Goal: Task Accomplishment & Management: Manage account settings

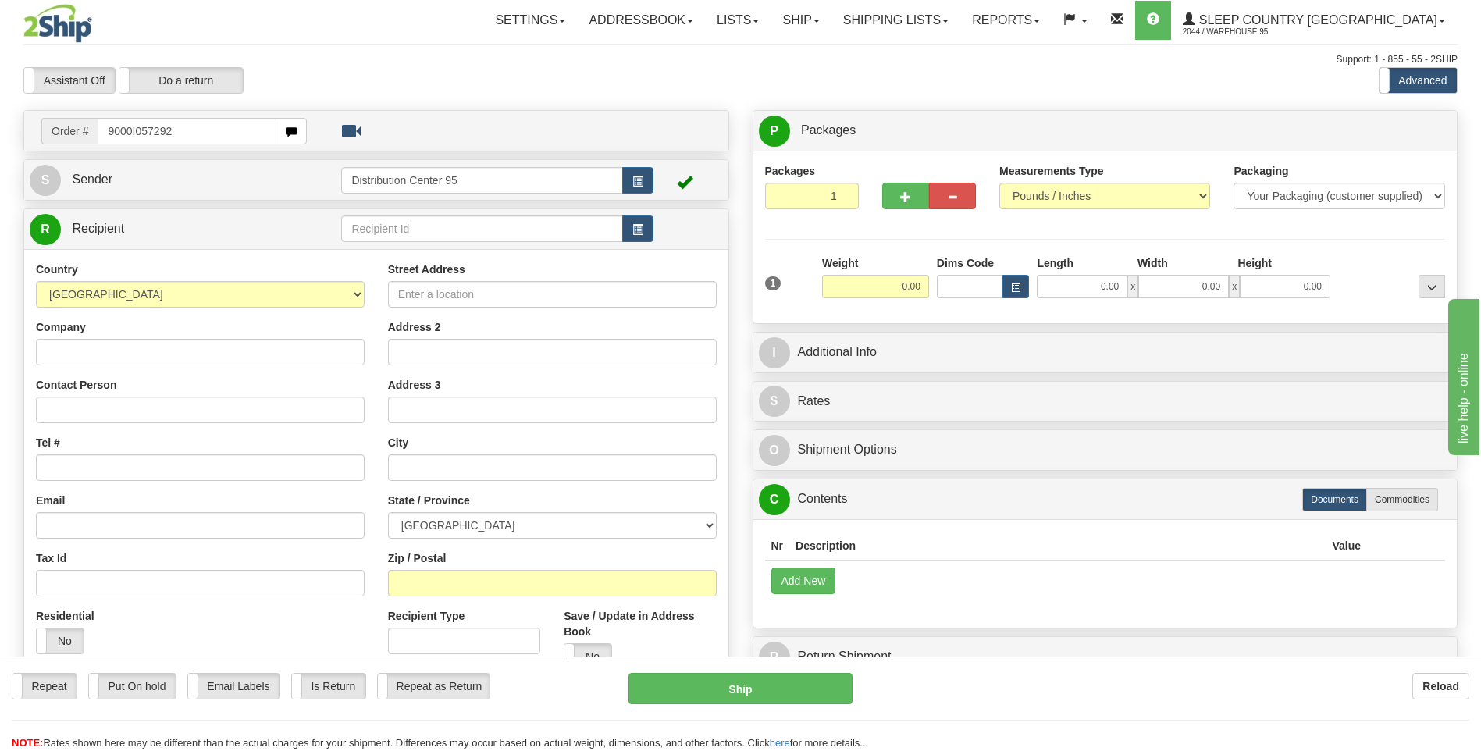
type input "9000I057292"
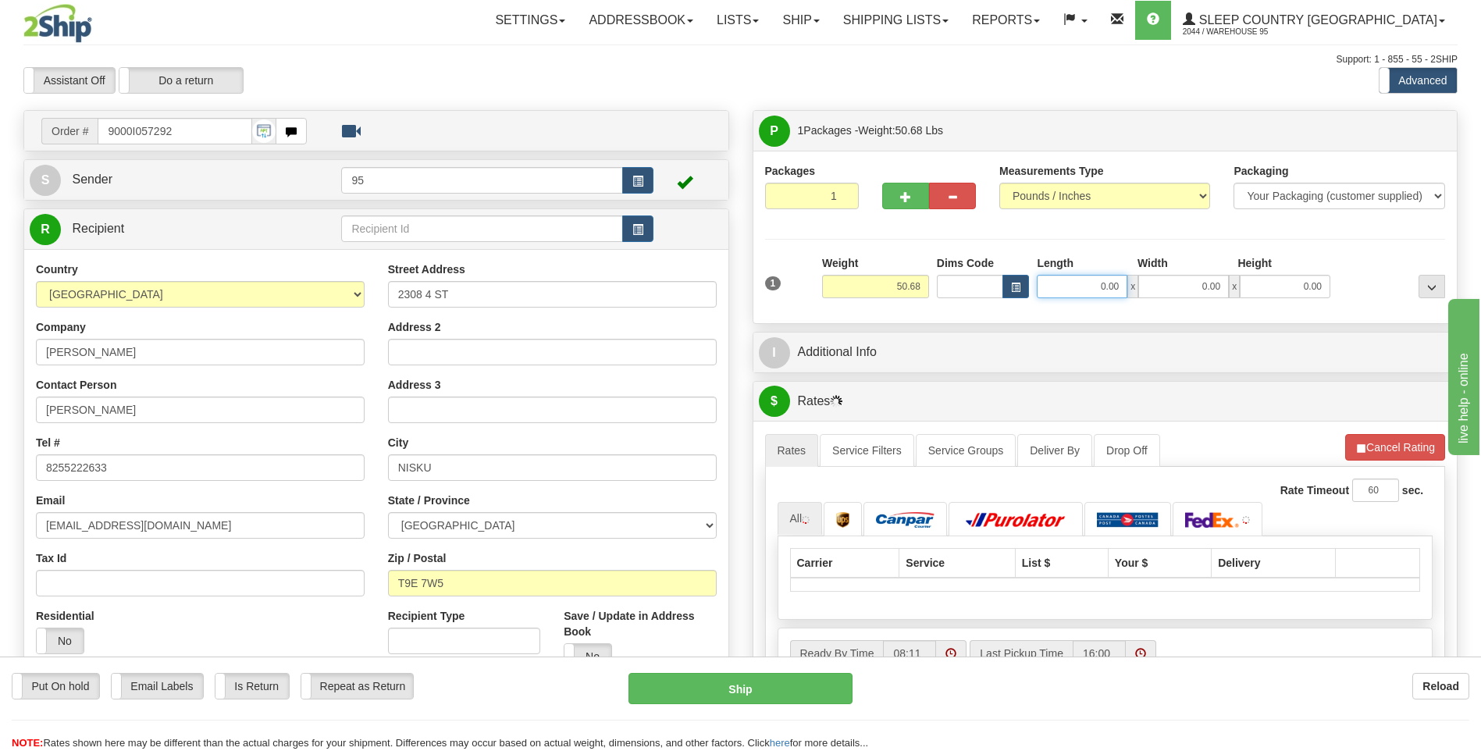
click at [1065, 289] on input "0.00" at bounding box center [1081, 286] width 91 height 23
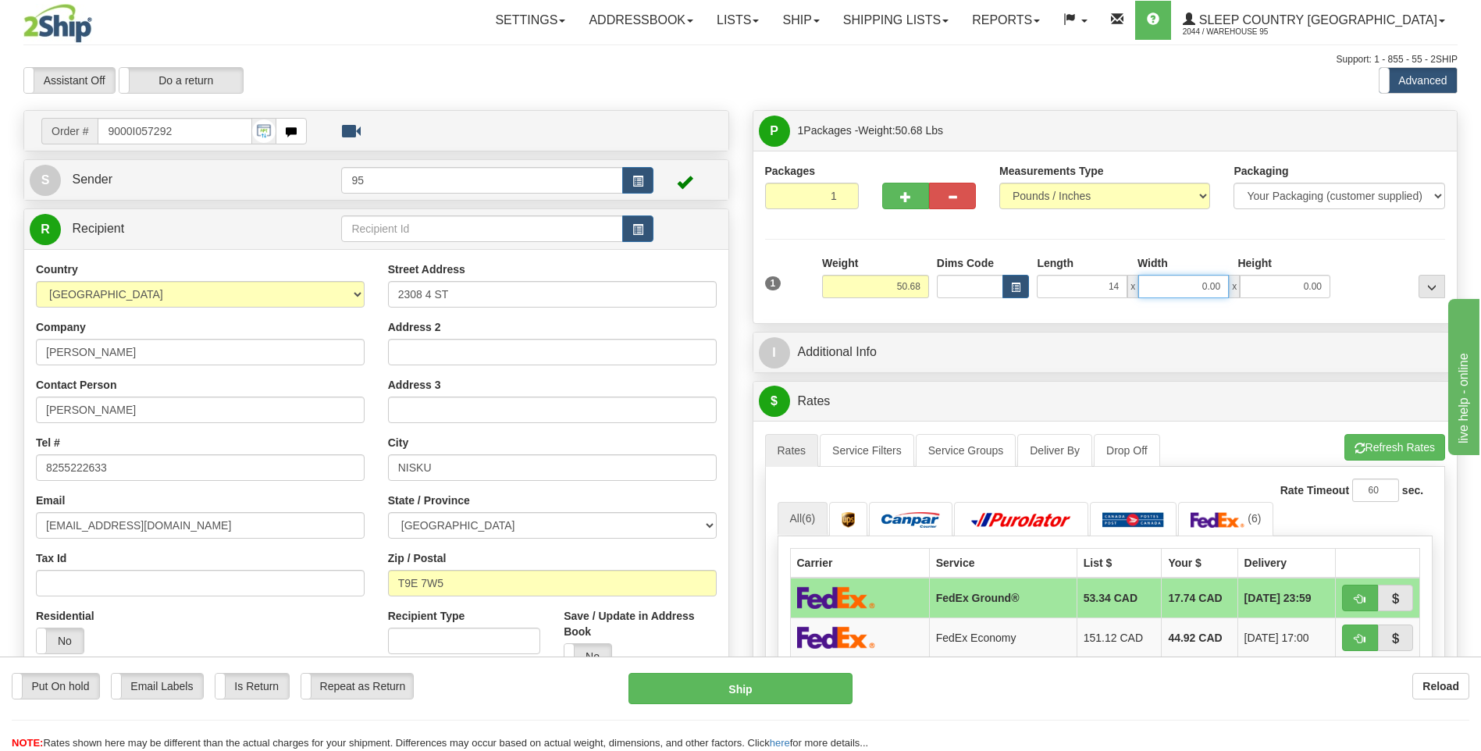
type input "14.00"
click at [1186, 282] on input "0.00" at bounding box center [1183, 286] width 91 height 23
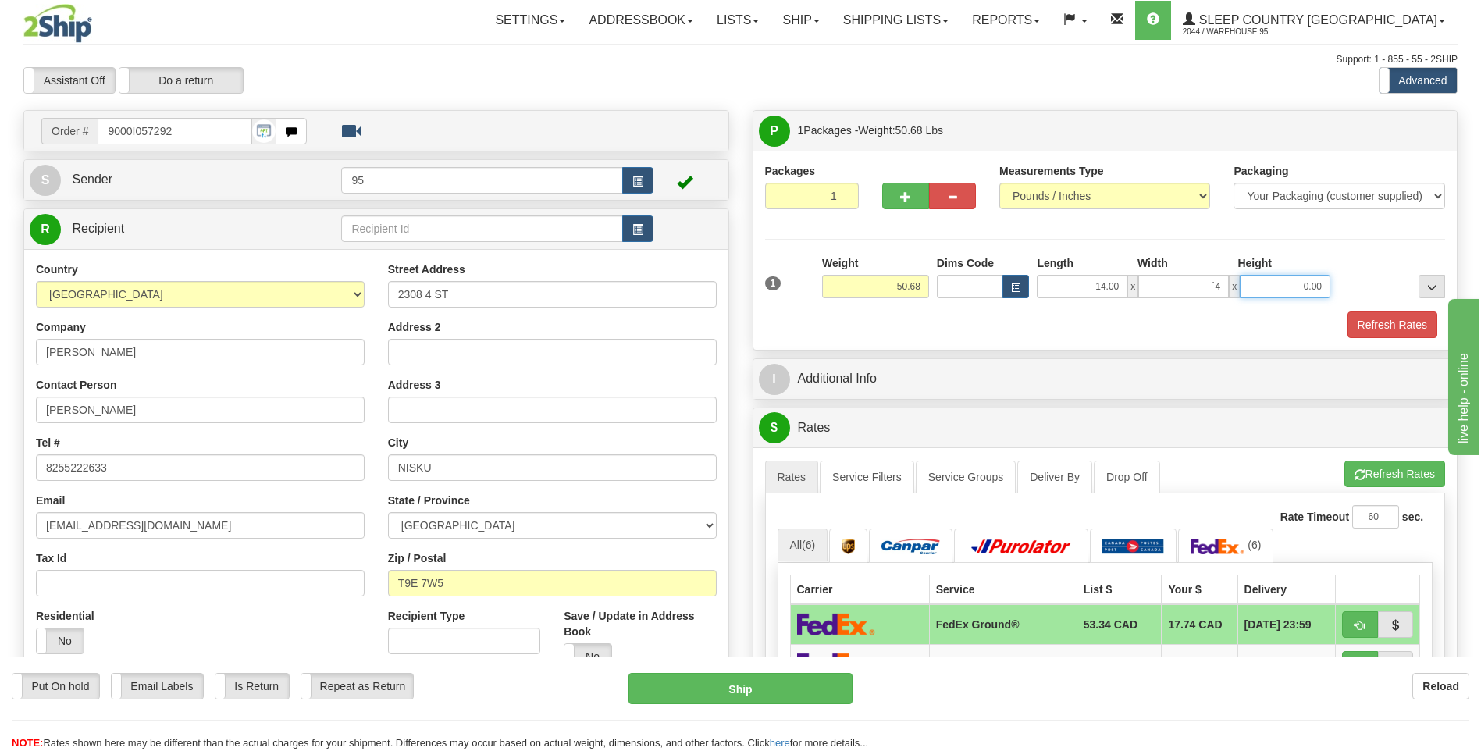
type input "0.00"
click at [1264, 286] on input "0.00" at bounding box center [1284, 286] width 91 height 23
type input "0.00"
click at [1211, 286] on input "0.00" at bounding box center [1183, 286] width 91 height 23
type input "14.00"
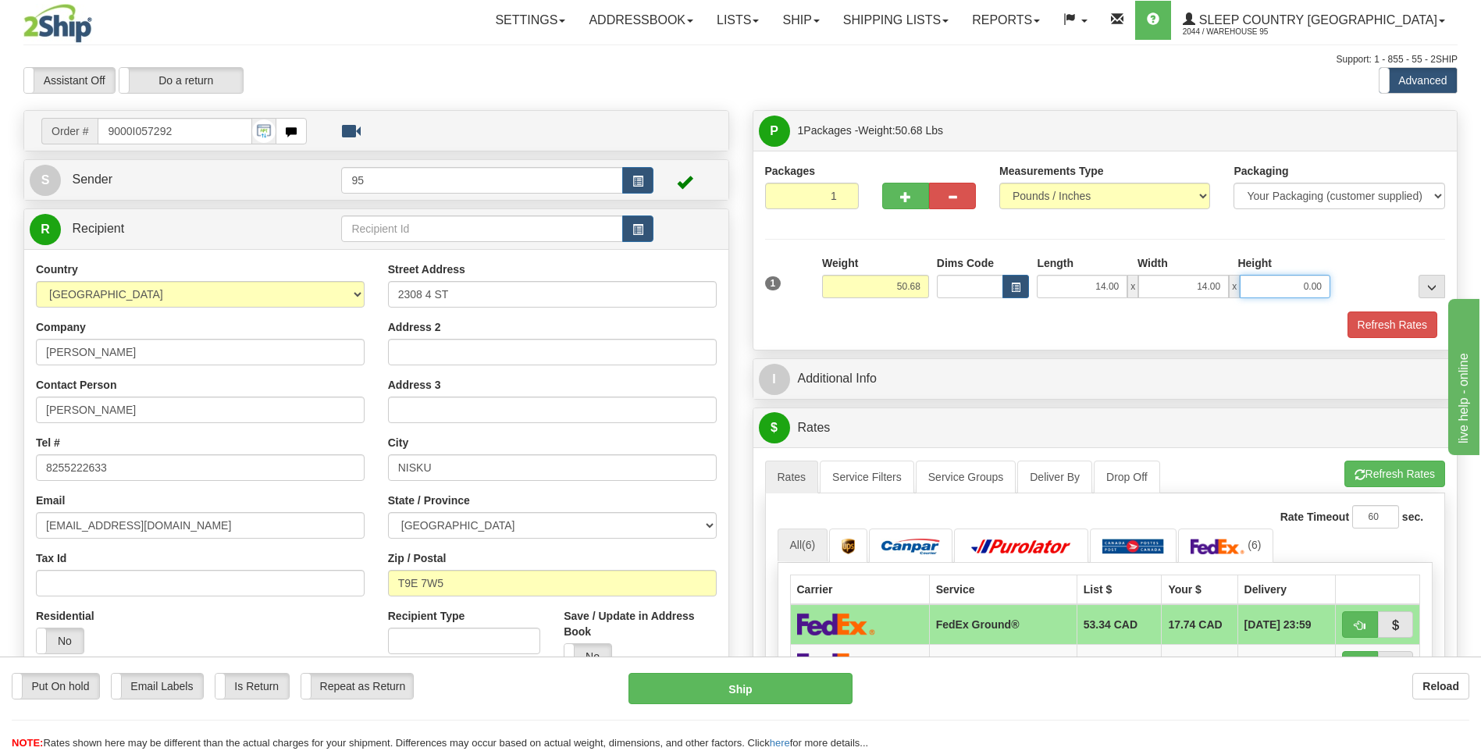
click at [1273, 284] on input "0.00" at bounding box center [1284, 286] width 91 height 23
type input "41.00"
click at [1269, 242] on div "Packages 1 1 Measurements Type" at bounding box center [1105, 250] width 681 height 175
click at [632, 183] on span "button" at bounding box center [637, 181] width 11 height 10
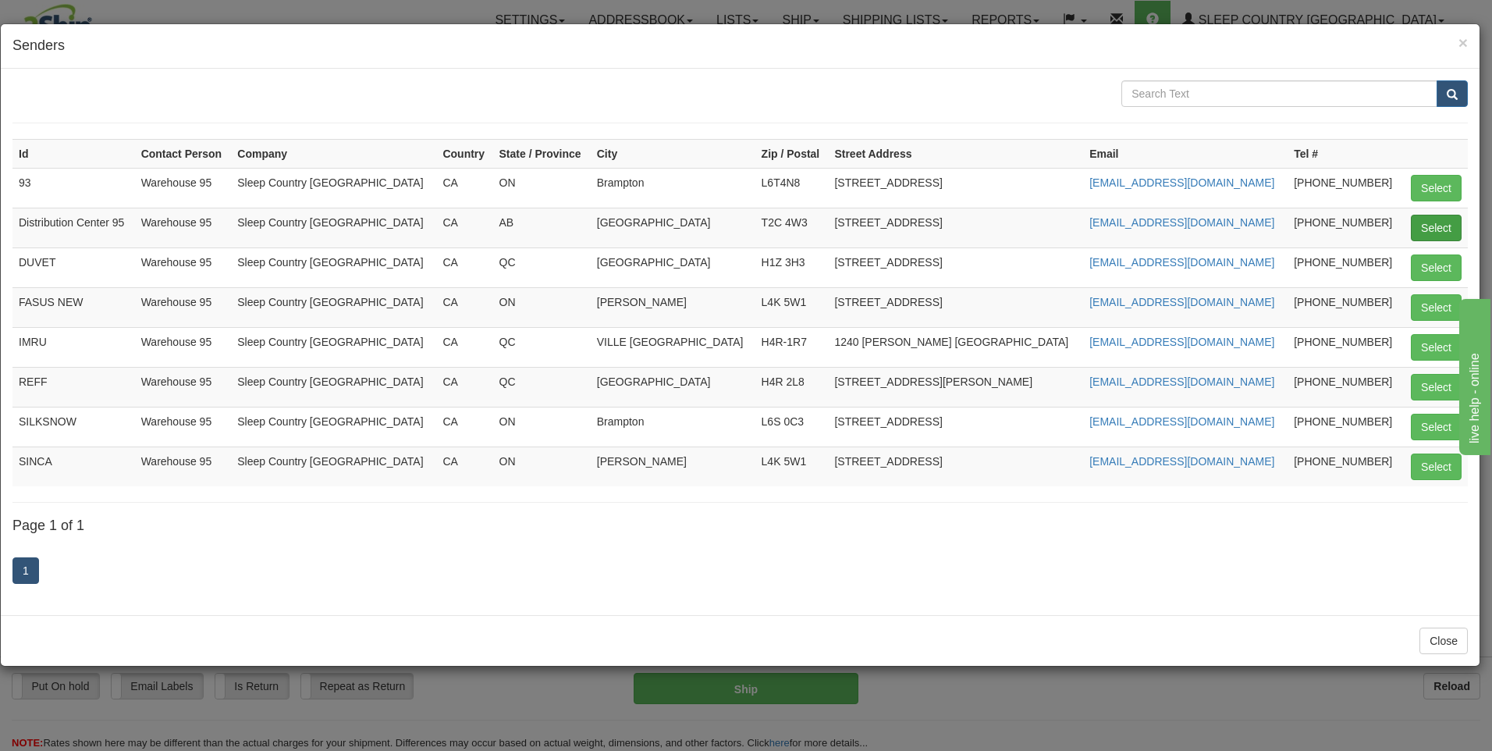
click at [1410, 224] on td "Select" at bounding box center [1435, 228] width 66 height 40
click at [1424, 226] on button "Select" at bounding box center [1436, 228] width 51 height 27
type input "Distribution Center 95"
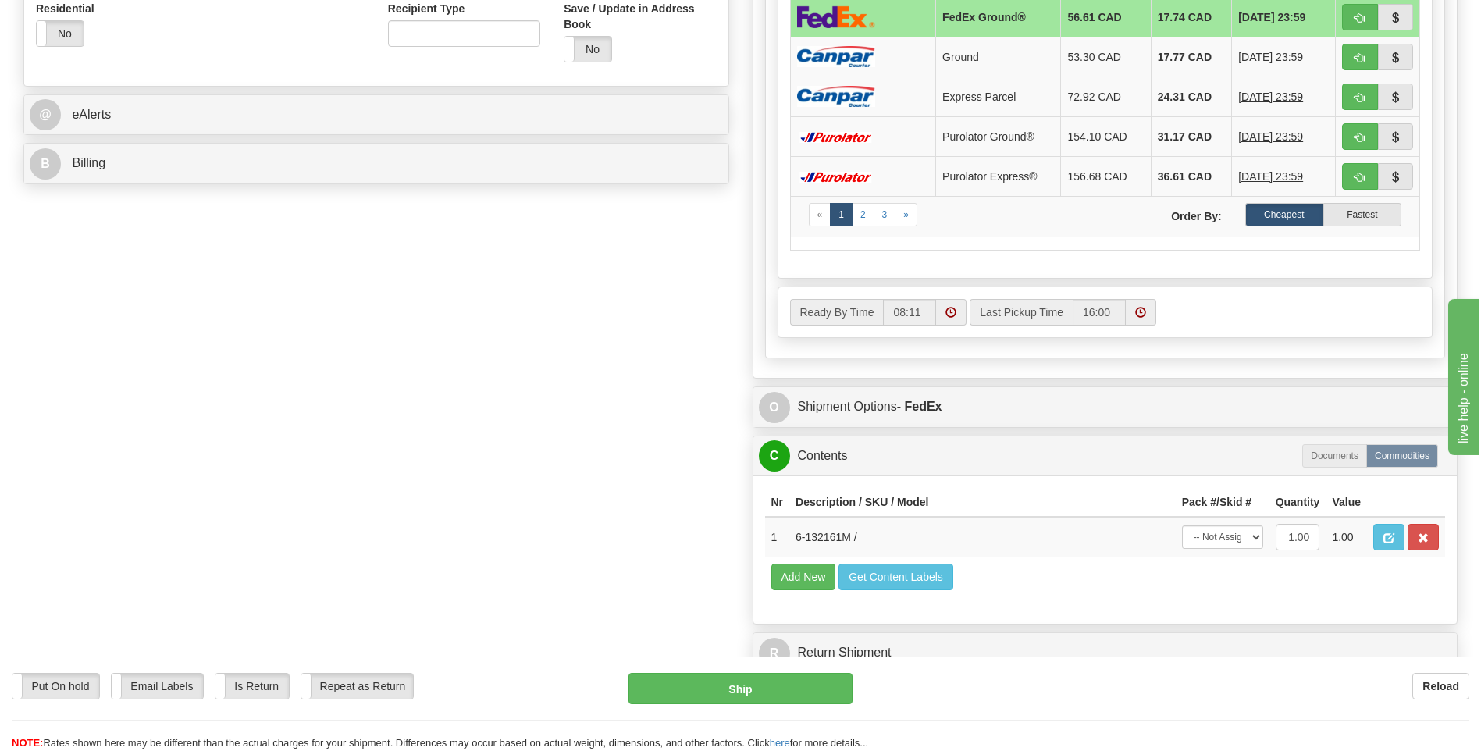
scroll to position [702, 0]
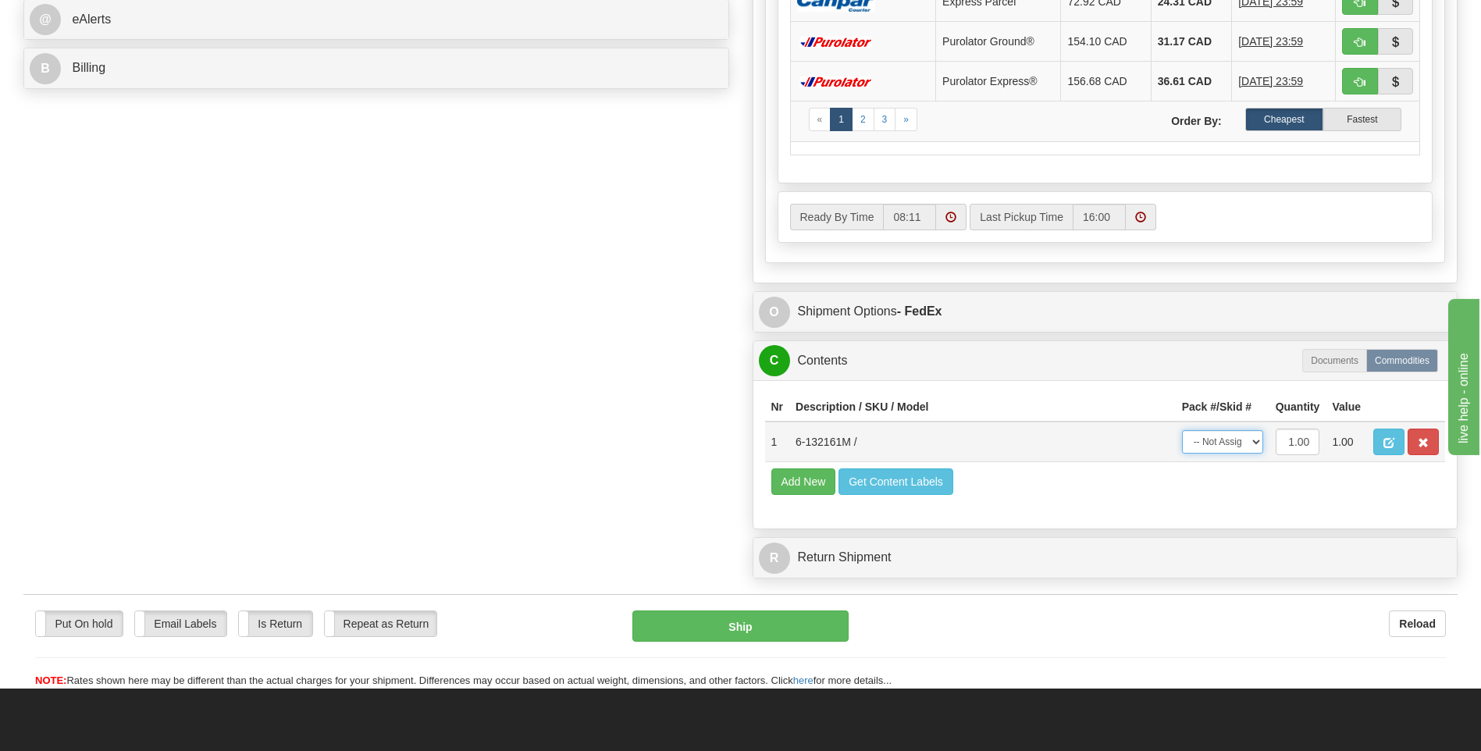
click at [1254, 448] on select "-- Not Assigned -- Package 1" at bounding box center [1222, 441] width 81 height 23
select select "0"
click at [1182, 430] on select "-- Not Assigned -- Package 1" at bounding box center [1222, 441] width 81 height 23
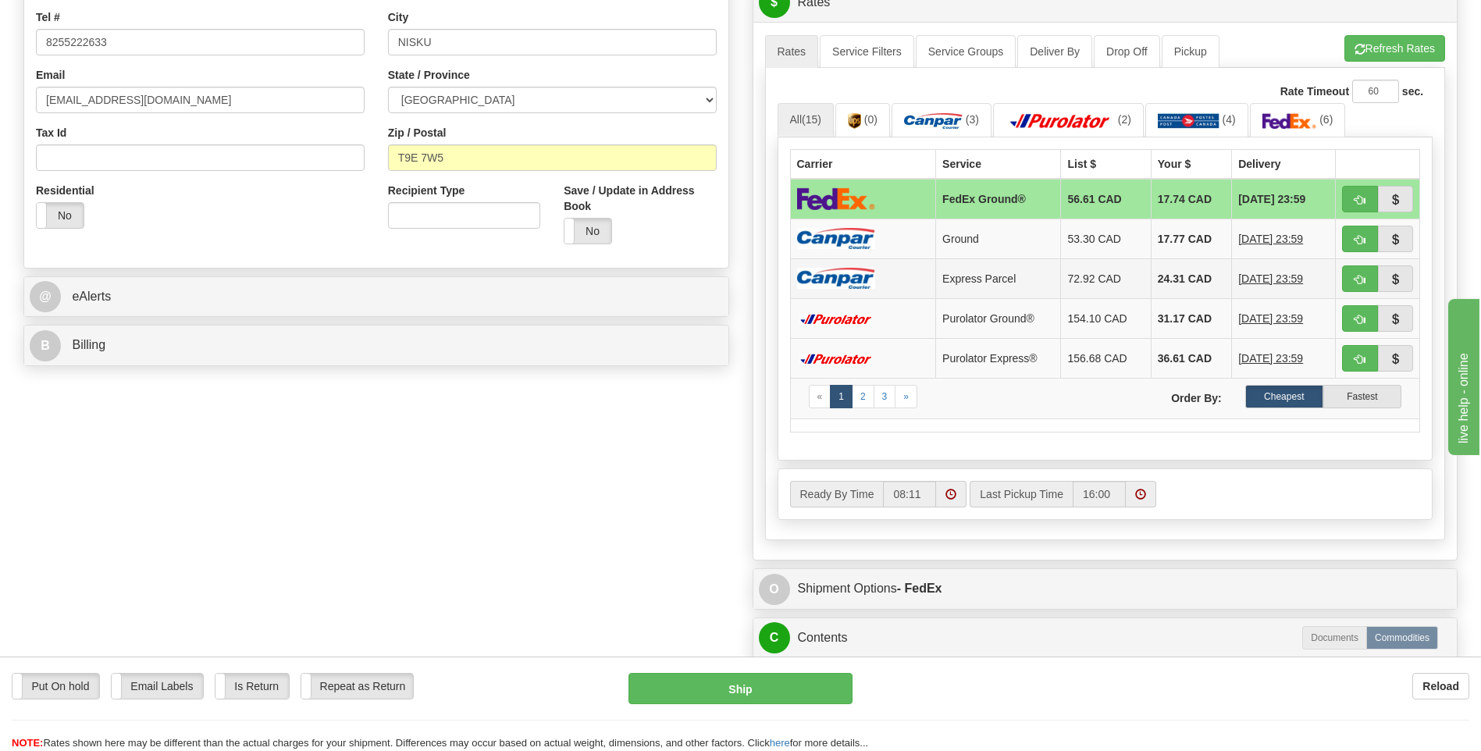
scroll to position [418, 0]
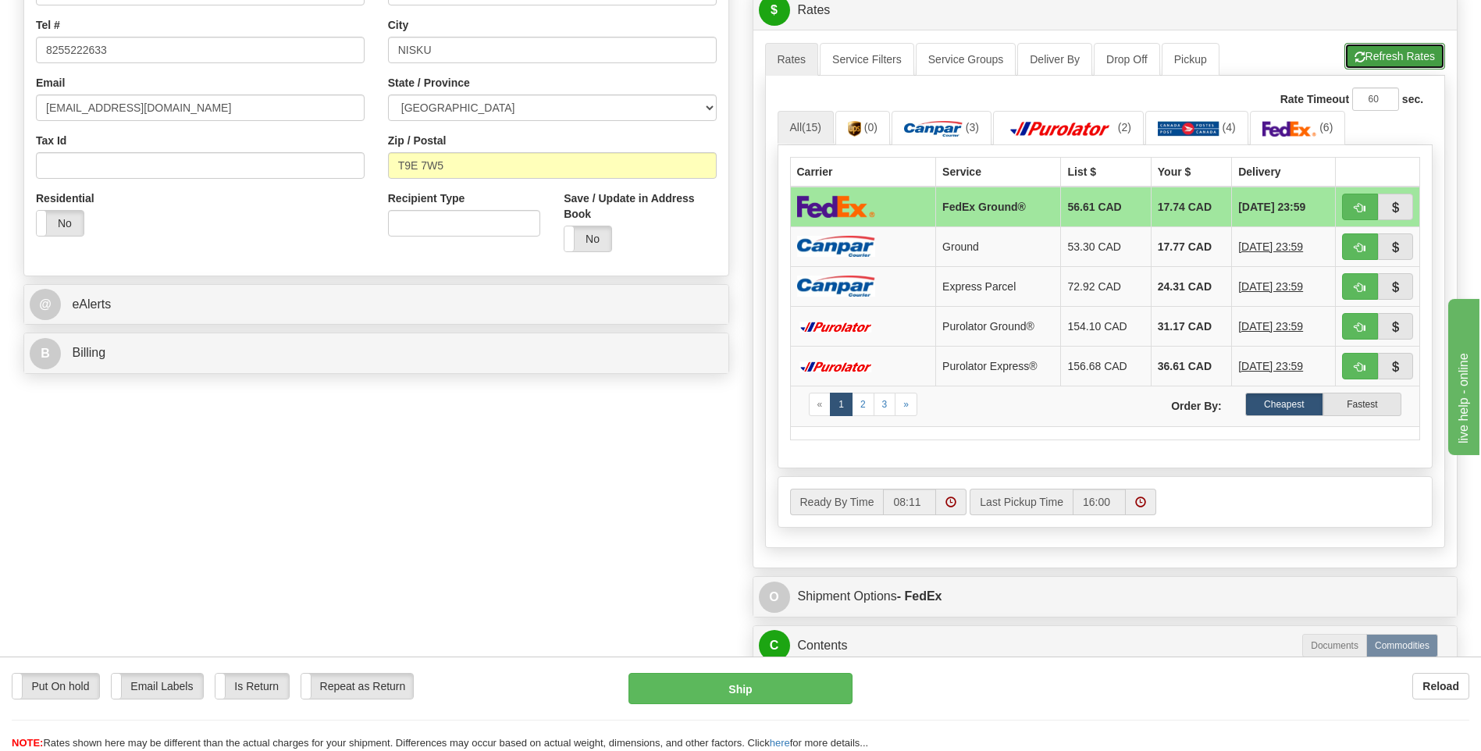
click at [1417, 55] on button "Refresh Rates" at bounding box center [1394, 56] width 101 height 27
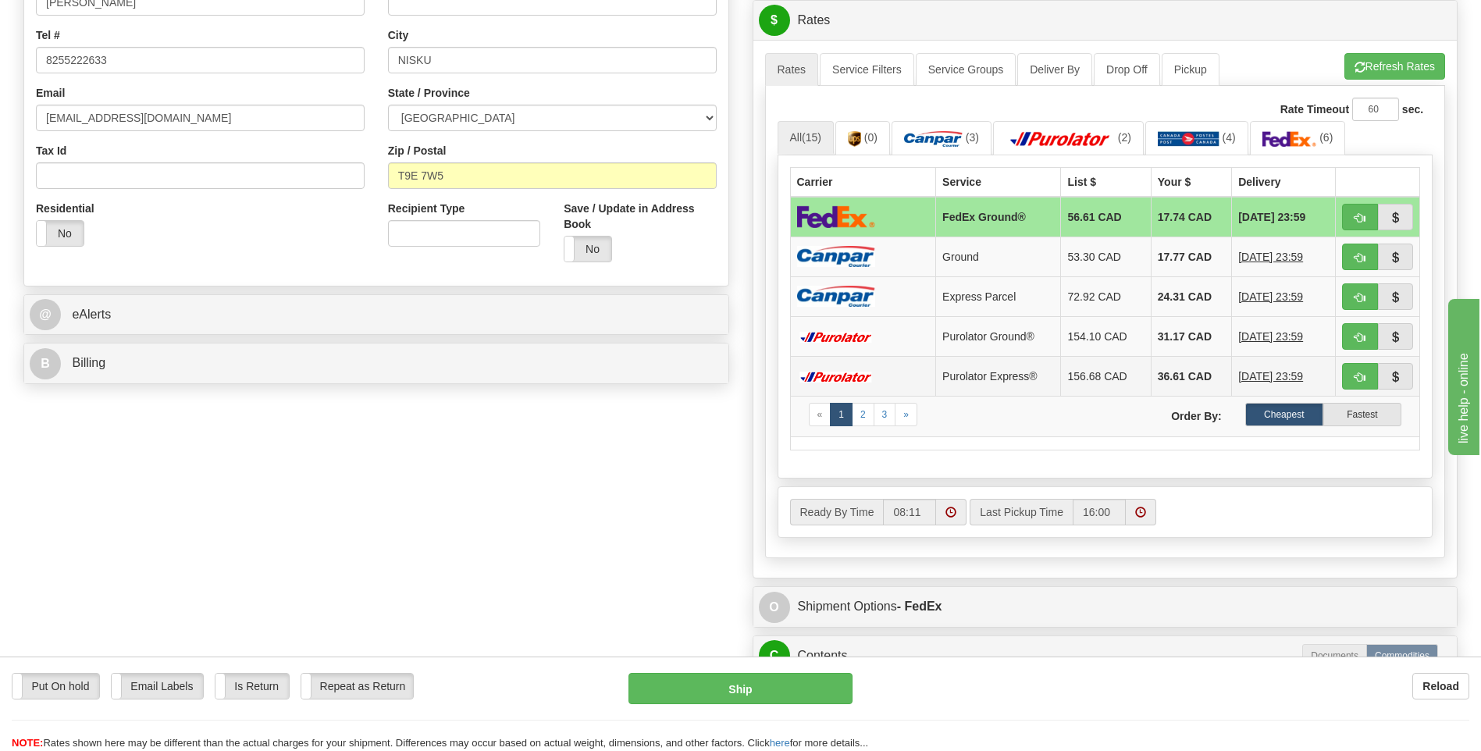
scroll to position [261, 0]
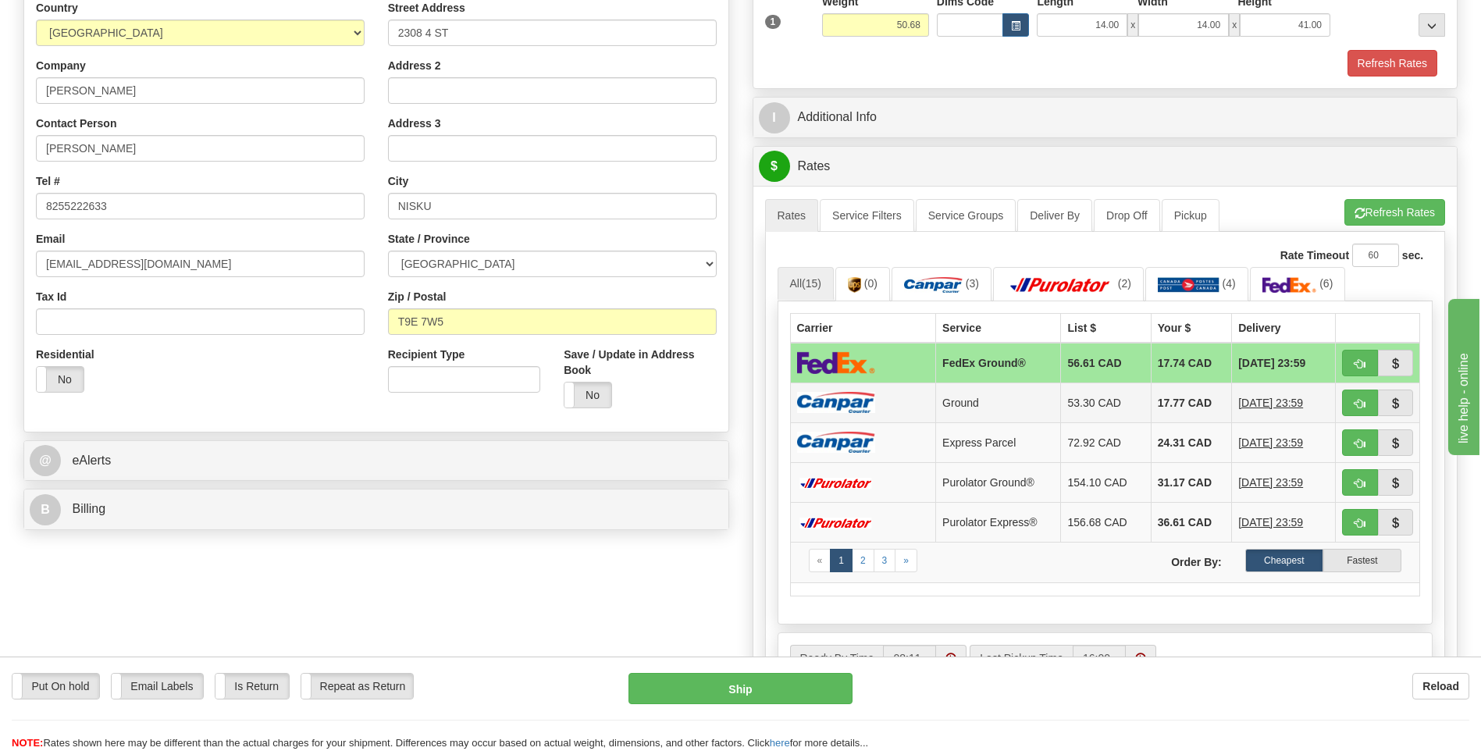
click at [943, 406] on td "Ground" at bounding box center [998, 402] width 125 height 40
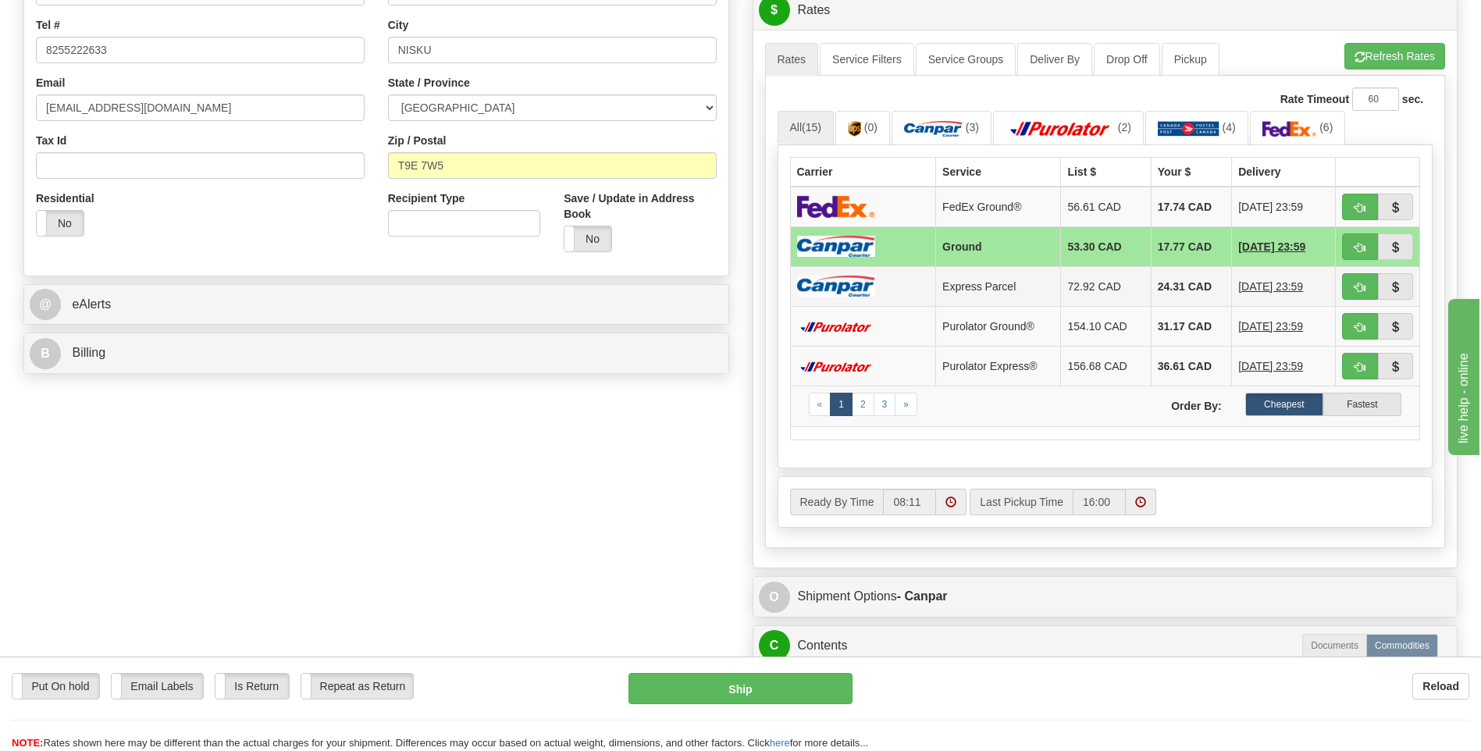
scroll to position [730, 0]
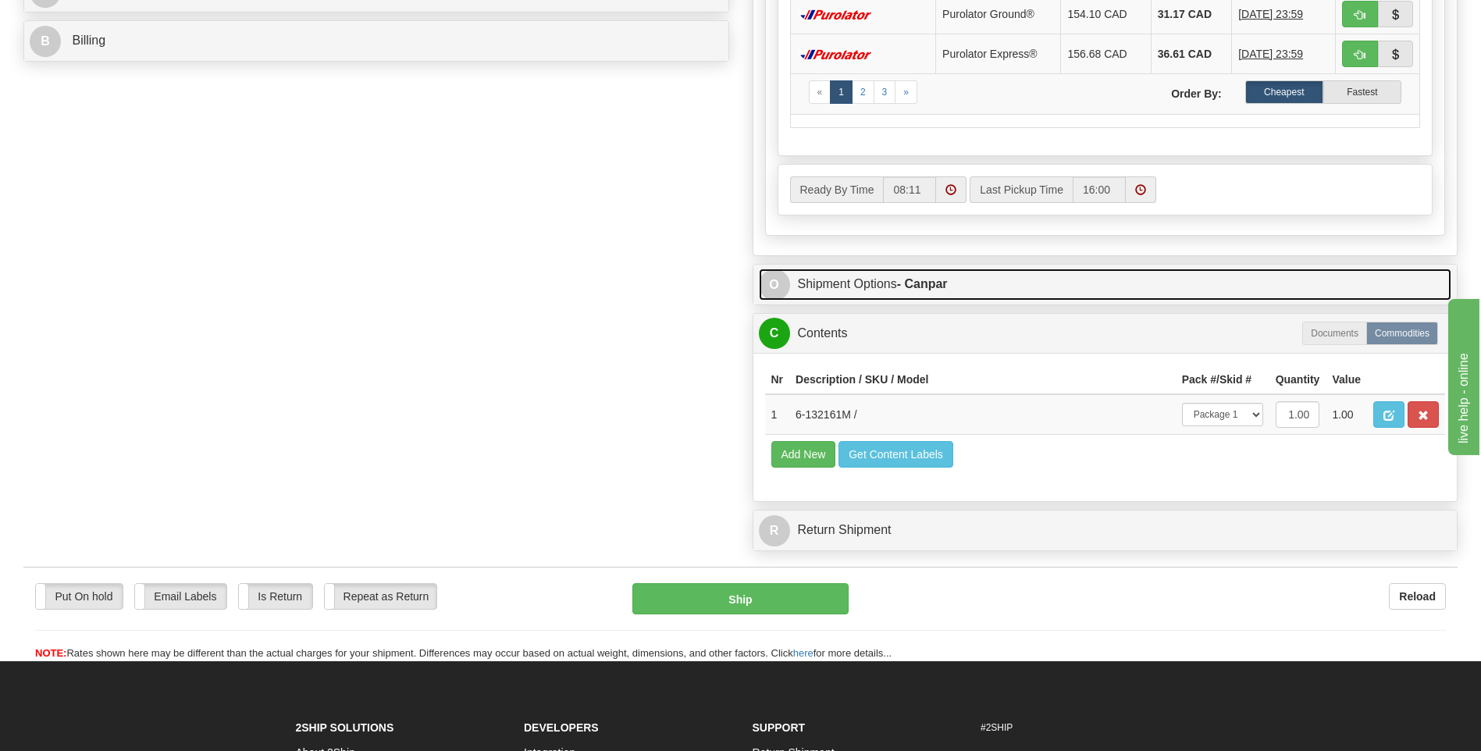
click at [951, 292] on link "O Shipment Options - Canpar" at bounding box center [1105, 284] width 693 height 32
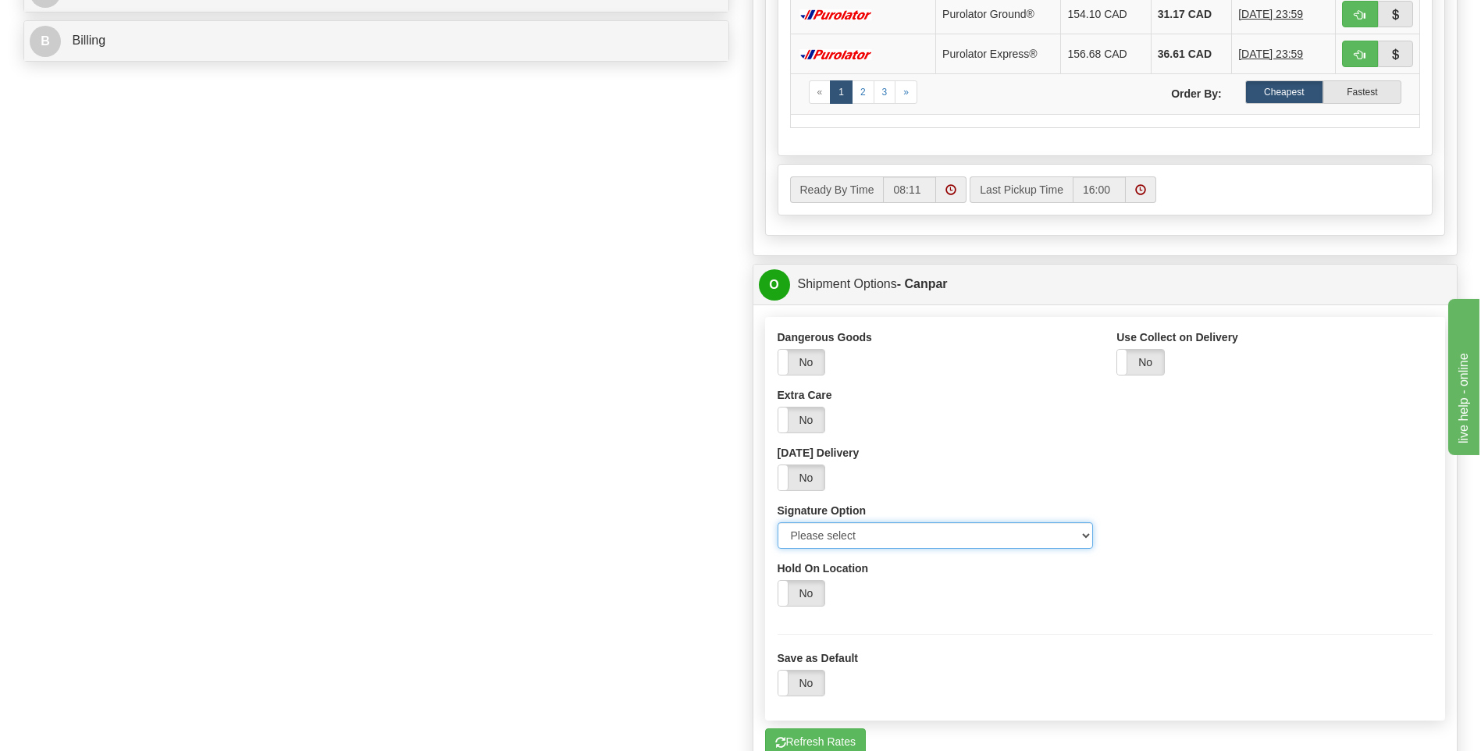
click at [812, 533] on select "Please select No Signature Required Signature Required Adult Signature" at bounding box center [935, 535] width 316 height 27
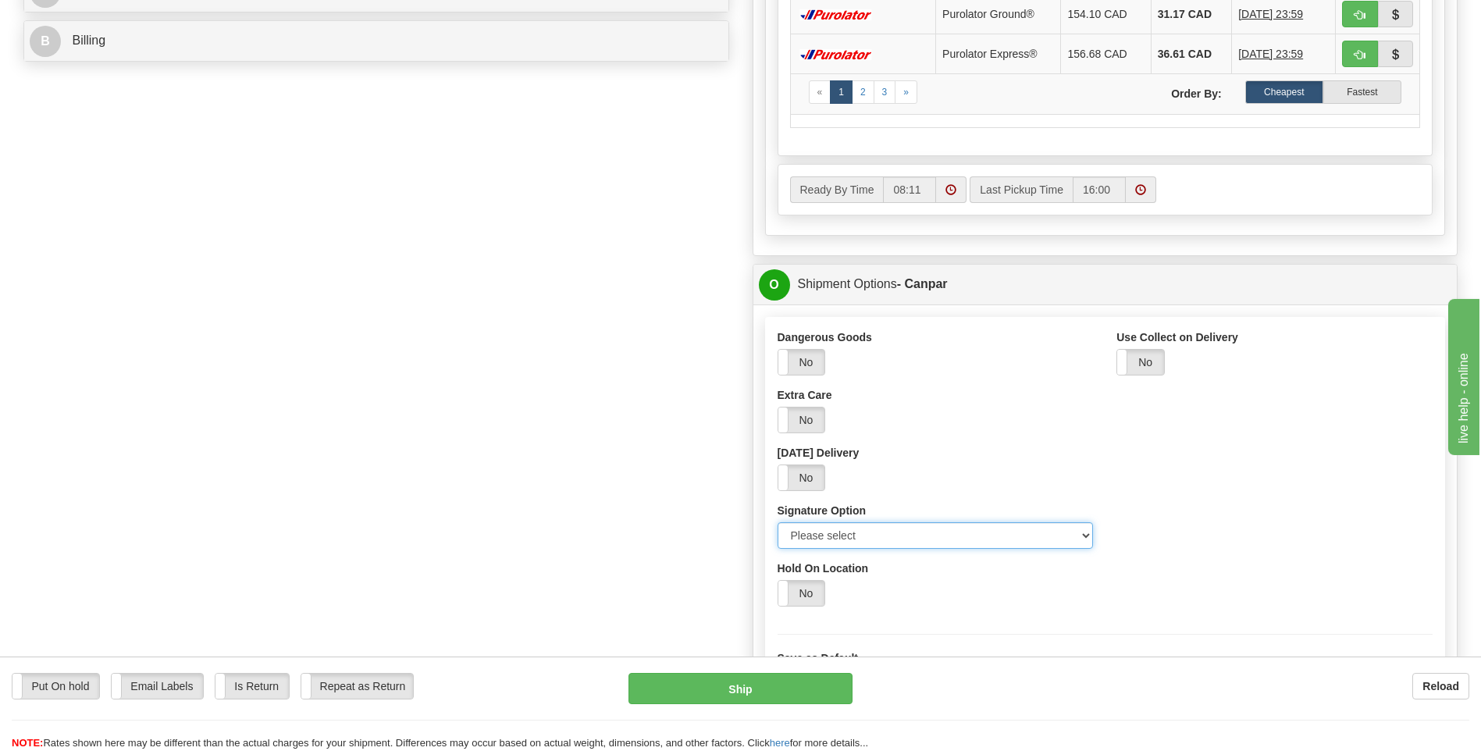
select select "2"
click at [777, 522] on select "Please select No Signature Required Signature Required Adult Signature" at bounding box center [935, 535] width 316 height 27
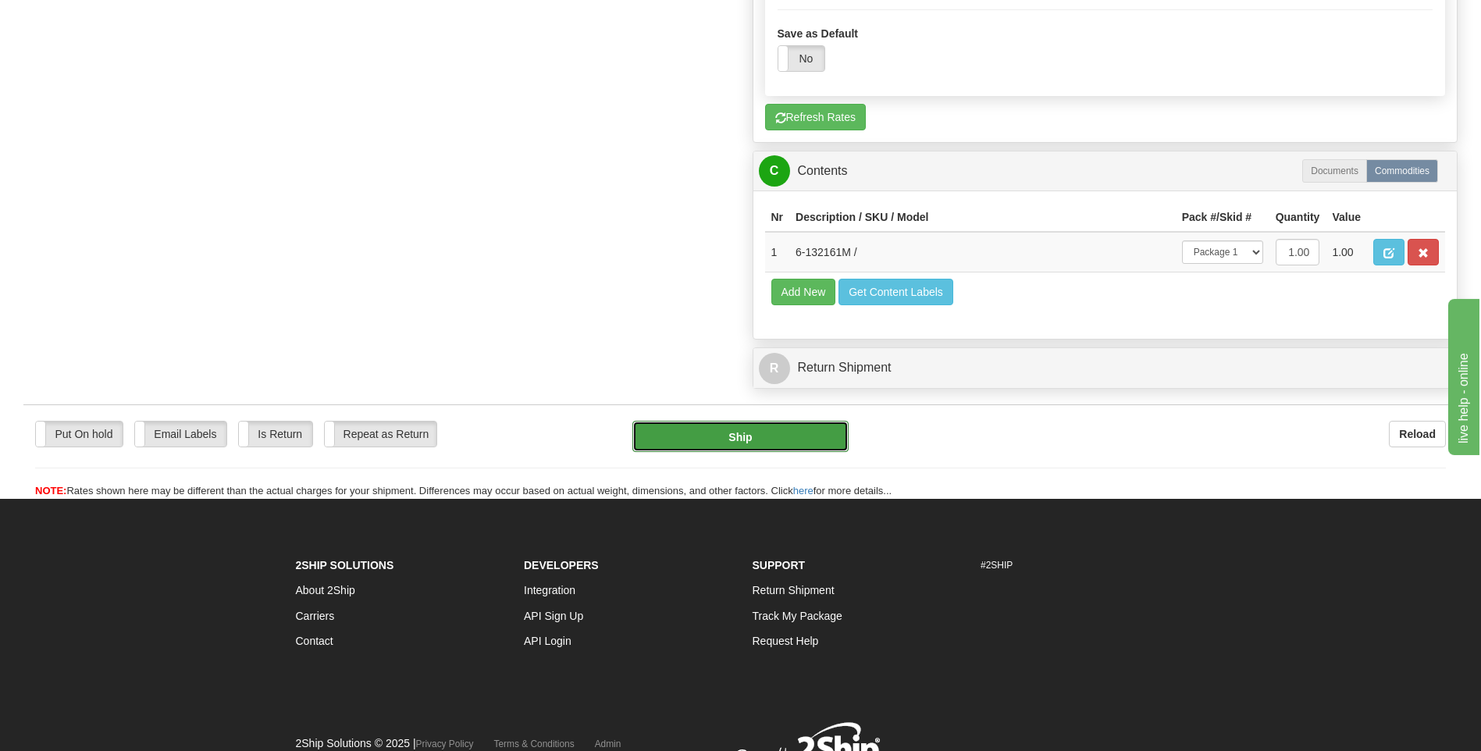
click at [733, 435] on button "Ship" at bounding box center [739, 436] width 215 height 31
type input "1"
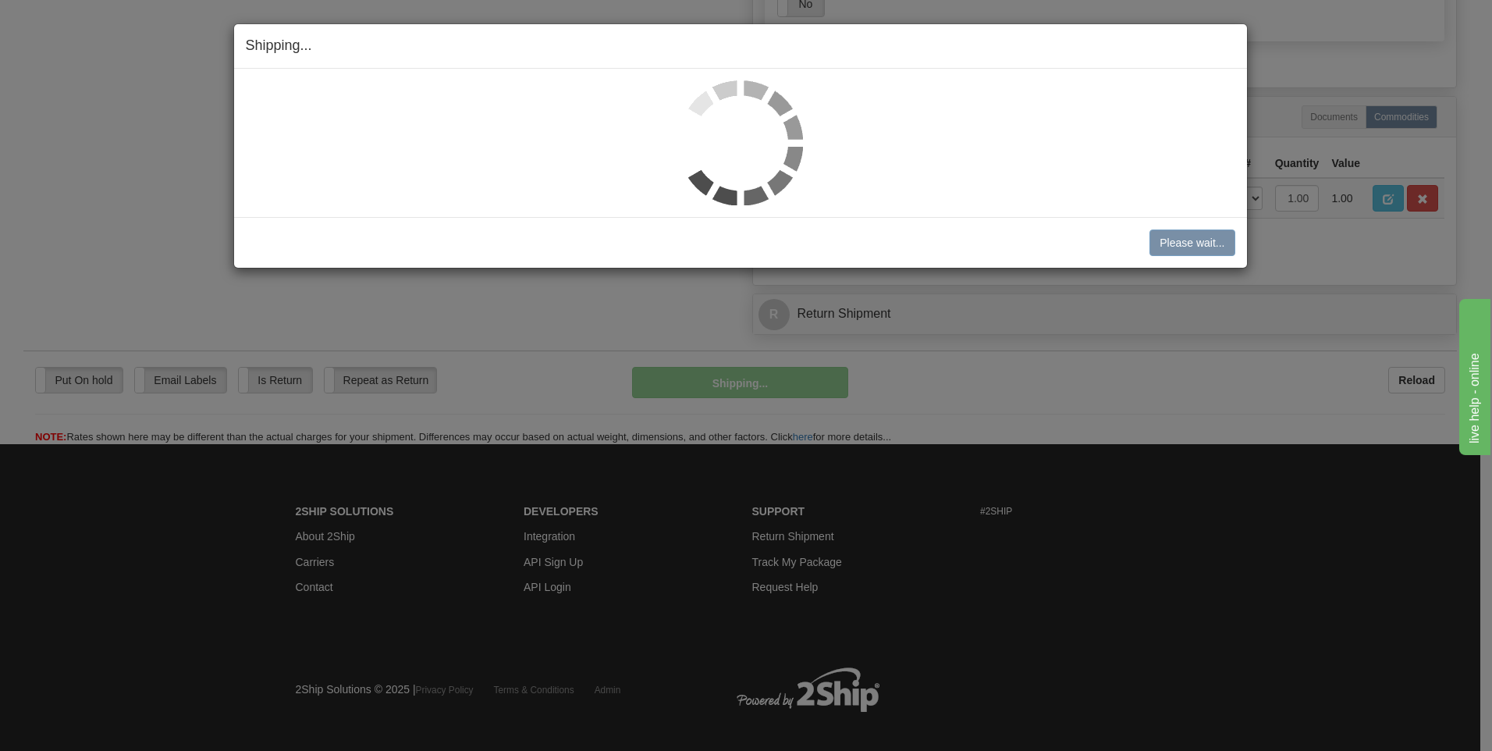
scroll to position [817, 0]
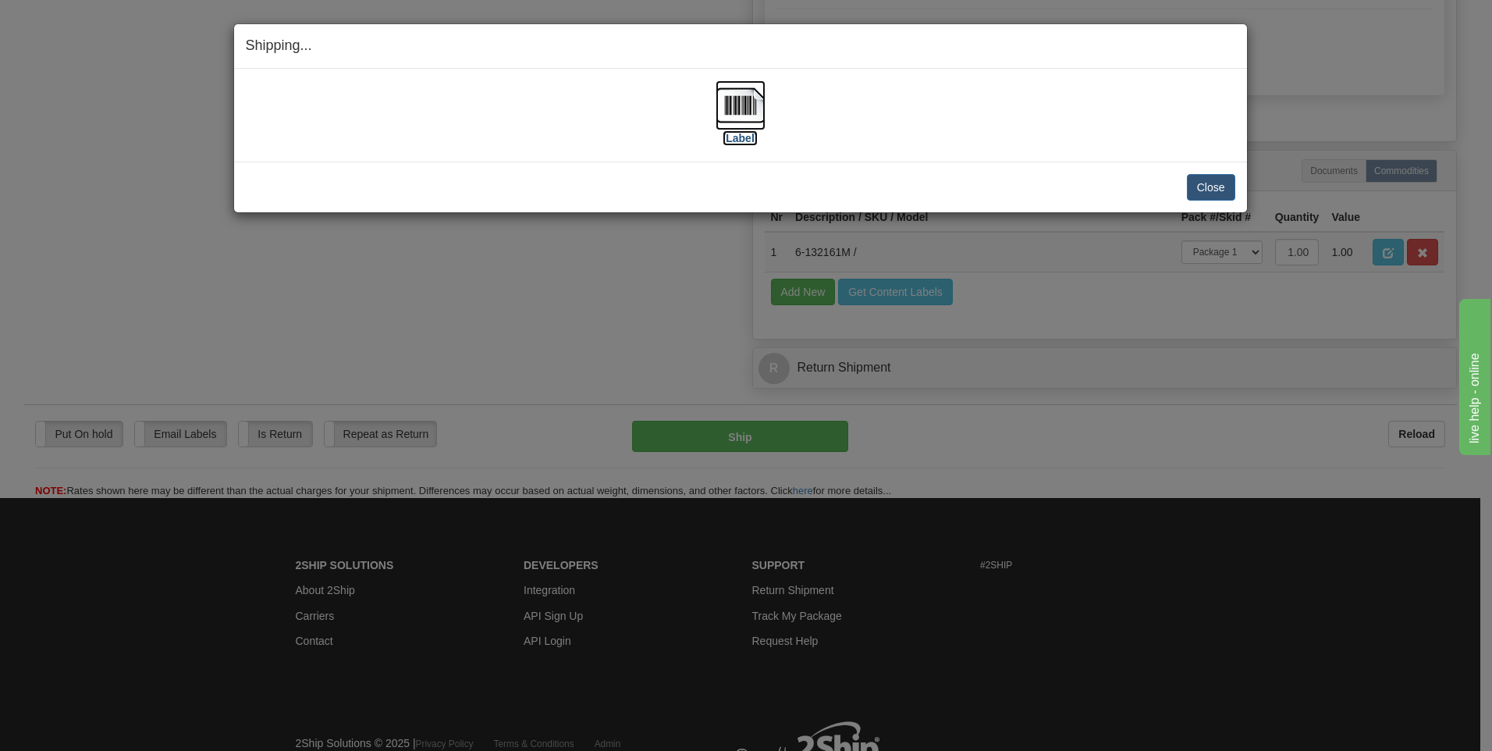
click at [742, 136] on label "[Label]" at bounding box center [741, 138] width 36 height 16
click at [1224, 182] on button "Close" at bounding box center [1211, 187] width 48 height 27
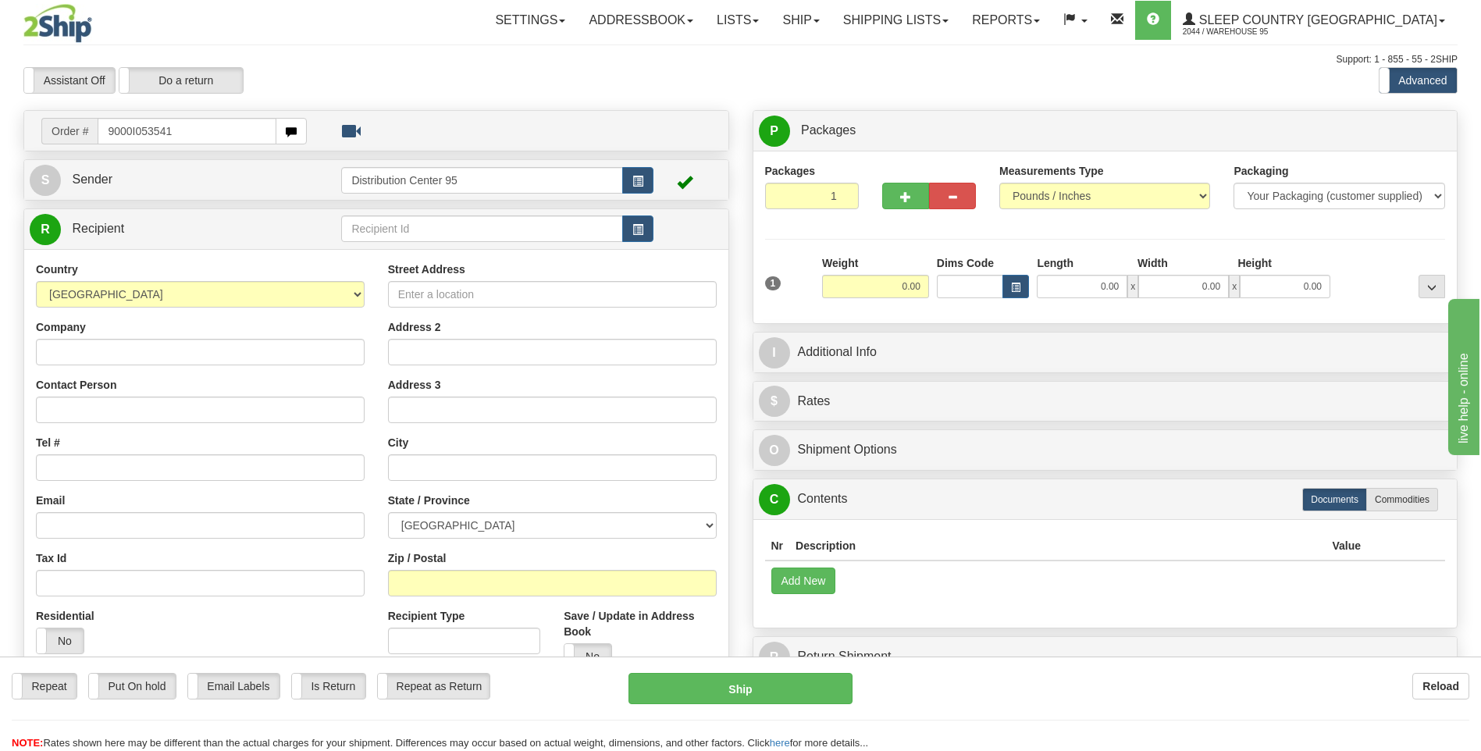
type input "9000I053541"
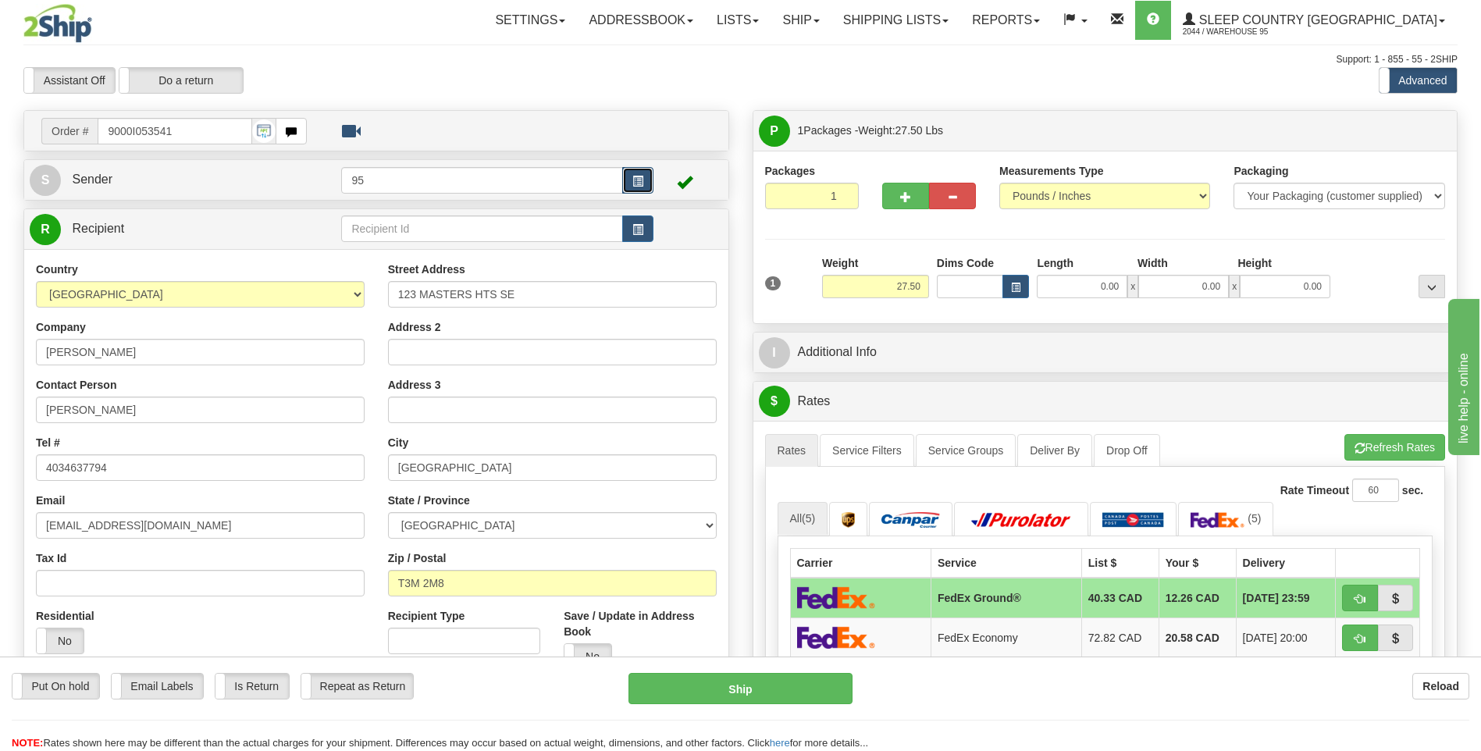
click at [639, 177] on span "button" at bounding box center [637, 181] width 11 height 10
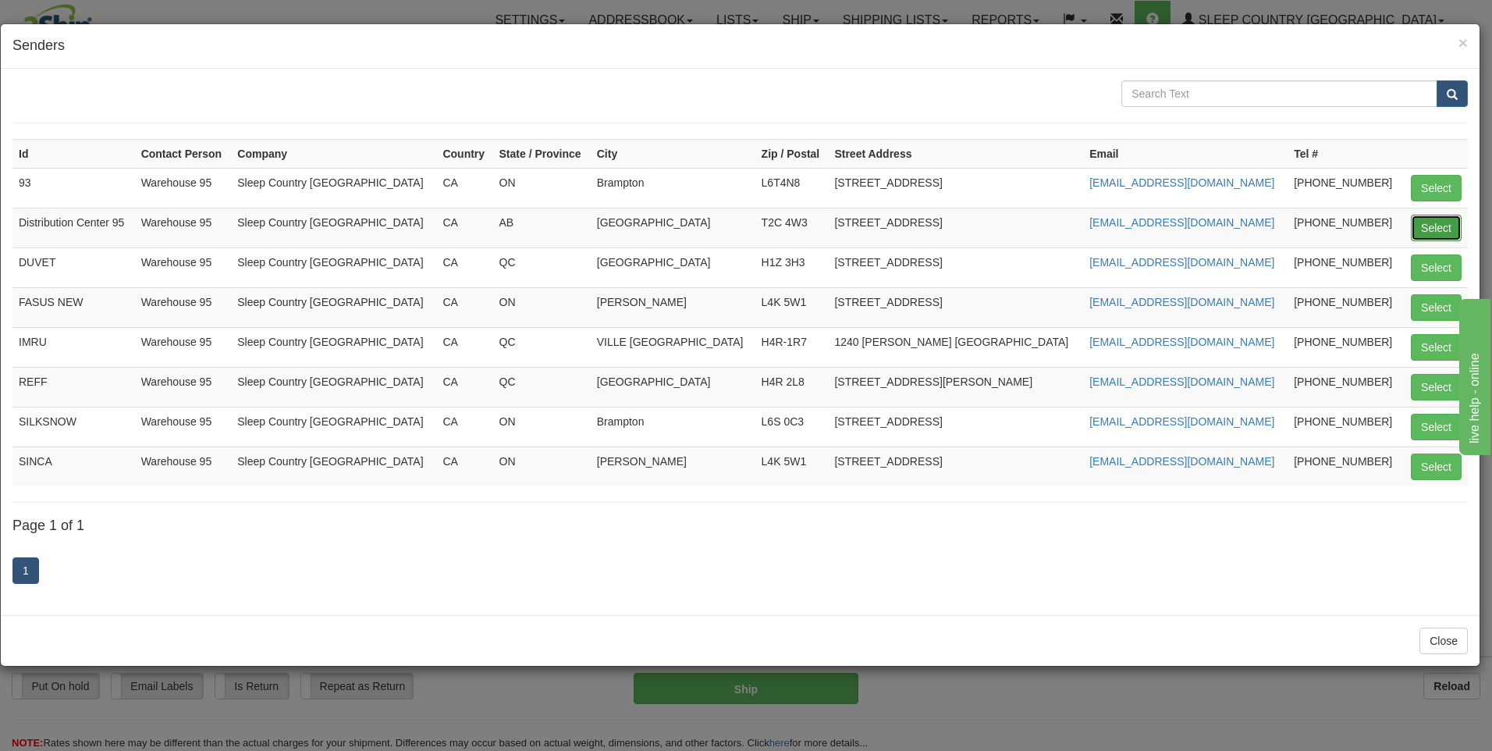
click at [1431, 235] on button "Select" at bounding box center [1436, 228] width 51 height 27
type input "Distribution Center 95"
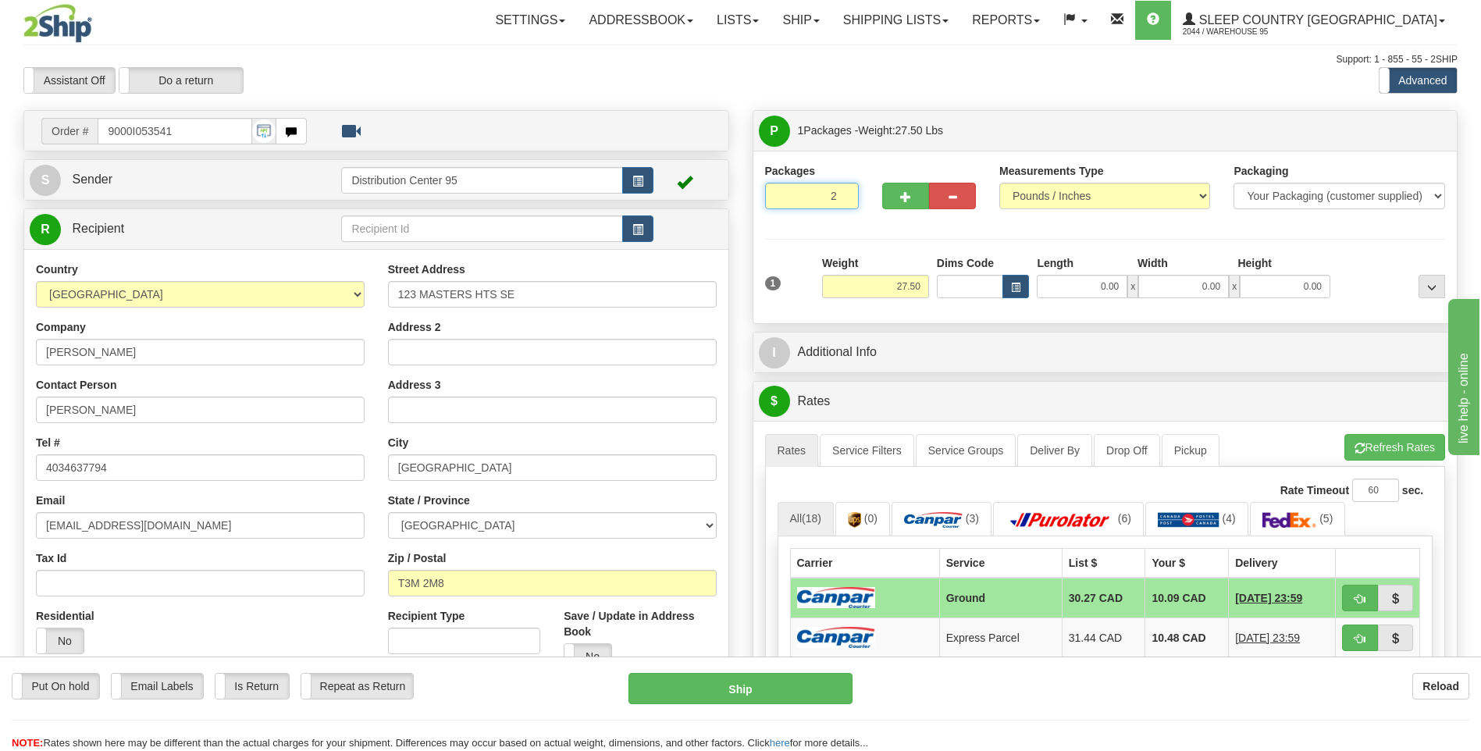
type input "2"
radio input "true"
click at [843, 194] on input "2" at bounding box center [812, 196] width 94 height 27
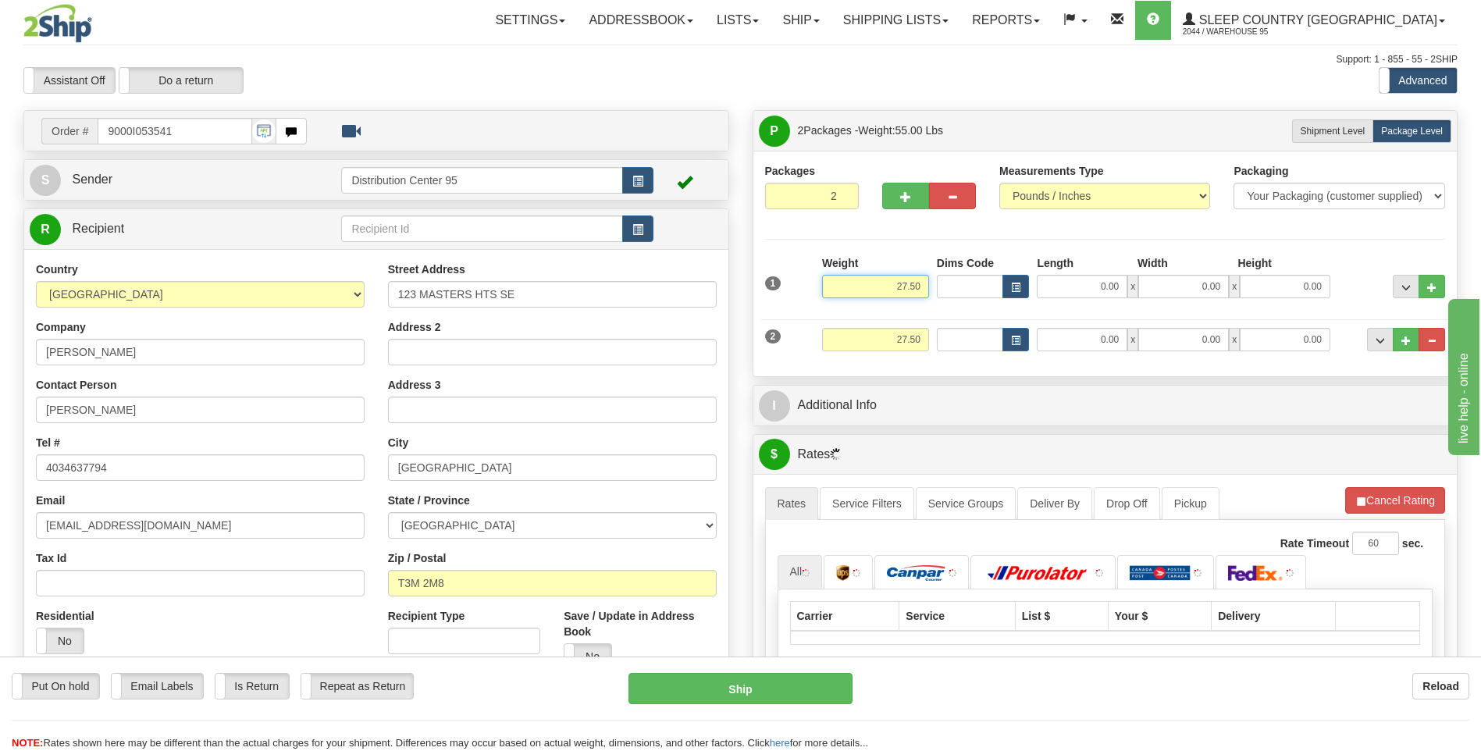
click at [919, 285] on input "27.50" at bounding box center [875, 286] width 107 height 23
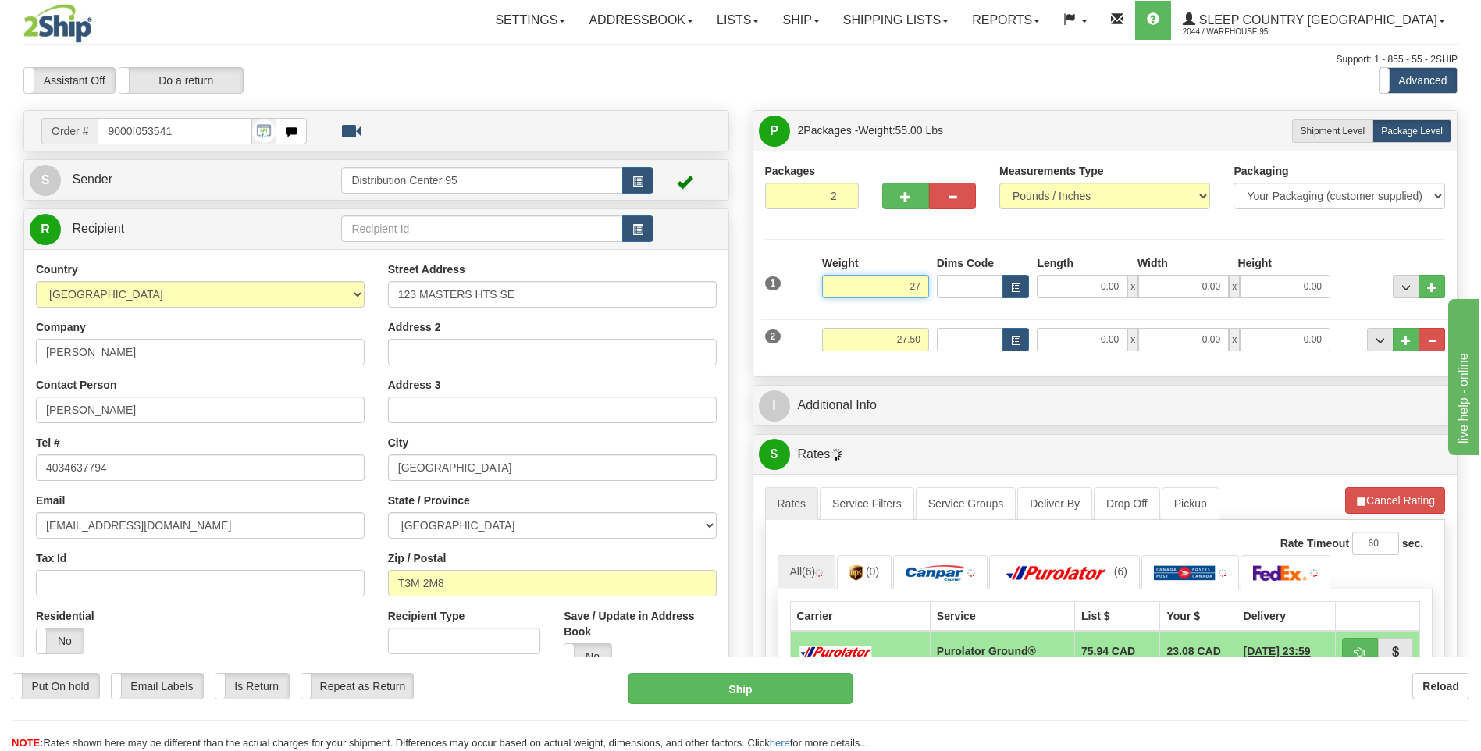
type input "2"
type input "5.00"
click at [922, 336] on input "27.50" at bounding box center [875, 339] width 107 height 23
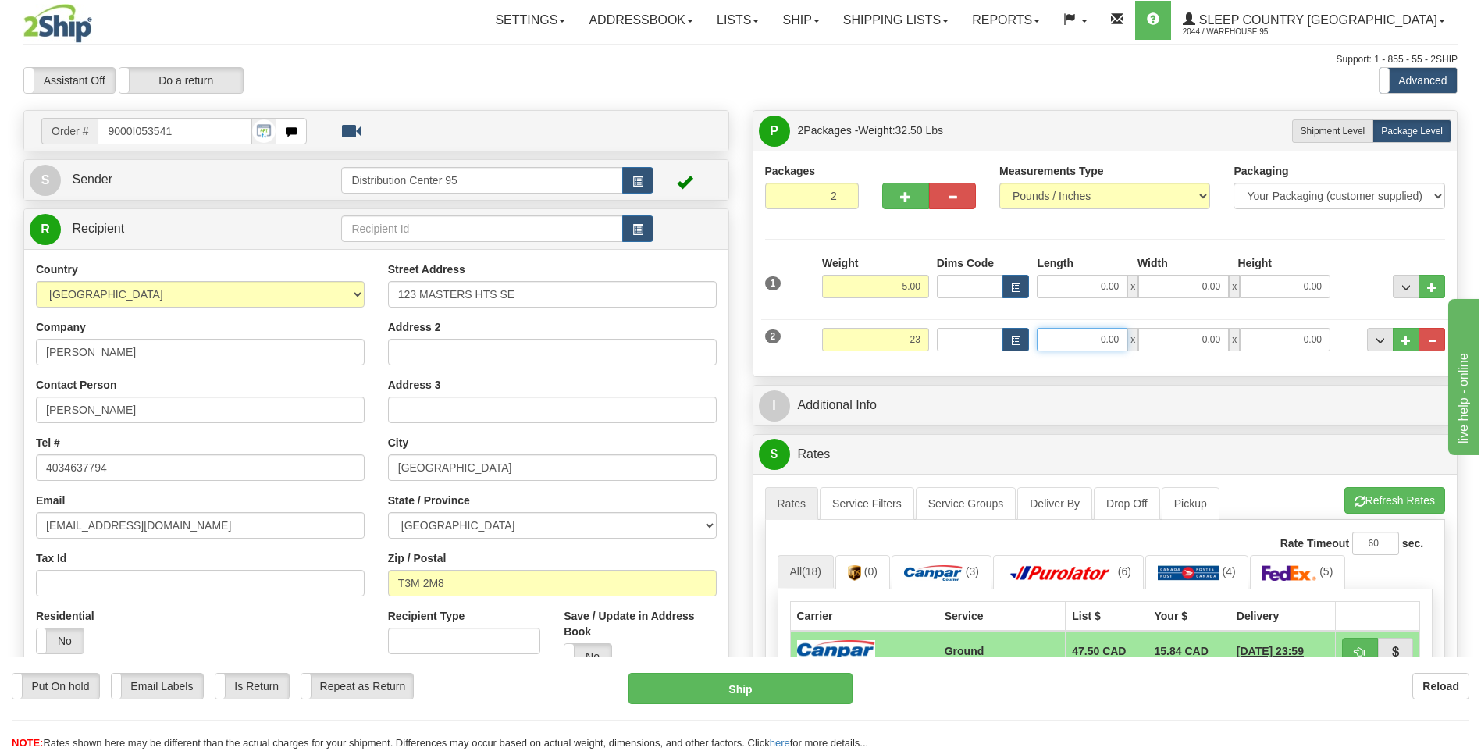
click at [1101, 339] on input "0.00" at bounding box center [1081, 339] width 91 height 23
type input "23.00"
type input "13.00"
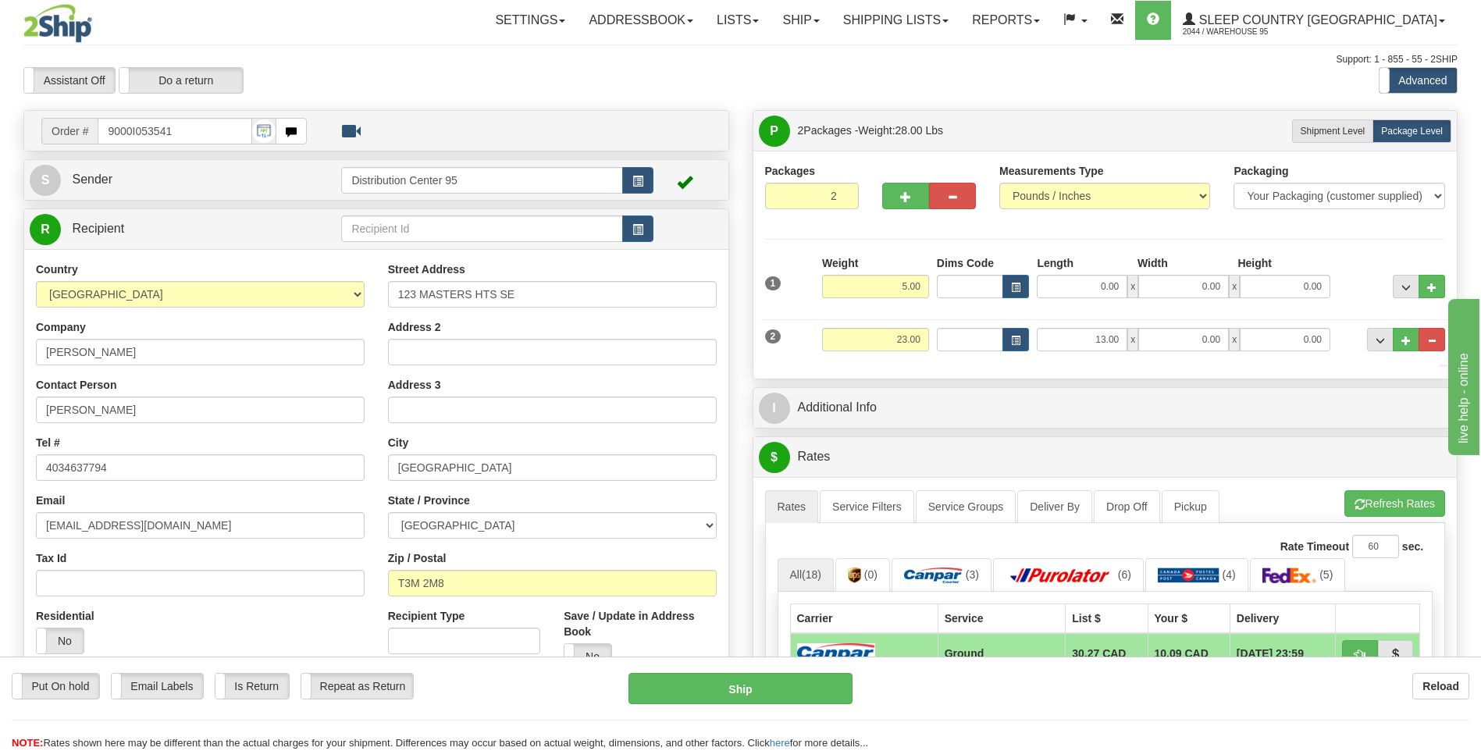
click at [1190, 322] on div "2 Weight 23.00 Dims Code Length Width Height" at bounding box center [1105, 337] width 688 height 52
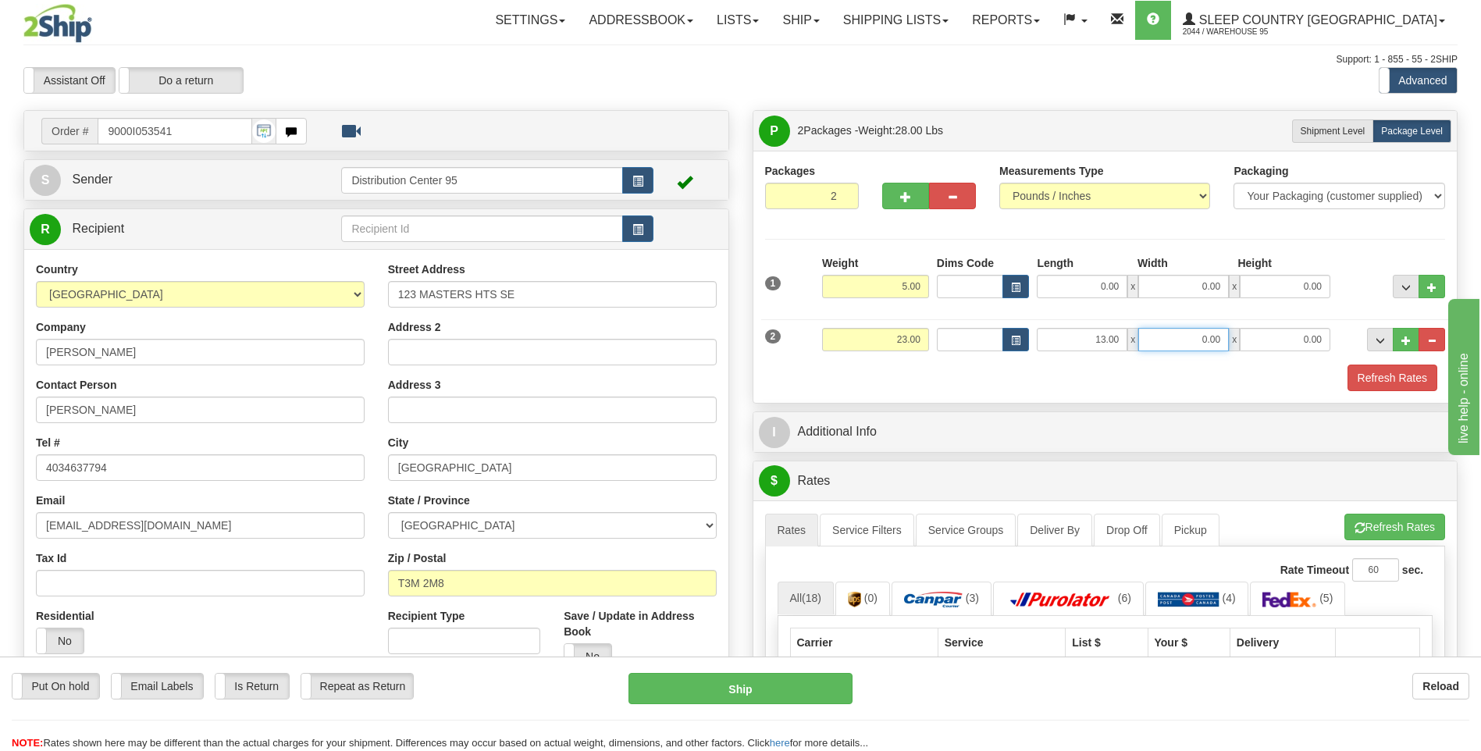
click at [1184, 347] on input "0.00" at bounding box center [1183, 339] width 91 height 23
type input "13.00"
click at [1268, 341] on input "0.00" at bounding box center [1284, 339] width 91 height 23
type input "40.00"
click at [1342, 307] on div "1 Weight 5.00 Dims Code 0.00" at bounding box center [1105, 282] width 688 height 55
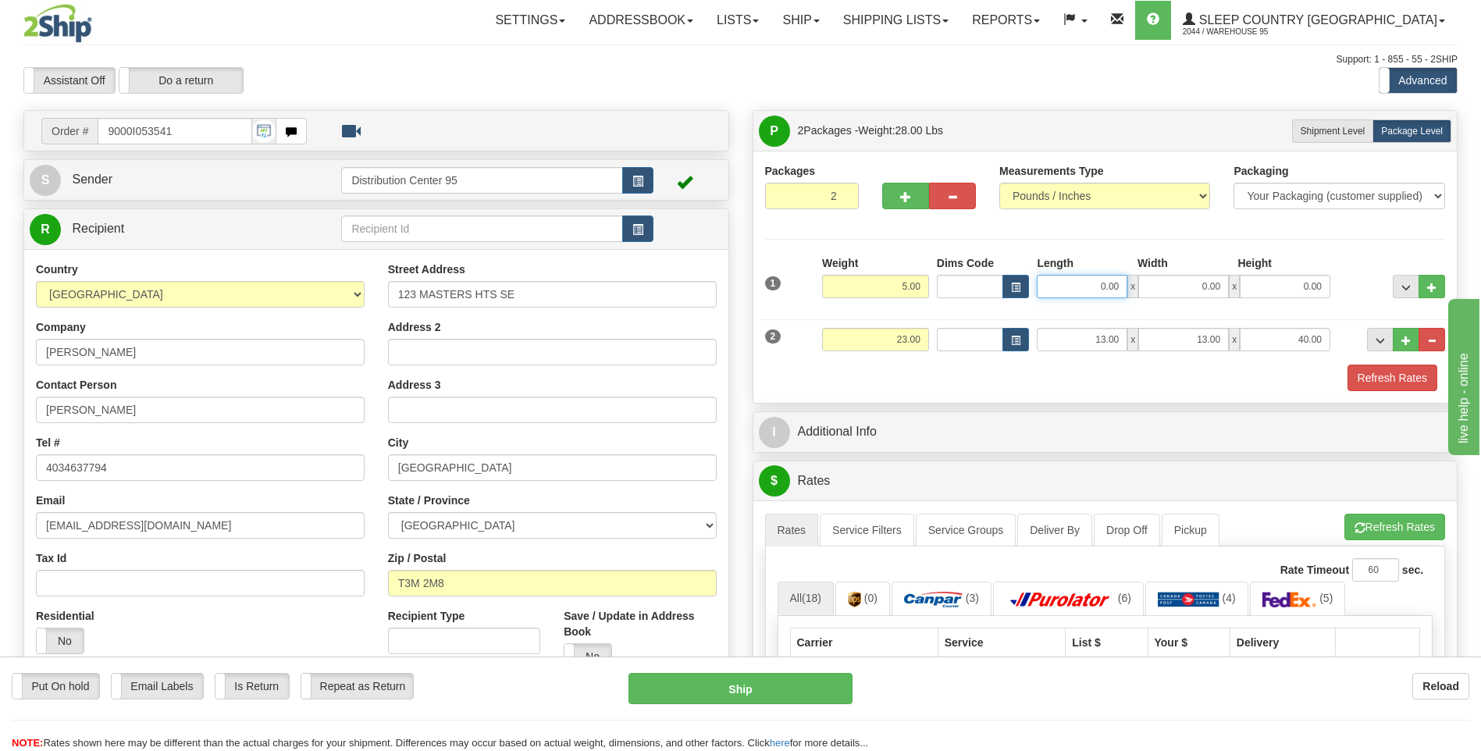
click at [1079, 291] on input "0.00" at bounding box center [1081, 286] width 91 height 23
type input "0.00"
click at [1036, 247] on div "Packages 2 2 Measurements Type" at bounding box center [1105, 277] width 681 height 228
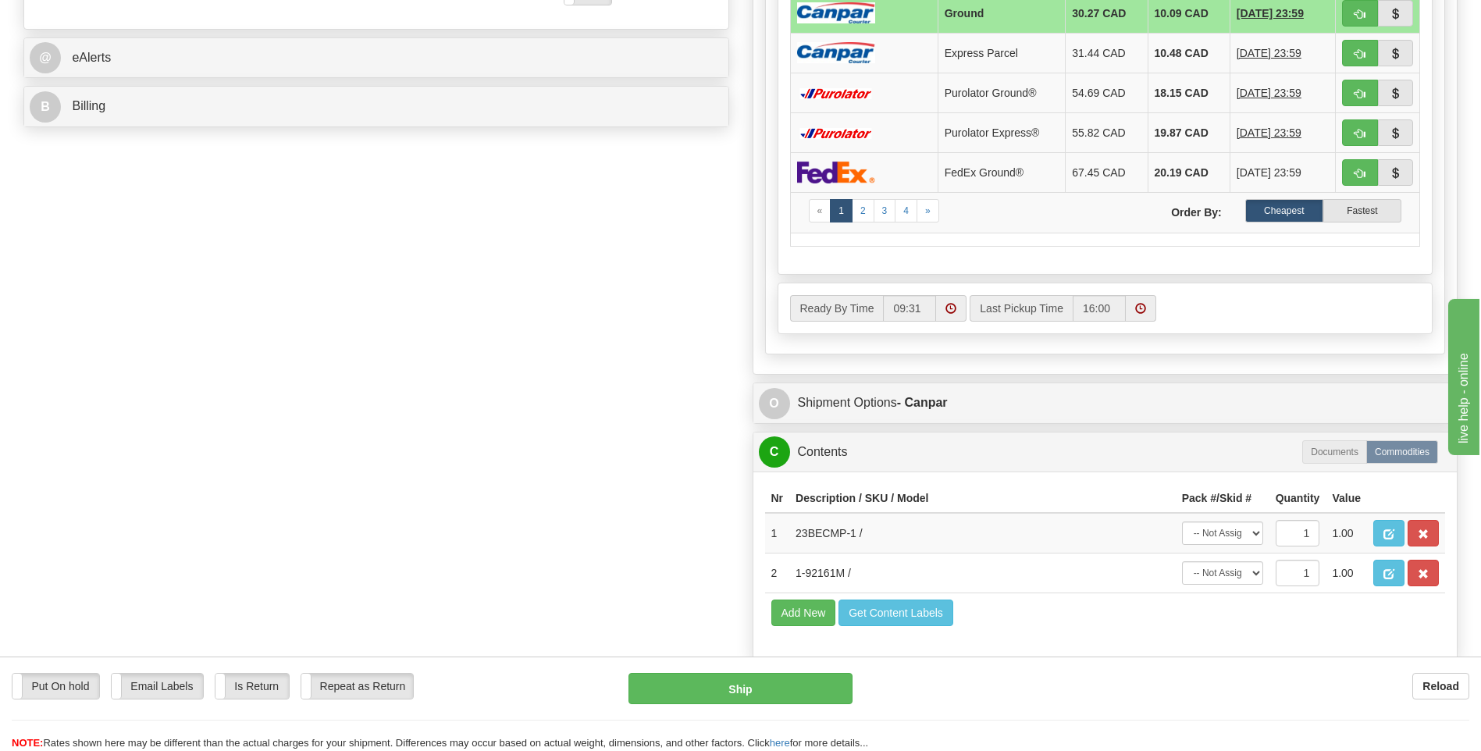
scroll to position [702, 0]
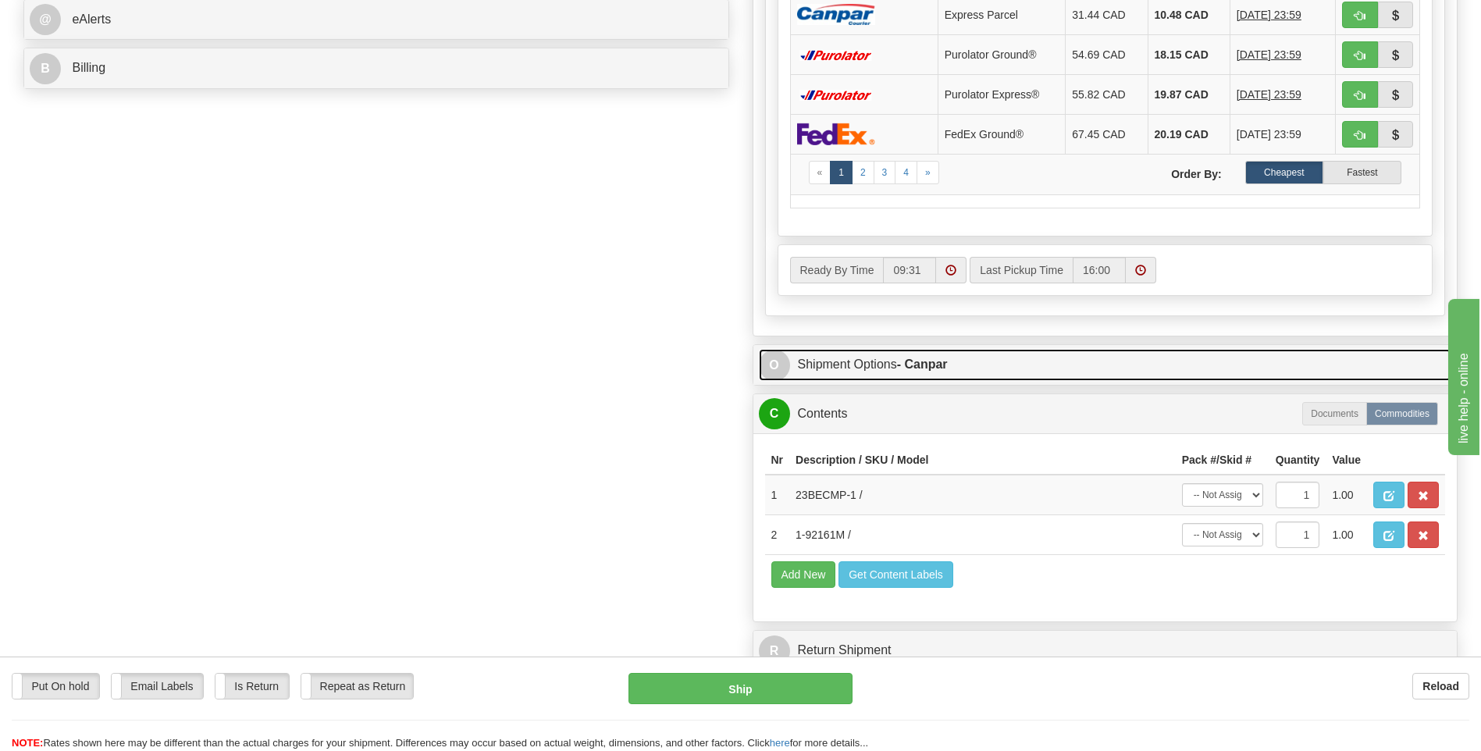
click at [906, 354] on link "O Shipment Options - Canpar" at bounding box center [1105, 365] width 693 height 32
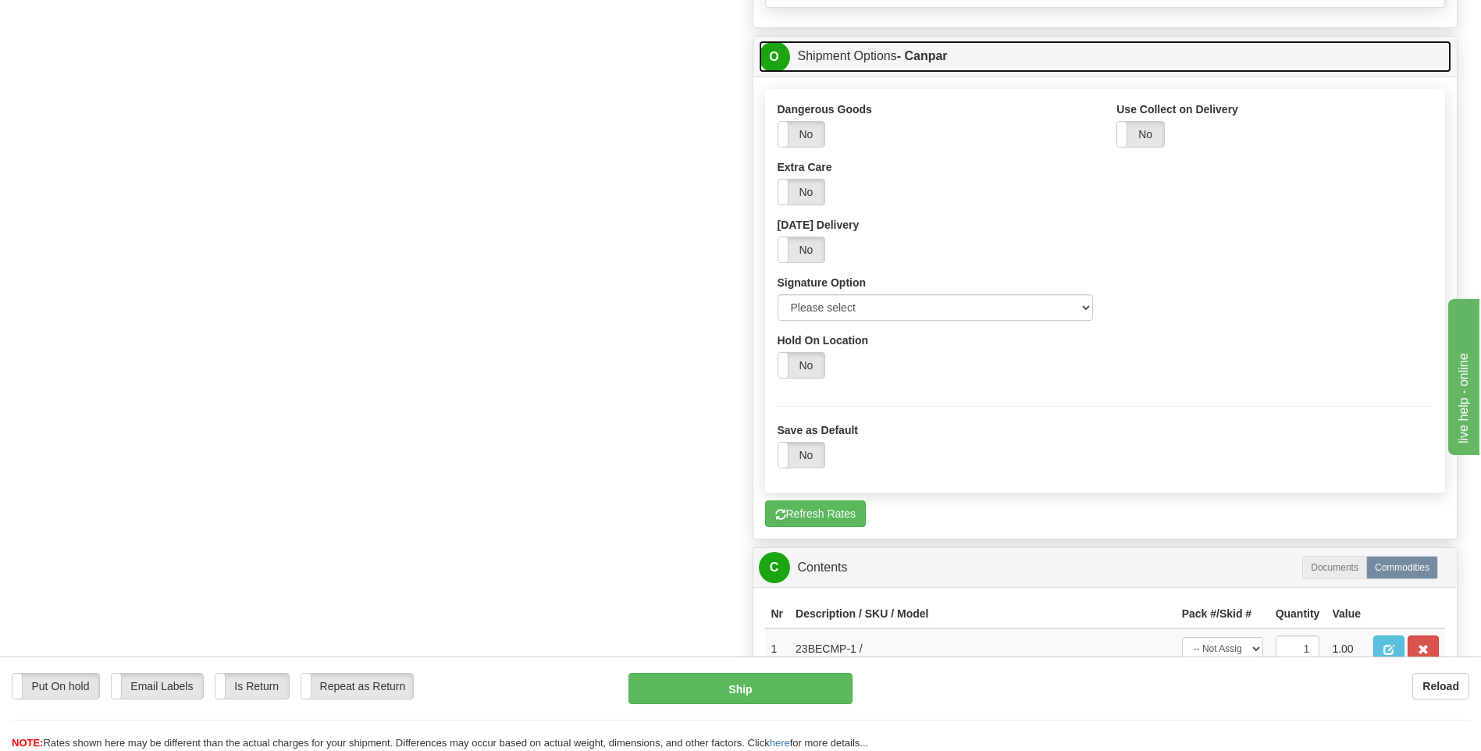
scroll to position [1015, 0]
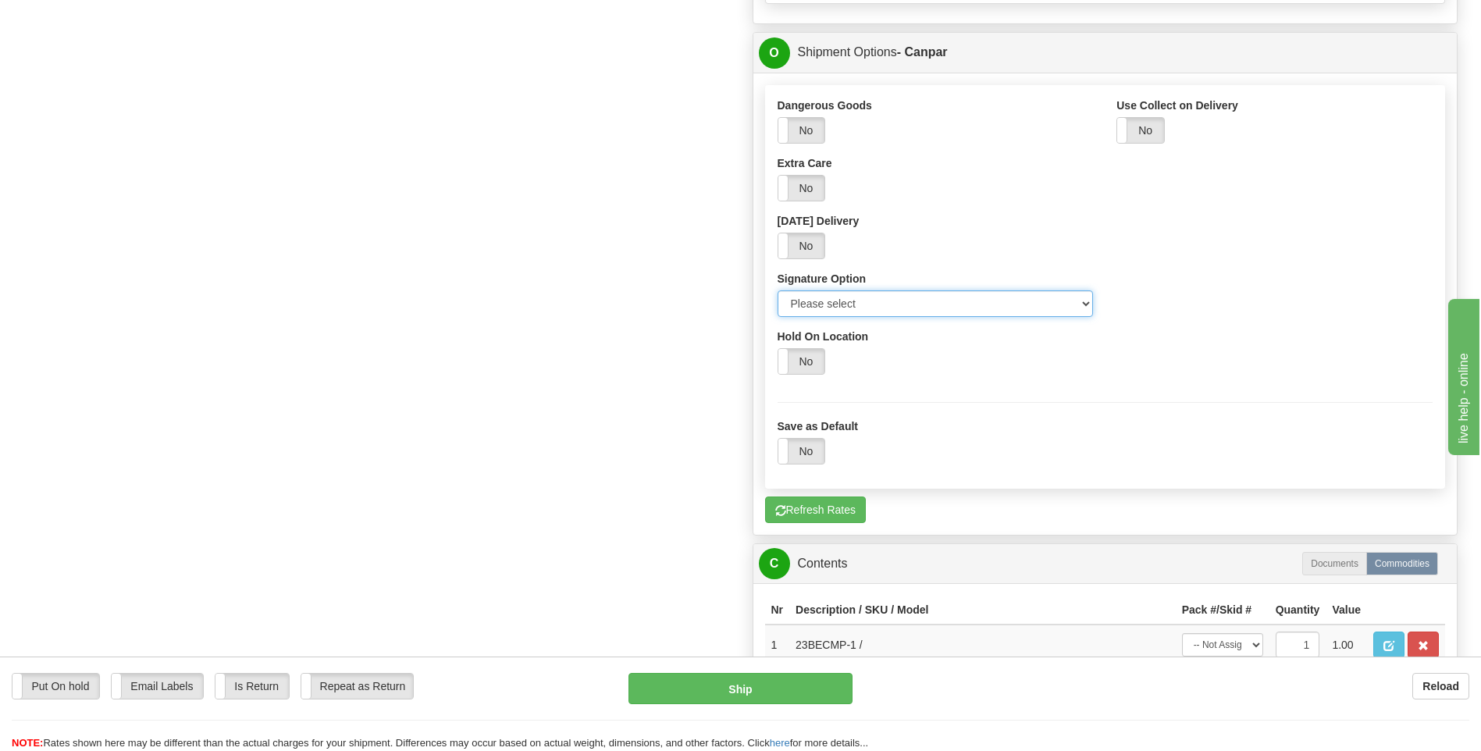
click at [848, 296] on select "Please select No Signature Required Signature Required Adult Signature" at bounding box center [935, 303] width 316 height 27
select select "2"
click at [777, 290] on select "Please select No Signature Required Signature Required Adult Signature" at bounding box center [935, 303] width 316 height 27
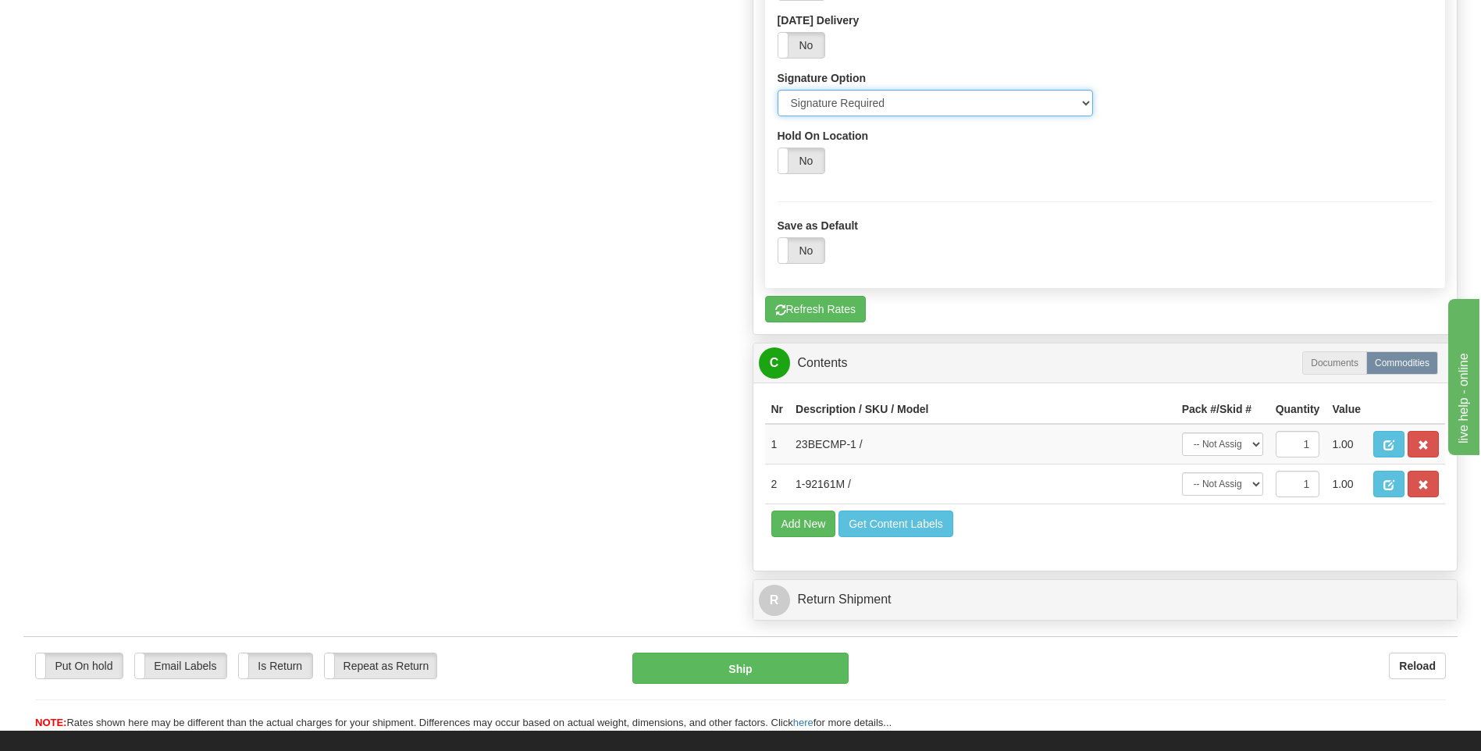
scroll to position [1327, 0]
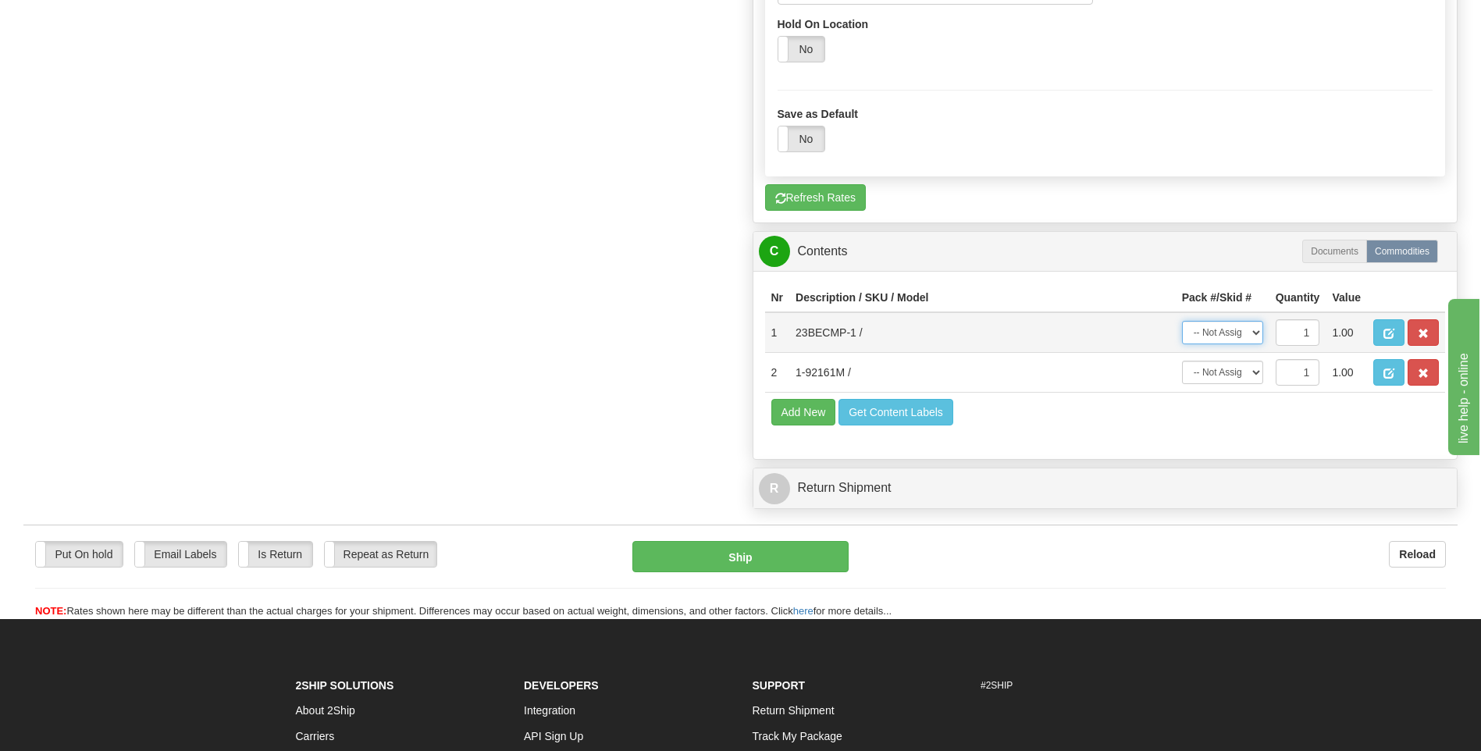
click at [1230, 335] on select "-- Not Assigned -- Package 1 Package 2" at bounding box center [1222, 332] width 81 height 23
select select "0"
click at [1182, 321] on select "-- Not Assigned -- Package 1 Package 2" at bounding box center [1222, 332] width 81 height 23
click at [1220, 372] on select "-- Not Assigned -- Package 1 Package 2" at bounding box center [1222, 372] width 81 height 23
select select "1"
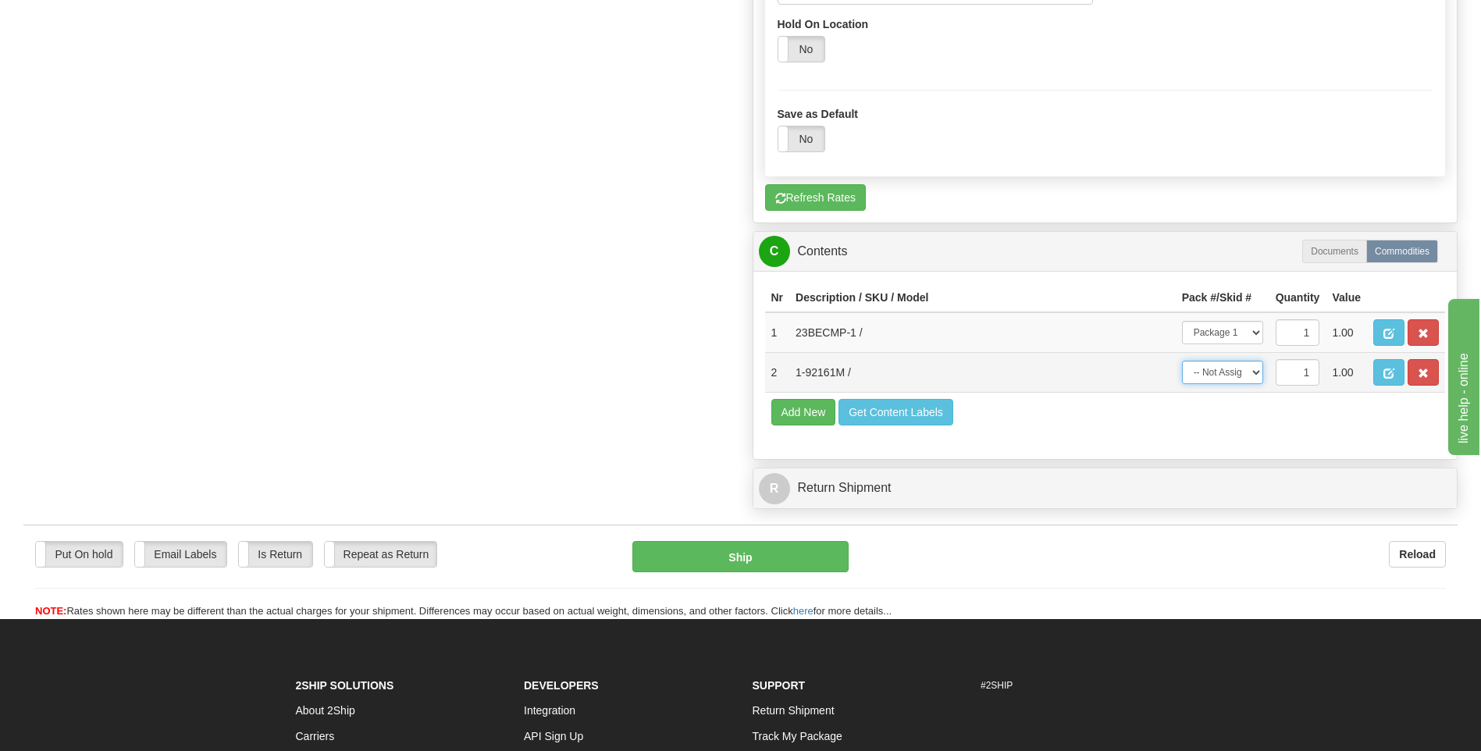
click at [1182, 361] on select "-- Not Assigned -- Package 1 Package 2" at bounding box center [1222, 372] width 81 height 23
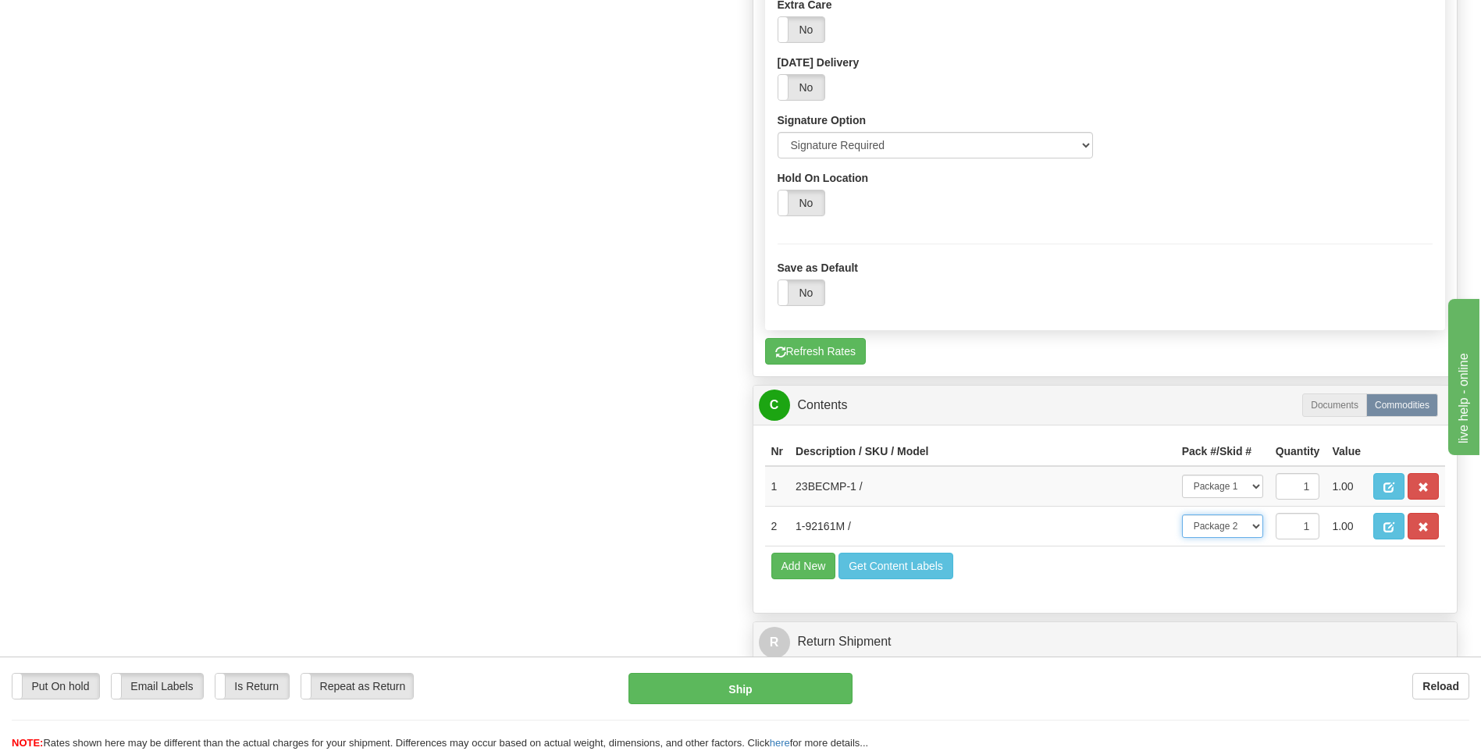
scroll to position [1519, 0]
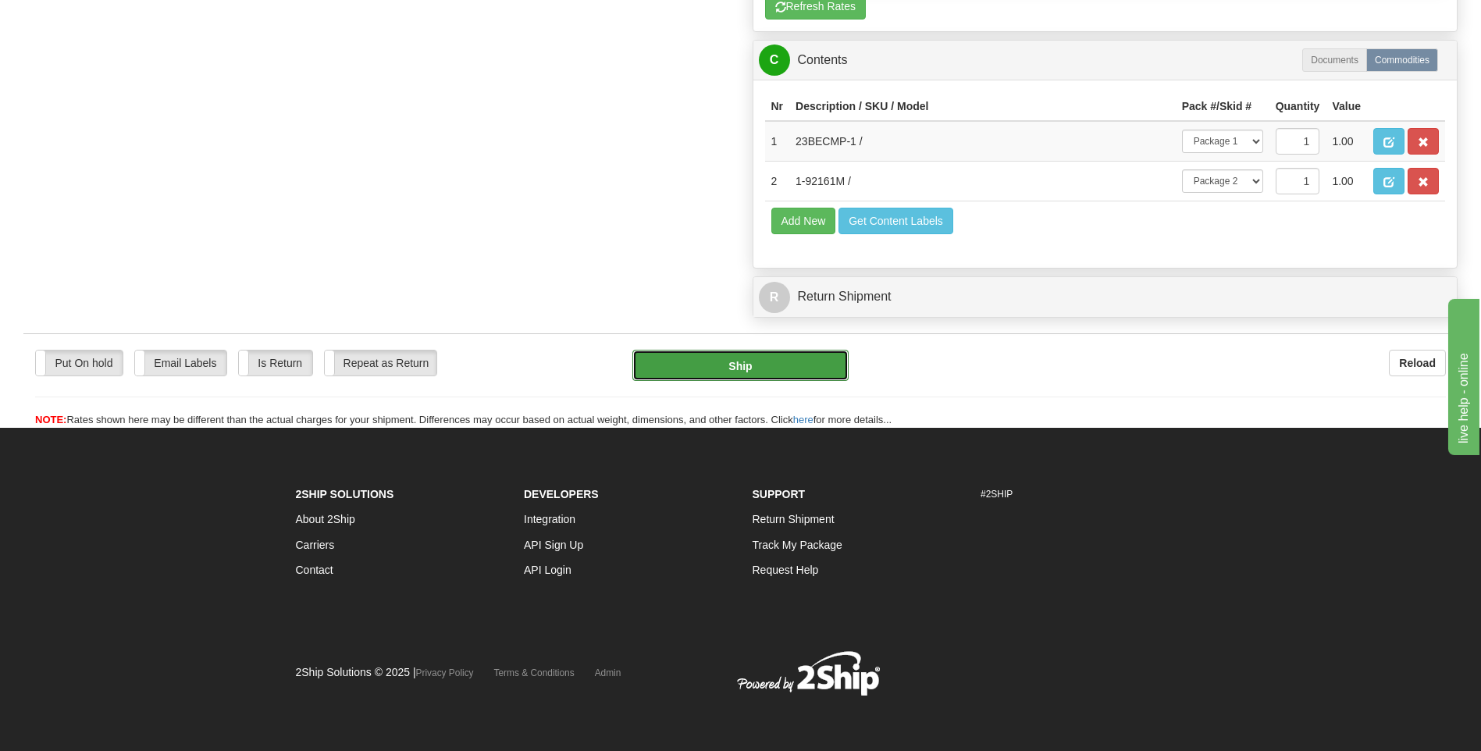
click at [794, 354] on button "Ship" at bounding box center [739, 365] width 215 height 31
type input "1"
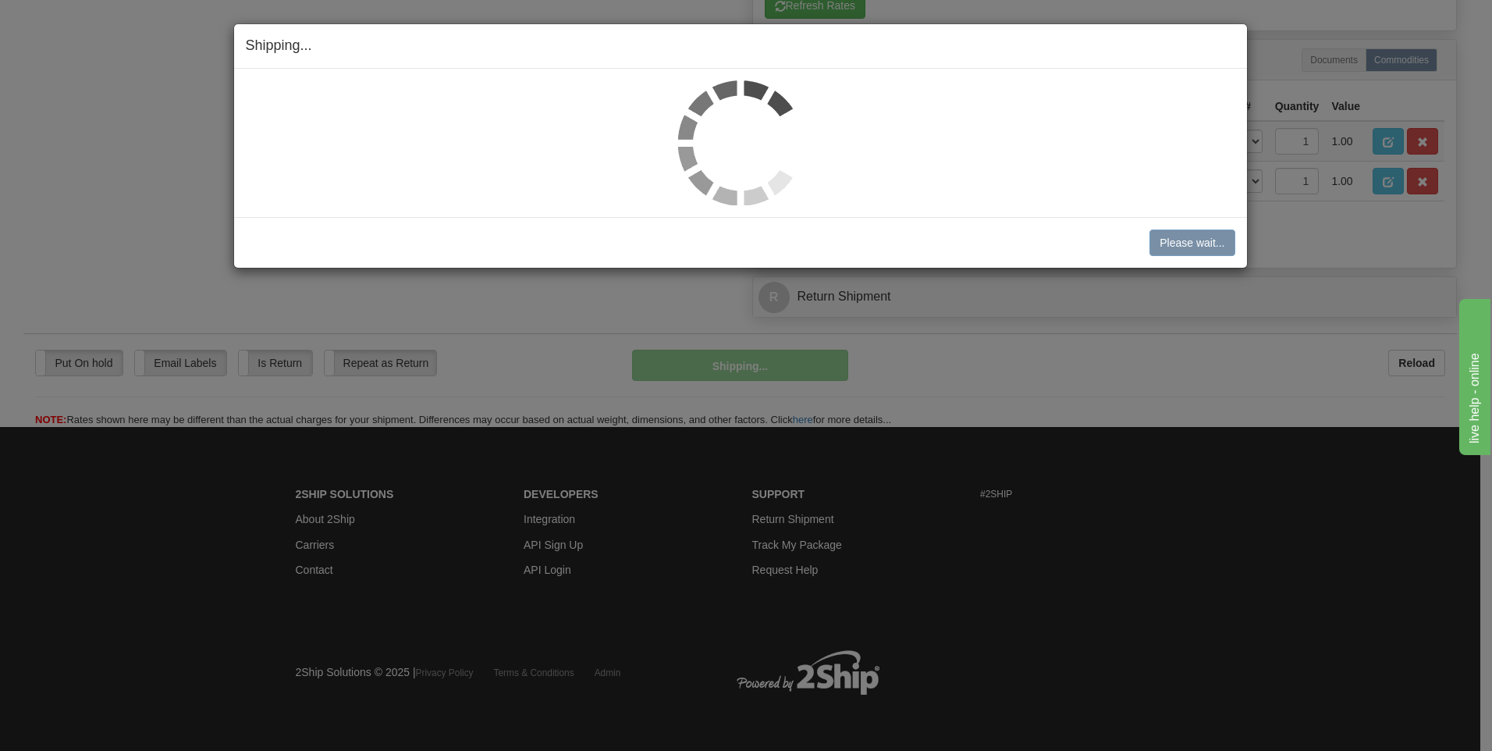
scroll to position [981, 0]
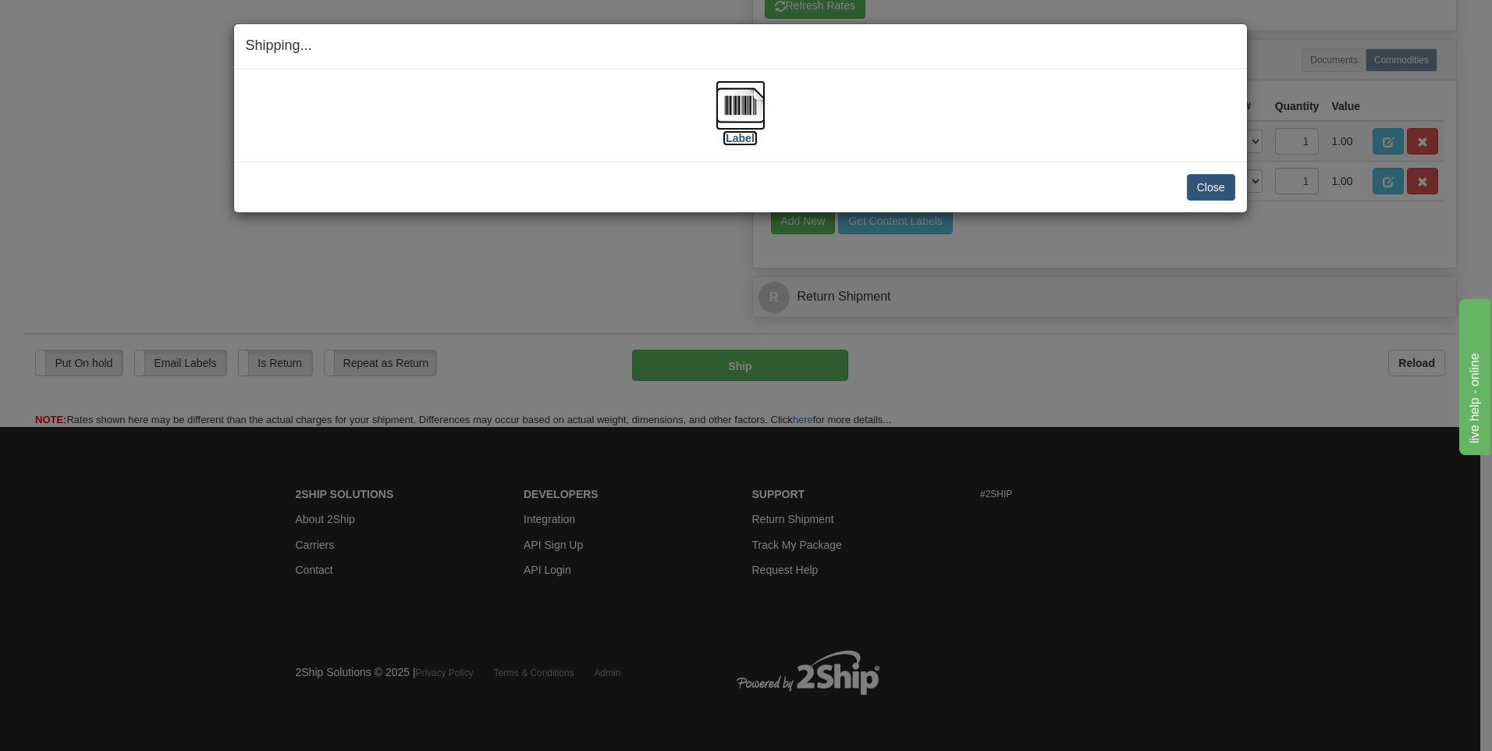
click at [732, 144] on label "[Label]" at bounding box center [741, 138] width 36 height 16
click at [1196, 180] on button "Close" at bounding box center [1211, 187] width 48 height 27
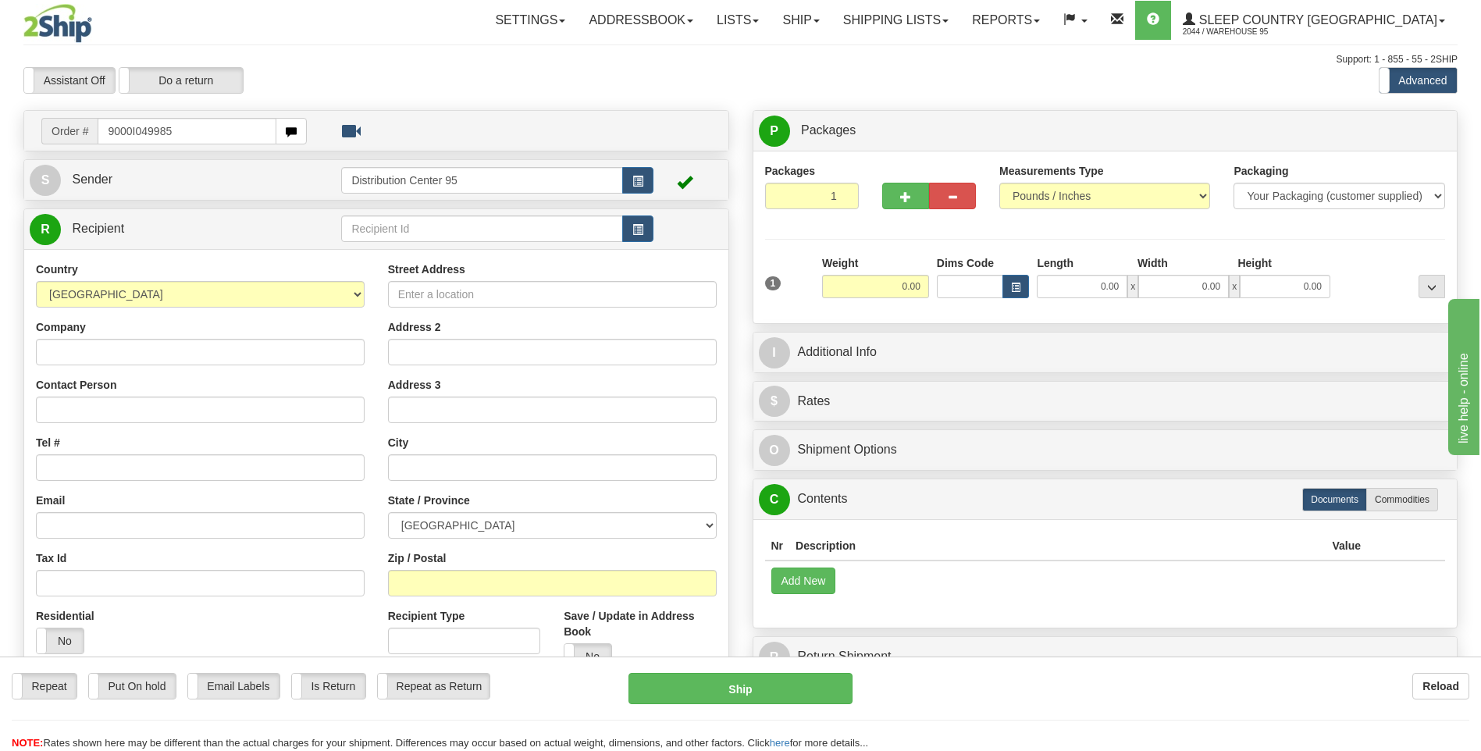
type input "9000I049985"
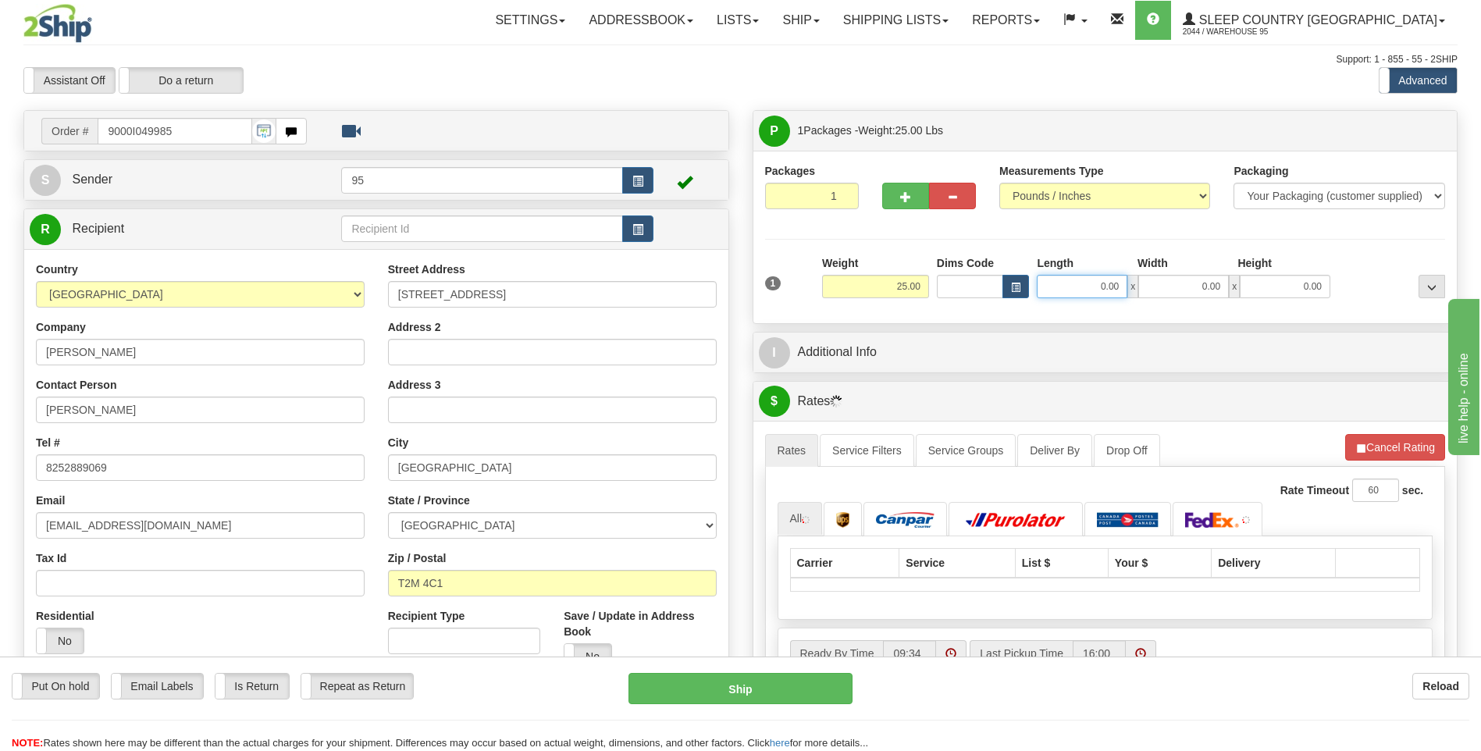
click at [1075, 283] on input "0.00" at bounding box center [1081, 286] width 91 height 23
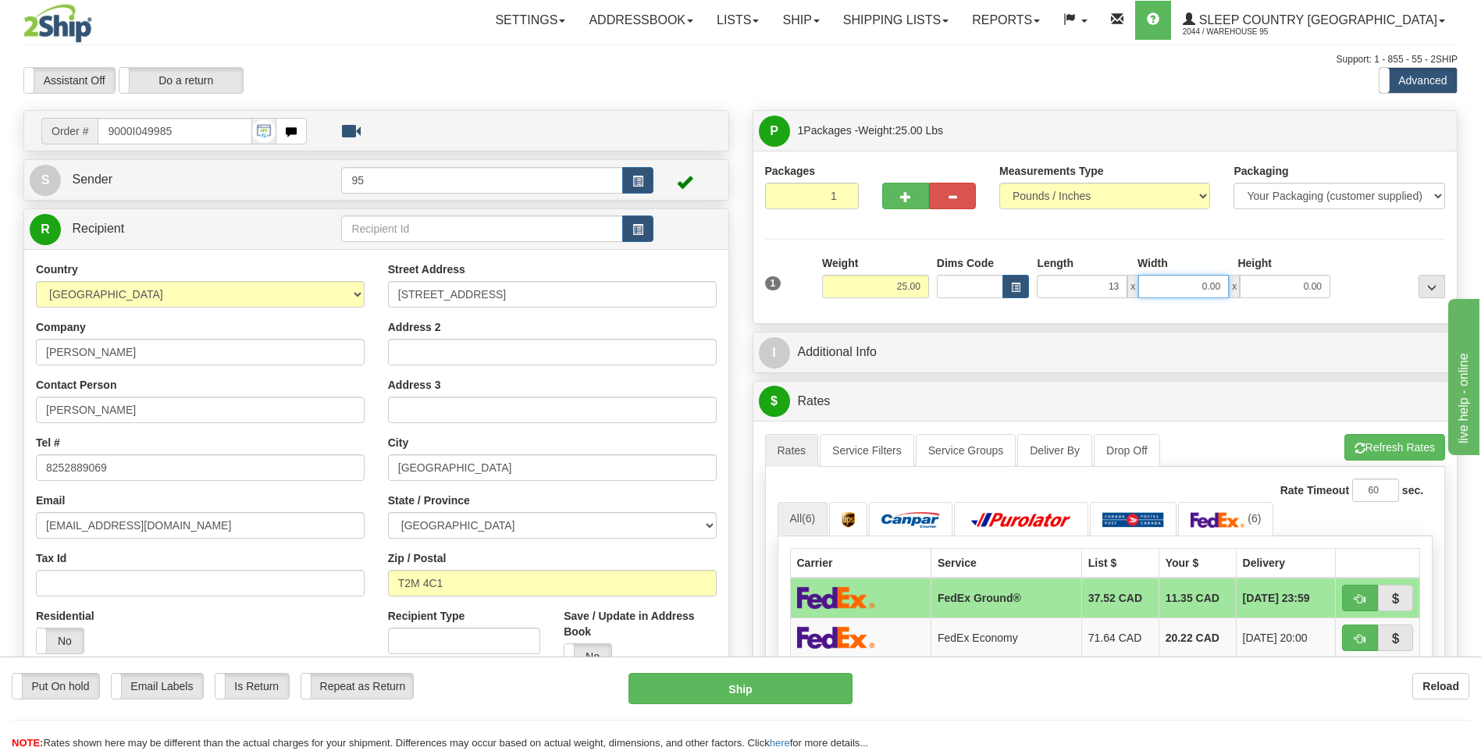
type input "13.00"
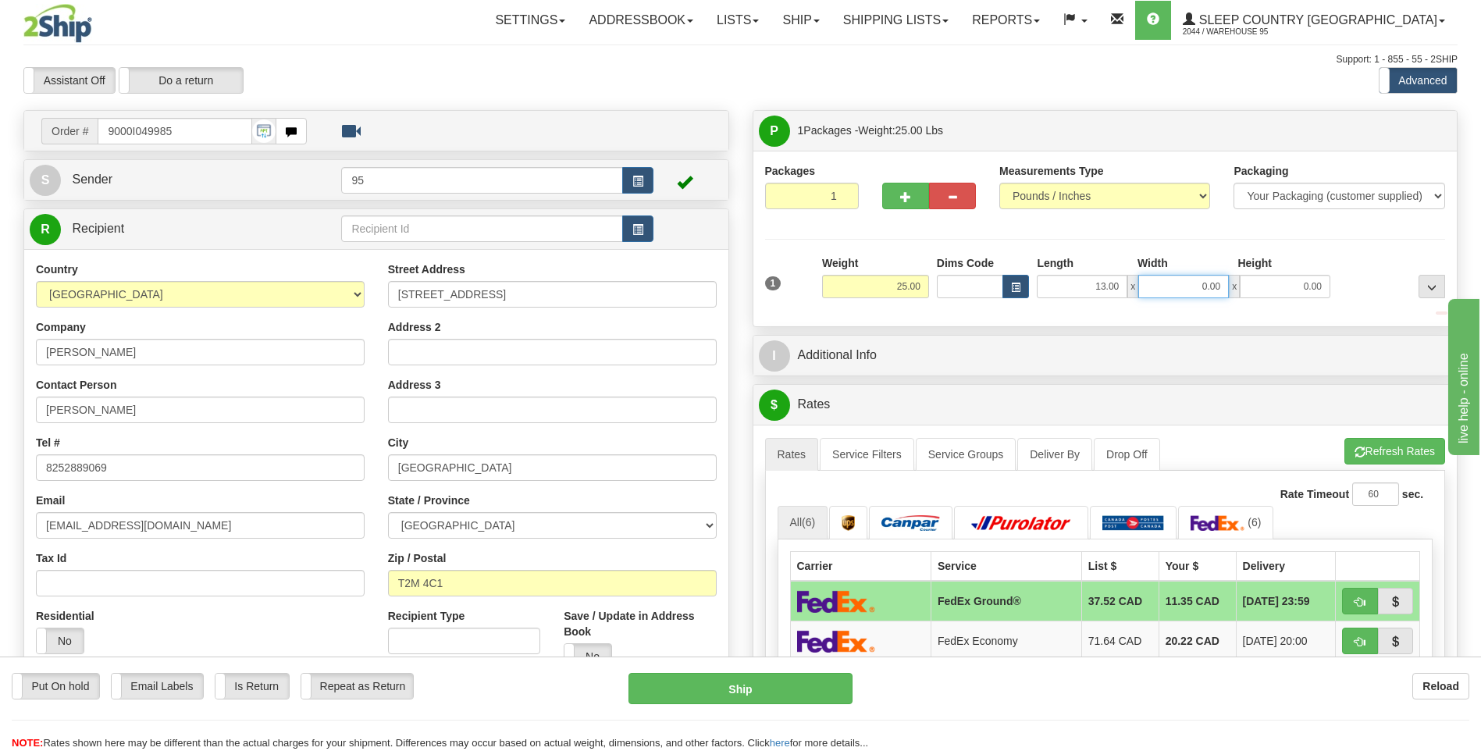
click at [1178, 281] on input "0.00" at bounding box center [1183, 286] width 91 height 23
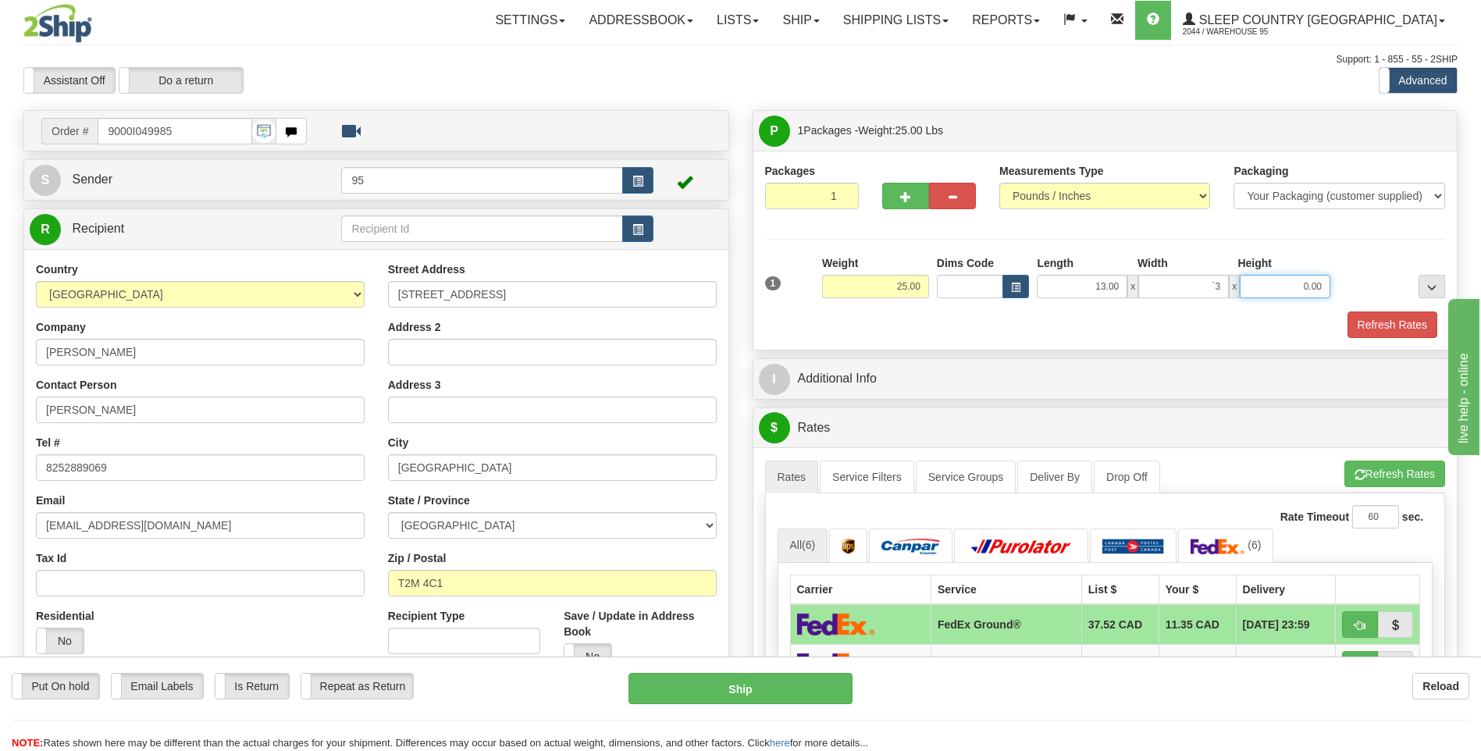
type input "0.00"
click at [1266, 290] on input "0.00" at bounding box center [1284, 286] width 91 height 23
type input "0.00"
click at [1213, 281] on input "0.00" at bounding box center [1183, 286] width 91 height 23
type input "13.00"
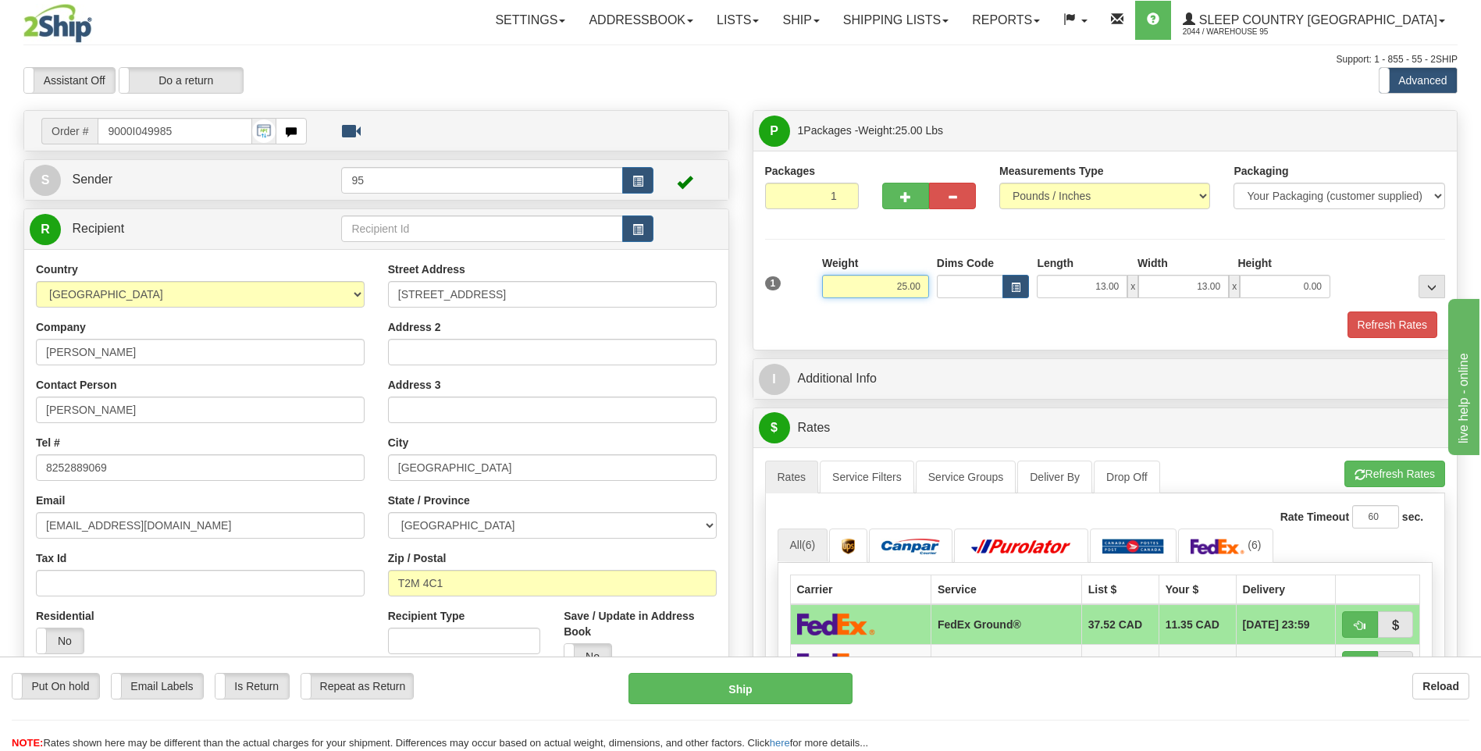
click at [906, 282] on input "25.00" at bounding box center [875, 286] width 107 height 23
type input "23.00"
click at [1282, 278] on input "0.00" at bounding box center [1284, 286] width 91 height 23
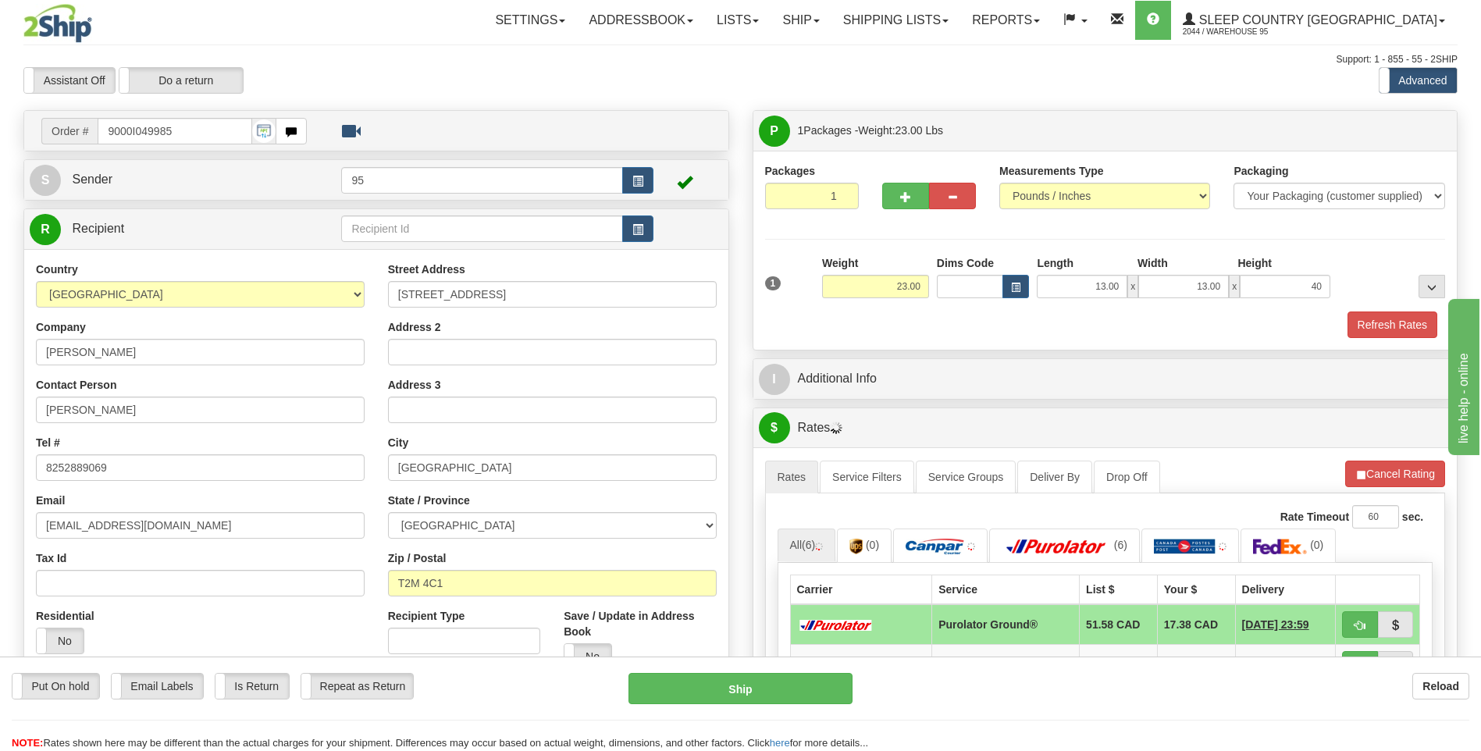
type input "40.00"
click at [1326, 258] on div "Height" at bounding box center [1283, 265] width 101 height 20
click at [642, 175] on button "button" at bounding box center [637, 180] width 31 height 27
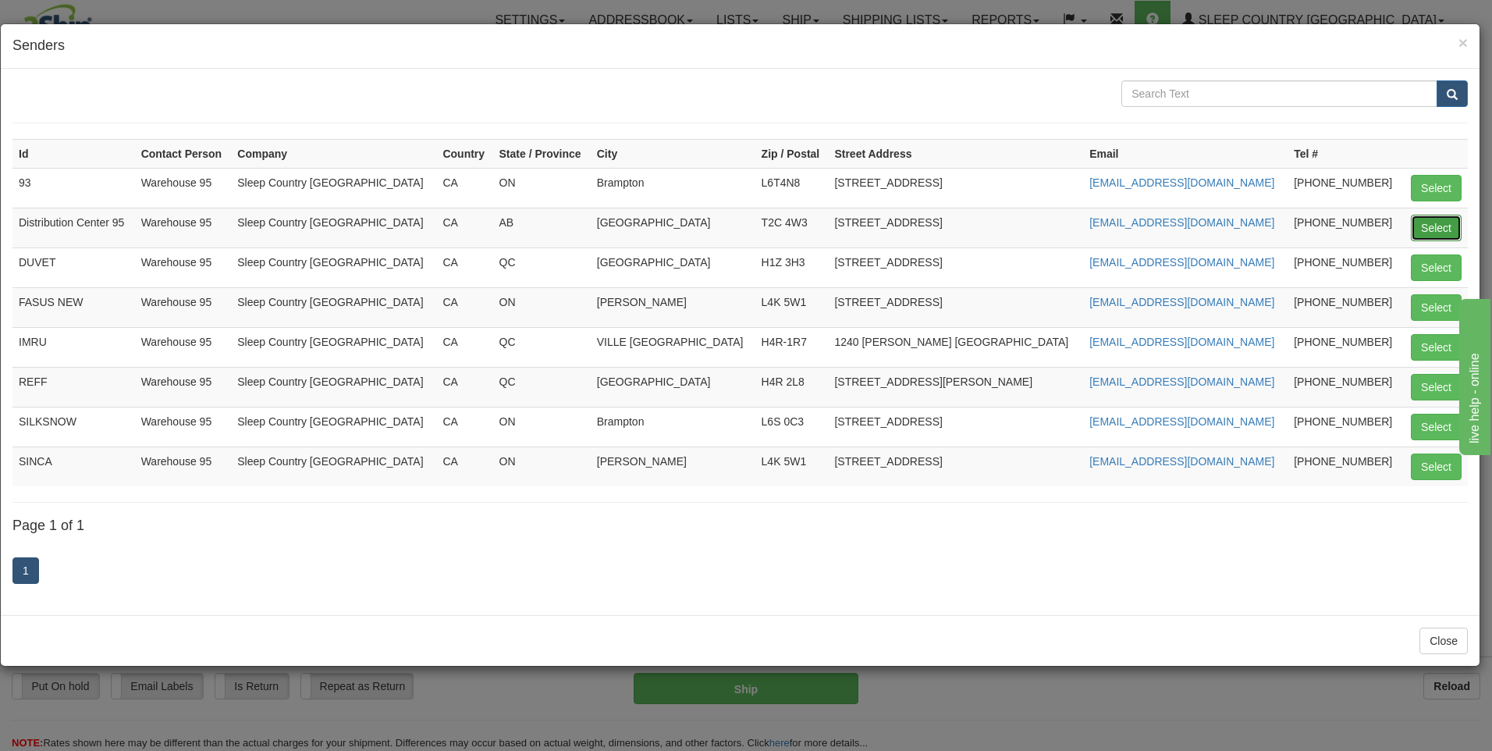
click at [1439, 215] on button "Select" at bounding box center [1436, 228] width 51 height 27
type input "Distribution Center 95"
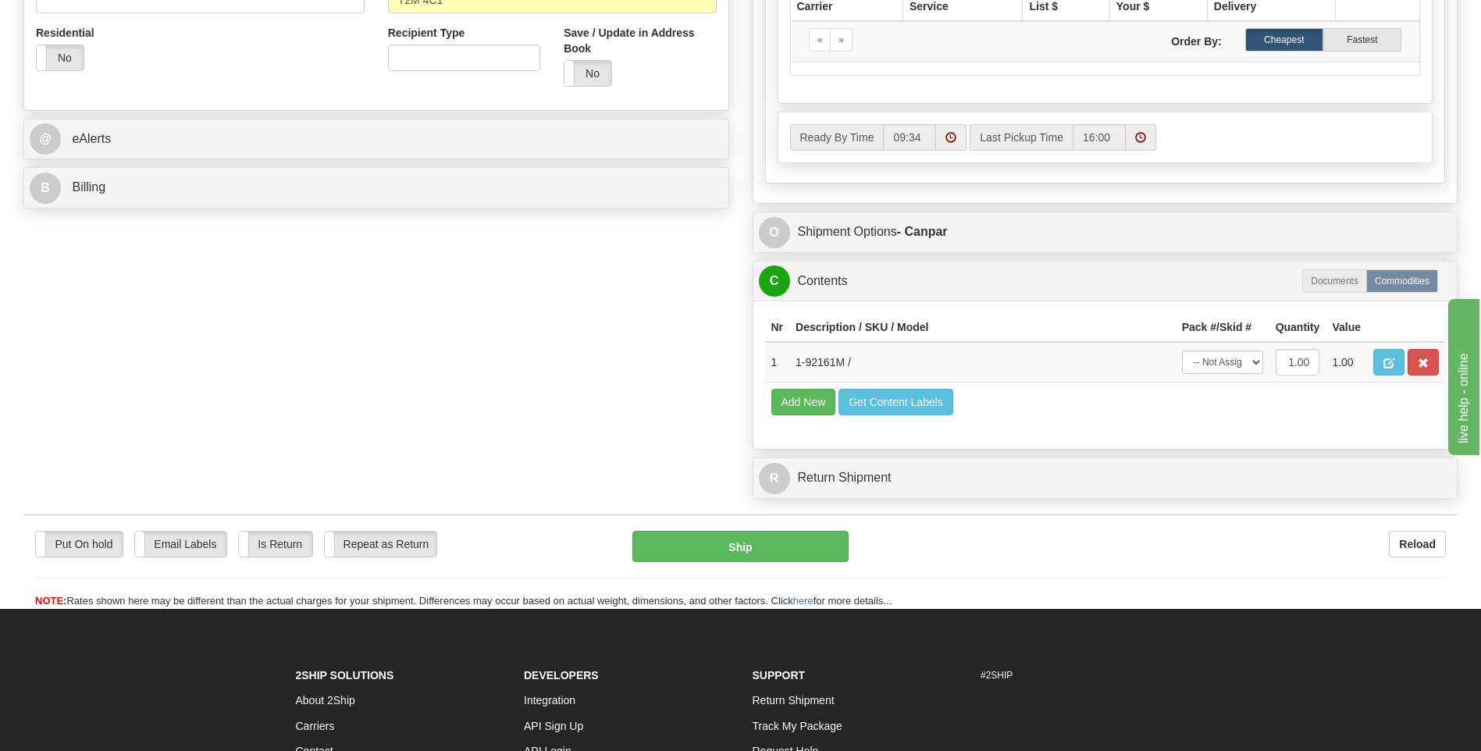
scroll to position [724, 0]
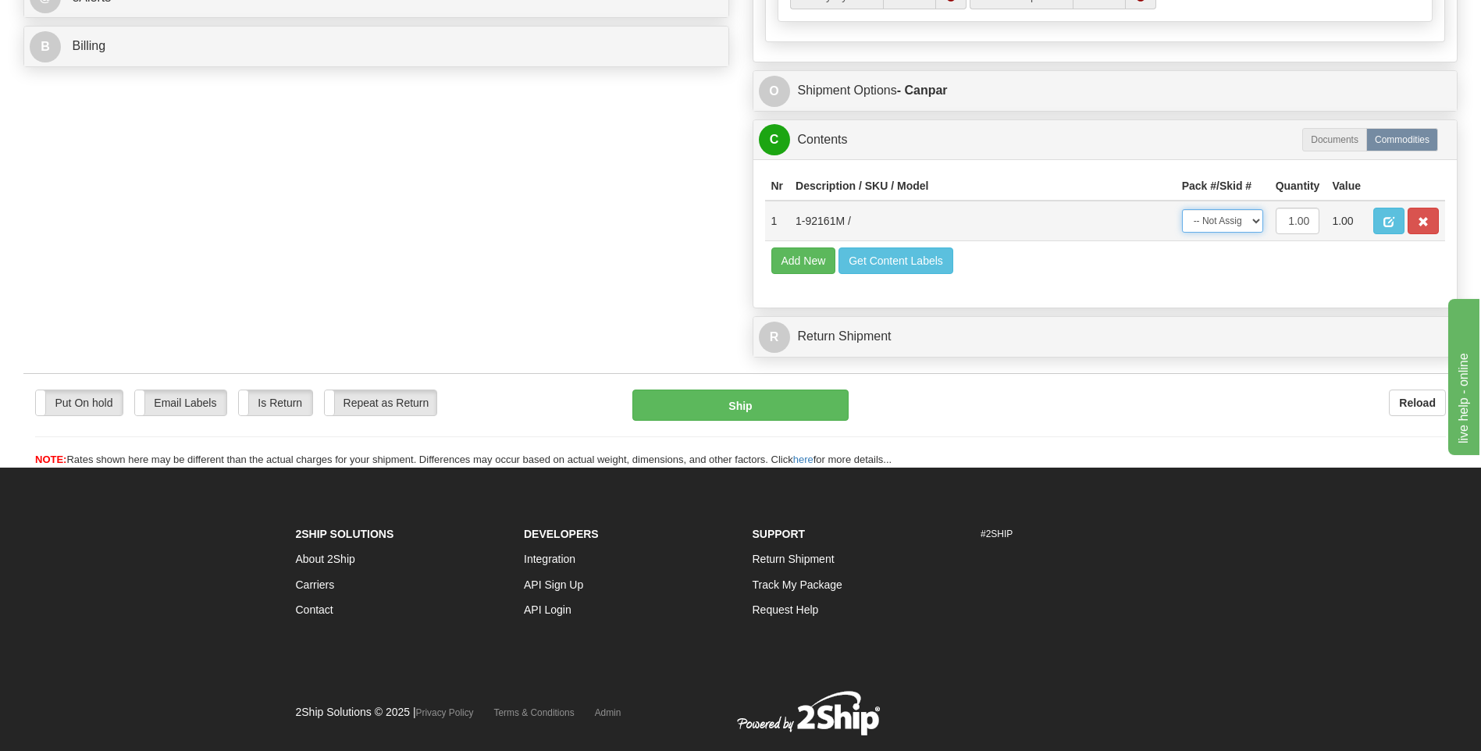
click at [1238, 226] on select "-- Not Assigned -- Package 1" at bounding box center [1222, 220] width 81 height 23
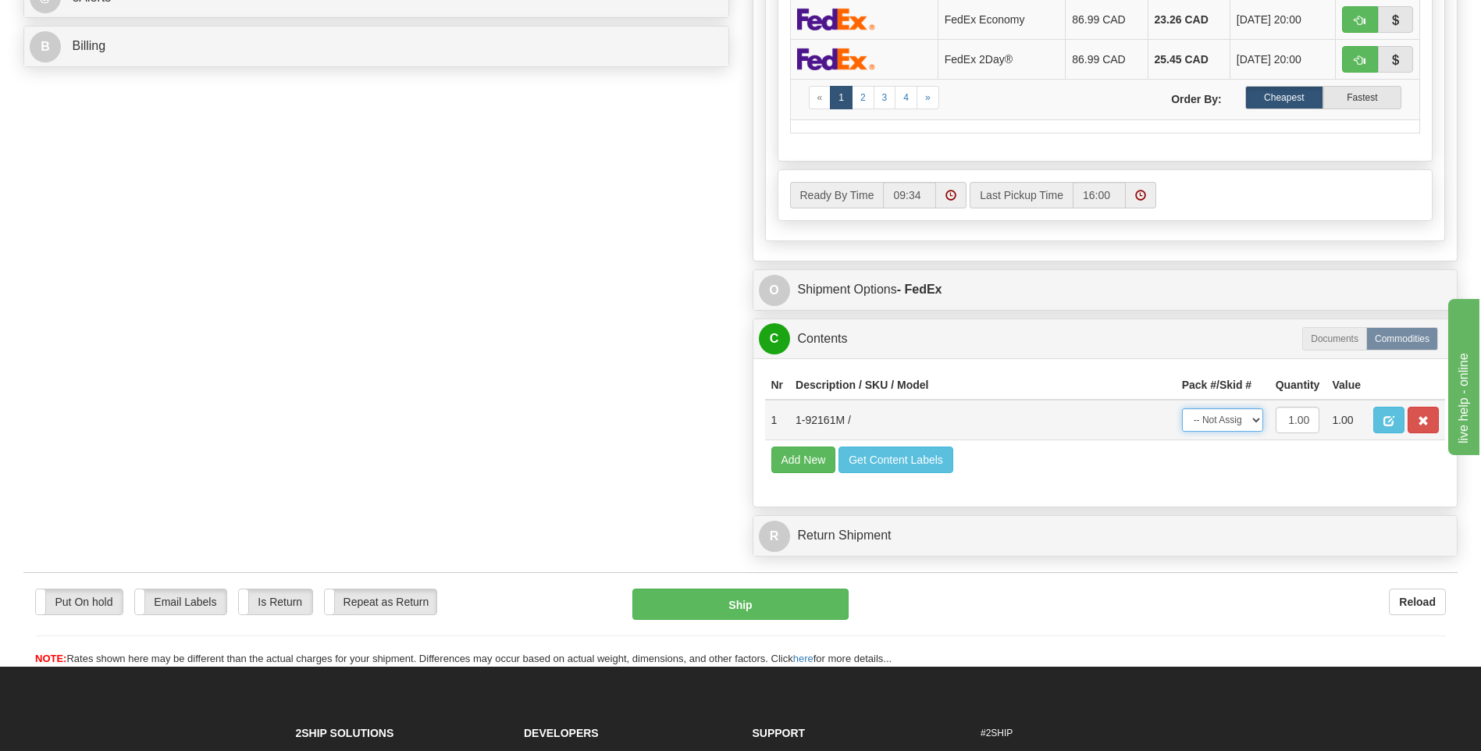
select select "0"
click at [1182, 408] on select "-- Not Assigned -- Package 1" at bounding box center [1222, 419] width 81 height 23
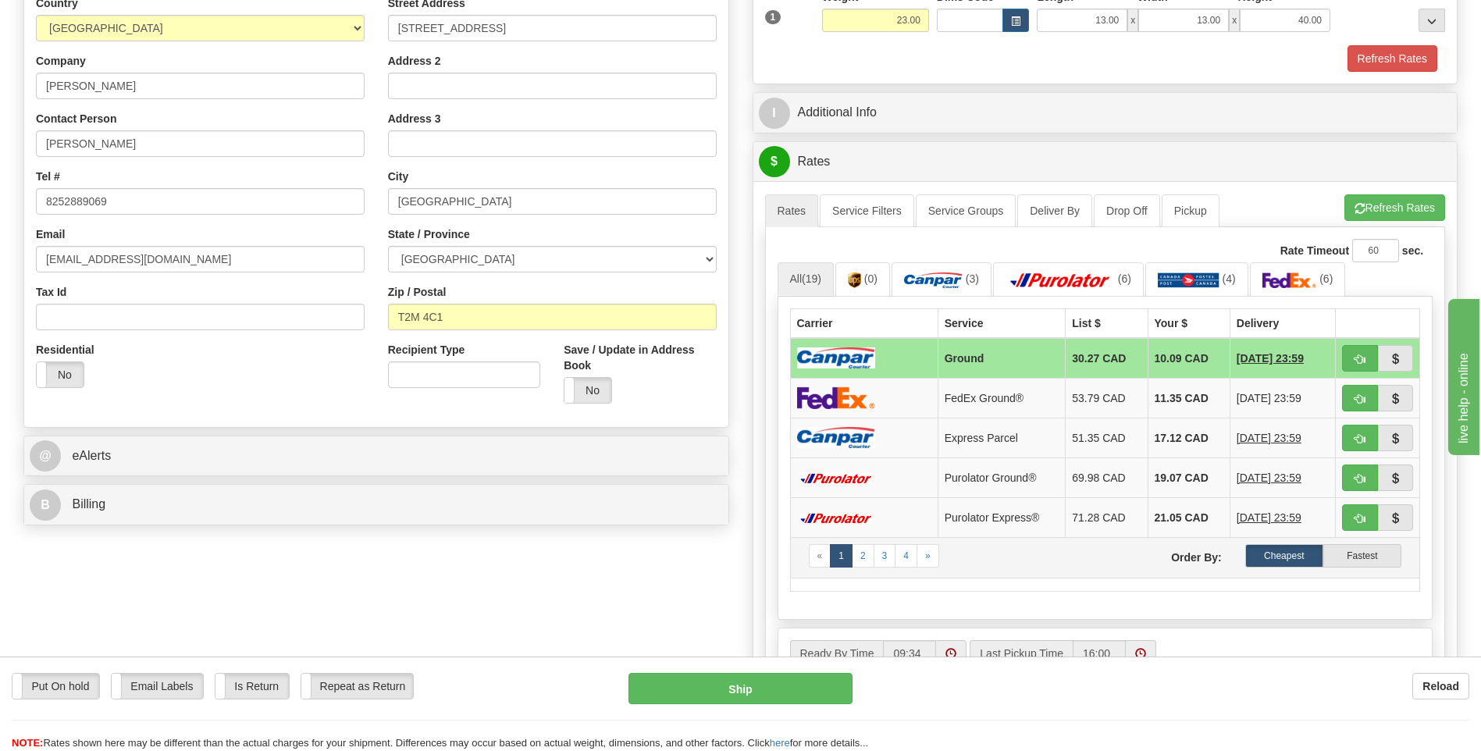
scroll to position [496, 0]
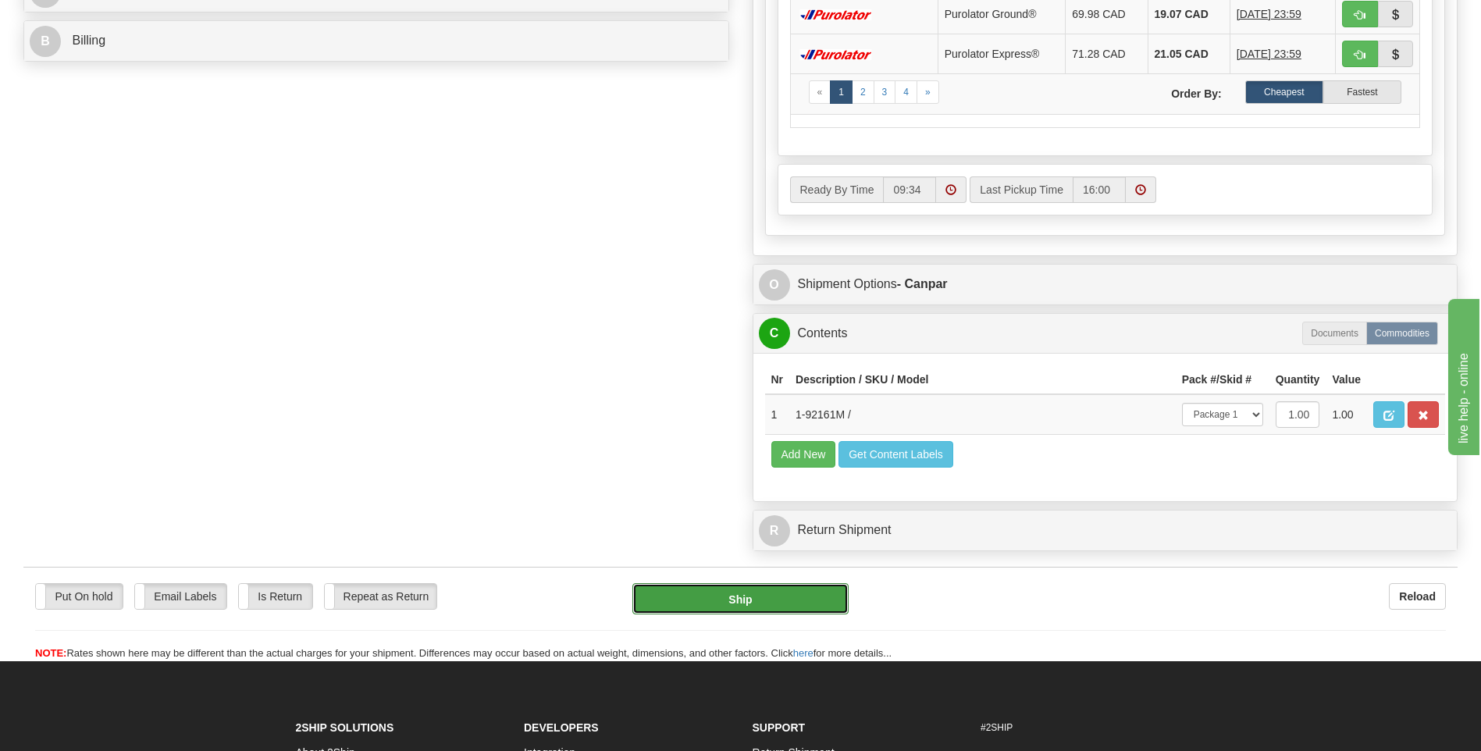
click at [718, 612] on button "Ship" at bounding box center [739, 598] width 215 height 31
type input "1"
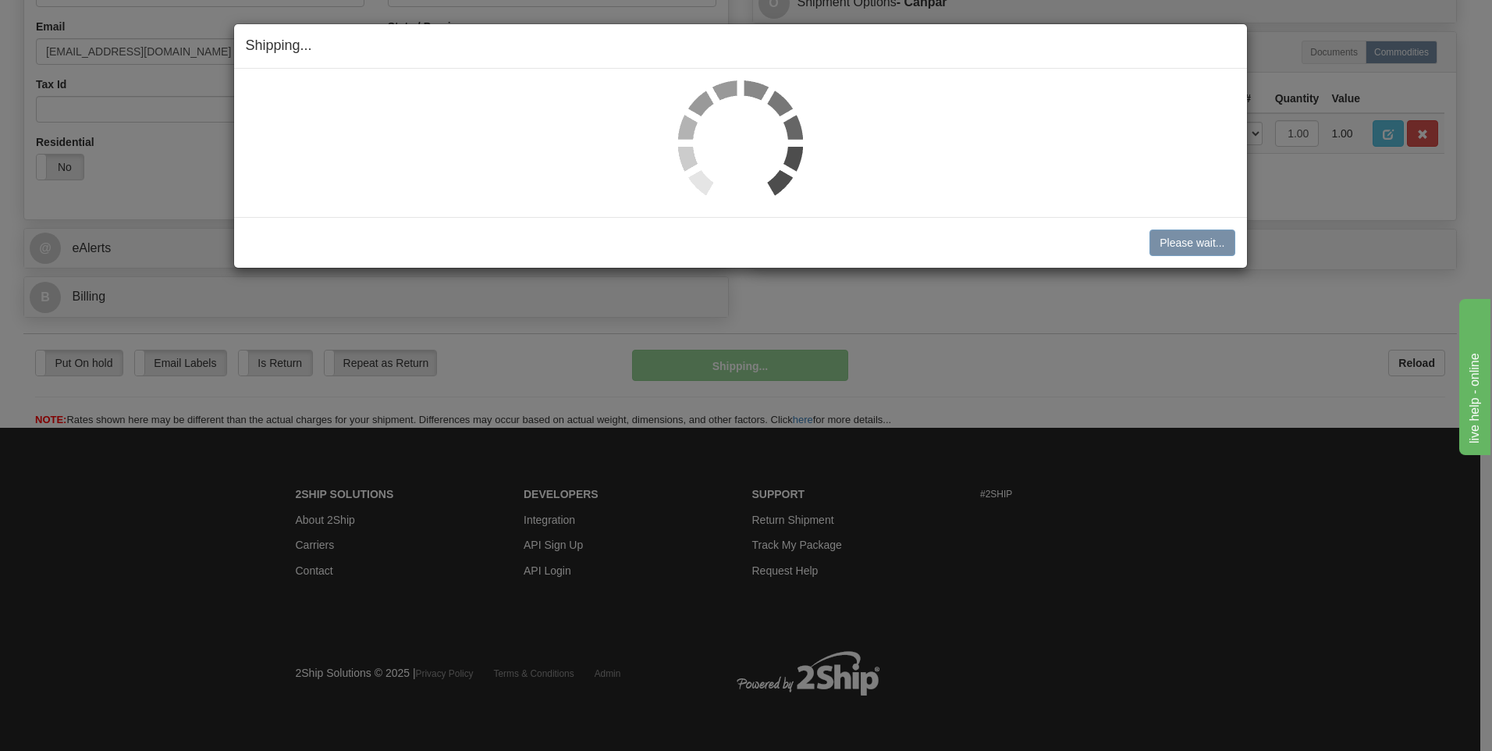
scroll to position [475, 0]
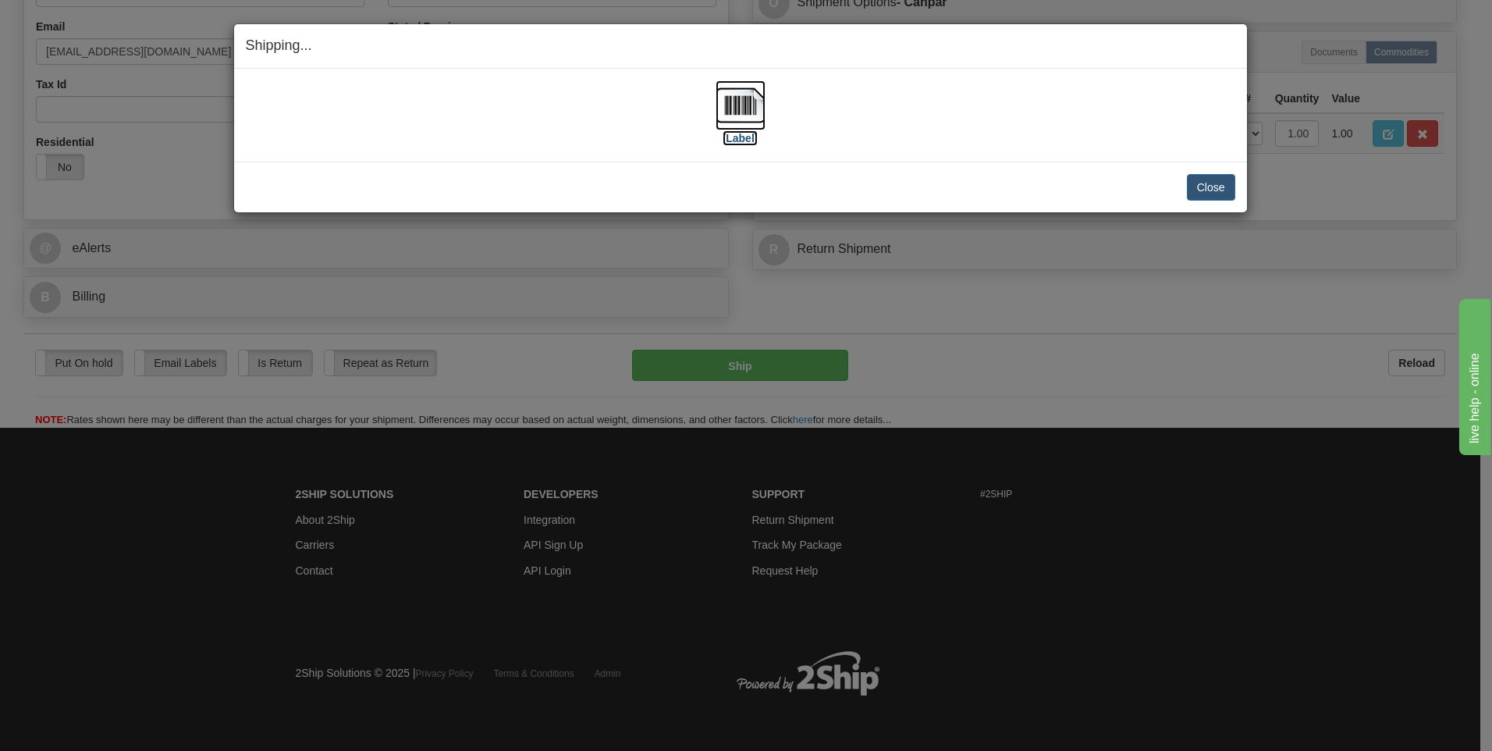
click at [745, 140] on label "[Label]" at bounding box center [741, 138] width 36 height 16
click at [1231, 184] on button "Close" at bounding box center [1211, 187] width 48 height 27
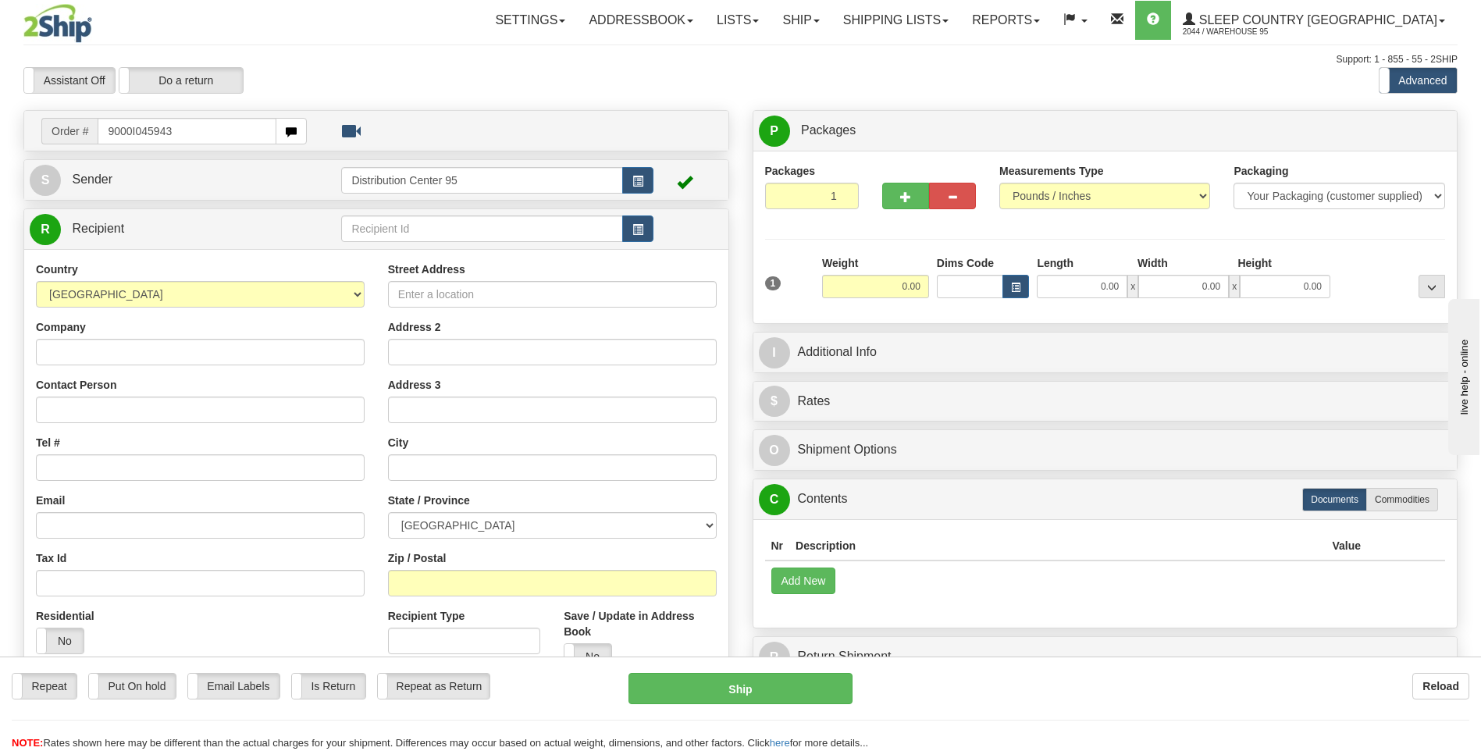
type input "9000I045943"
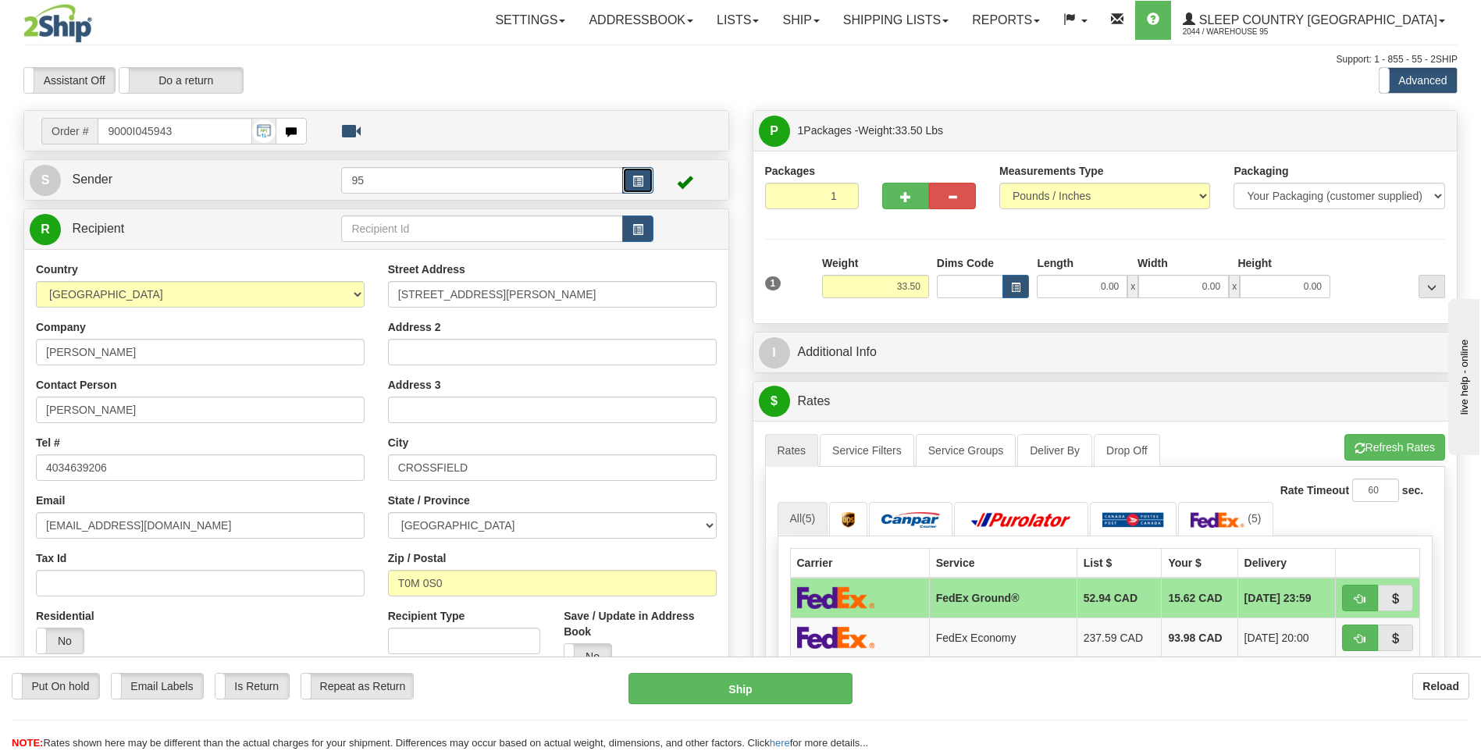
click at [652, 176] on button "button" at bounding box center [637, 180] width 31 height 27
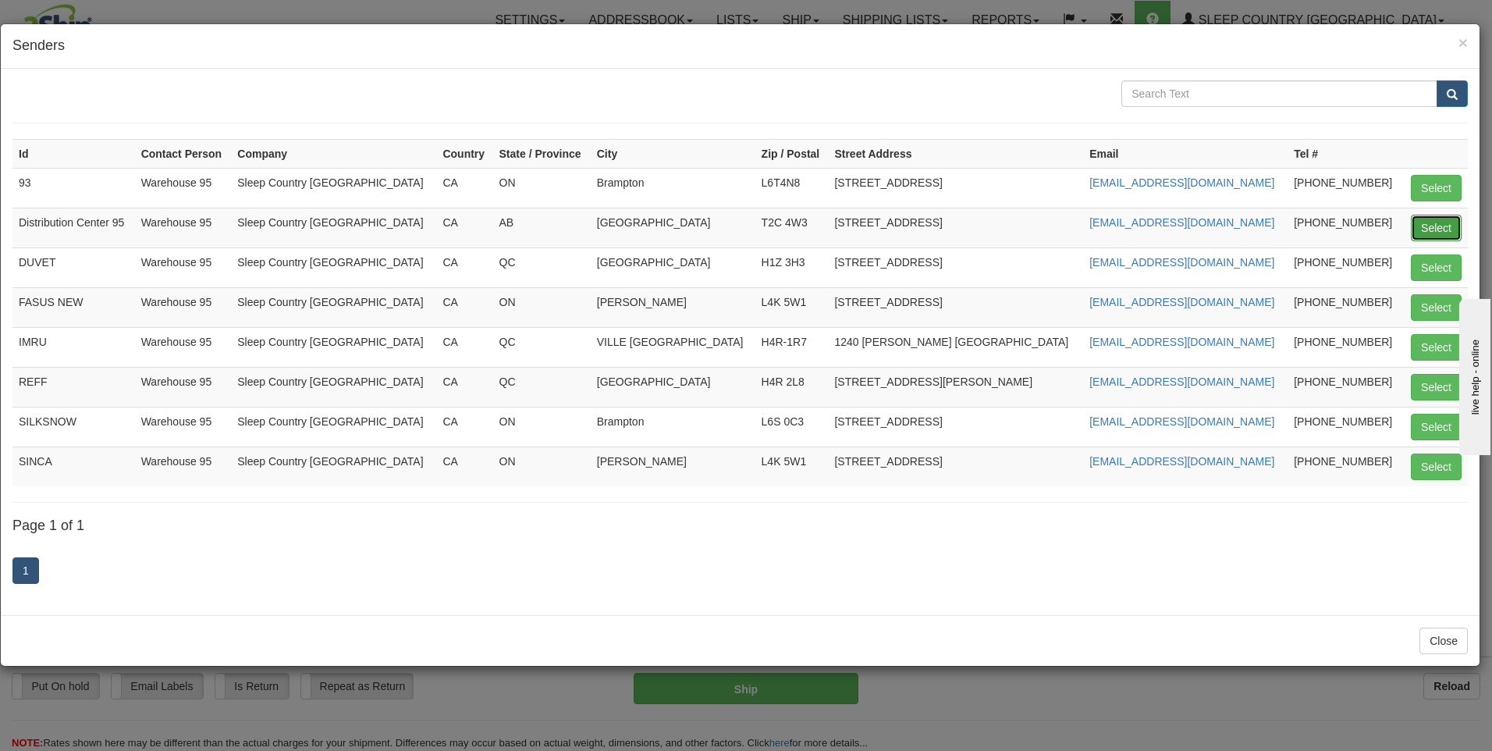
click at [1446, 216] on button "Select" at bounding box center [1436, 228] width 51 height 27
type input "Distribution Center 95"
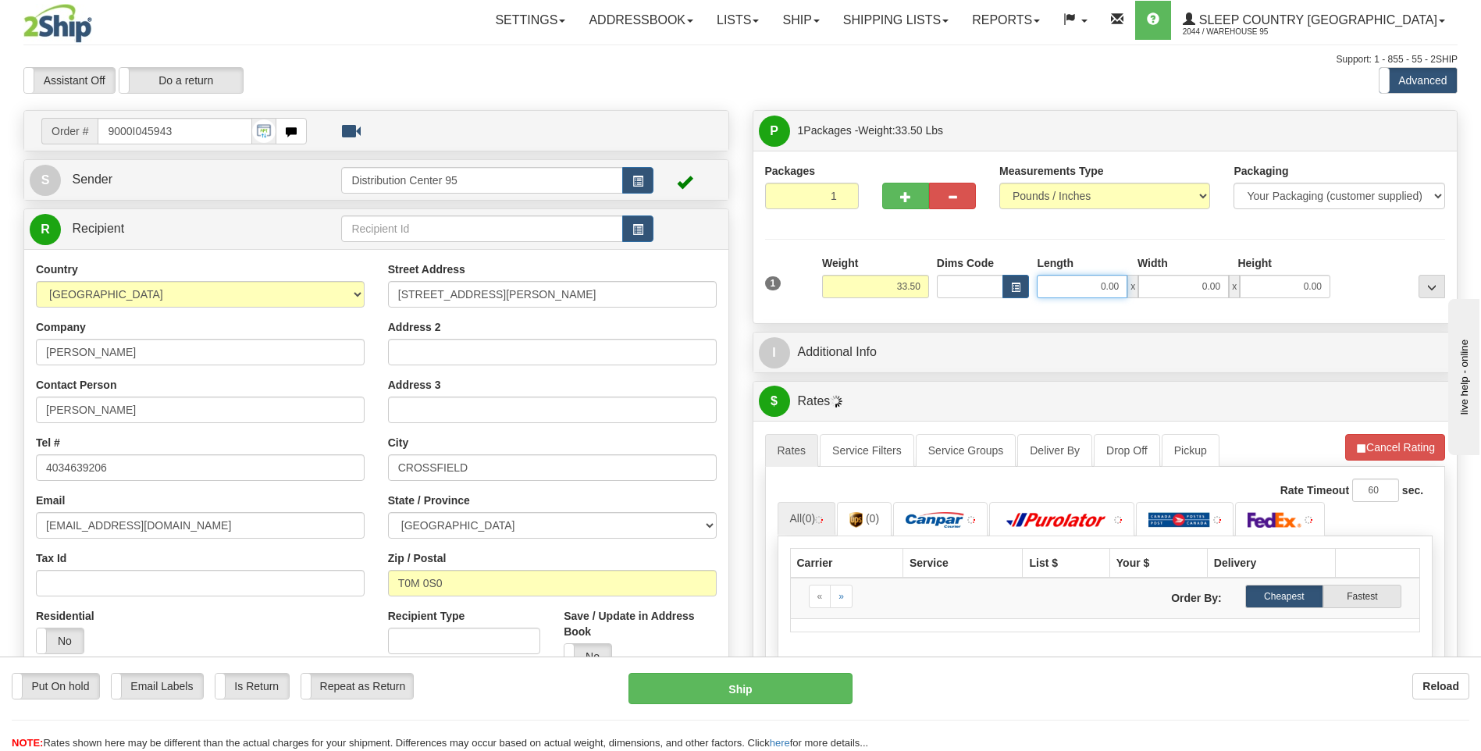
click at [1075, 291] on input "0.00" at bounding box center [1081, 286] width 91 height 23
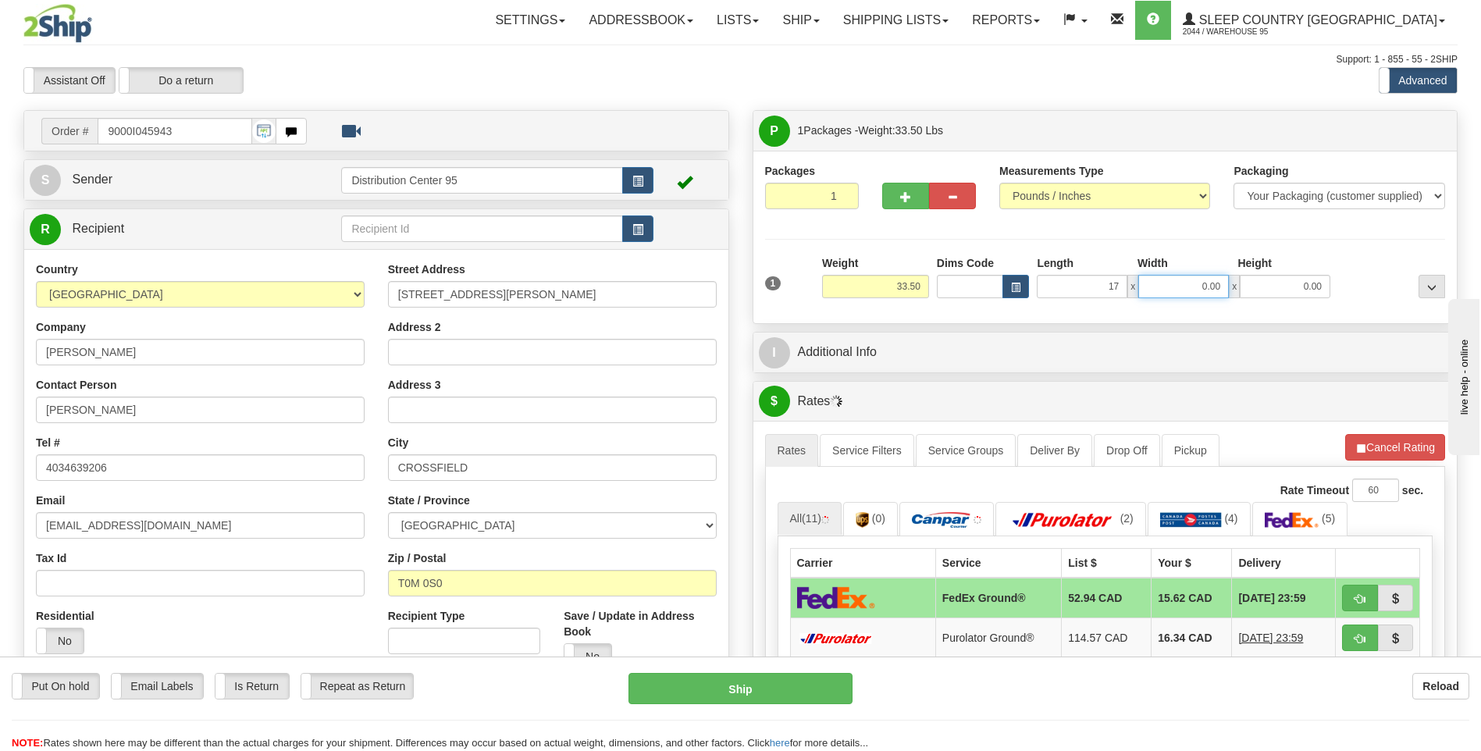
type input "17.00"
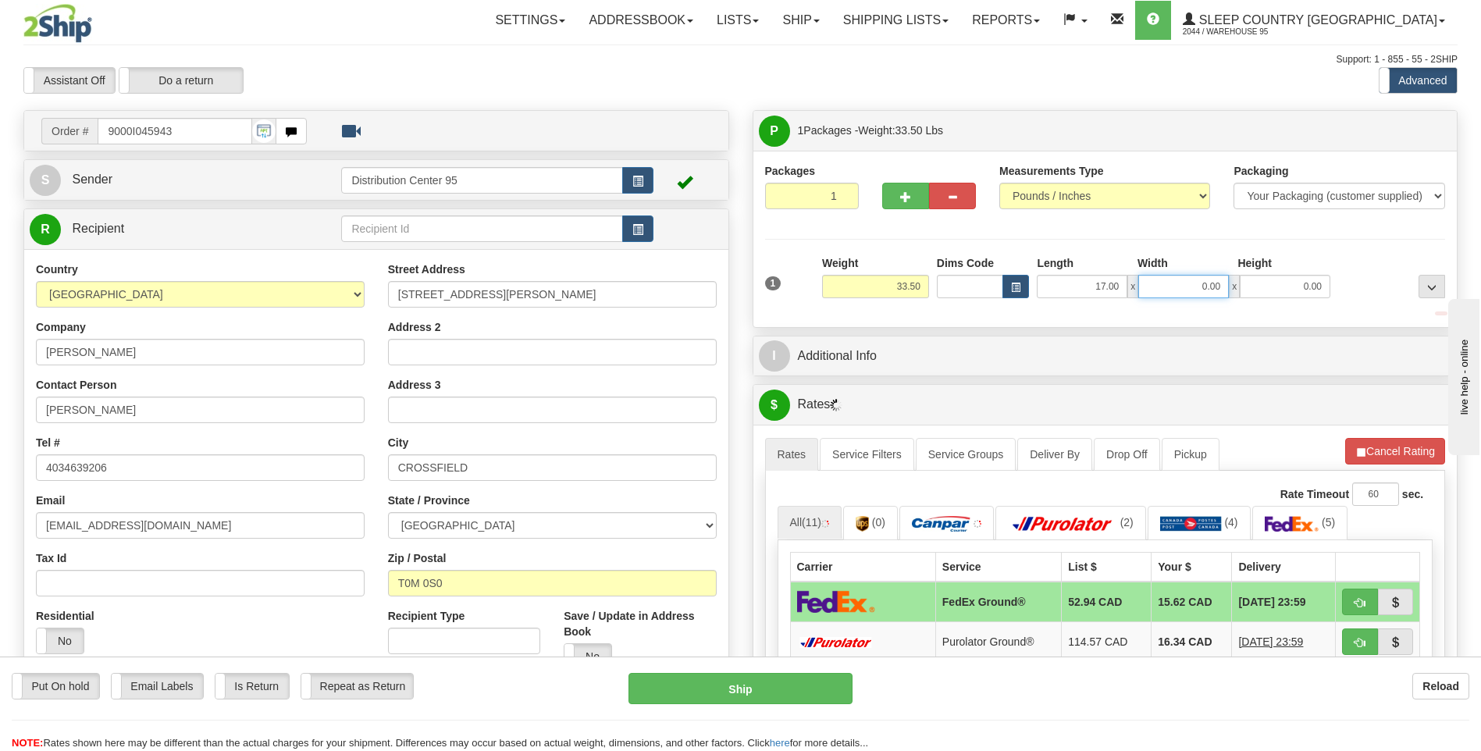
click at [1187, 283] on input "0.00" at bounding box center [1183, 286] width 91 height 23
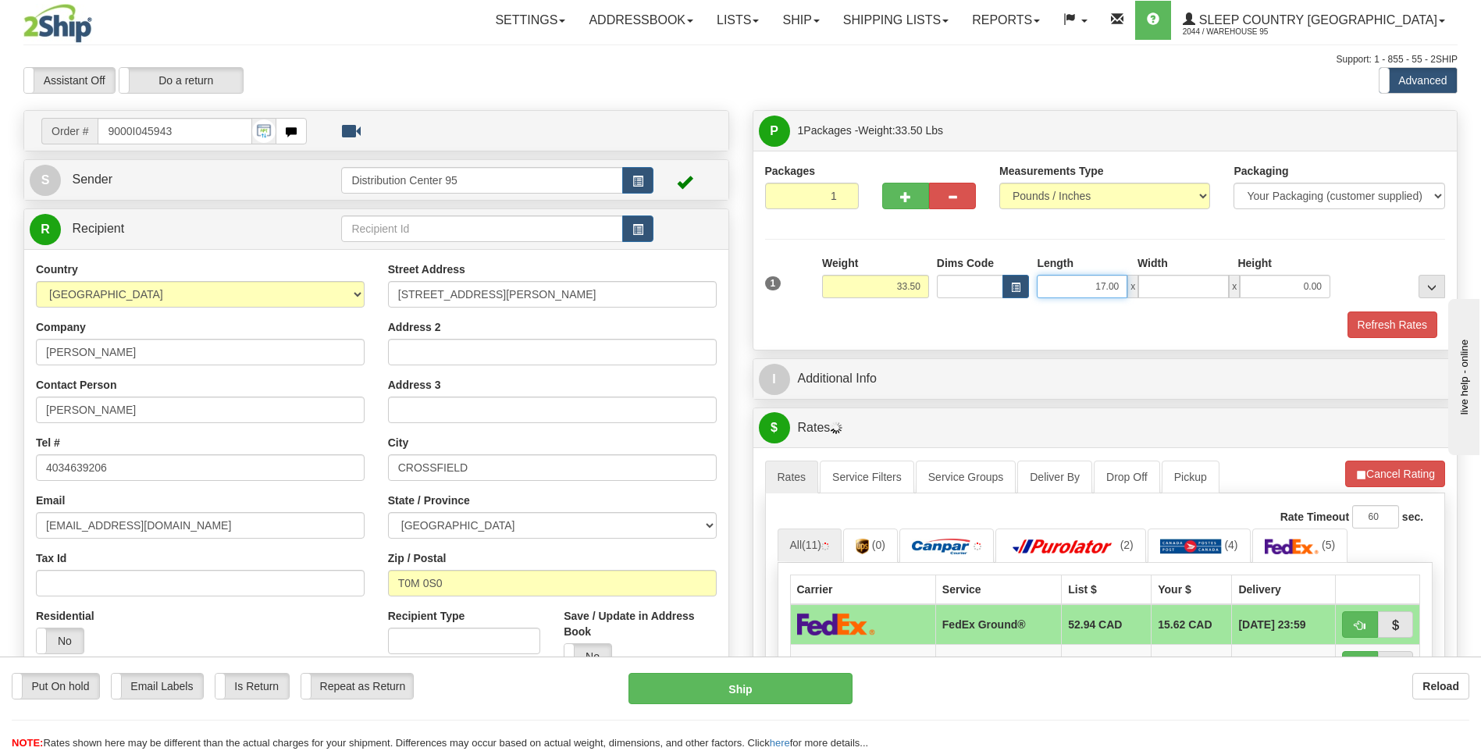
type input "0.00"
click at [1105, 283] on input "17.00" at bounding box center [1081, 286] width 91 height 23
type input "16.00"
click at [1203, 284] on input "0.00" at bounding box center [1183, 286] width 91 height 23
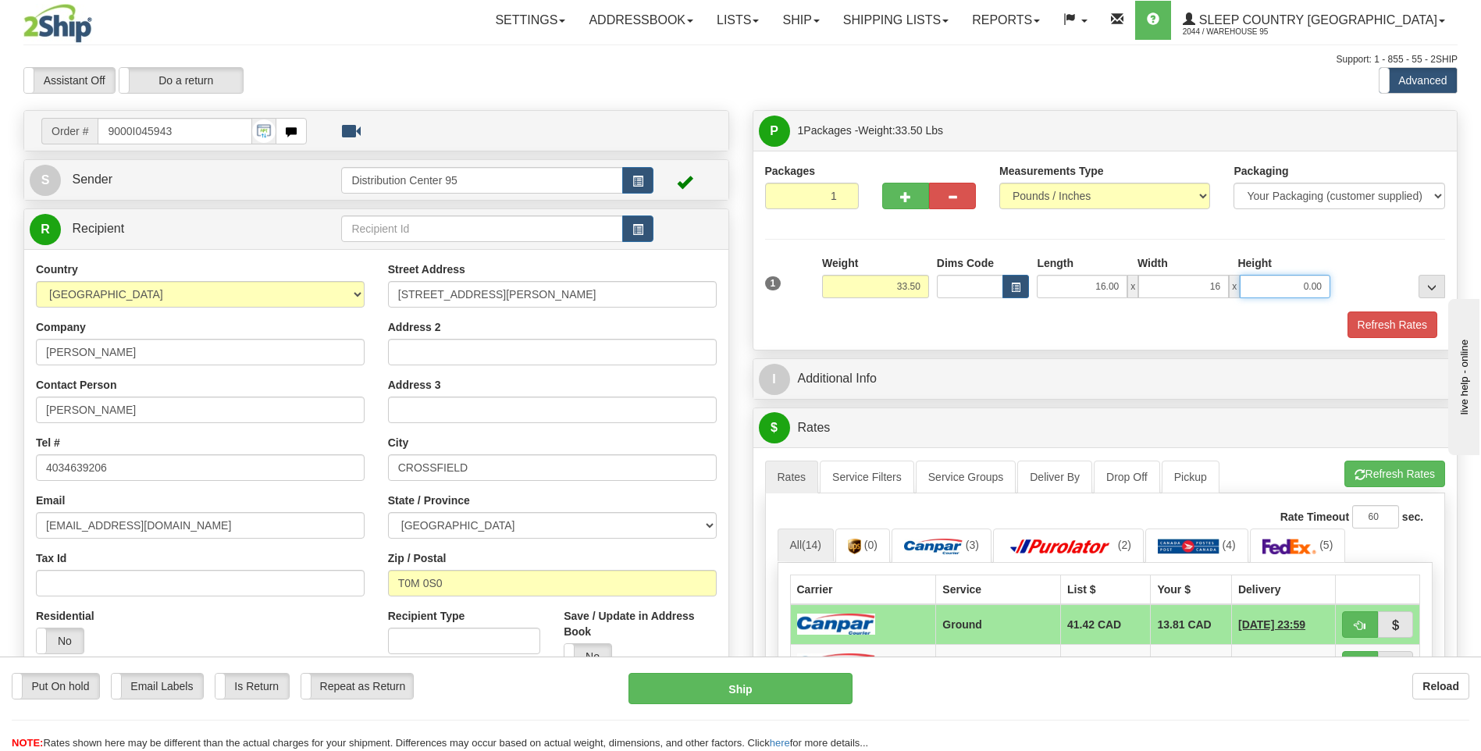
type input "16.00"
click at [1272, 286] on input "0.00" at bounding box center [1284, 286] width 91 height 23
type input "41.00"
click at [1297, 246] on div "Packages 1 1 Measurements Type" at bounding box center [1105, 250] width 681 height 175
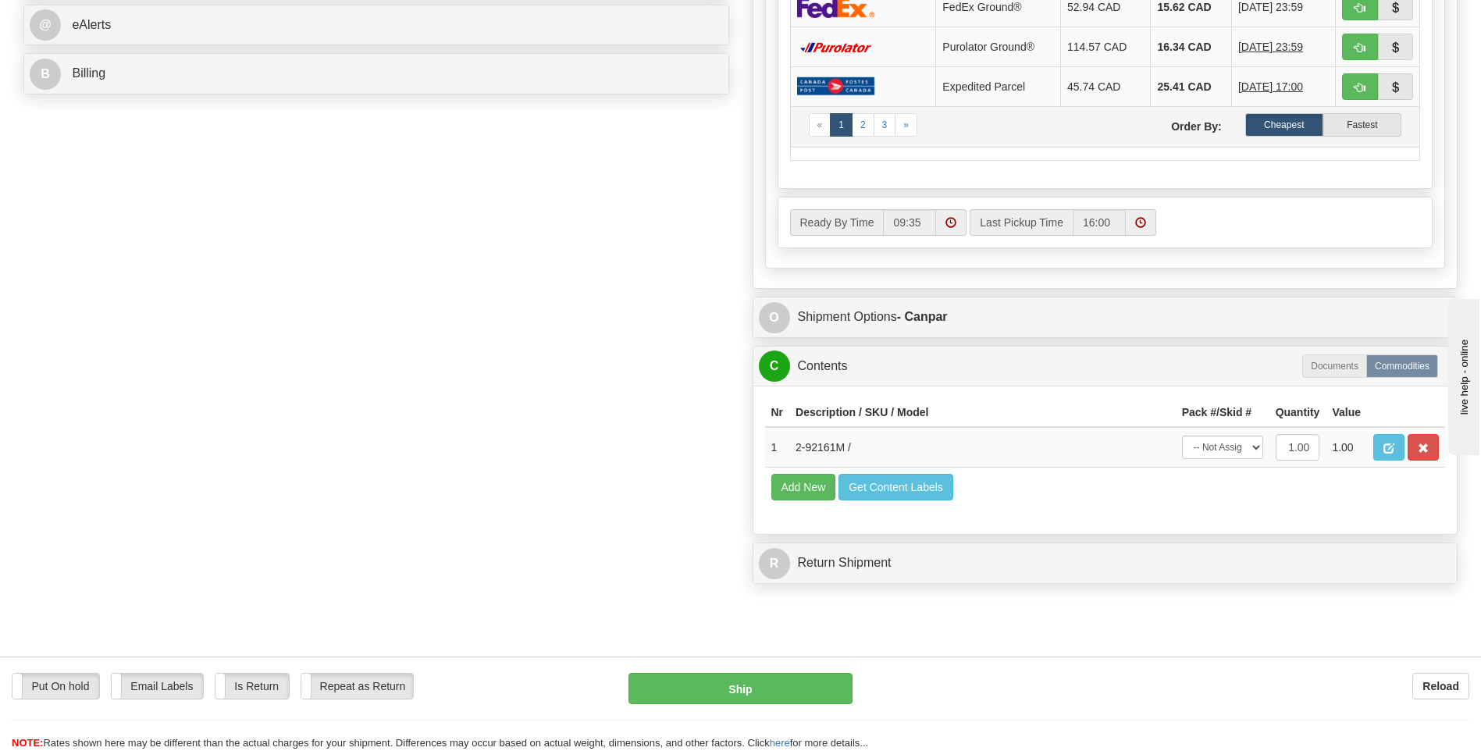
scroll to position [702, 0]
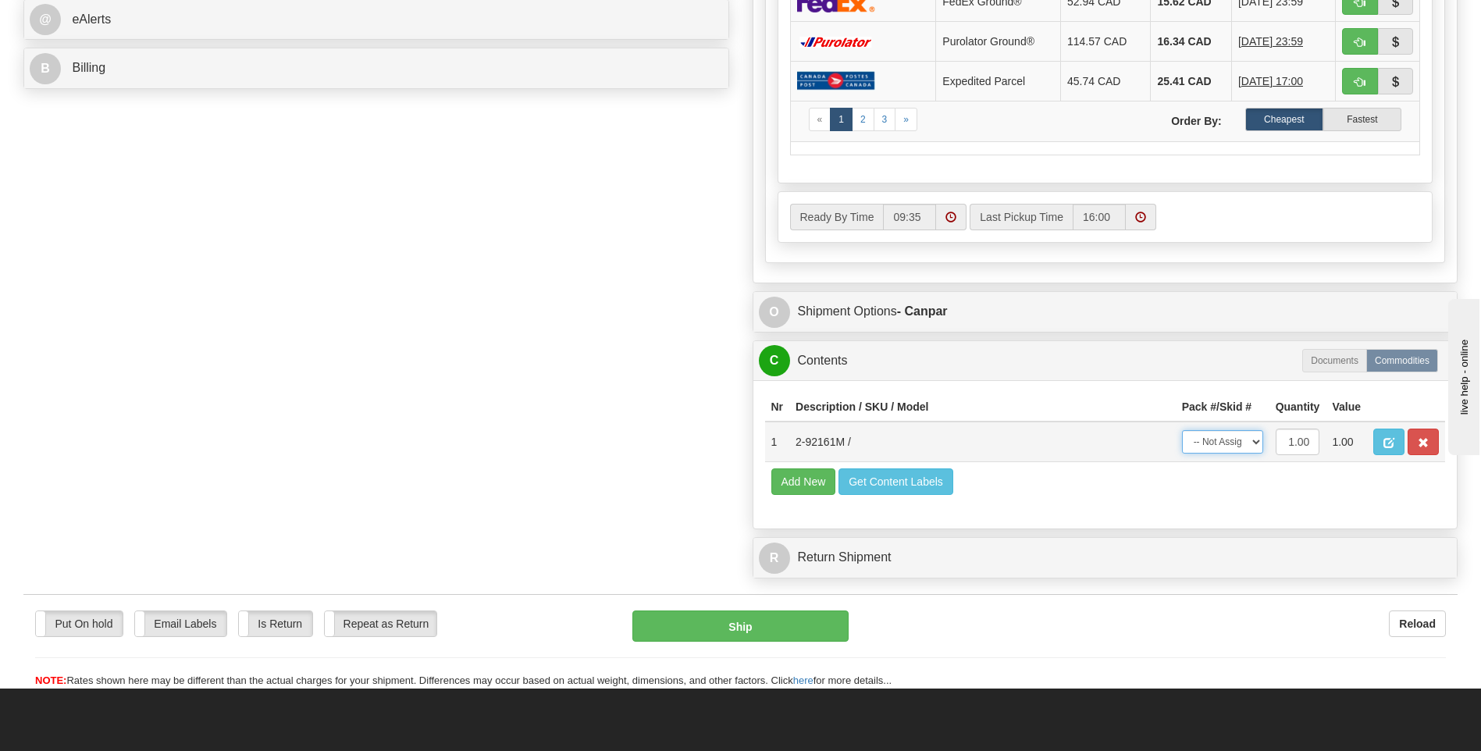
click at [1246, 443] on select "-- Not Assigned -- Package 1" at bounding box center [1222, 441] width 81 height 23
select select "0"
click at [1182, 430] on select "-- Not Assigned -- Package 1" at bounding box center [1222, 441] width 81 height 23
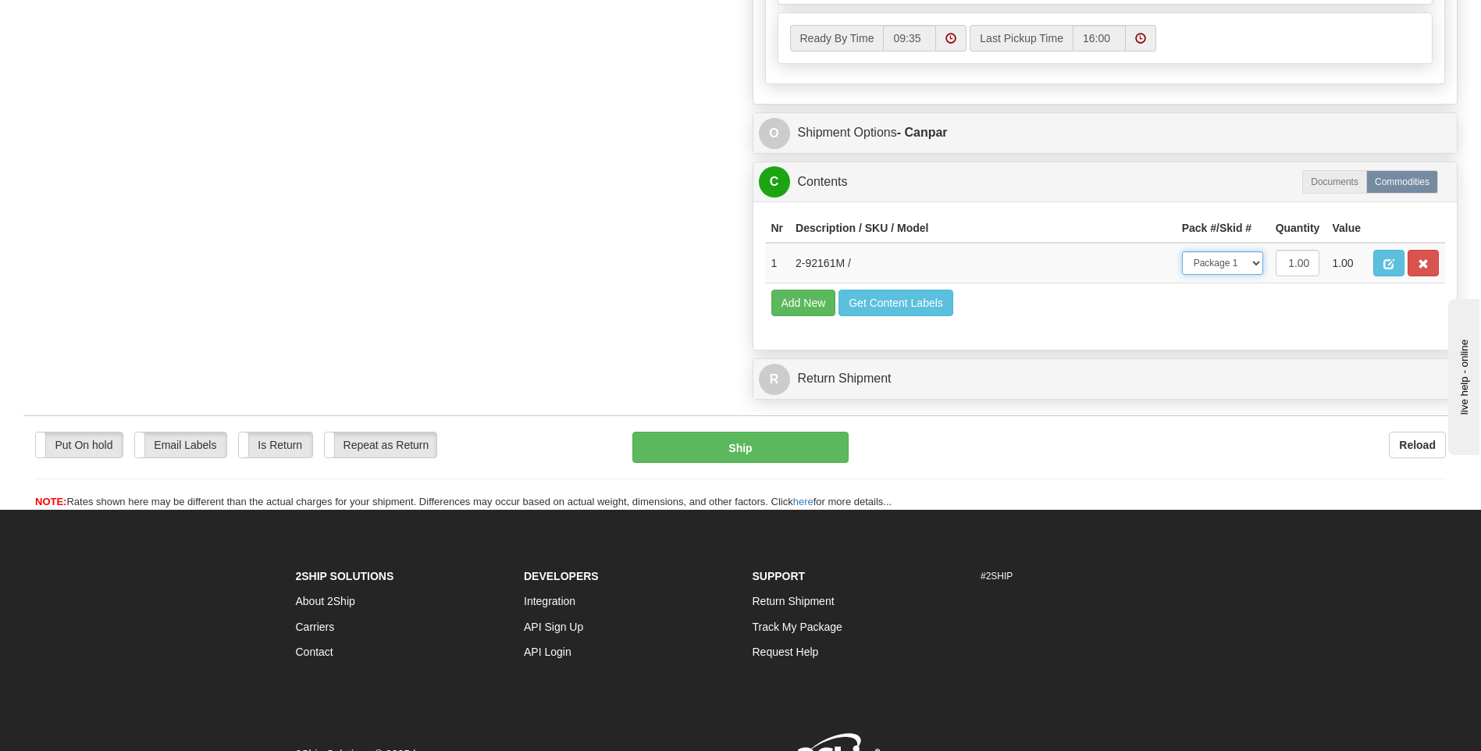
scroll to position [964, 0]
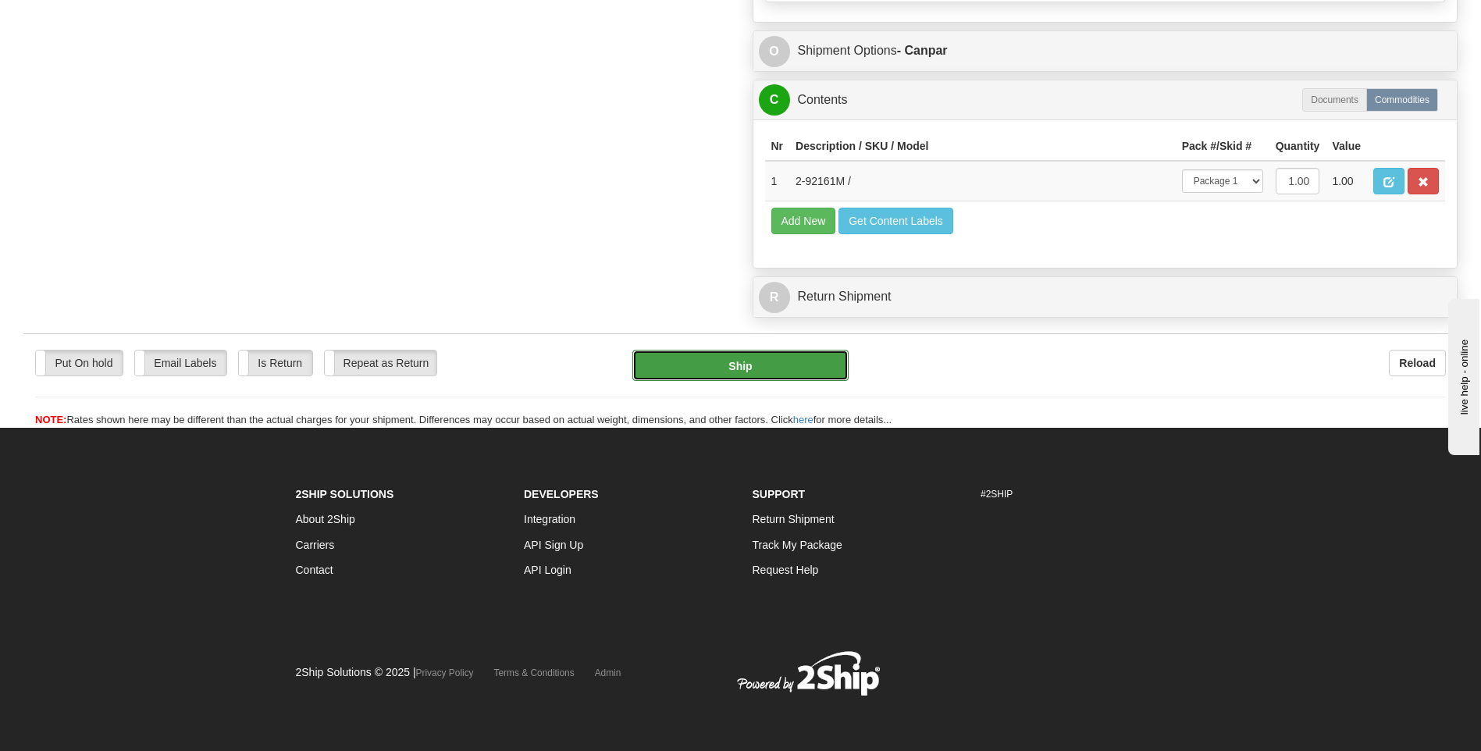
click at [783, 355] on button "Ship" at bounding box center [739, 365] width 215 height 31
type input "1"
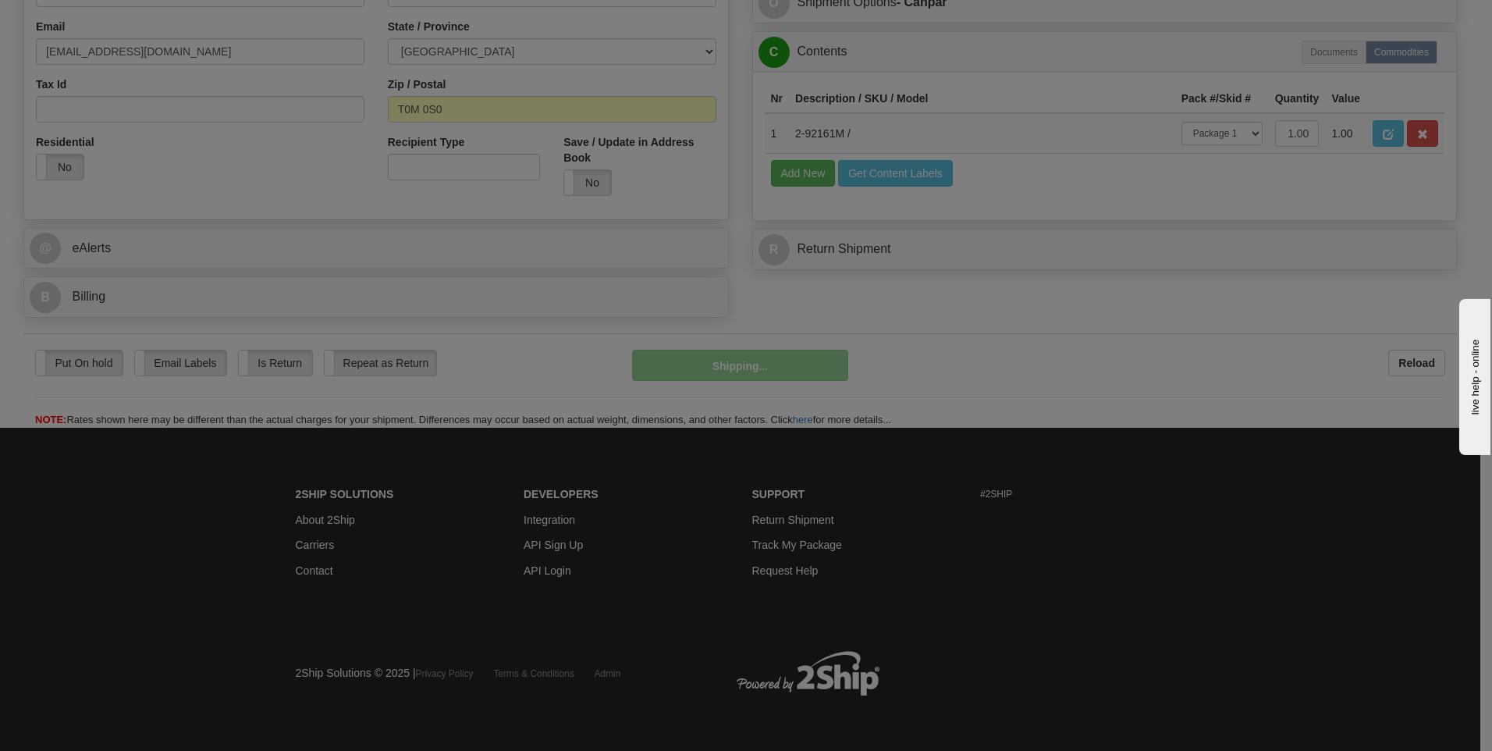
scroll to position [475, 0]
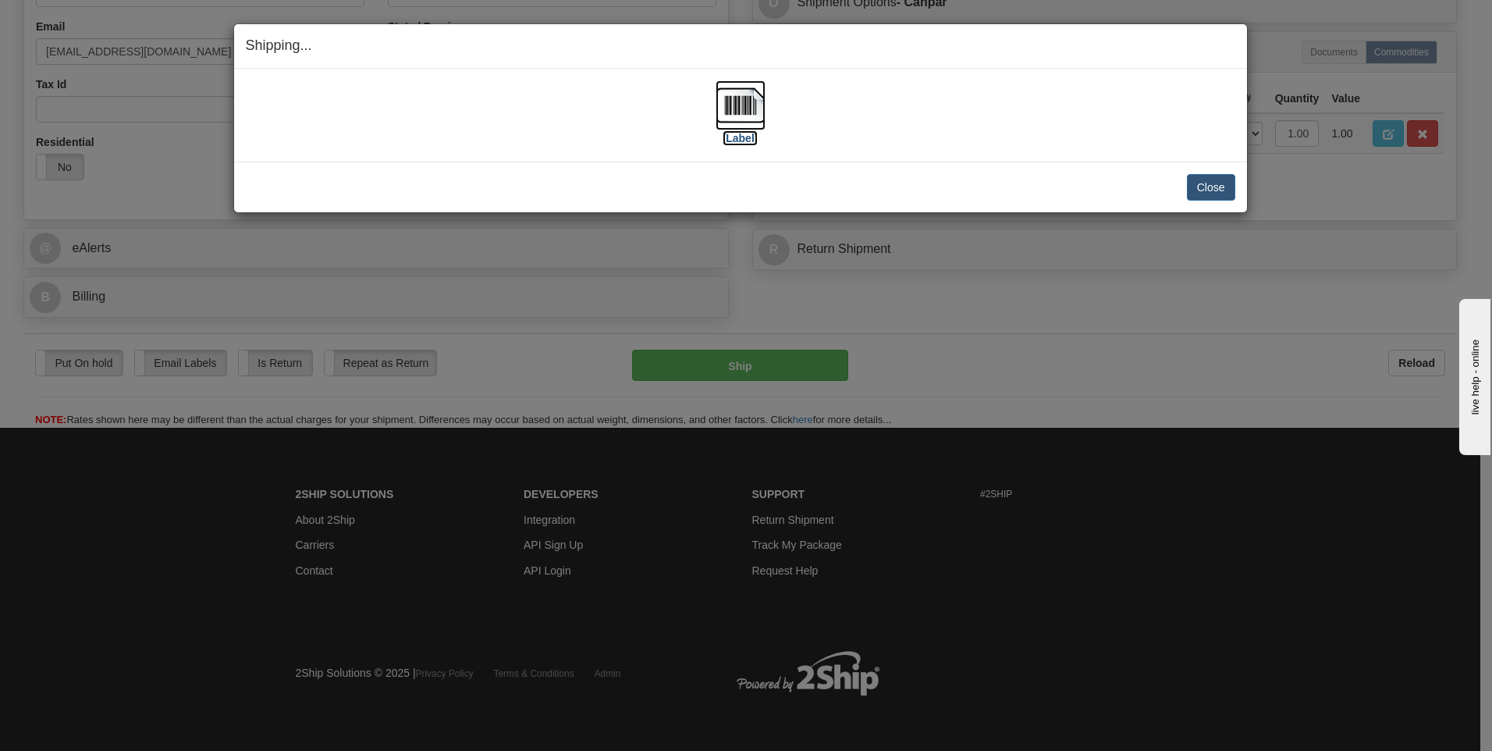
click at [741, 142] on label "[Label]" at bounding box center [741, 138] width 36 height 16
click at [1233, 191] on button "Close" at bounding box center [1211, 187] width 48 height 27
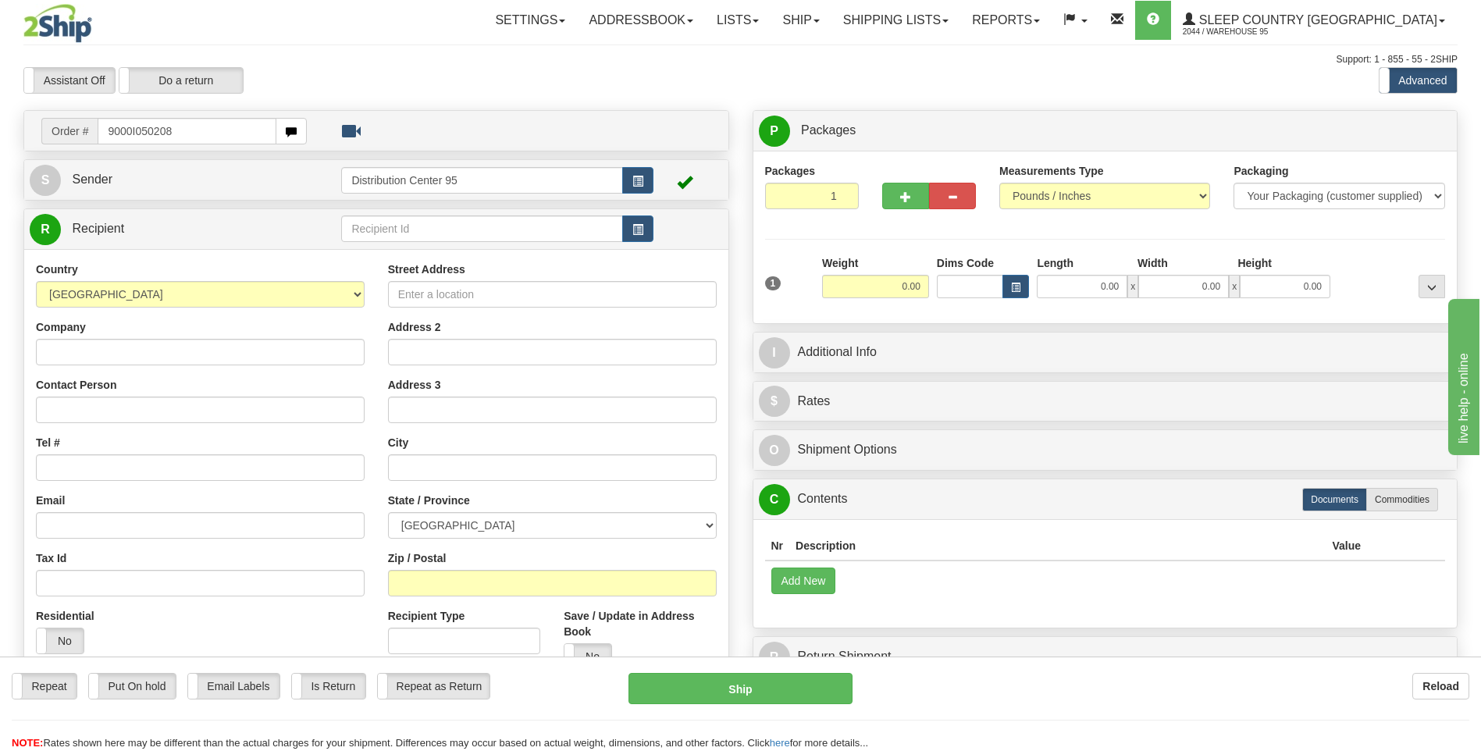
type input "9000I050208"
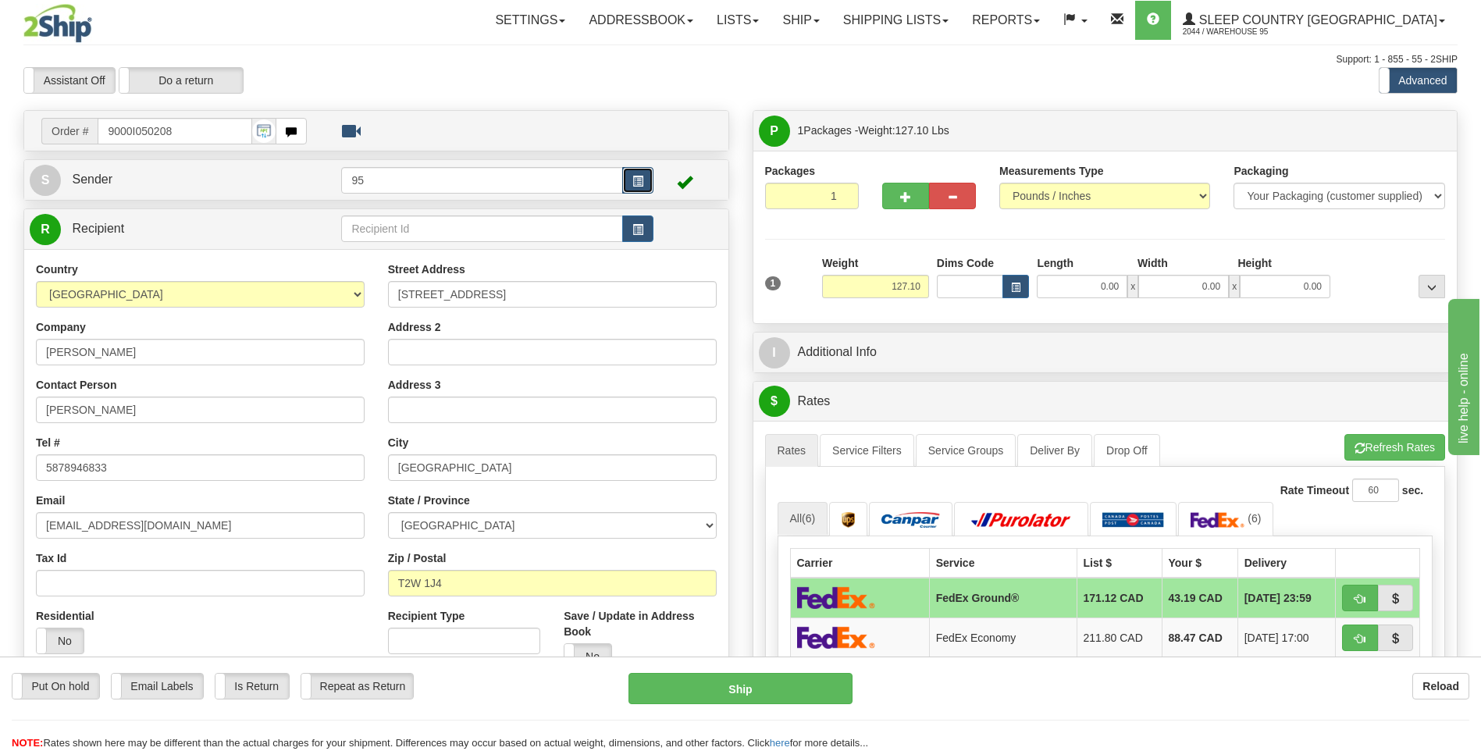
click at [632, 180] on span "button" at bounding box center [637, 181] width 11 height 10
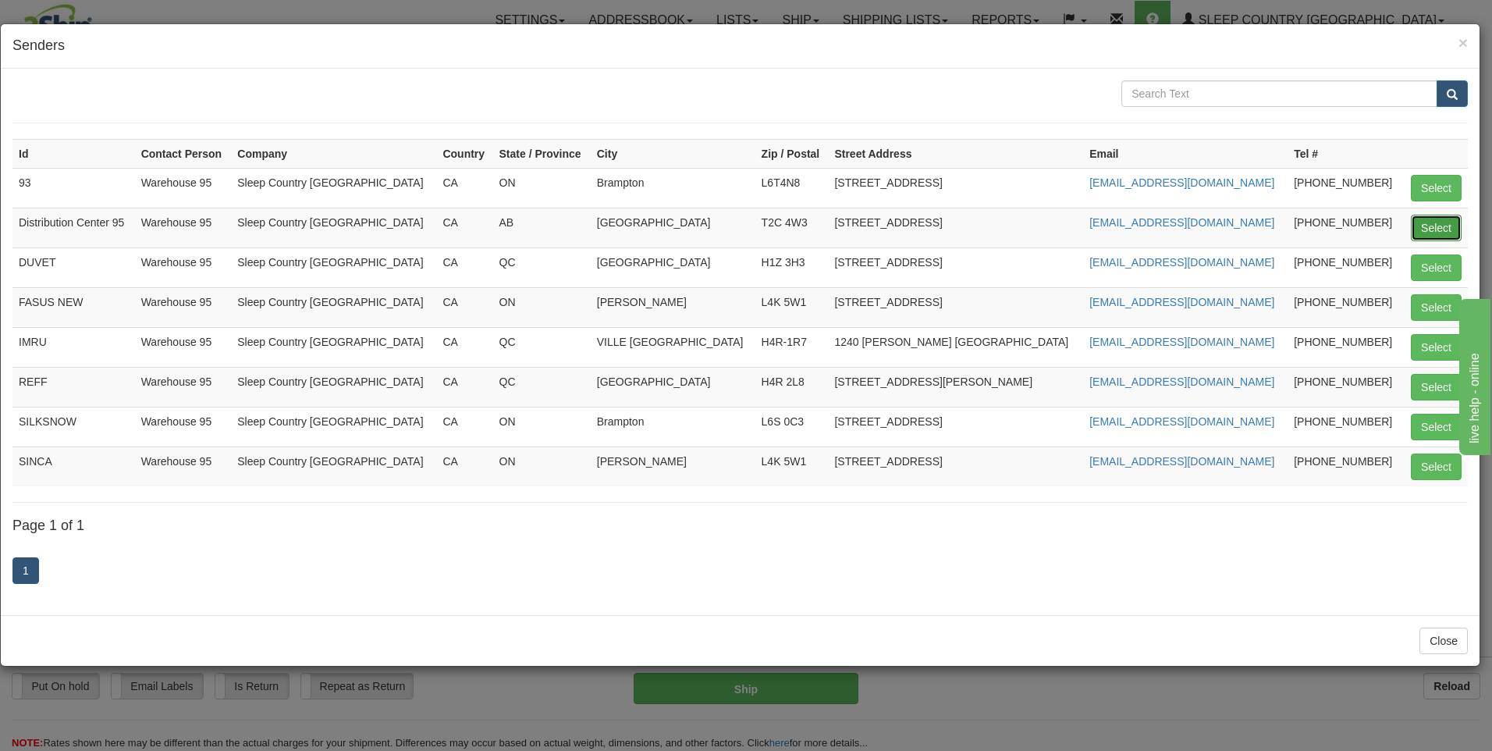
click at [1450, 223] on button "Select" at bounding box center [1436, 228] width 51 height 27
type input "Distribution Center 95"
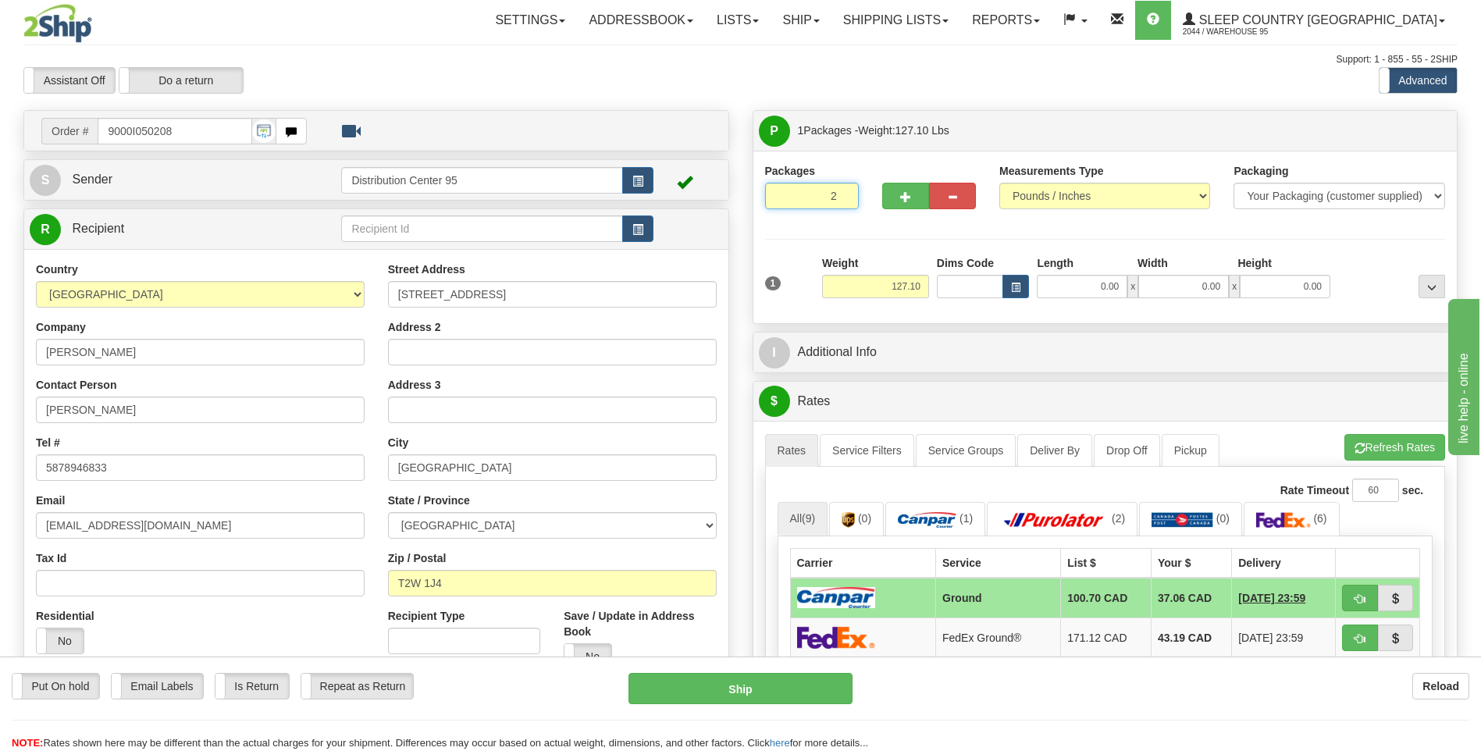
type input "2"
radio input "true"
click at [843, 189] on input "2" at bounding box center [812, 196] width 94 height 27
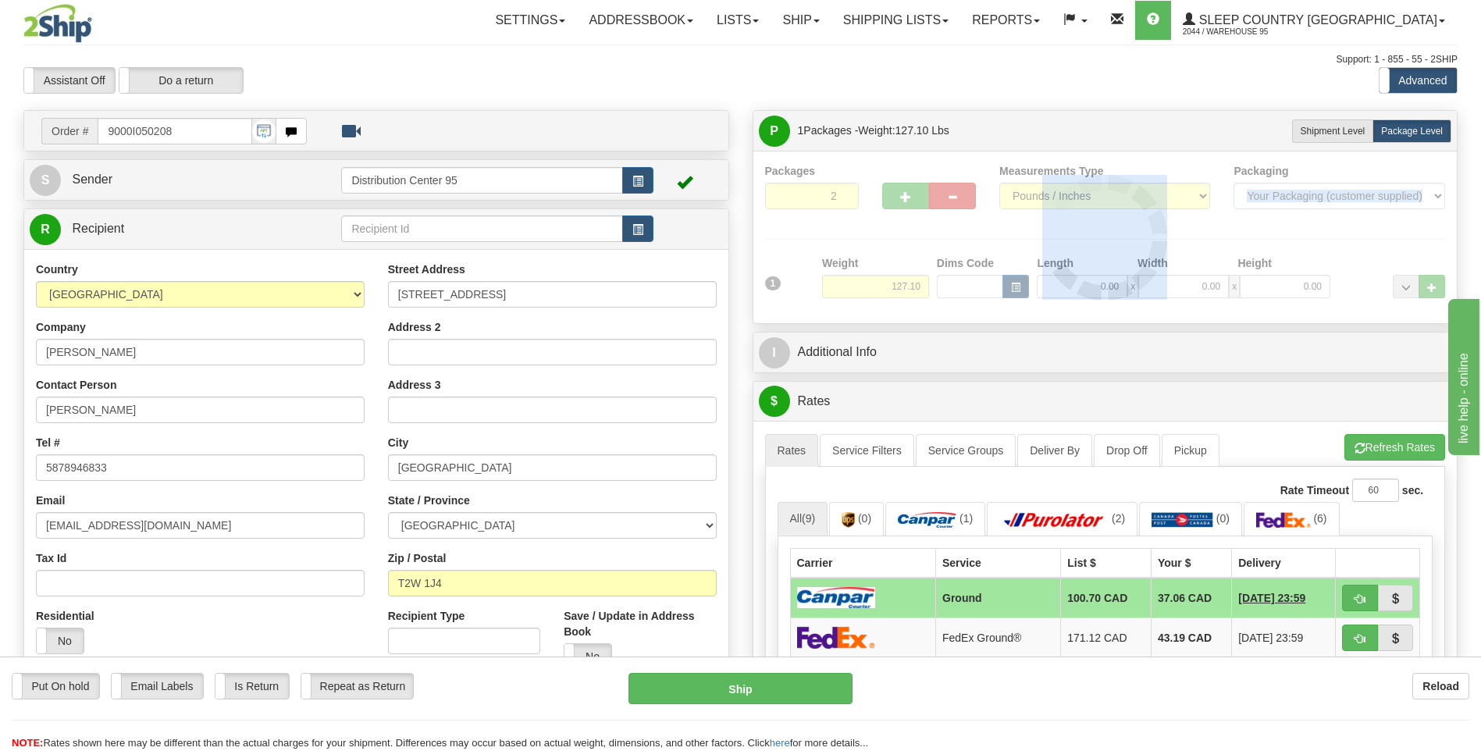
click at [843, 189] on div at bounding box center [1105, 237] width 681 height 148
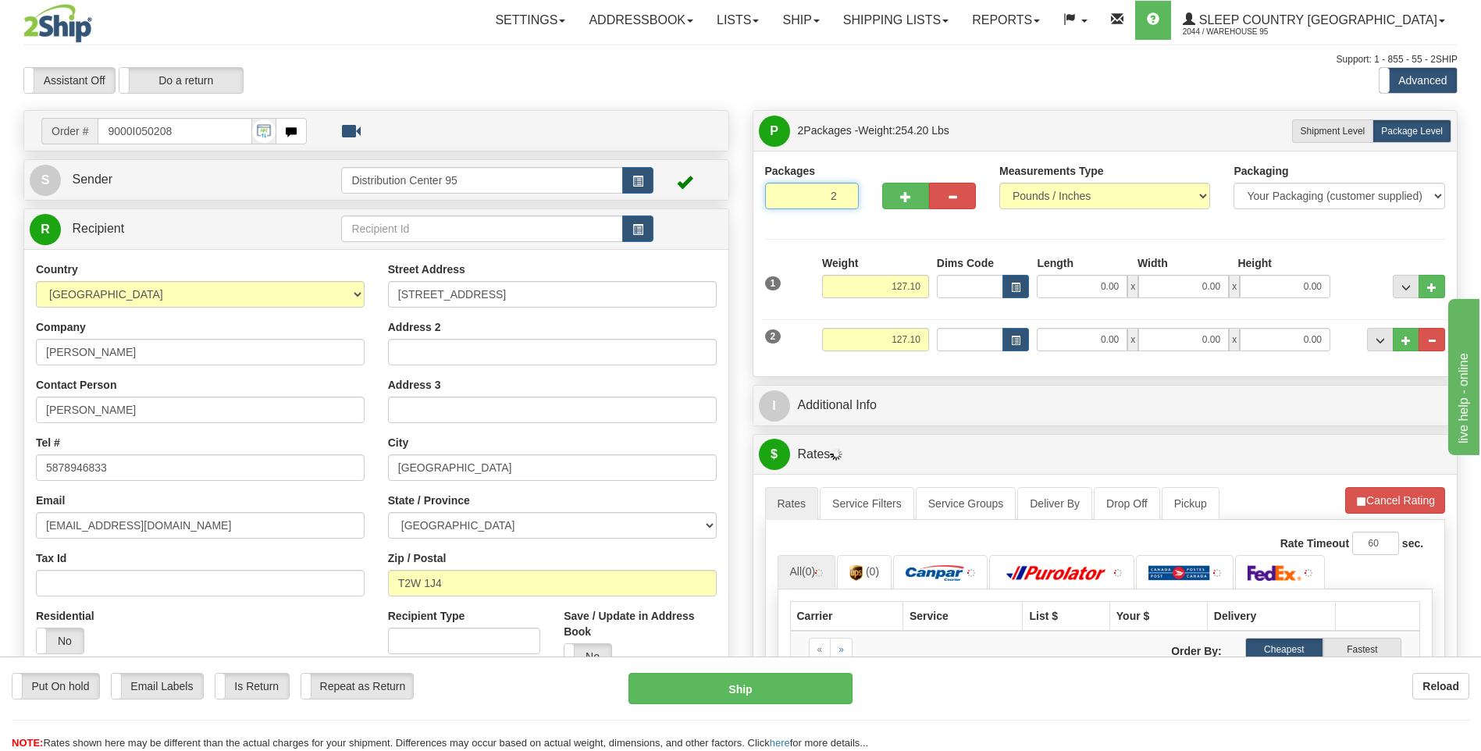
click at [843, 194] on input "2" at bounding box center [812, 196] width 94 height 27
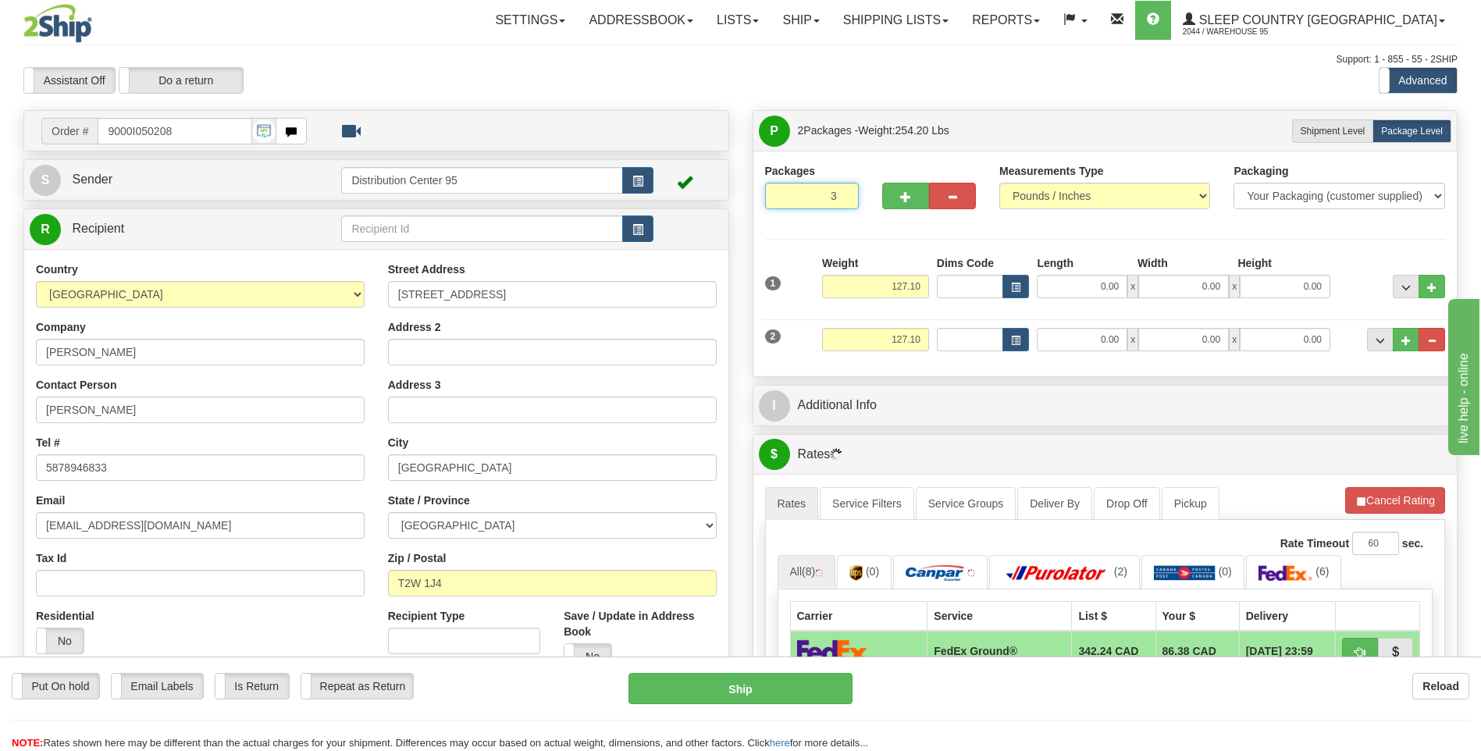
type input "3"
click at [843, 194] on input "3" at bounding box center [812, 196] width 94 height 27
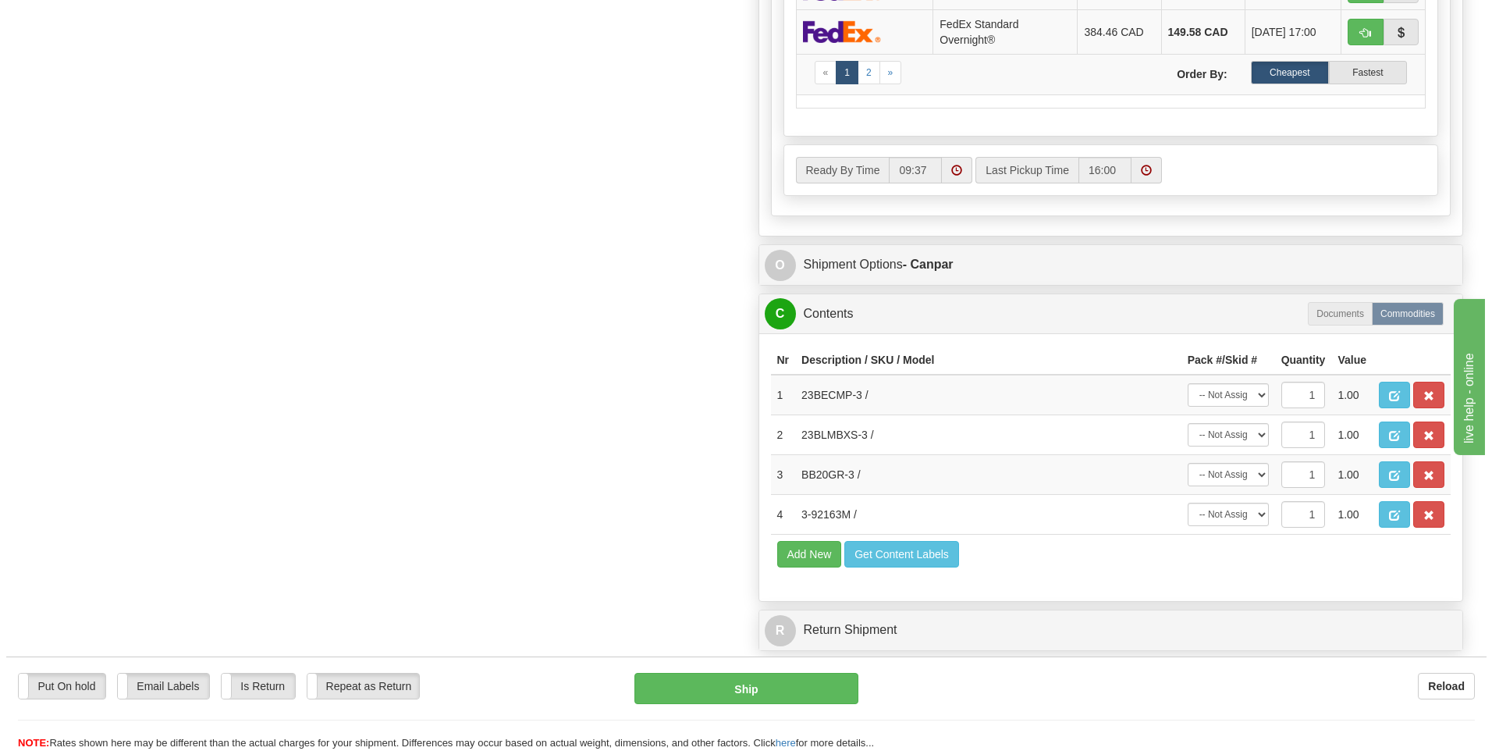
scroll to position [859, 0]
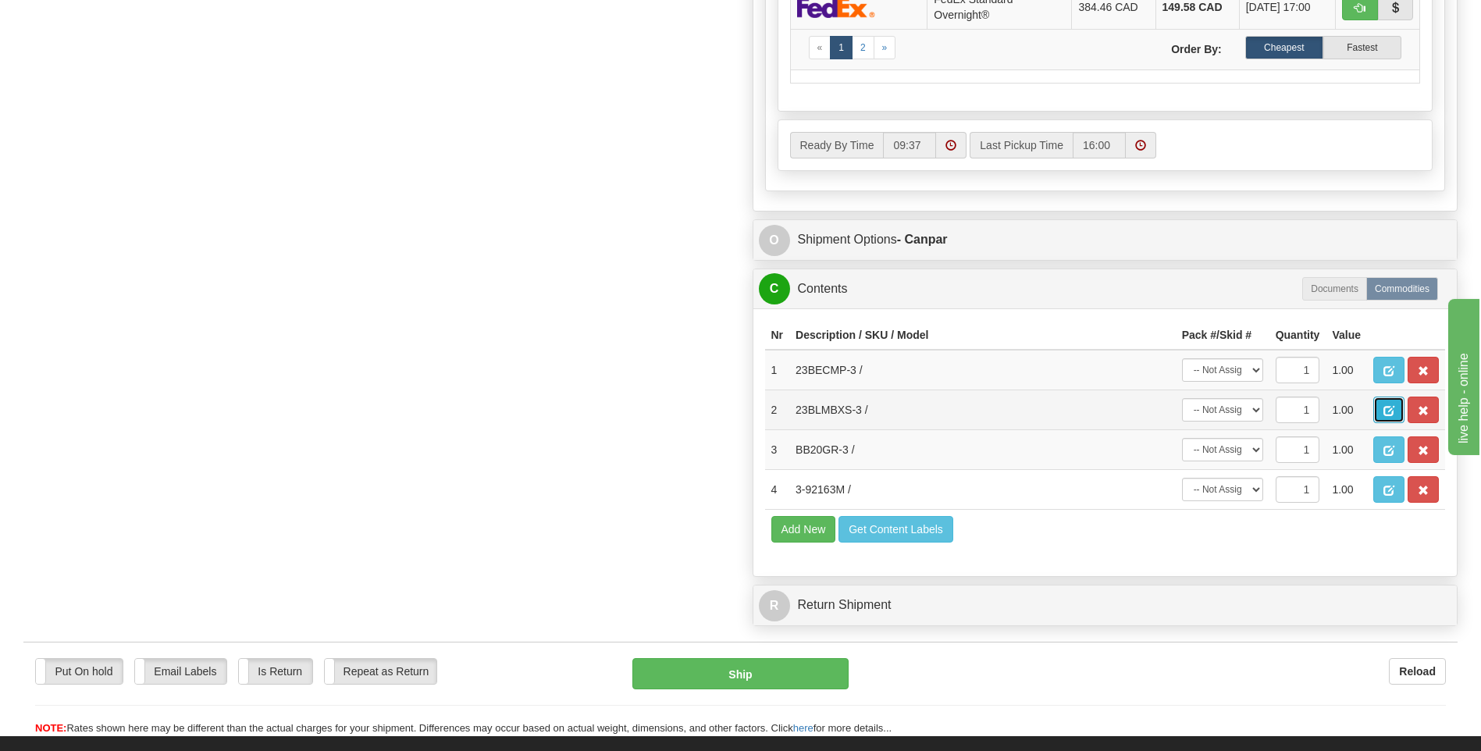
click at [1385, 407] on span "button" at bounding box center [1388, 411] width 11 height 10
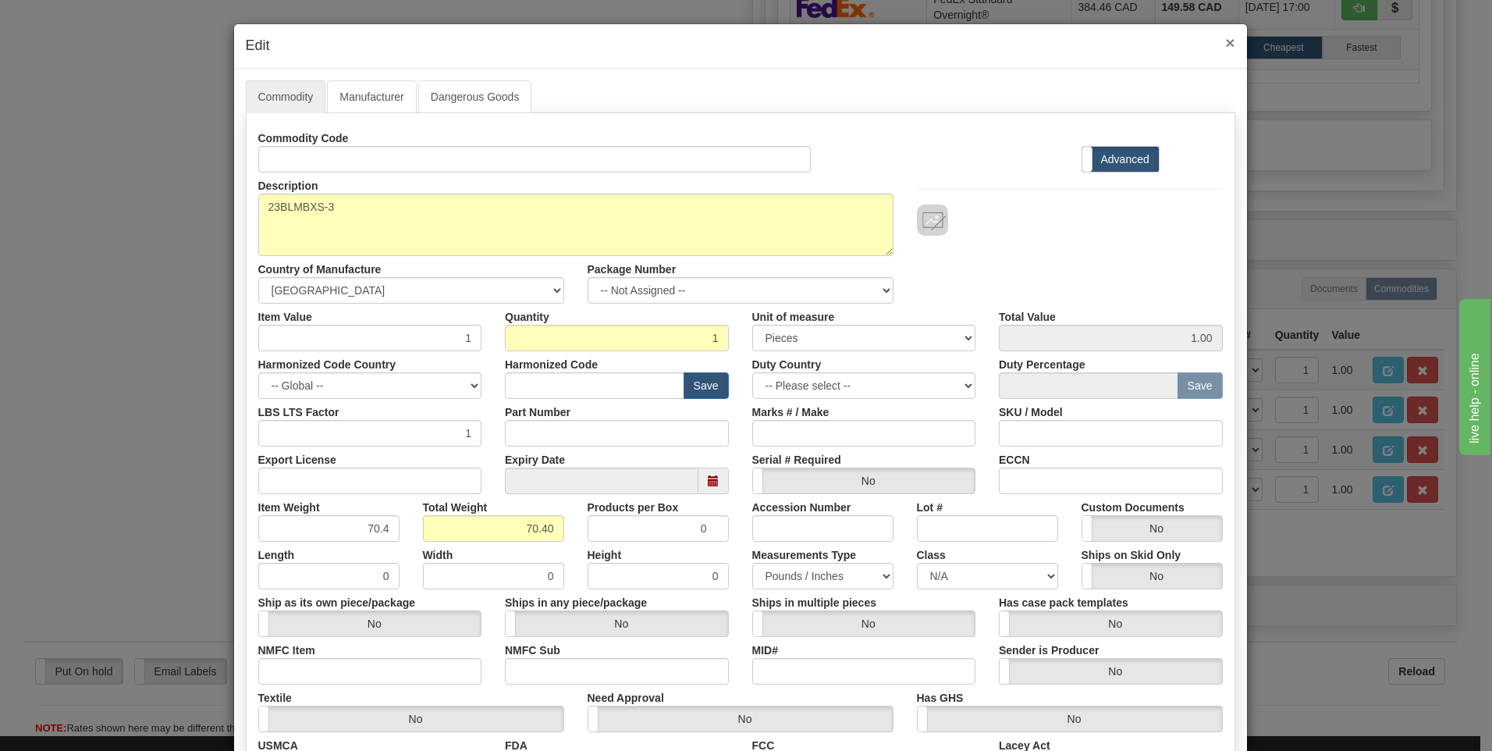
click at [1225, 44] on span "×" at bounding box center [1229, 43] width 9 height 18
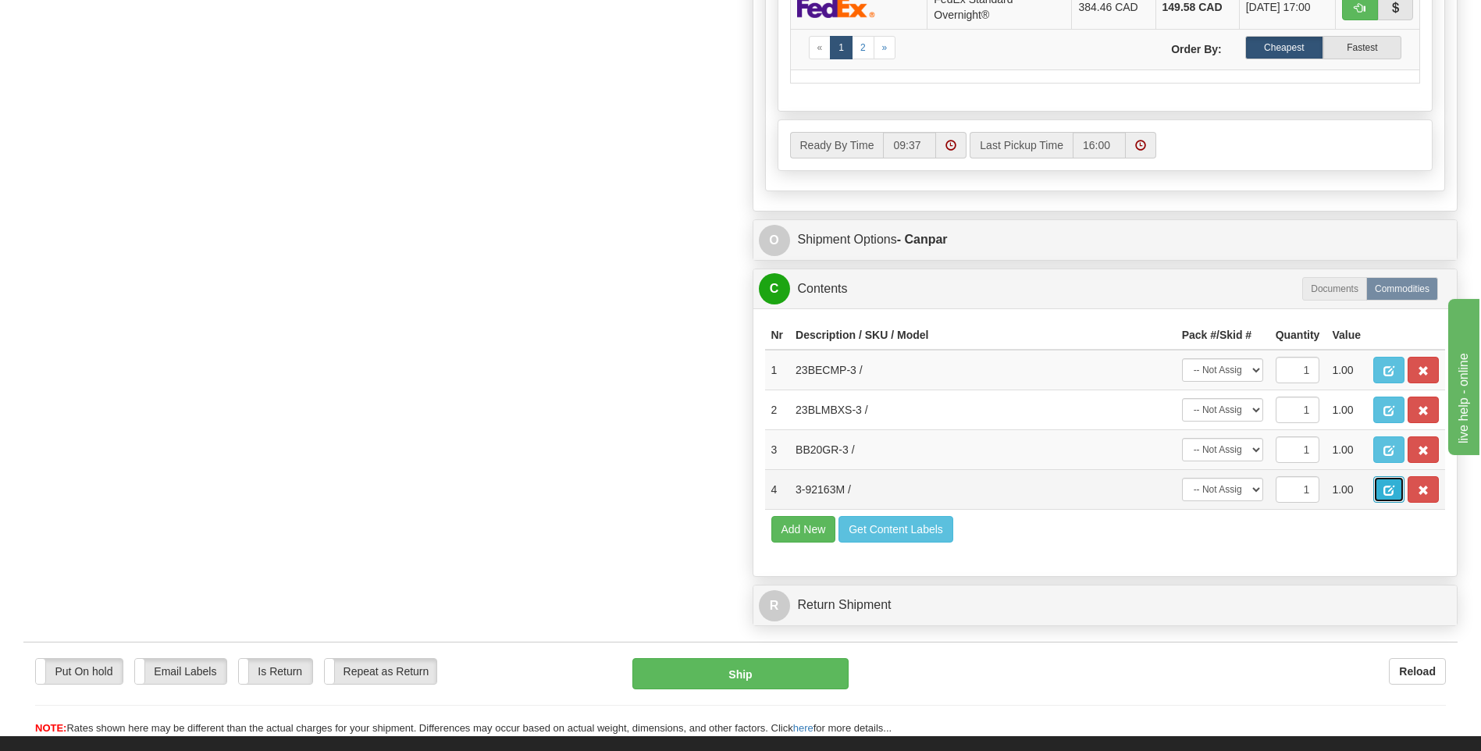
click at [1385, 486] on span "button" at bounding box center [1388, 490] width 11 height 10
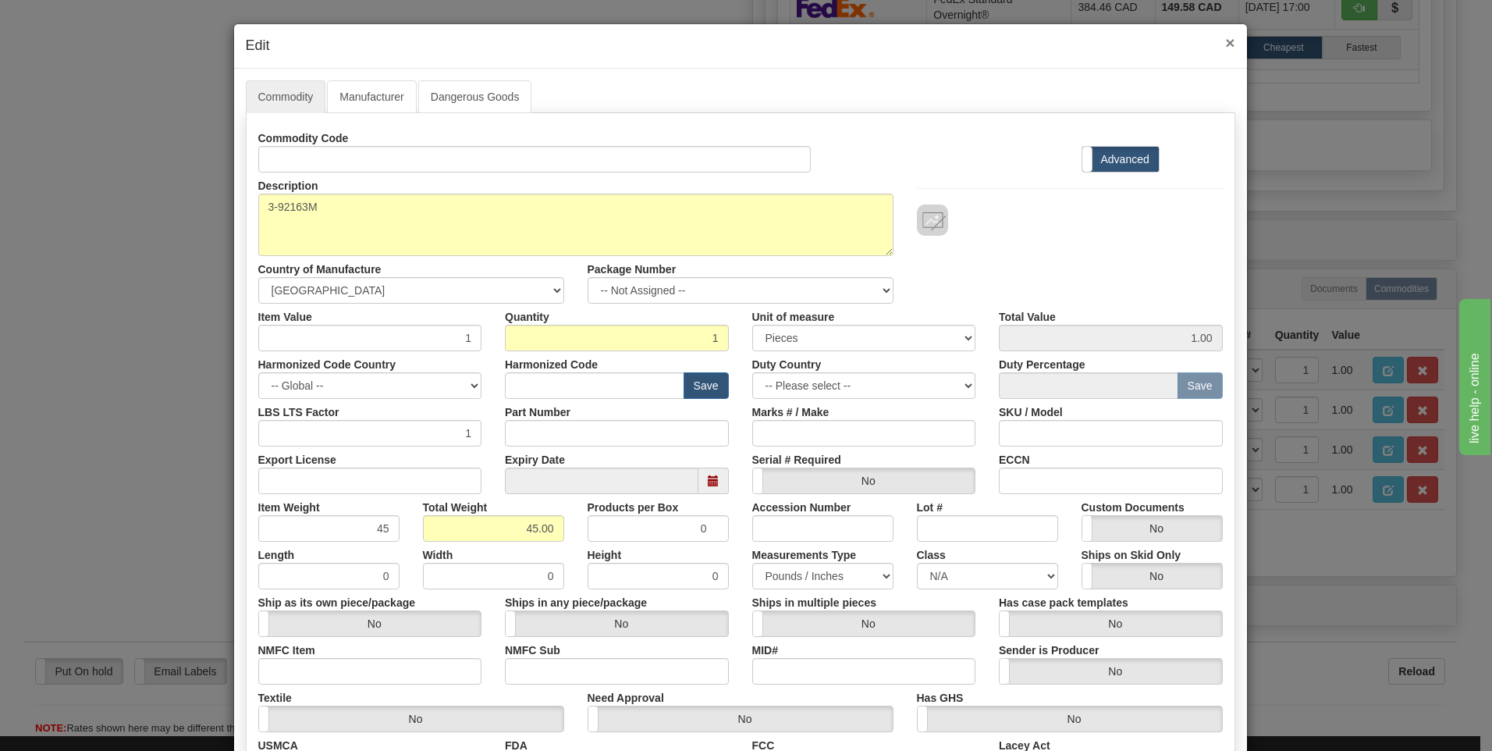
click at [1225, 44] on span "×" at bounding box center [1229, 43] width 9 height 18
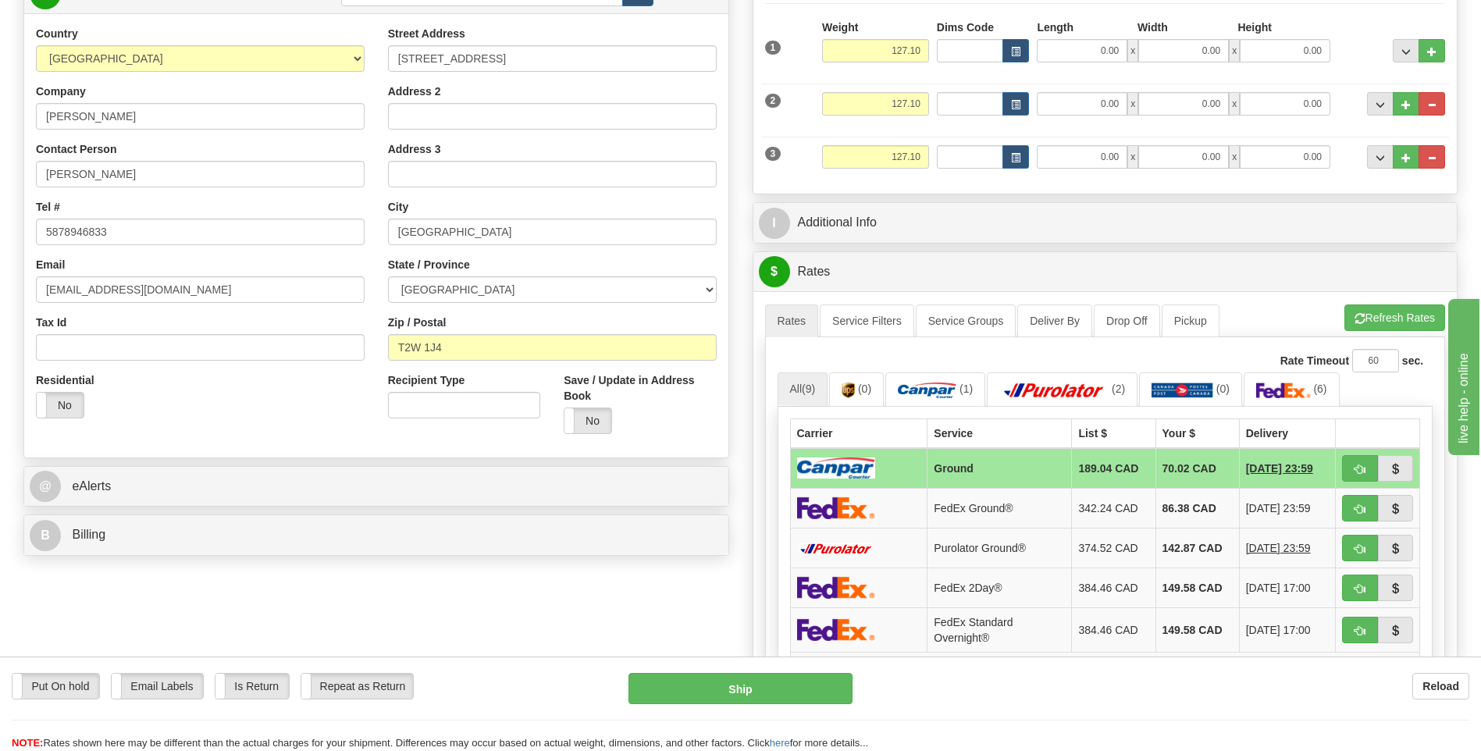
scroll to position [234, 0]
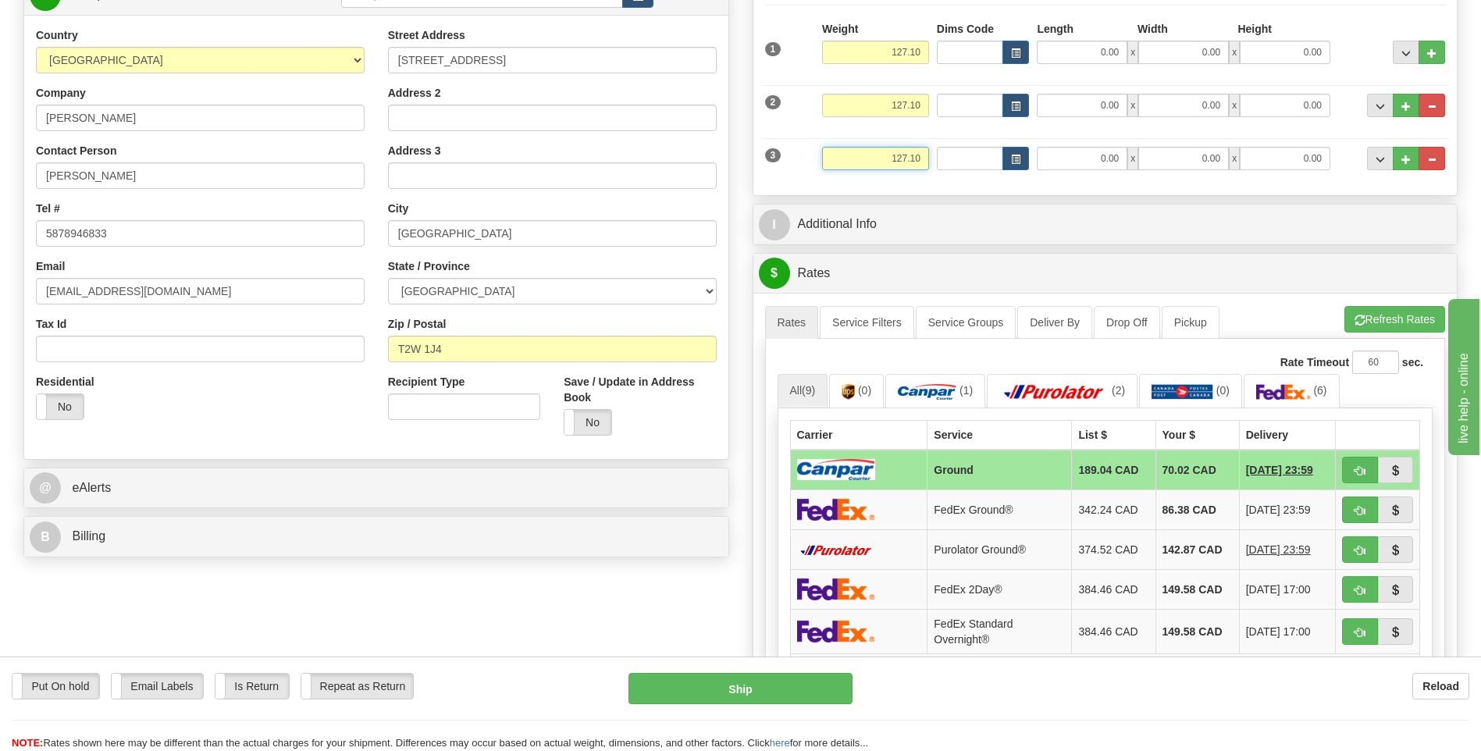
click at [923, 158] on input "127.10" at bounding box center [875, 158] width 107 height 23
type input "1"
click at [920, 101] on input "127.10" at bounding box center [875, 105] width 107 height 23
type input "45.00"
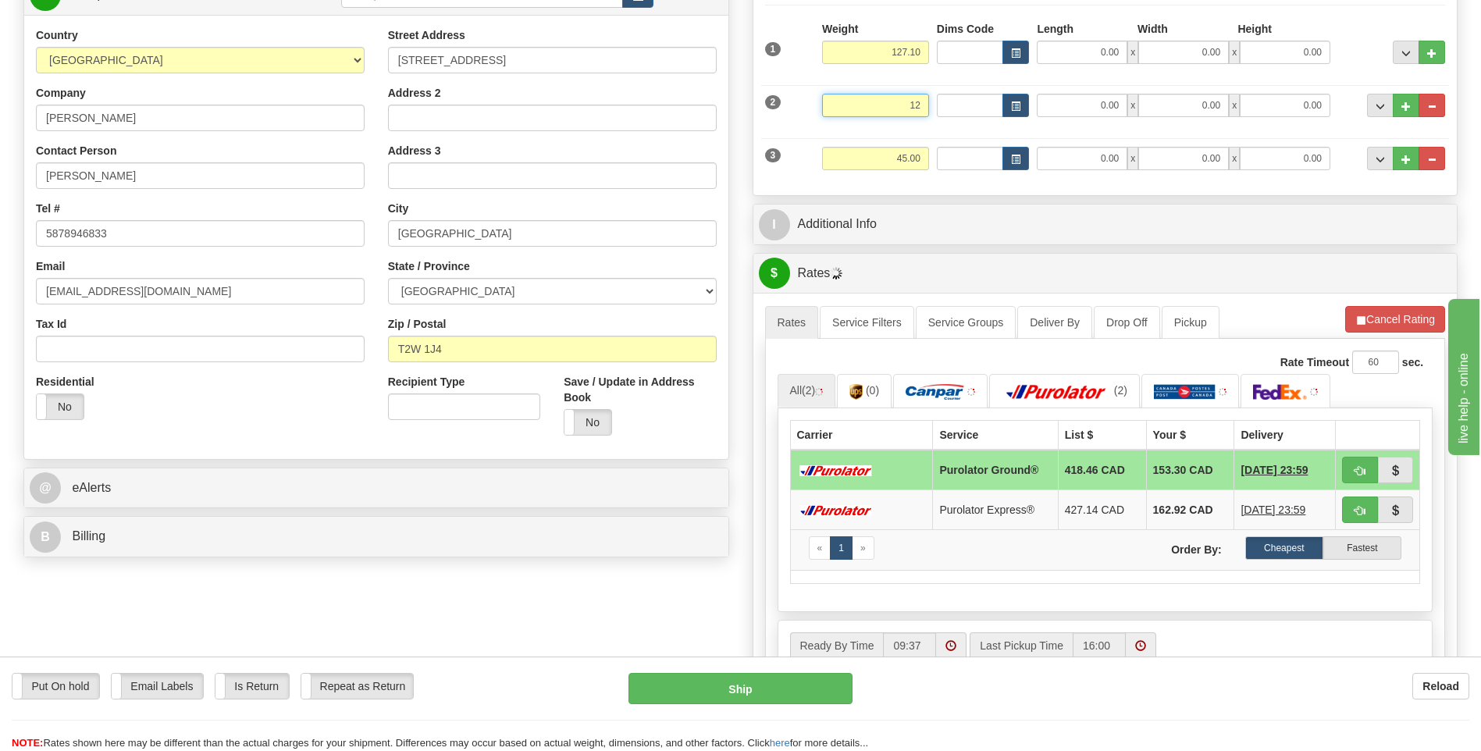
type input "1"
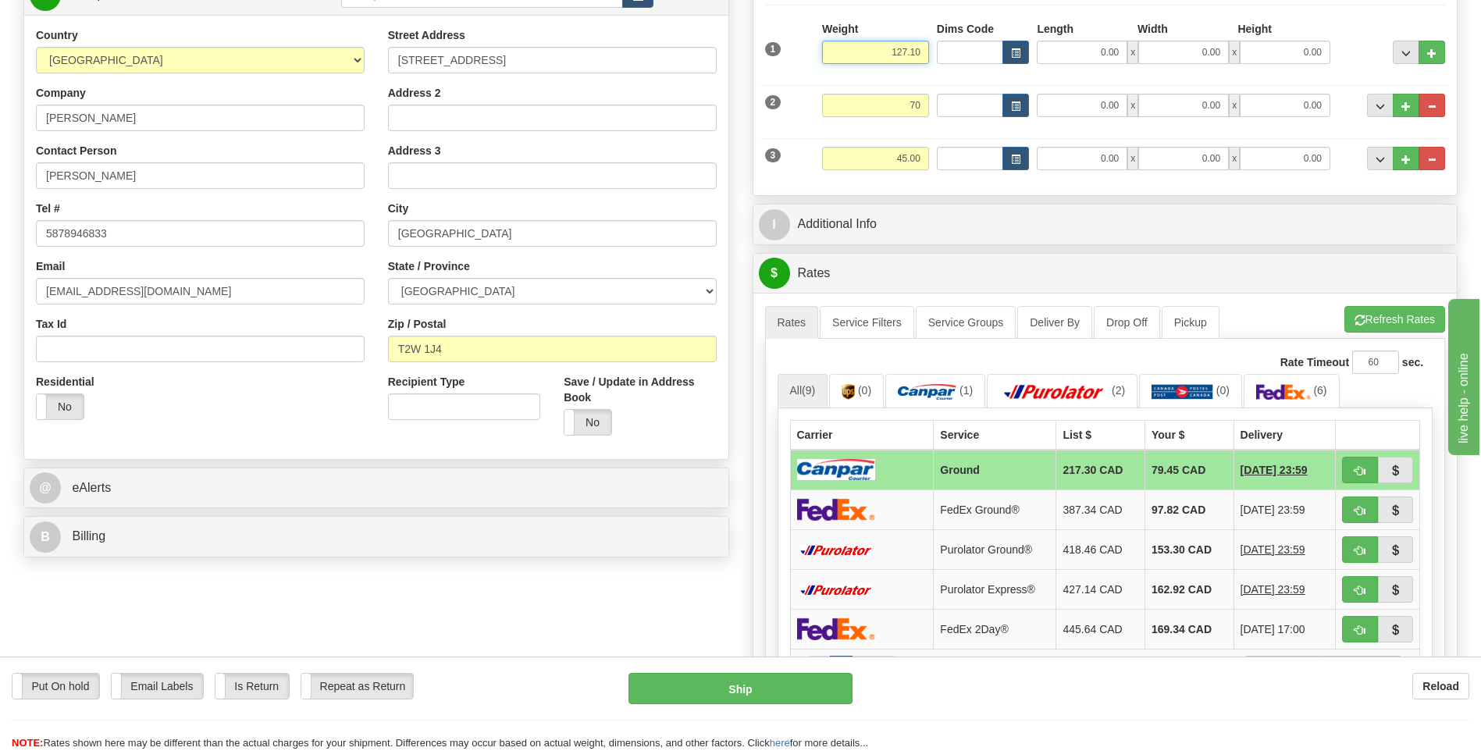
click at [923, 53] on input "127.10" at bounding box center [875, 52] width 107 height 23
type input "70.00"
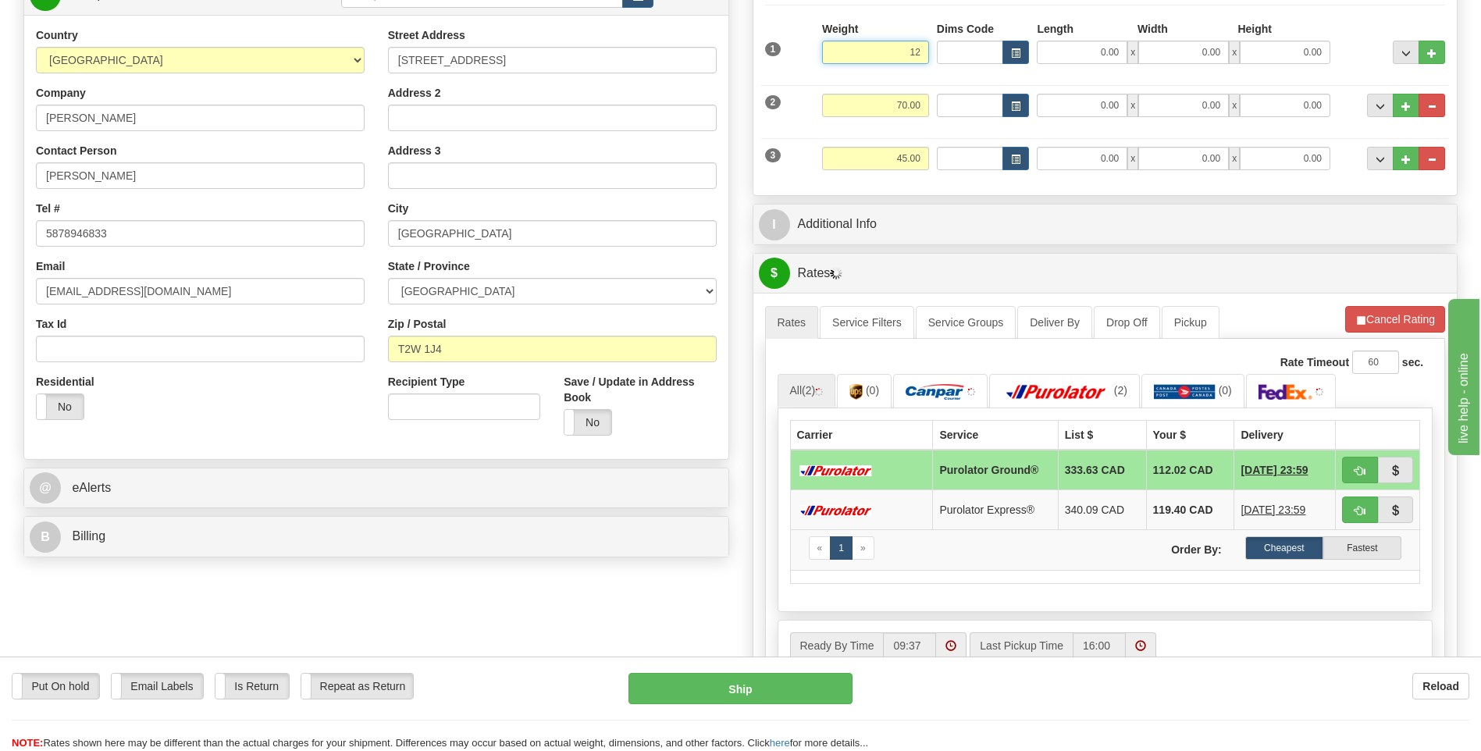
type input "1"
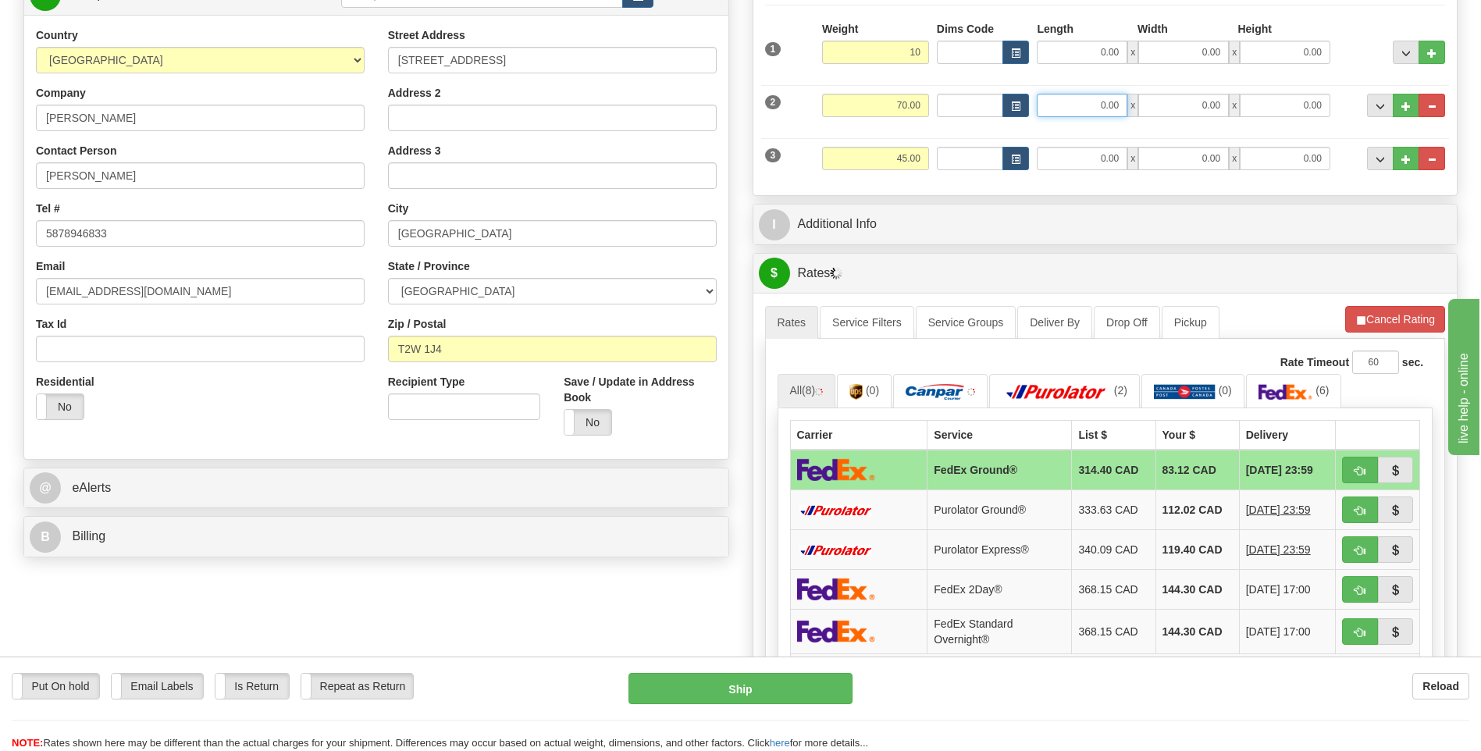
type input "10.00"
click at [1095, 101] on input "0.00" at bounding box center [1081, 105] width 91 height 23
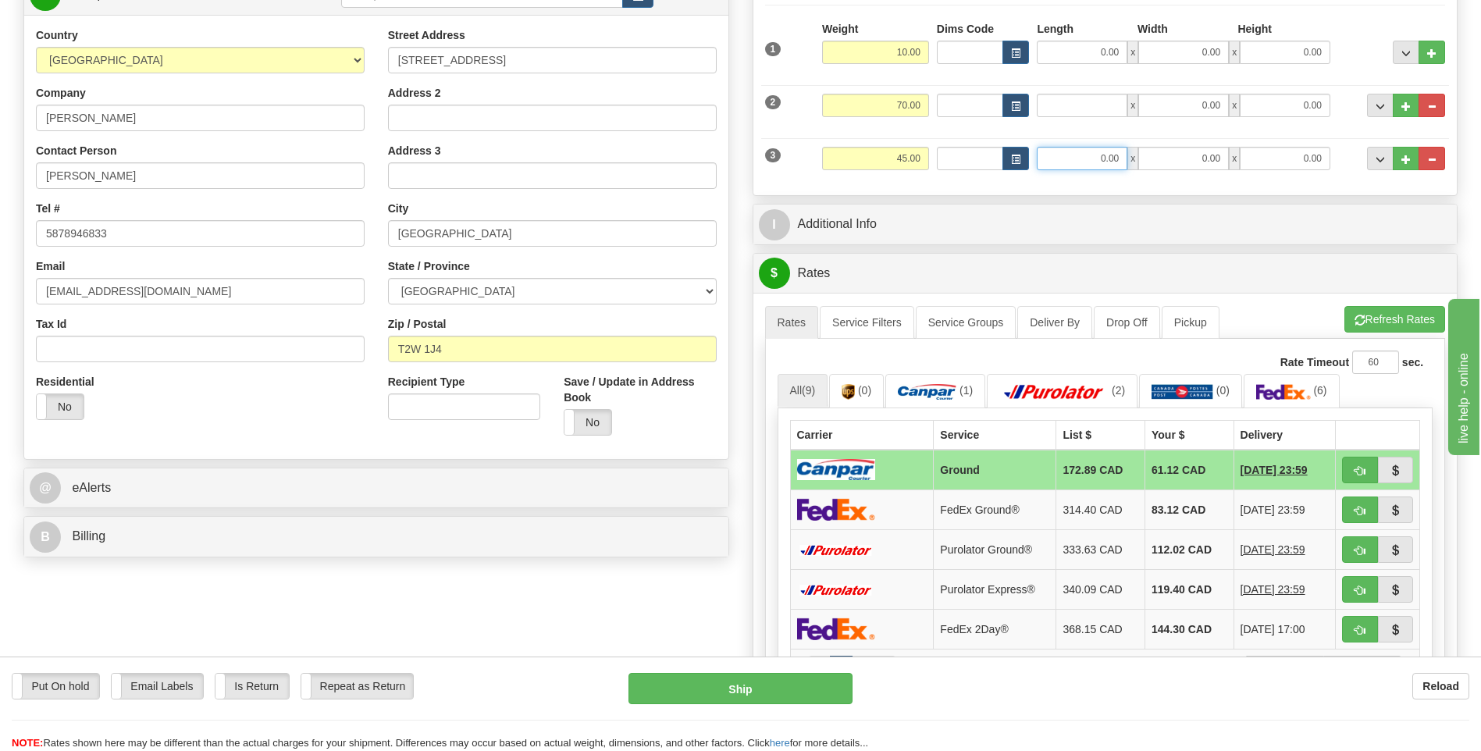
type input "0.00"
click at [1070, 161] on input "0.00" at bounding box center [1081, 158] width 91 height 23
type input "17.00"
click at [1194, 150] on input "0.00" at bounding box center [1183, 158] width 91 height 23
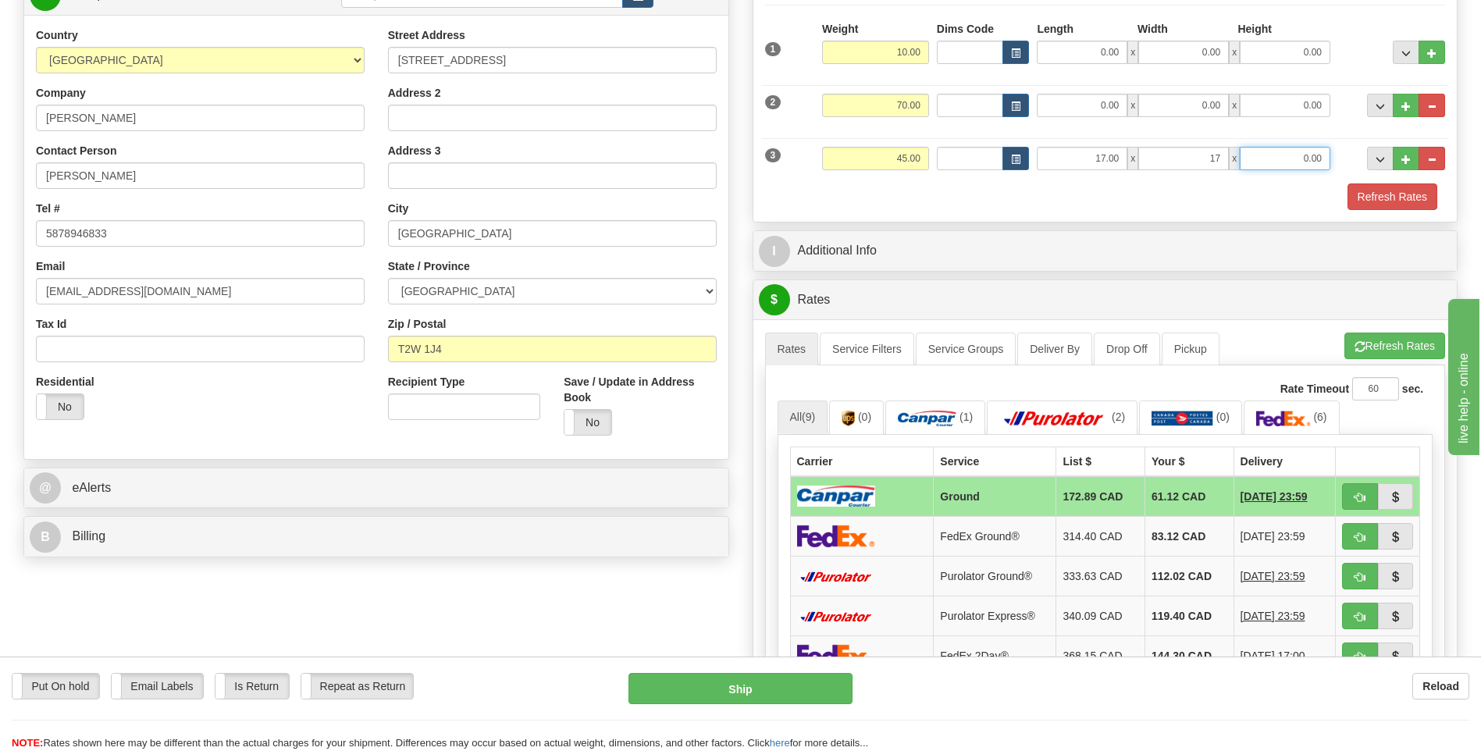
type input "17.00"
click at [1273, 154] on input "0.00" at bounding box center [1284, 158] width 91 height 23
type input "41.00"
click at [1028, 197] on div "Refresh Rates" at bounding box center [1105, 196] width 688 height 27
click at [1115, 102] on input "0.00" at bounding box center [1081, 105] width 91 height 23
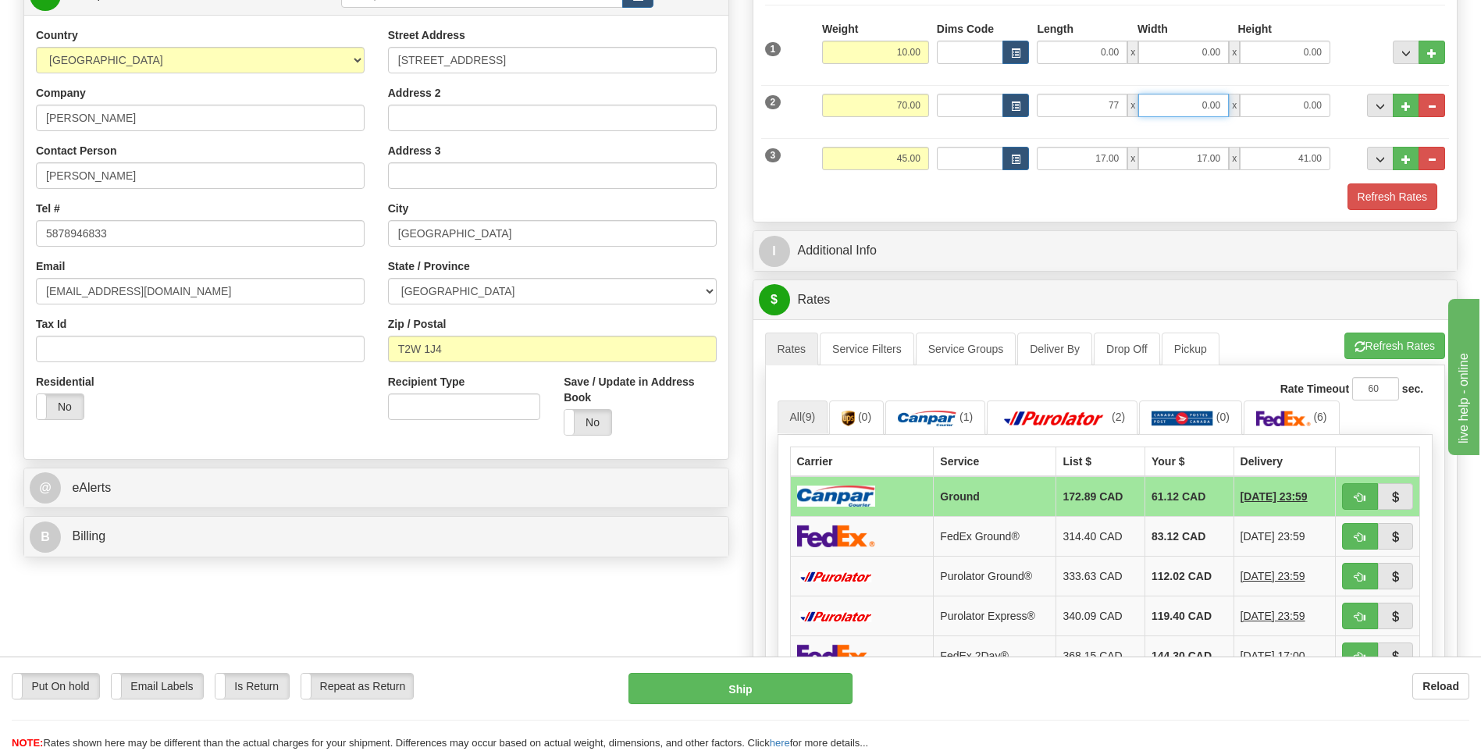
type input "77.00"
click at [1196, 109] on input "0.00" at bounding box center [1183, 105] width 91 height 23
type input "16.00"
click at [1278, 110] on input "0.00" at bounding box center [1284, 105] width 91 height 23
type input "10.00"
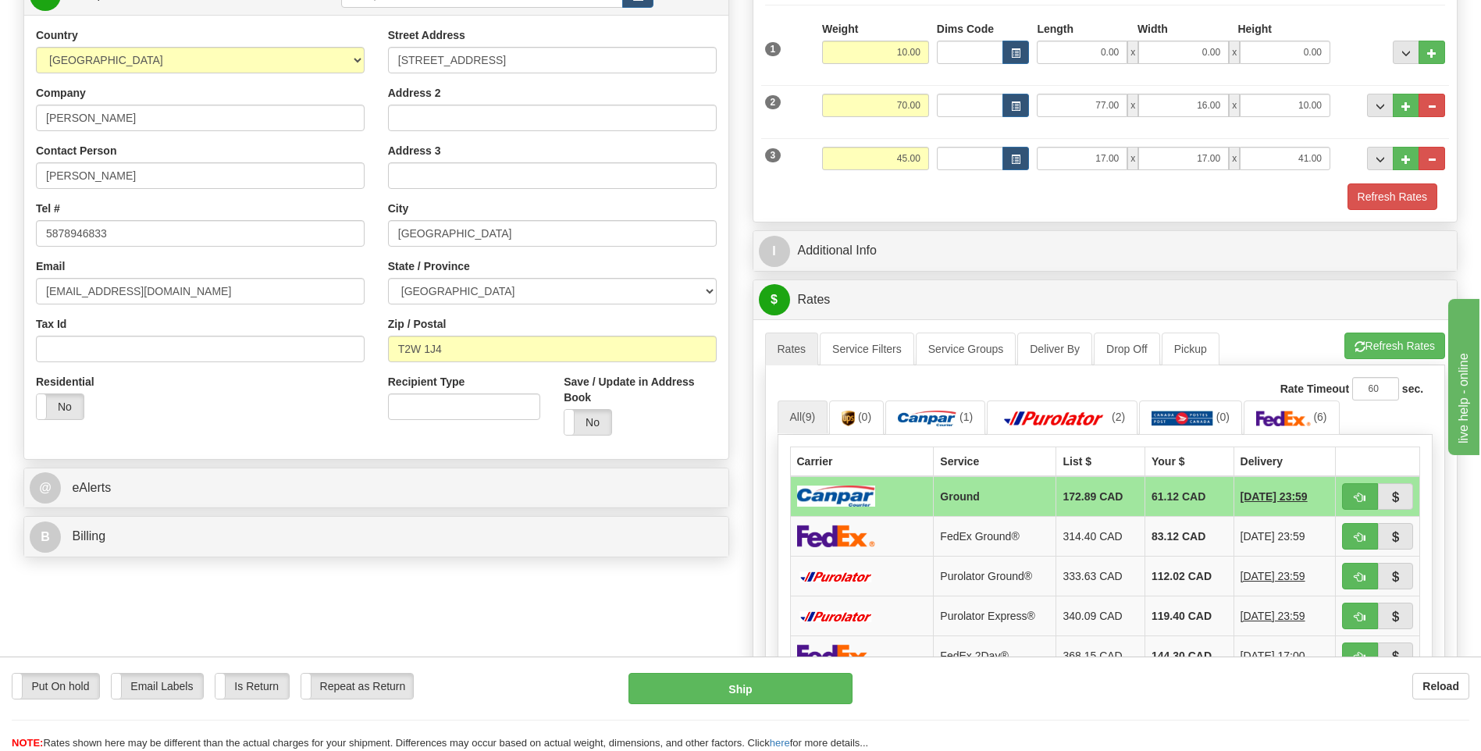
click at [1328, 123] on div "2 Weight 70.00 Dims Code Length Width Height" at bounding box center [1105, 103] width 688 height 52
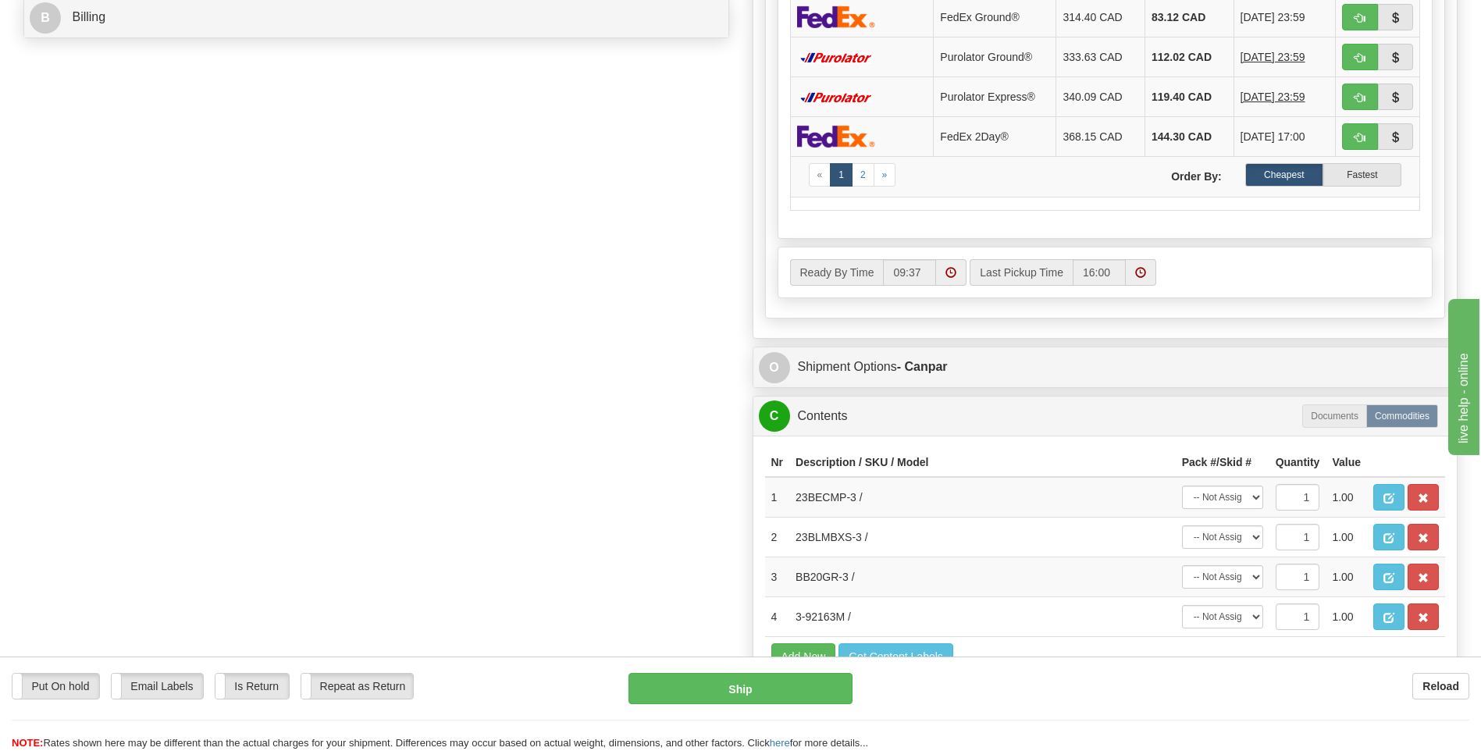
scroll to position [780, 0]
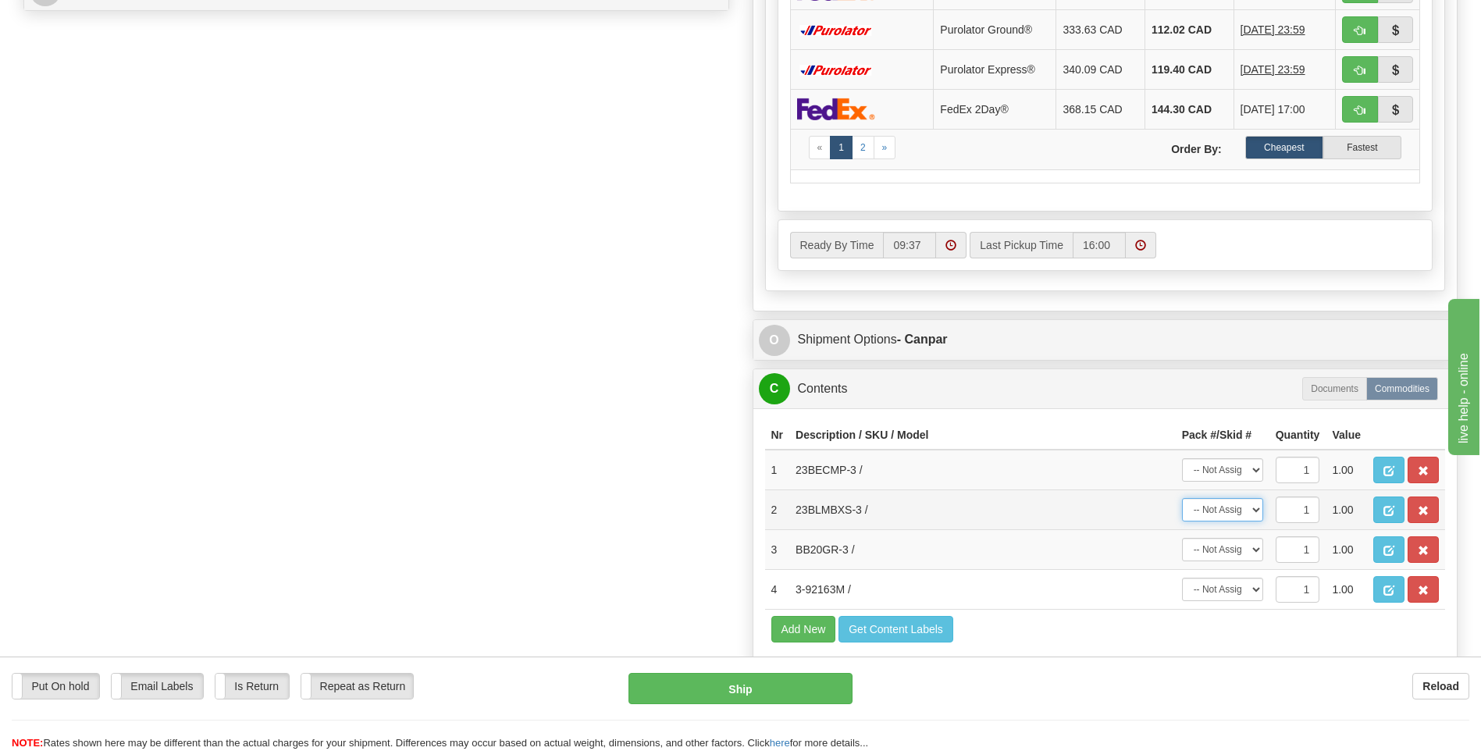
click at [1217, 507] on select "-- Not Assigned -- Package 1 Package 2 Package 3" at bounding box center [1222, 509] width 81 height 23
select select "1"
click at [1182, 498] on select "-- Not Assigned -- Package 1 Package 2 Package 3" at bounding box center [1222, 509] width 81 height 23
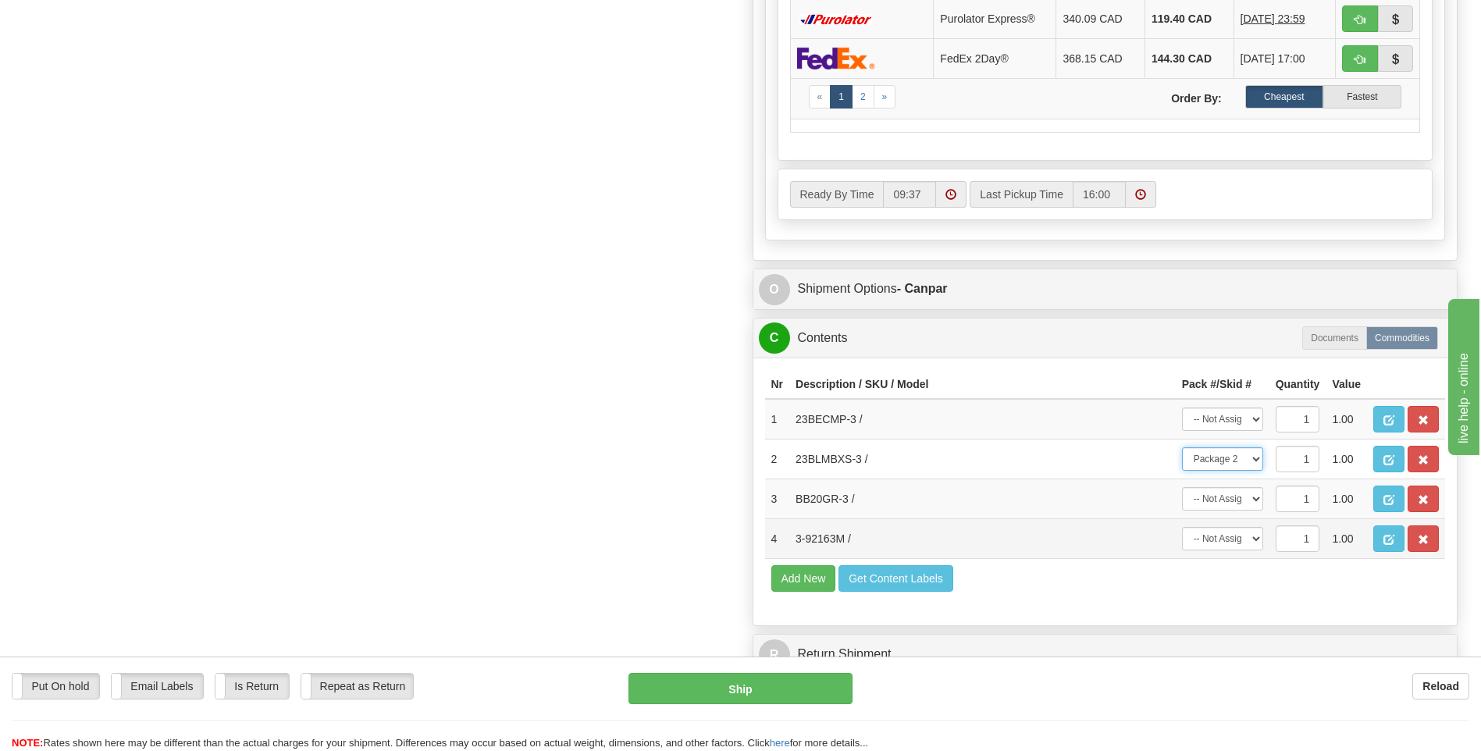
scroll to position [859, 0]
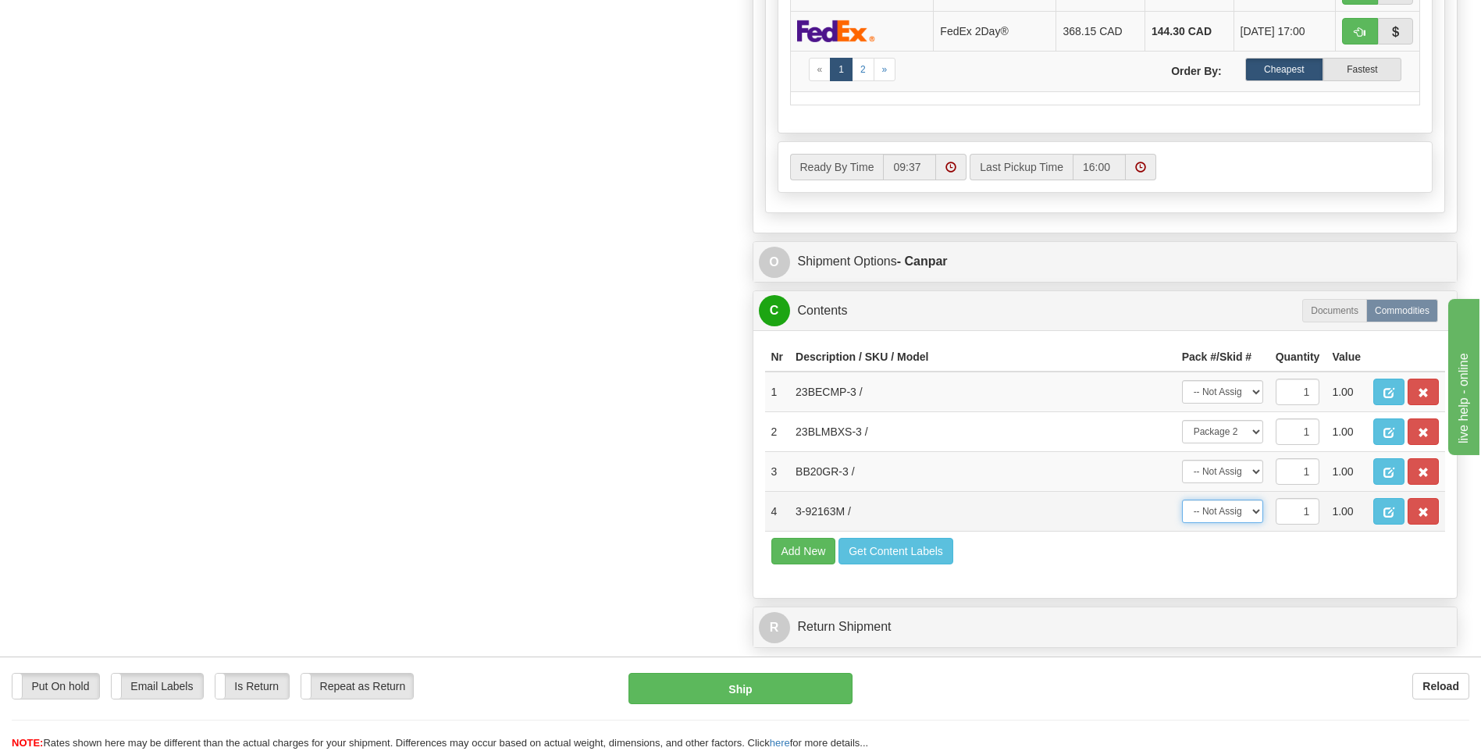
click at [1216, 509] on select "-- Not Assigned -- Package 1 Package 2 Package 3" at bounding box center [1222, 510] width 81 height 23
select select "2"
click at [1182, 499] on select "-- Not Assigned -- Package 1 Package 2 Package 3" at bounding box center [1222, 510] width 81 height 23
click at [1232, 464] on select "-- Not Assigned -- Package 1 Package 2 Package 3" at bounding box center [1222, 471] width 81 height 23
select select "0"
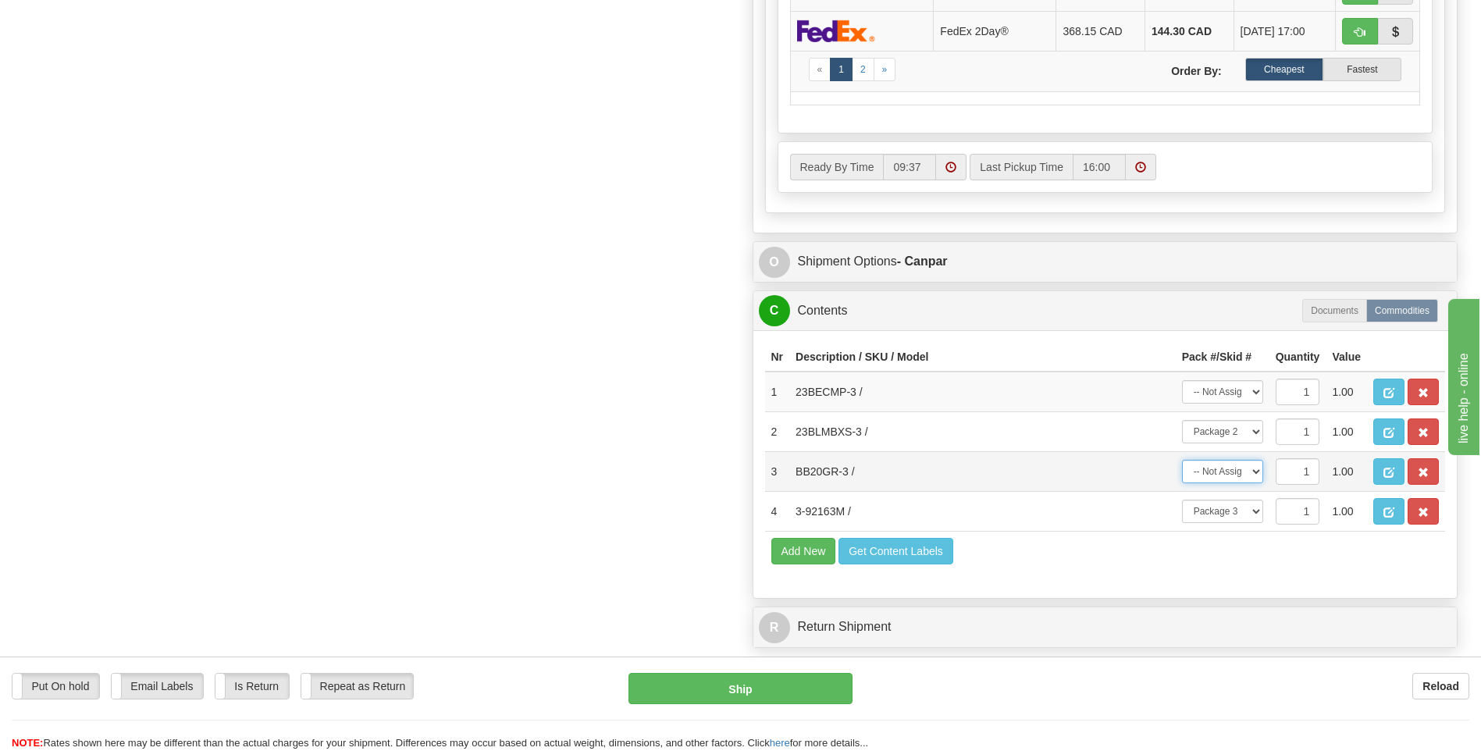
click at [1182, 460] on select "-- Not Assigned -- Package 1 Package 2 Package 3" at bounding box center [1222, 471] width 81 height 23
click at [1215, 398] on select "-- Not Assigned -- Package 1 Package 2 Package 3" at bounding box center [1222, 391] width 81 height 23
select select "0"
click at [1182, 380] on select "-- Not Assigned -- Package 1 Package 2 Package 3" at bounding box center [1222, 391] width 81 height 23
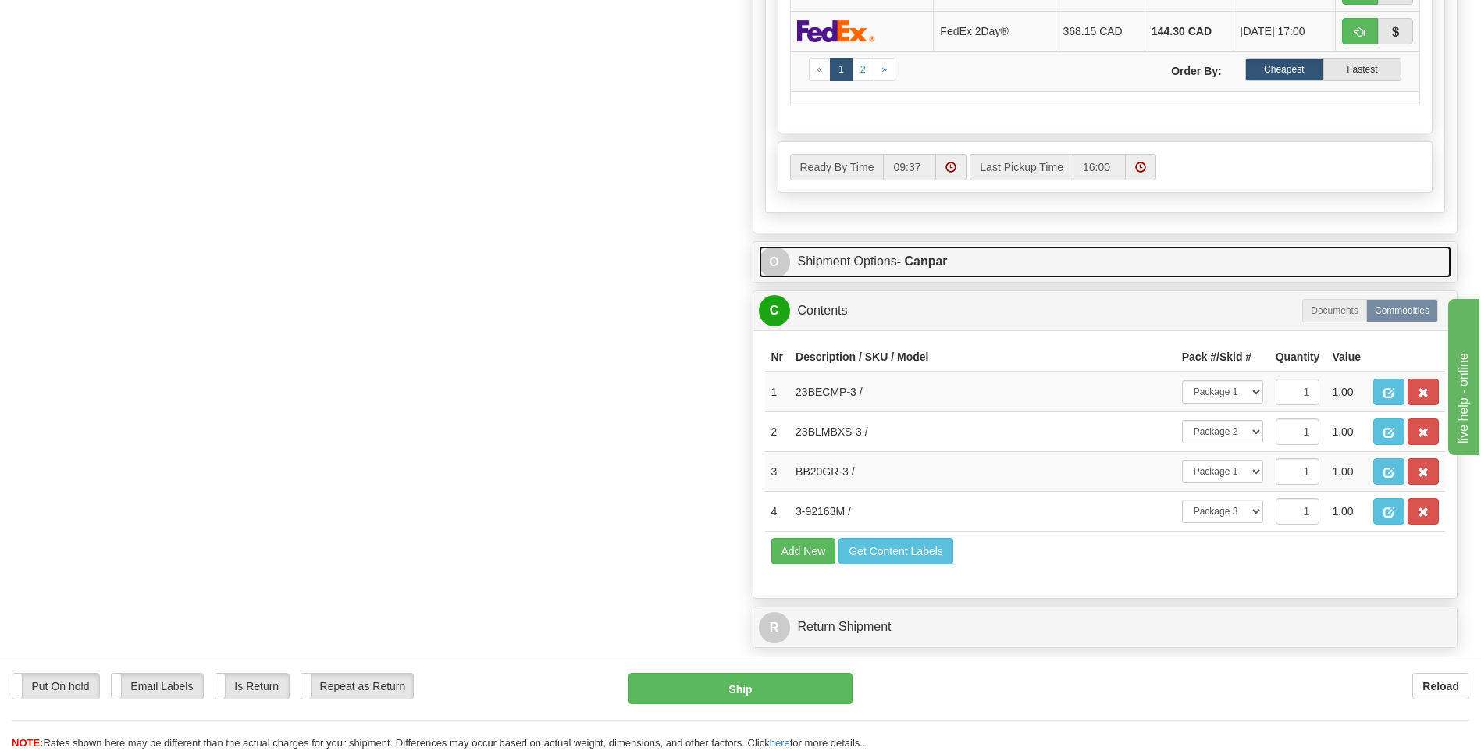
click at [890, 257] on link "O Shipment Options - Canpar" at bounding box center [1105, 262] width 693 height 32
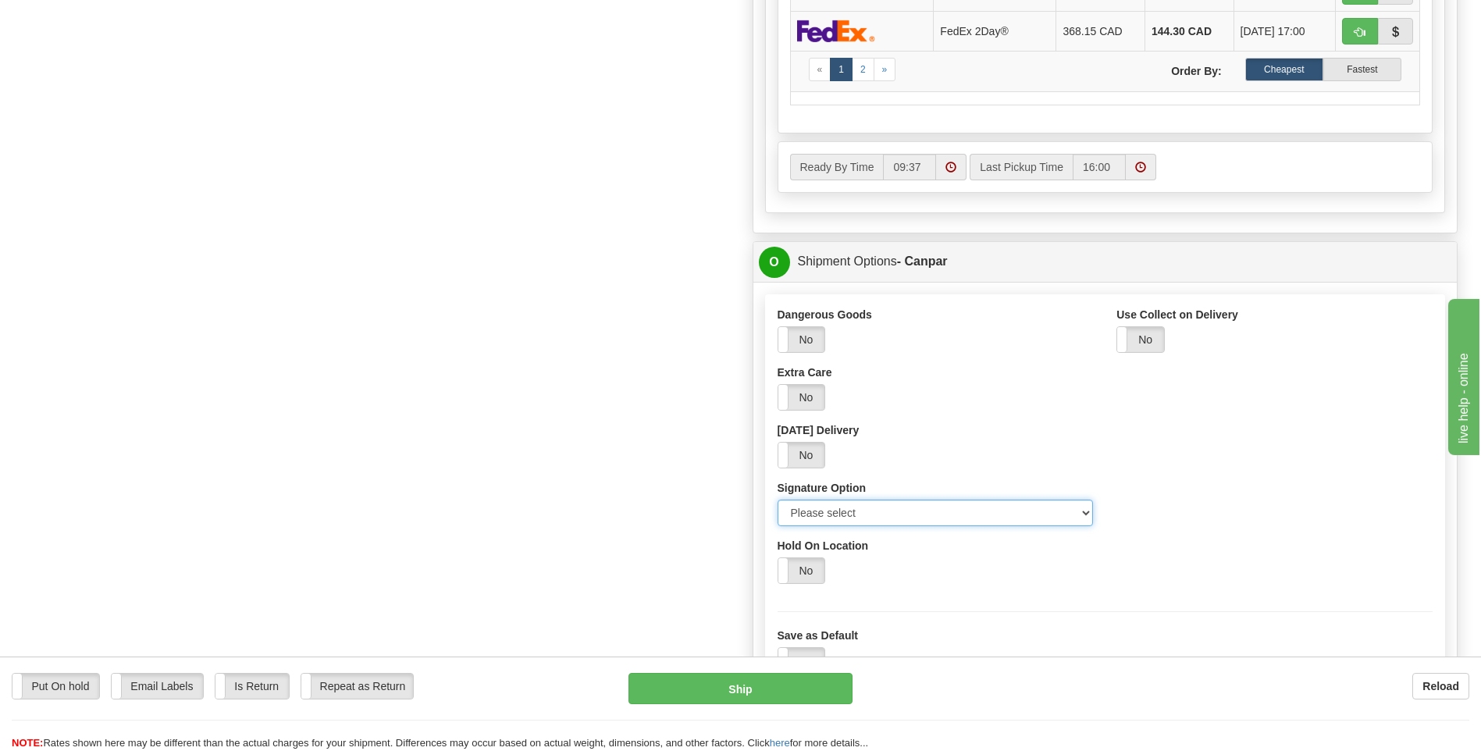
click at [852, 515] on select "Please select No Signature Required Signature Required Adult Signature" at bounding box center [935, 512] width 316 height 27
select select "2"
click at [777, 499] on select "Please select No Signature Required Signature Required Adult Signature" at bounding box center [935, 512] width 316 height 27
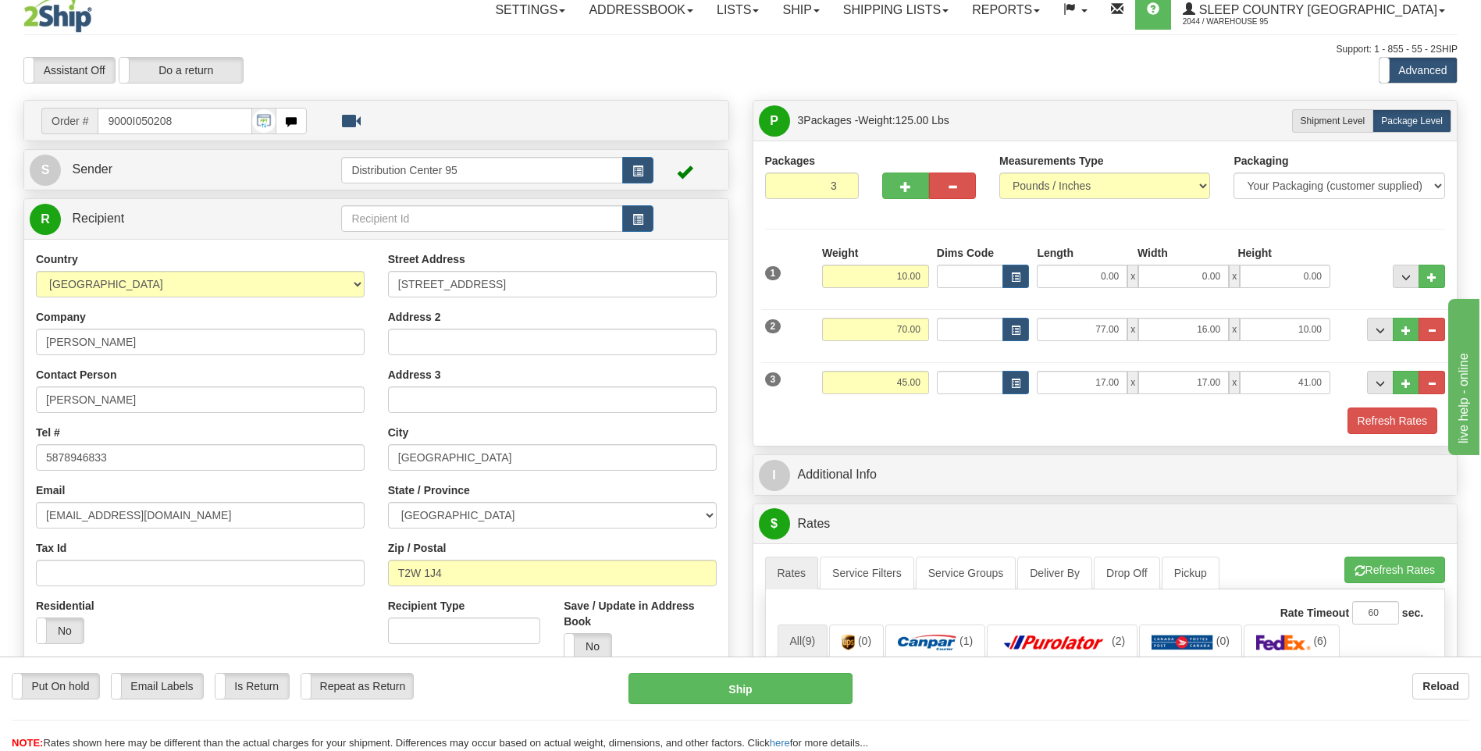
scroll to position [0, 0]
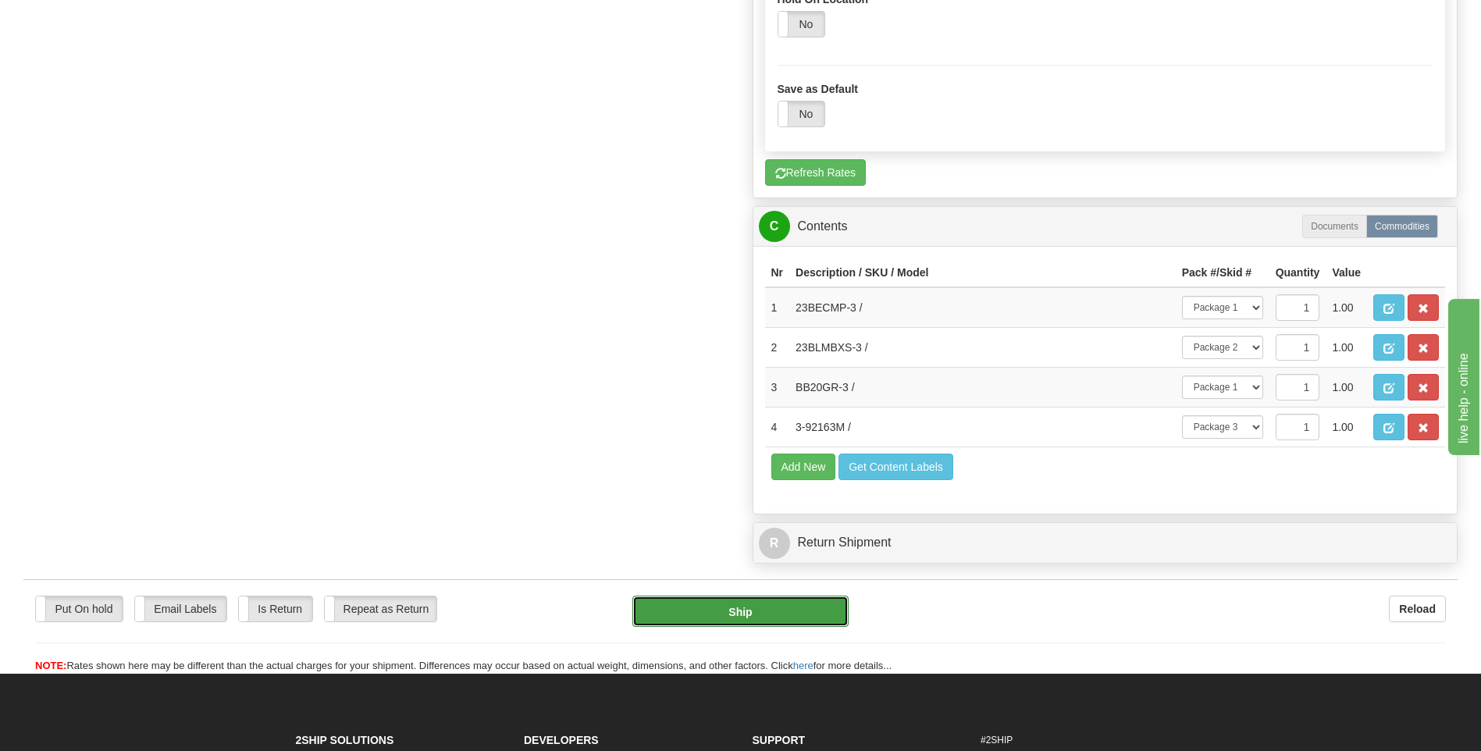
click at [795, 606] on button "Ship" at bounding box center [739, 610] width 215 height 31
type input "1"
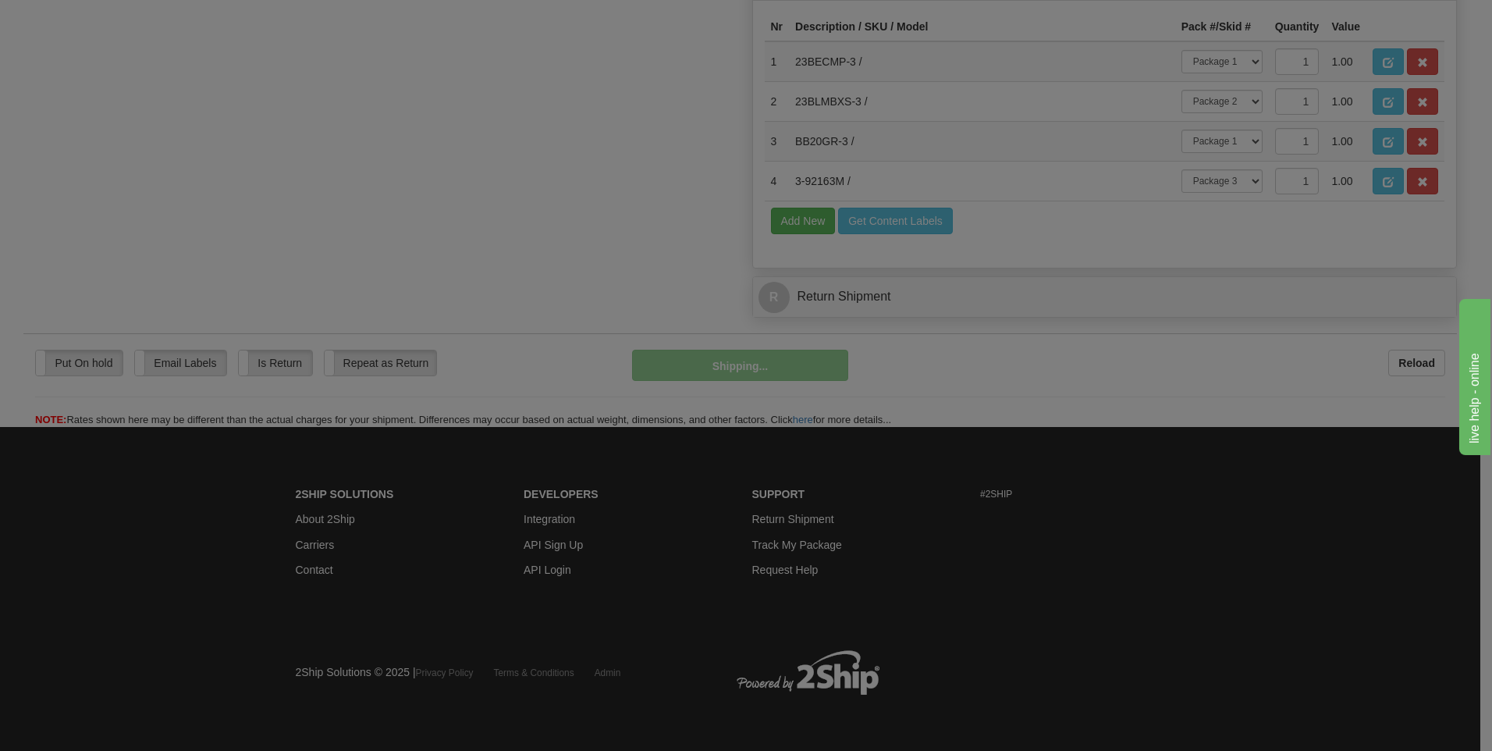
scroll to position [868, 0]
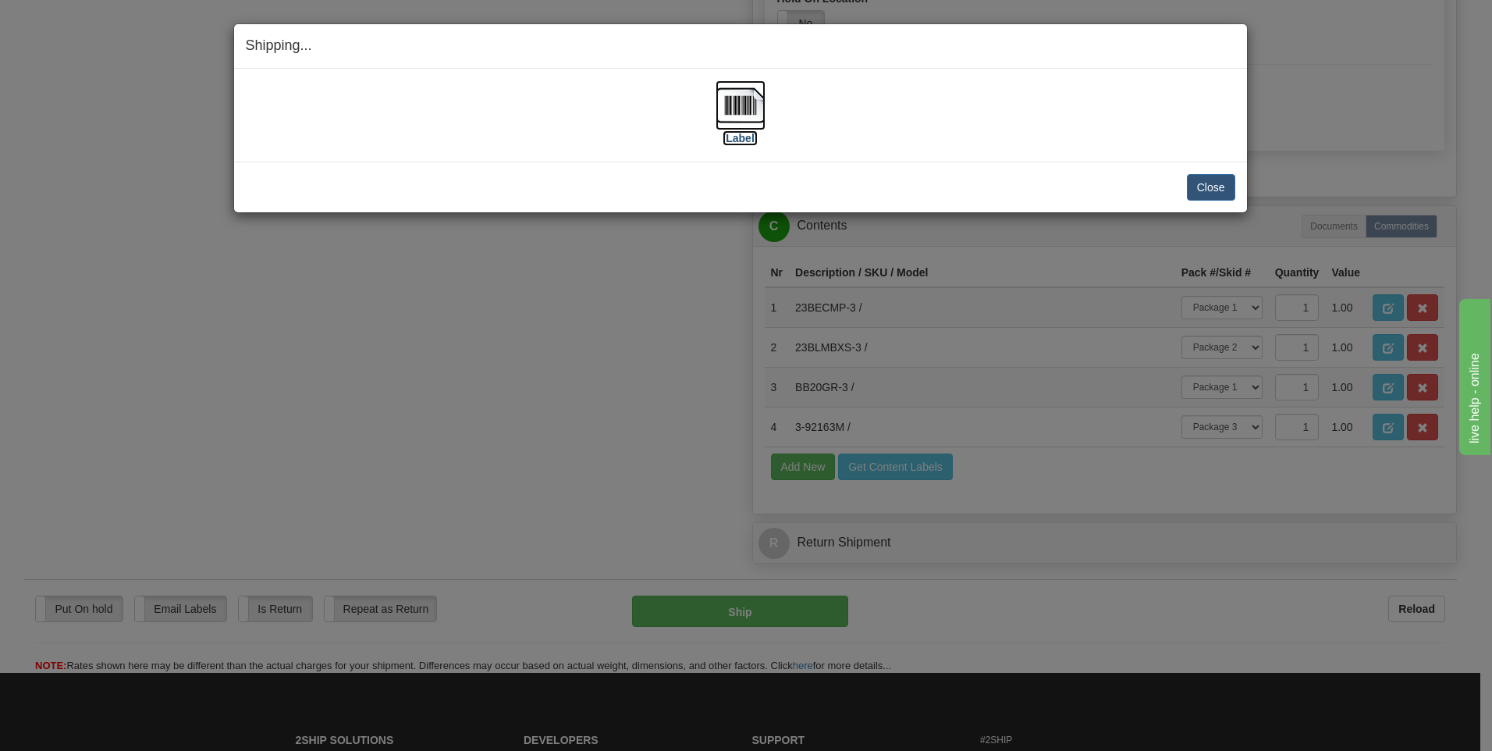
click at [727, 139] on label "[Label]" at bounding box center [741, 138] width 36 height 16
click at [1199, 183] on button "Close" at bounding box center [1211, 187] width 48 height 27
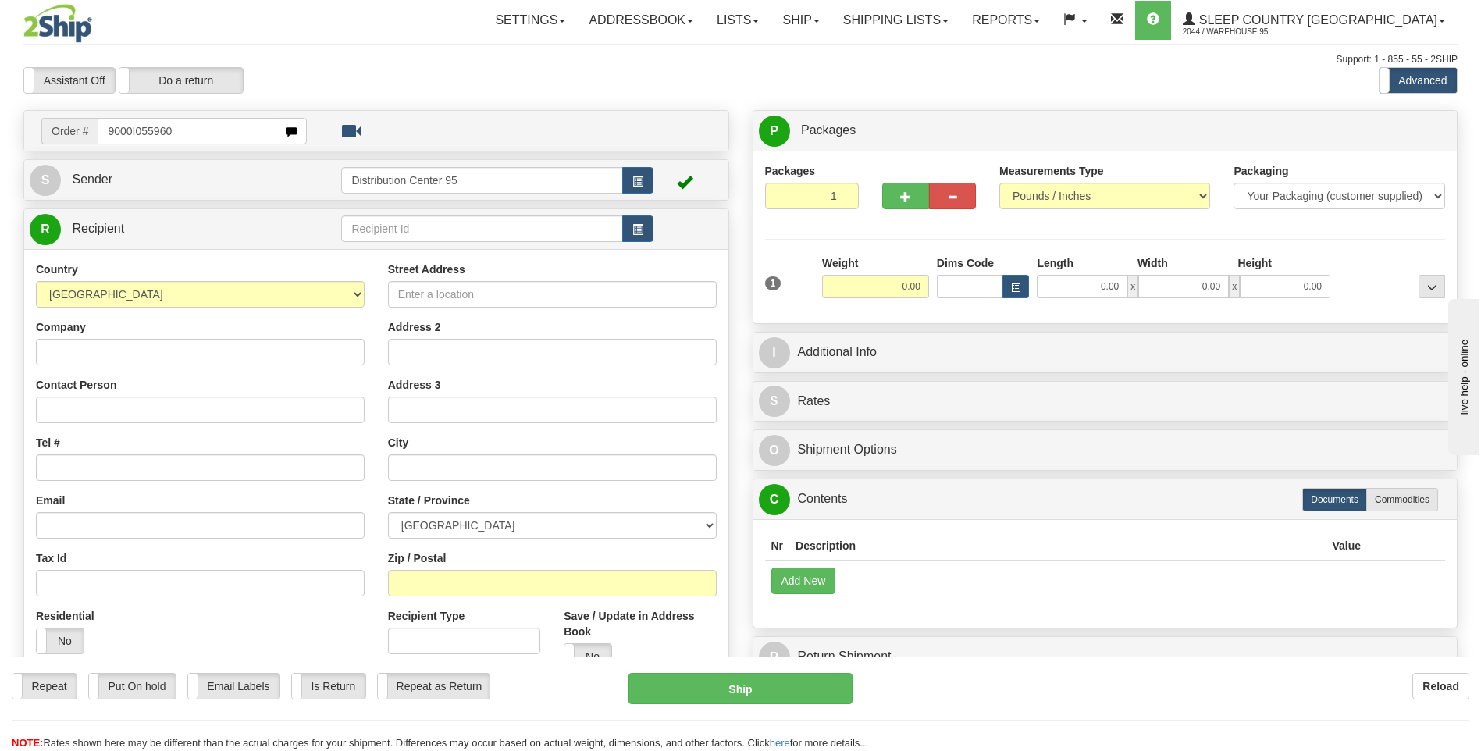
type input "9000I055960"
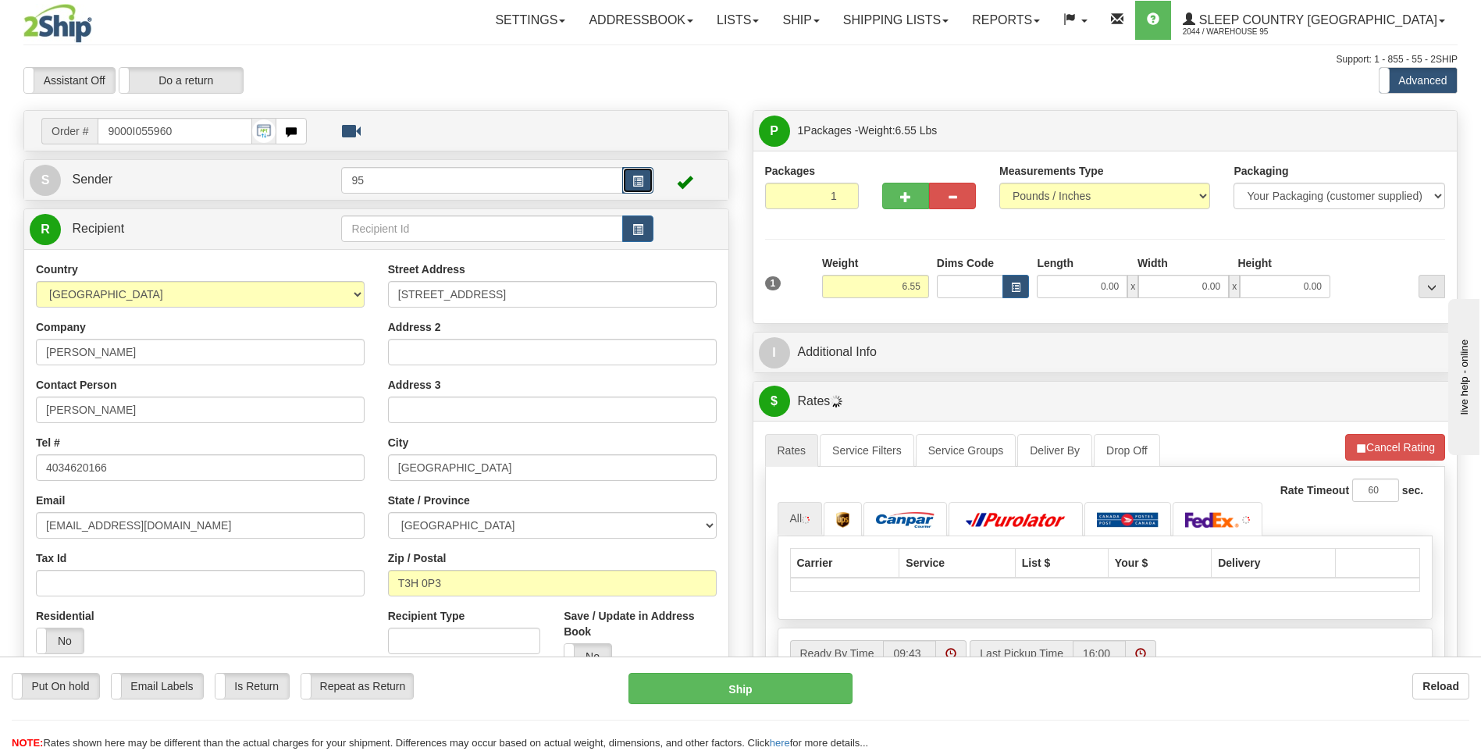
click at [640, 186] on span "button" at bounding box center [637, 181] width 11 height 10
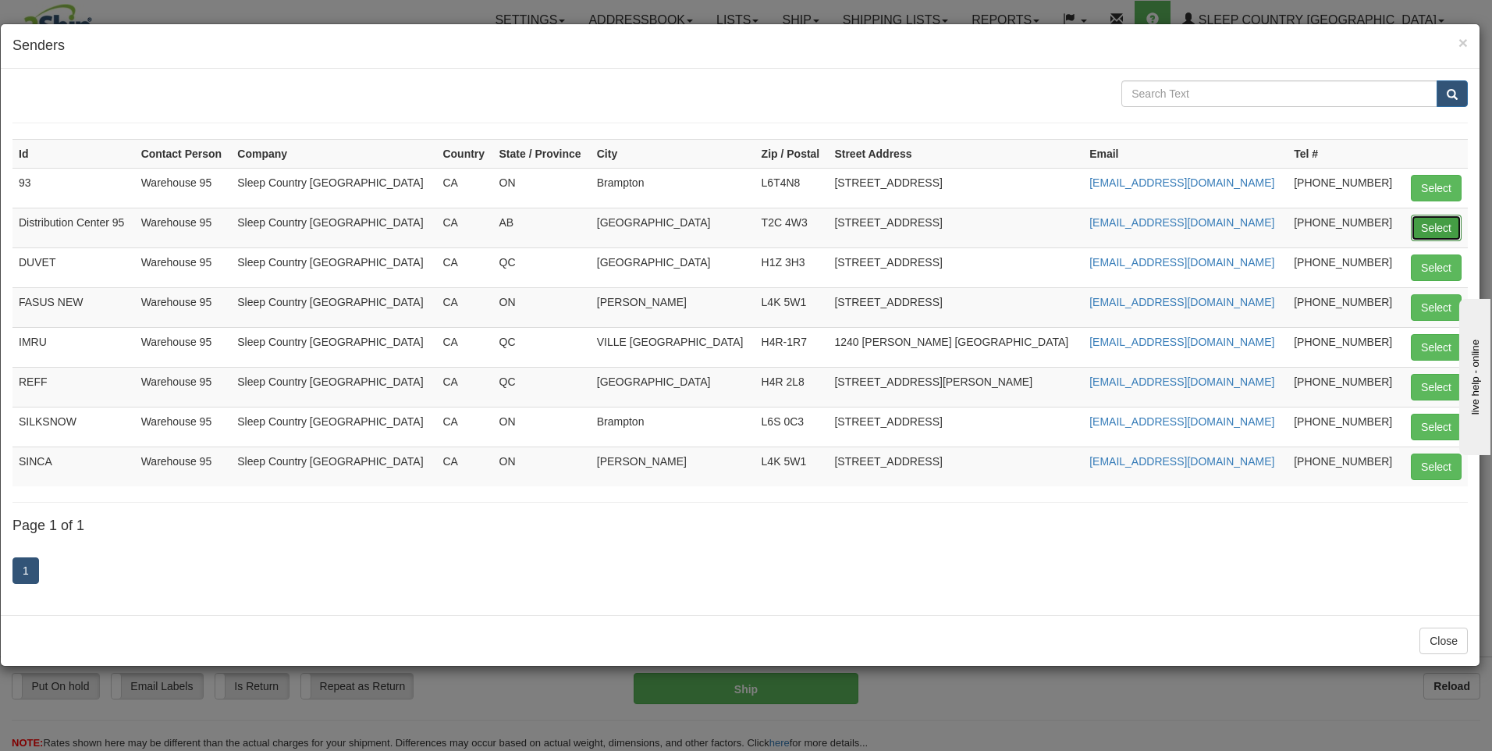
click at [1432, 229] on button "Select" at bounding box center [1436, 228] width 51 height 27
type input "Distribution Center 95"
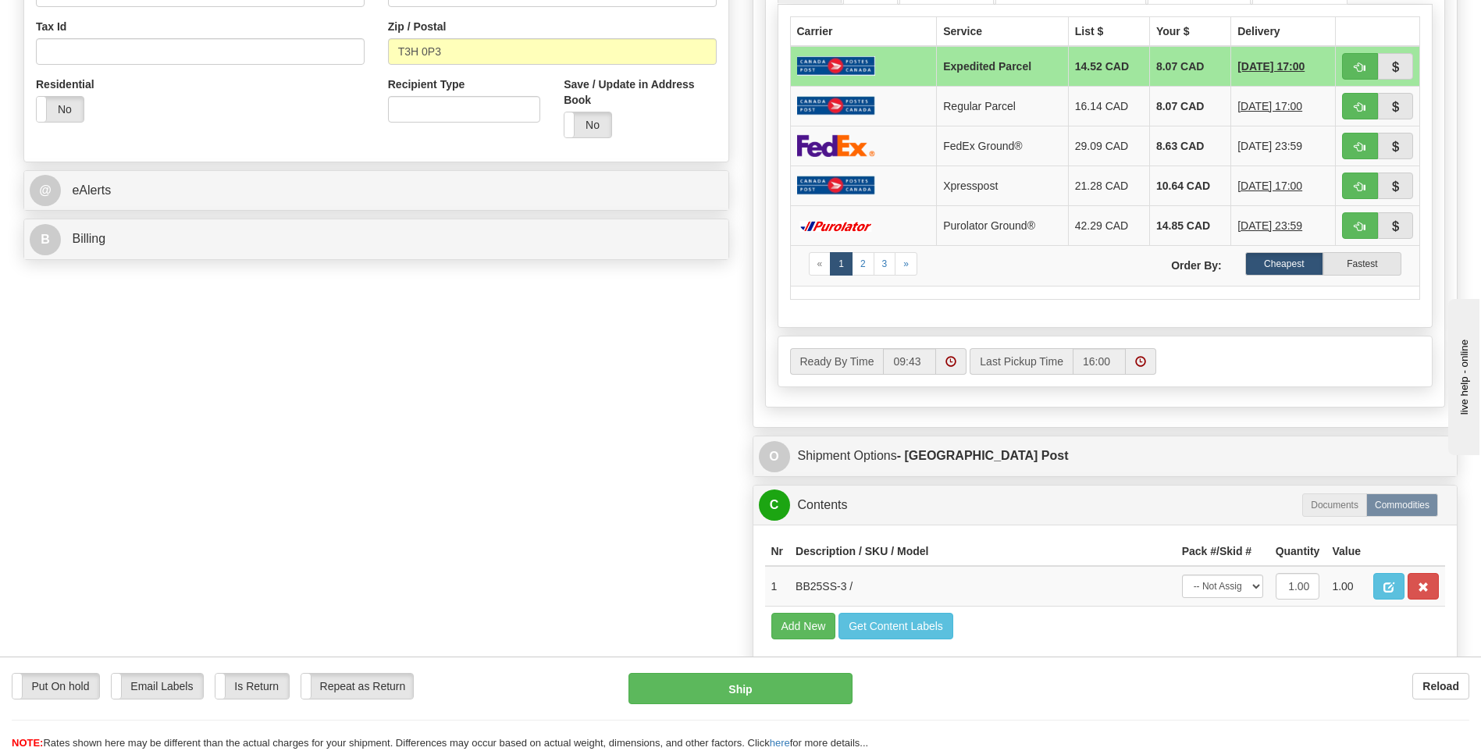
scroll to position [546, 0]
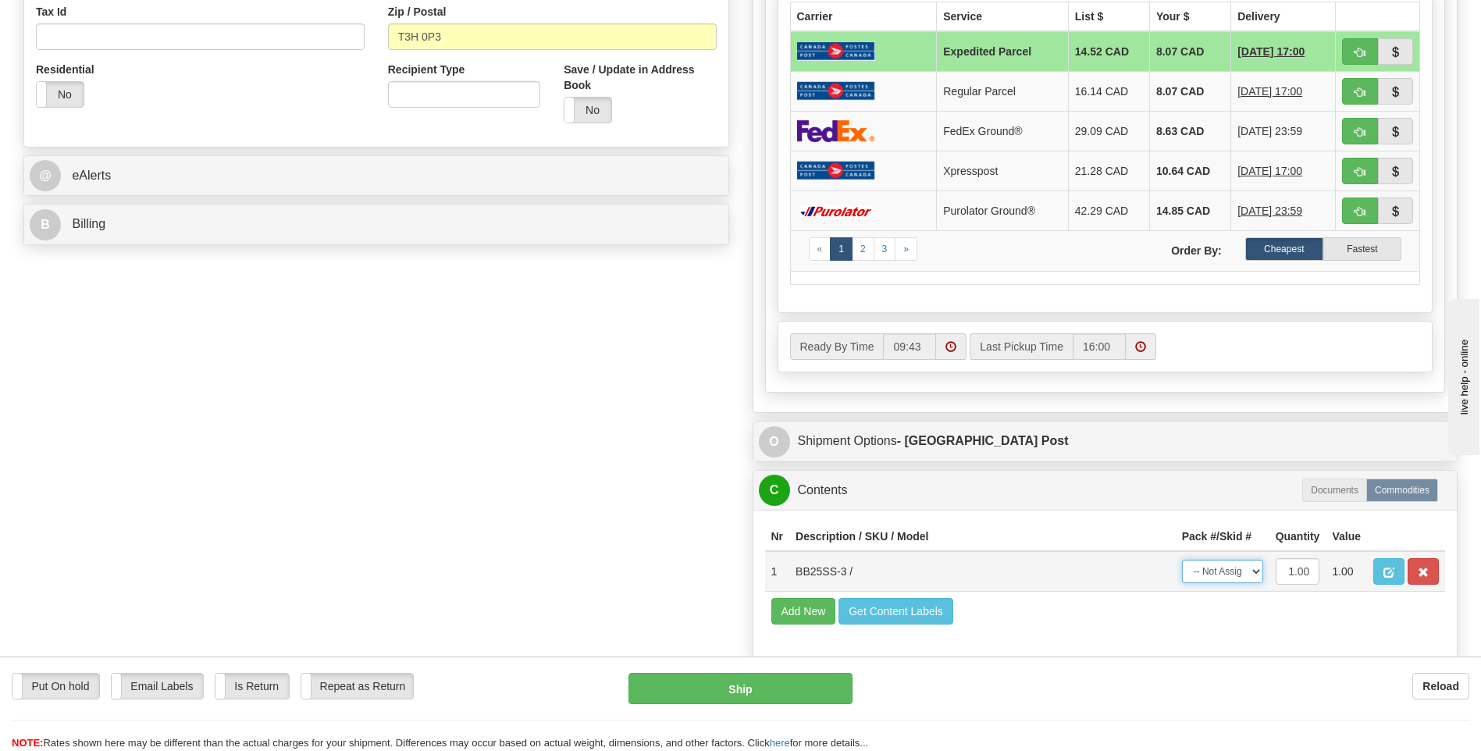
click at [1229, 567] on select "-- Not Assigned -- Package 1" at bounding box center [1222, 571] width 81 height 23
select select "0"
click at [1182, 560] on select "-- Not Assigned -- Package 1" at bounding box center [1222, 571] width 81 height 23
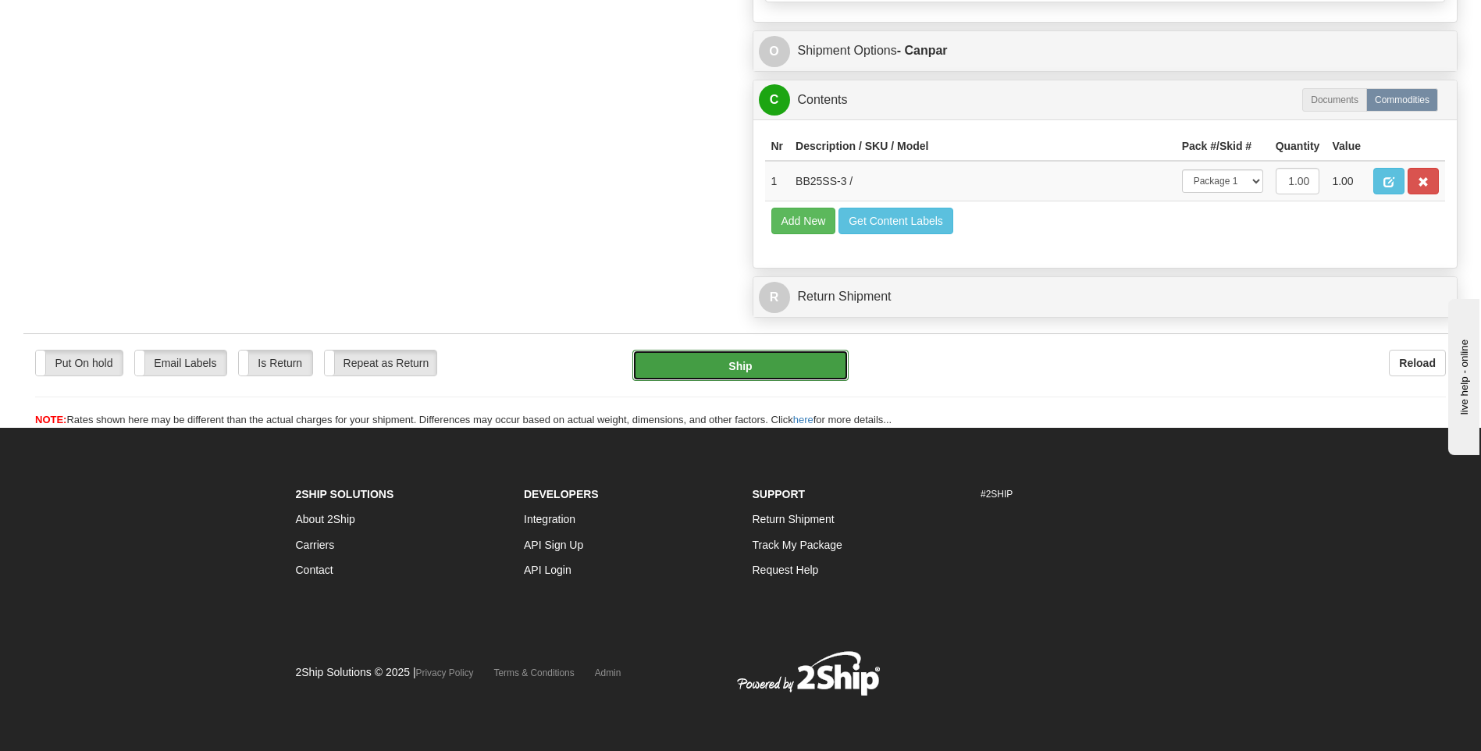
click at [766, 364] on button "Ship" at bounding box center [739, 365] width 215 height 31
type input "1"
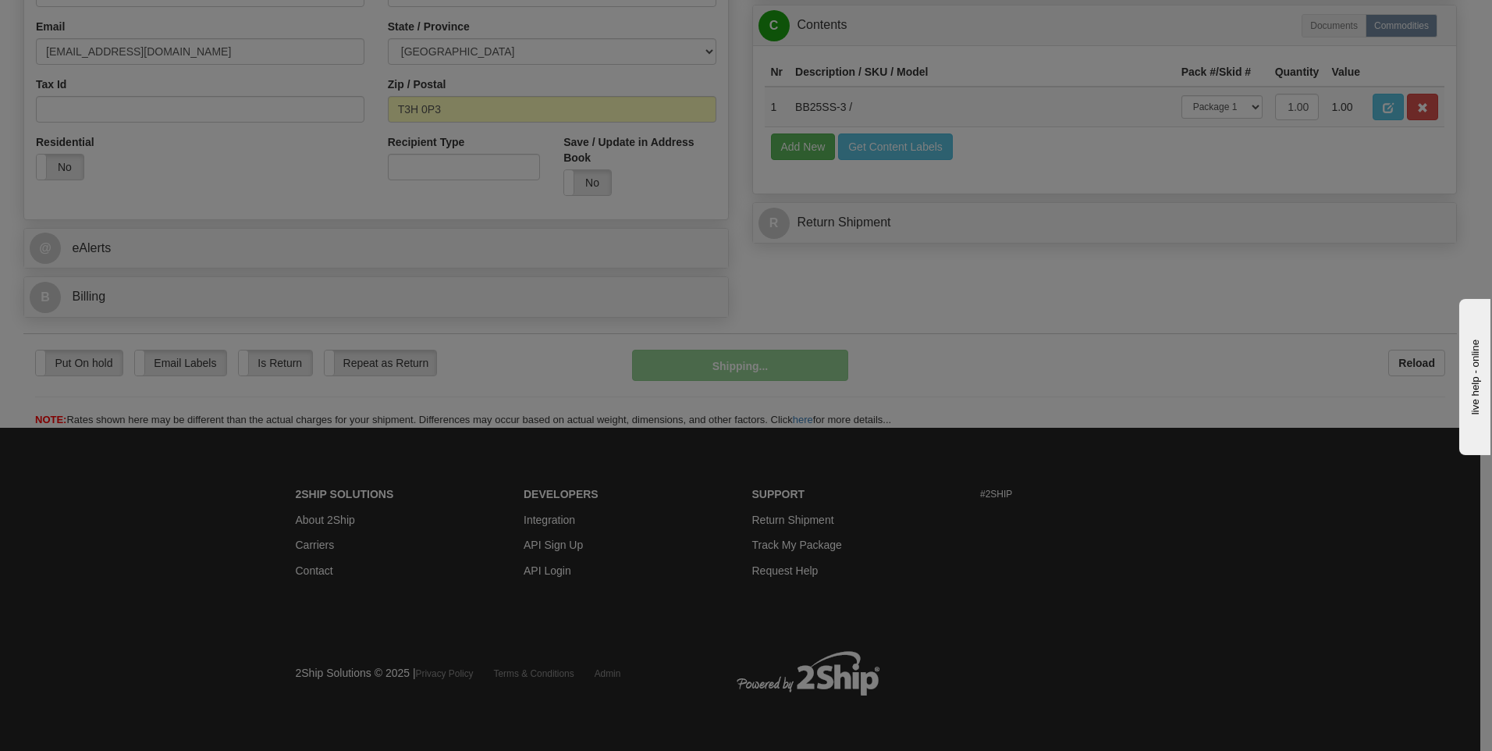
scroll to position [475, 0]
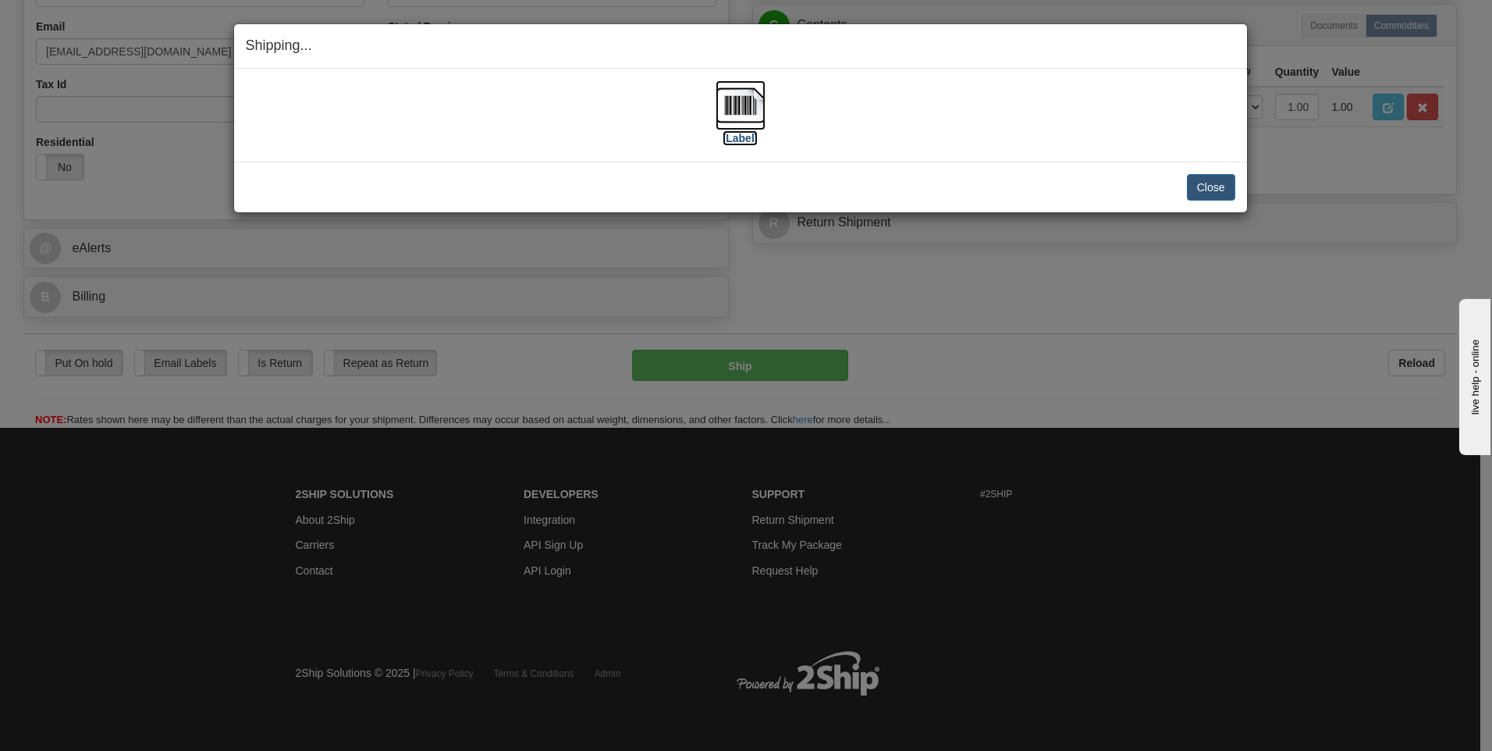
click at [755, 134] on label "[Label]" at bounding box center [741, 138] width 36 height 16
click at [1200, 186] on button "Close" at bounding box center [1211, 187] width 48 height 27
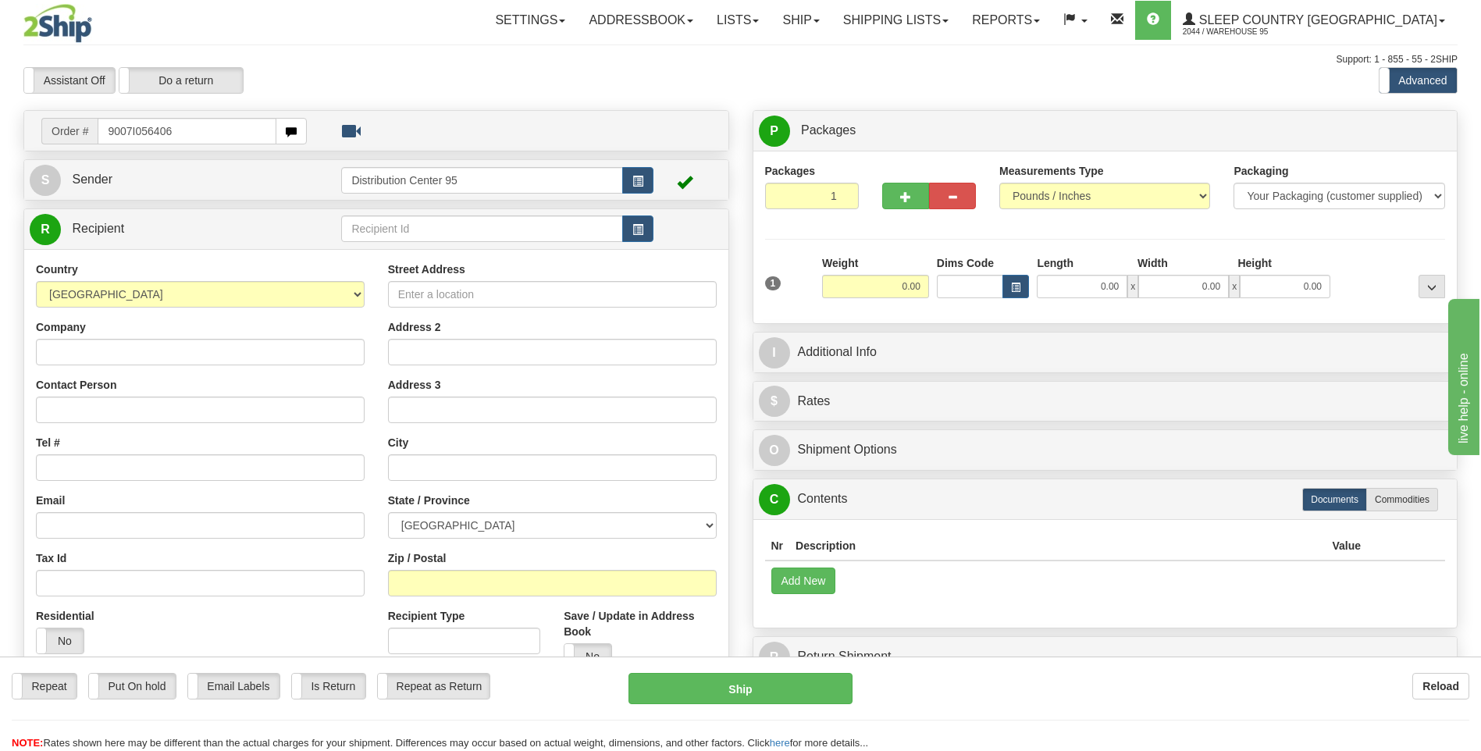
type input "9007I056406"
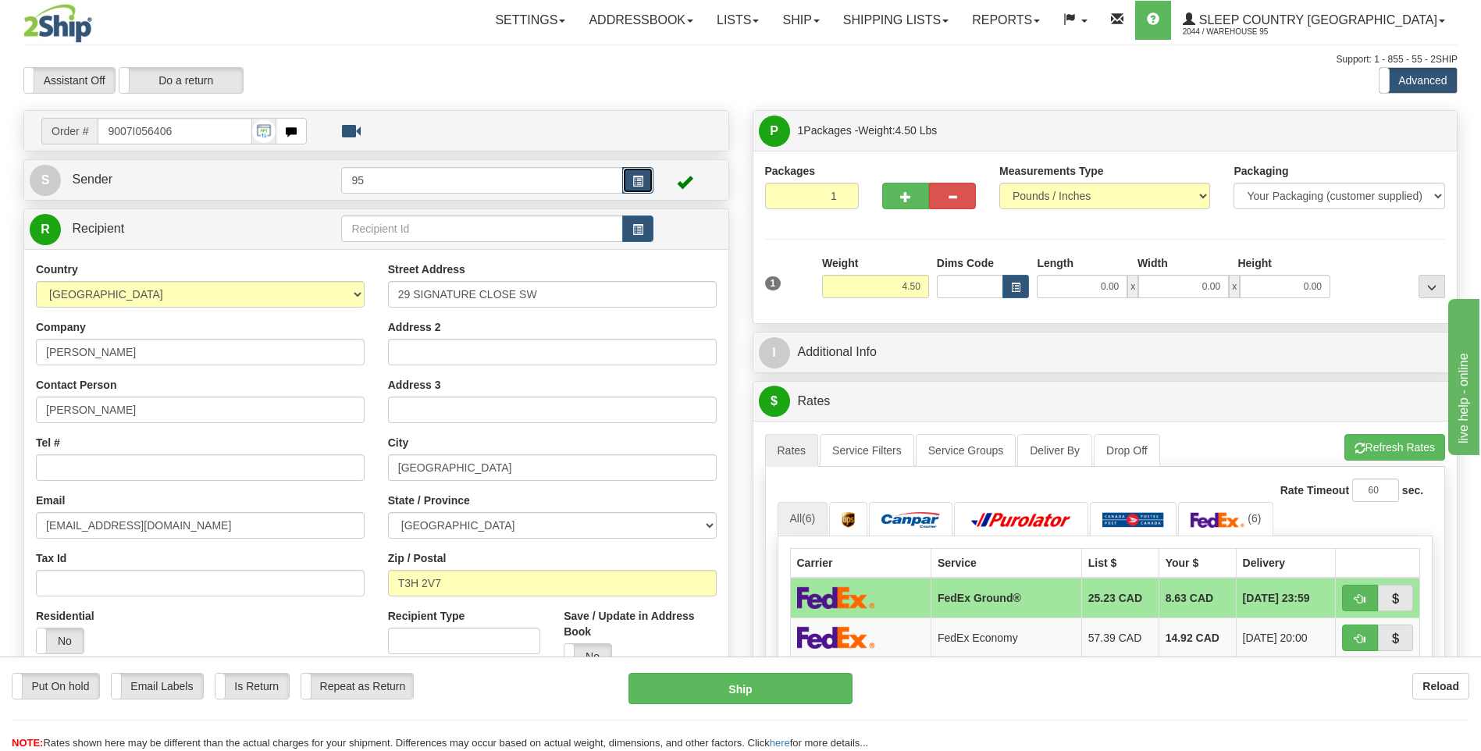
click at [623, 179] on button "button" at bounding box center [637, 180] width 31 height 27
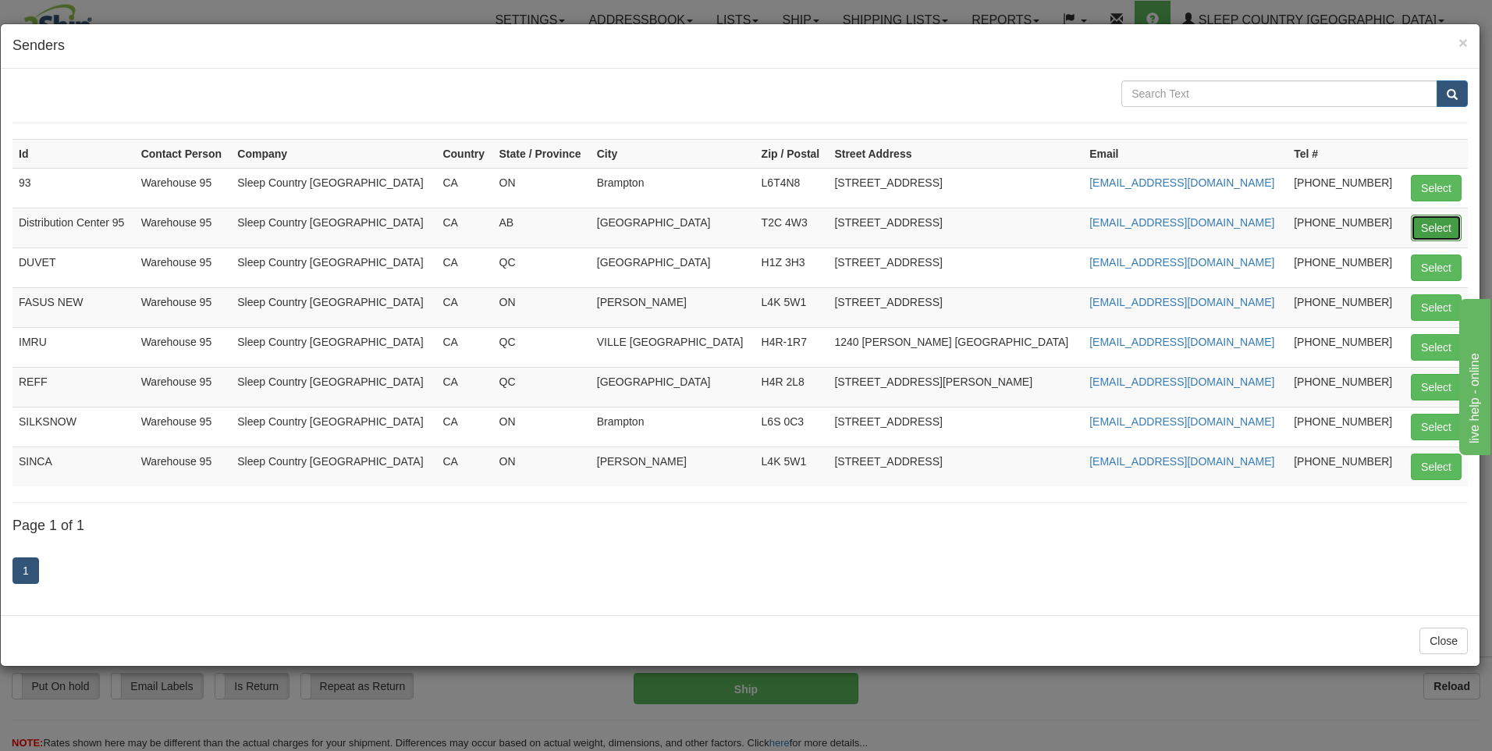
click at [1442, 227] on button "Select" at bounding box center [1436, 228] width 51 height 27
type input "Distribution Center 95"
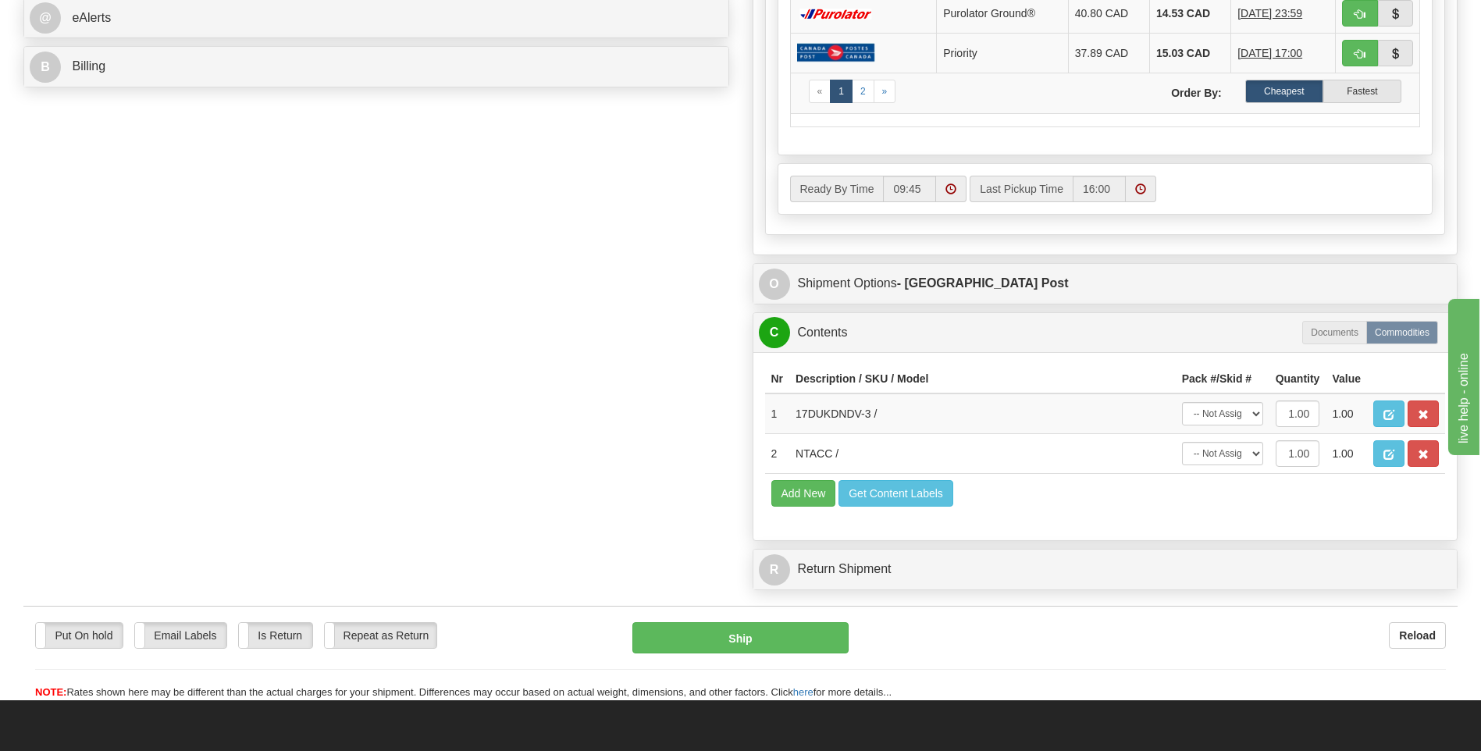
scroll to position [780, 0]
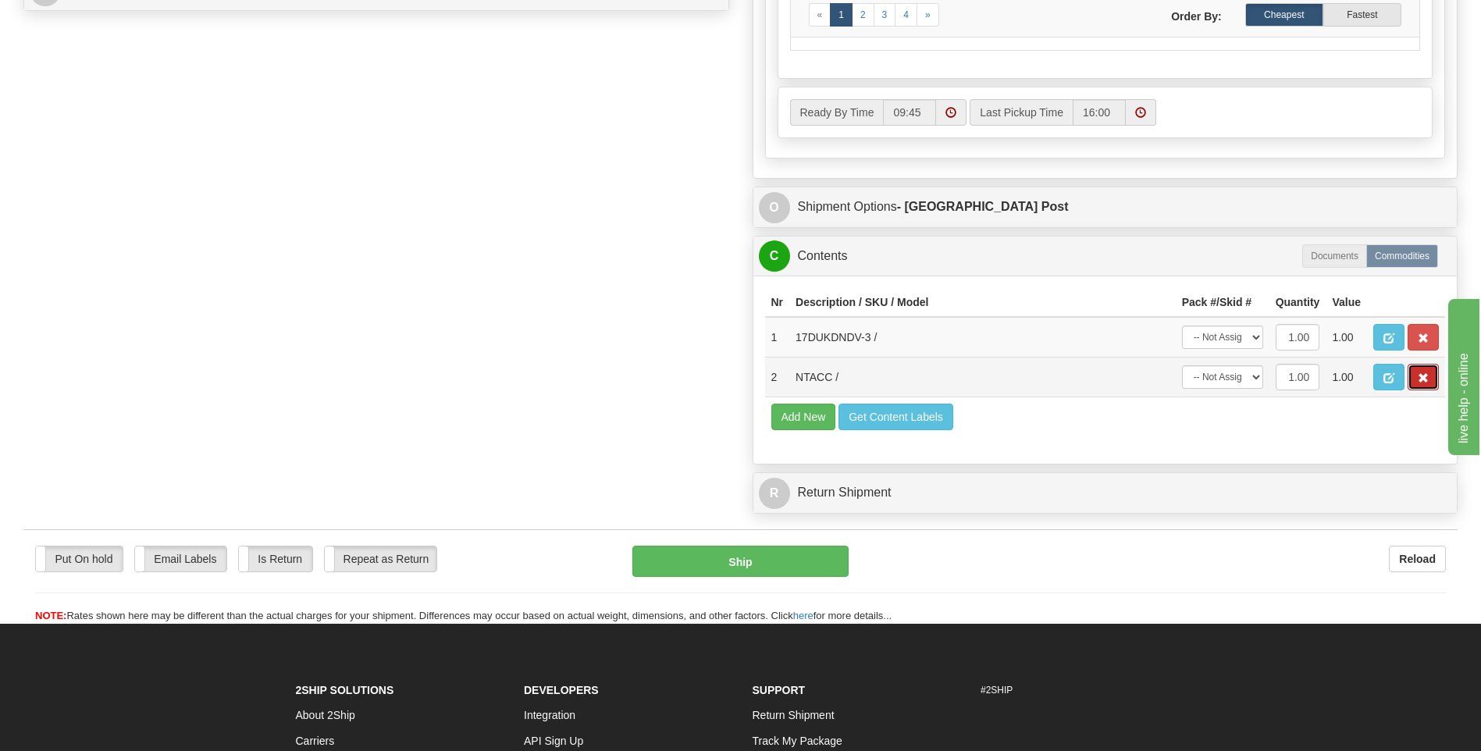
click at [1424, 379] on span "button" at bounding box center [1422, 378] width 11 height 10
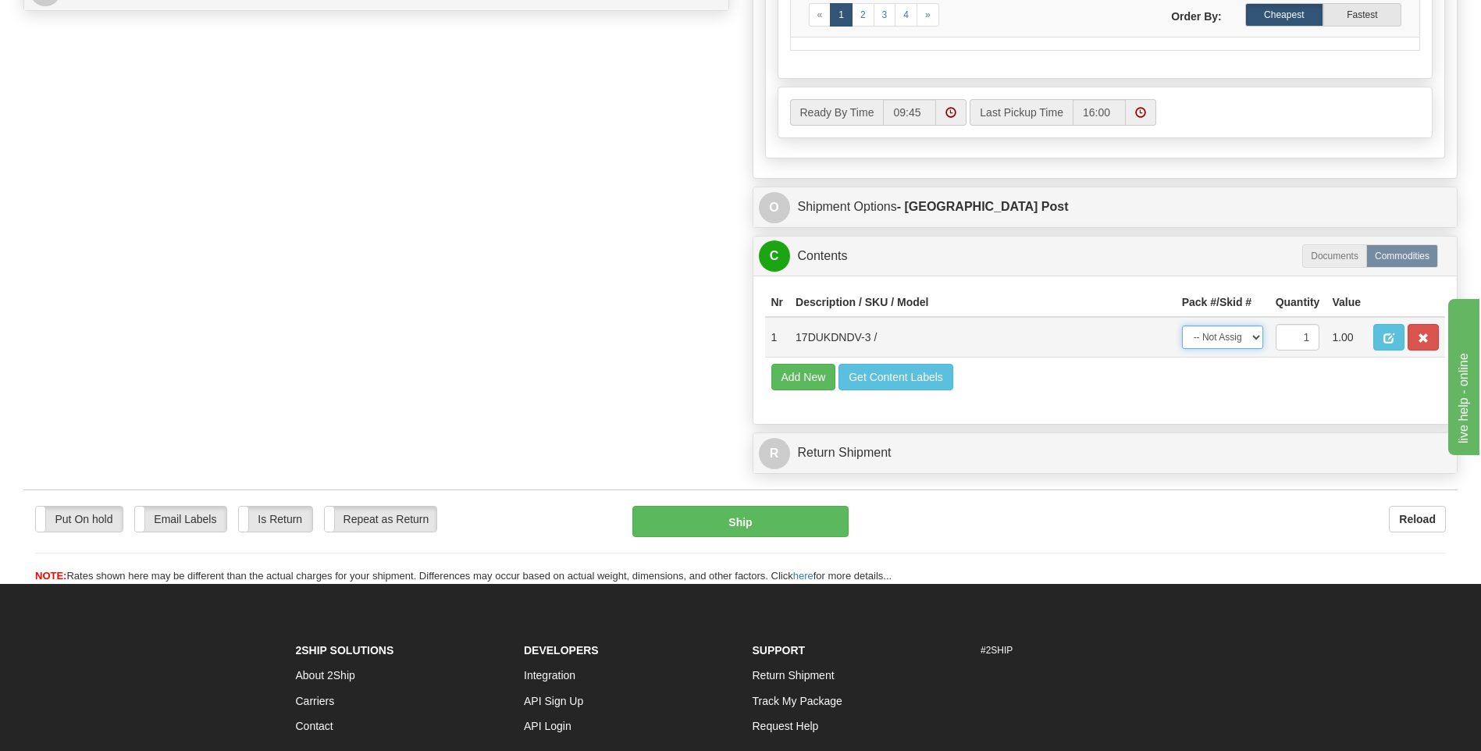
click at [1237, 329] on select "-- Not Assigned -- Package 1" at bounding box center [1222, 336] width 81 height 23
select select "0"
click at [1182, 325] on select "-- Not Assigned -- Package 1" at bounding box center [1222, 336] width 81 height 23
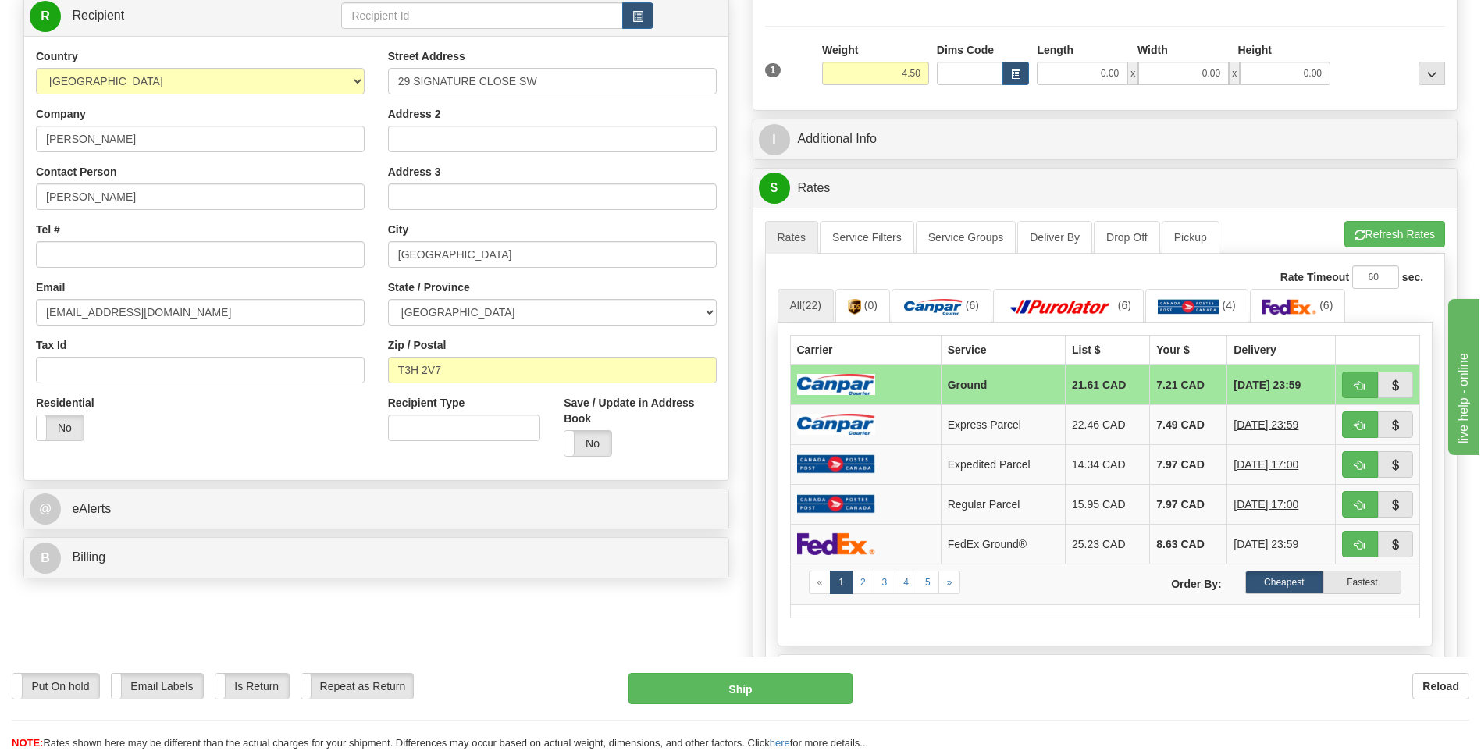
scroll to position [78, 0]
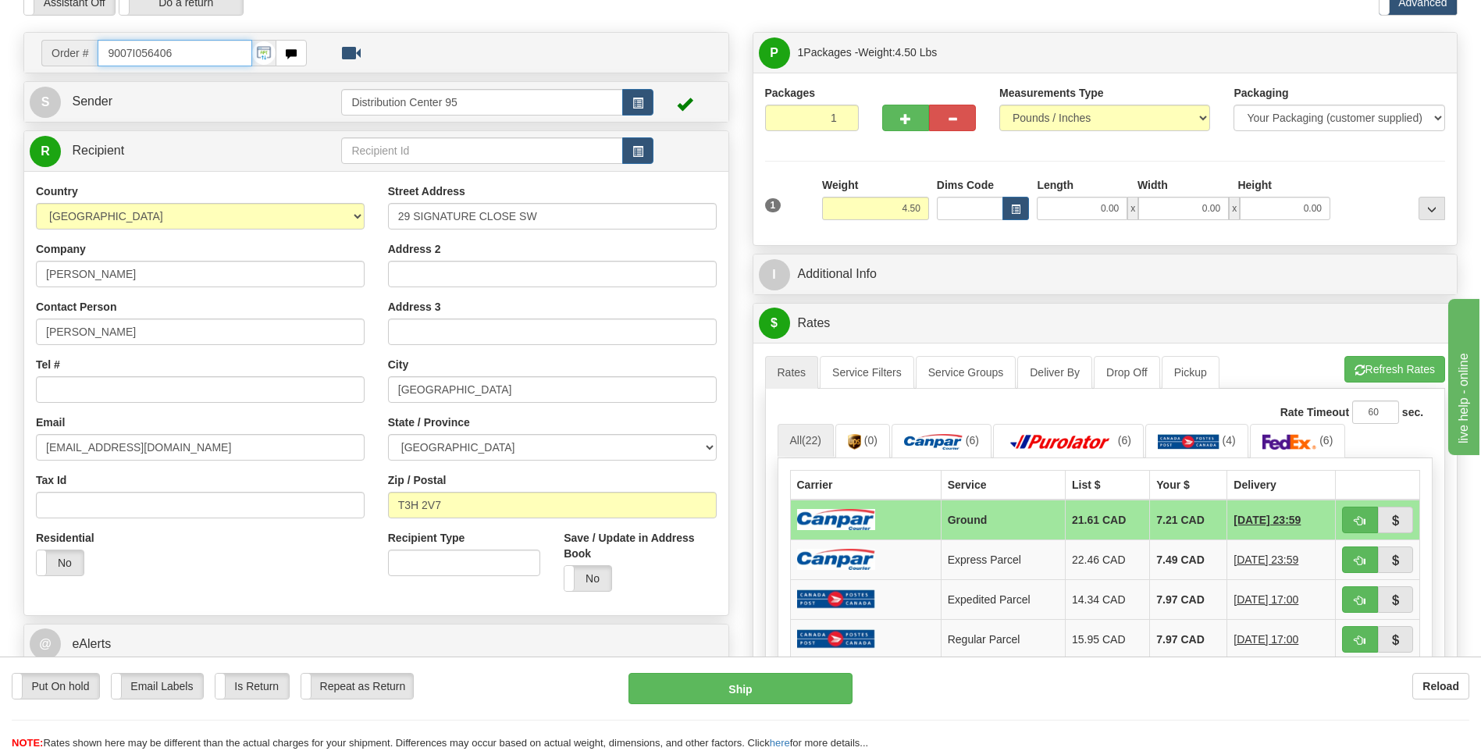
drag, startPoint x: 182, startPoint y: 54, endPoint x: 94, endPoint y: 64, distance: 88.8
click at [94, 64] on div "Order # 9007I056406" at bounding box center [173, 53] width 265 height 27
drag, startPoint x: 962, startPoint y: 706, endPoint x: 929, endPoint y: 691, distance: 36.0
click at [962, 706] on div "Put On hold Put On hold Email Labels Email Labels Edit Is Return Is Return Repe…" at bounding box center [740, 712] width 1481 height 78
click at [174, 383] on input "Tel #" at bounding box center [200, 389] width 329 height 27
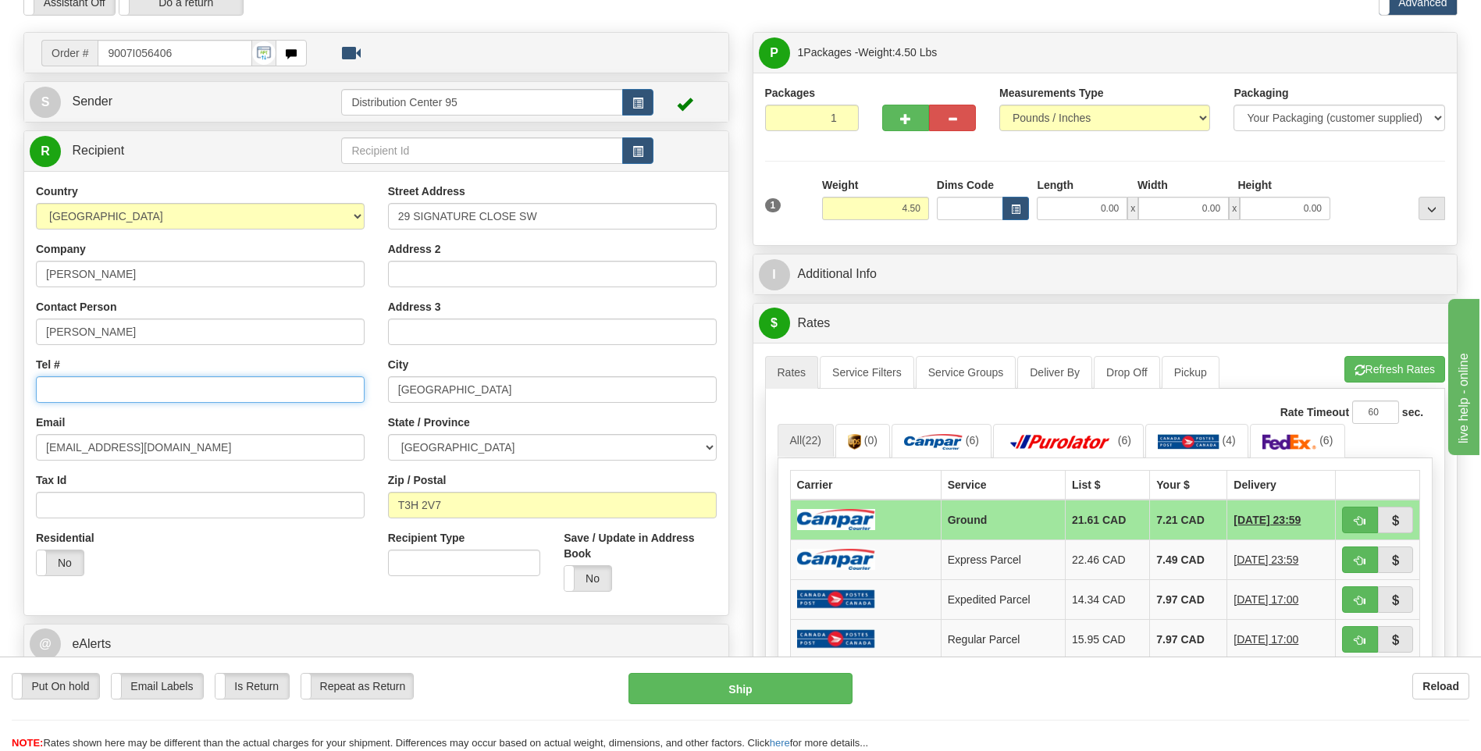
paste input "403 890-7486"
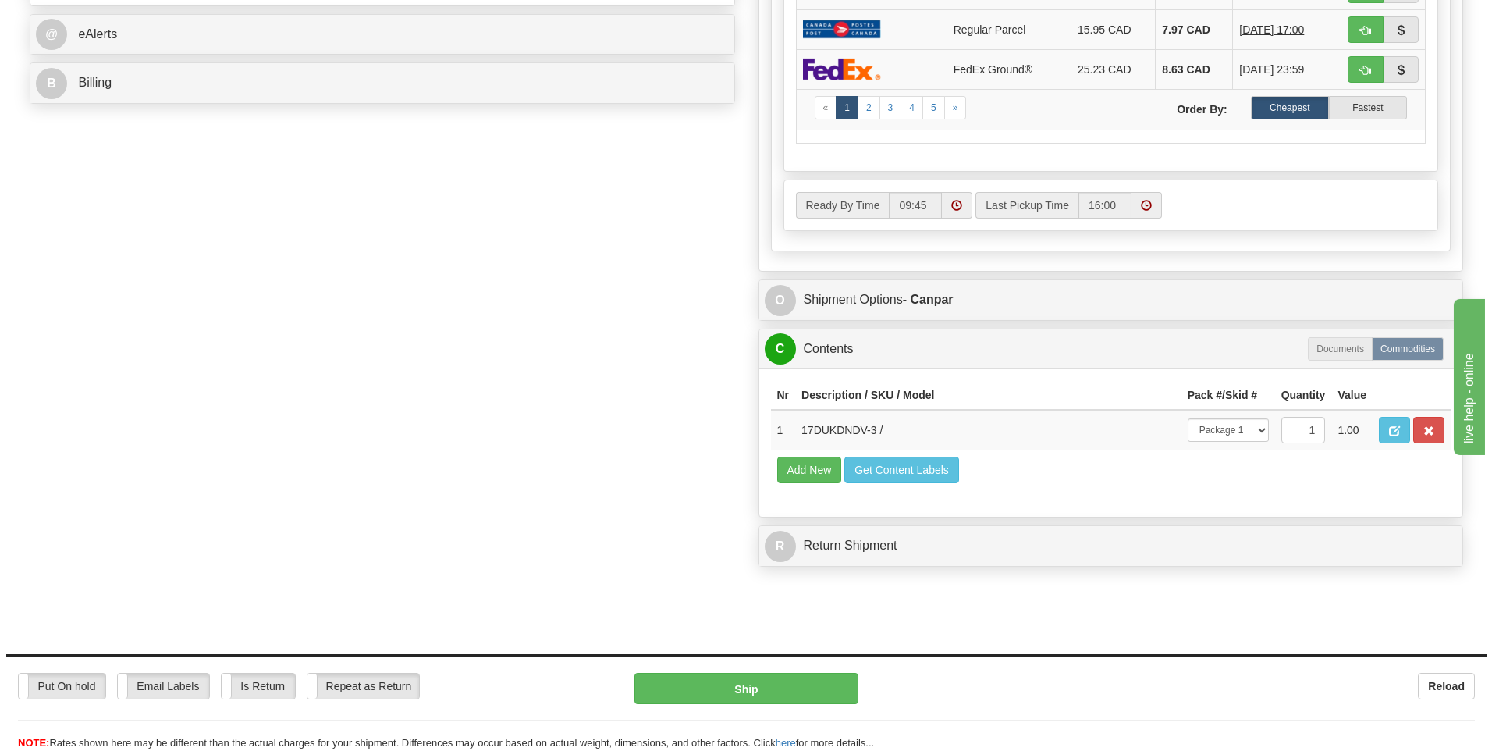
scroll to position [859, 0]
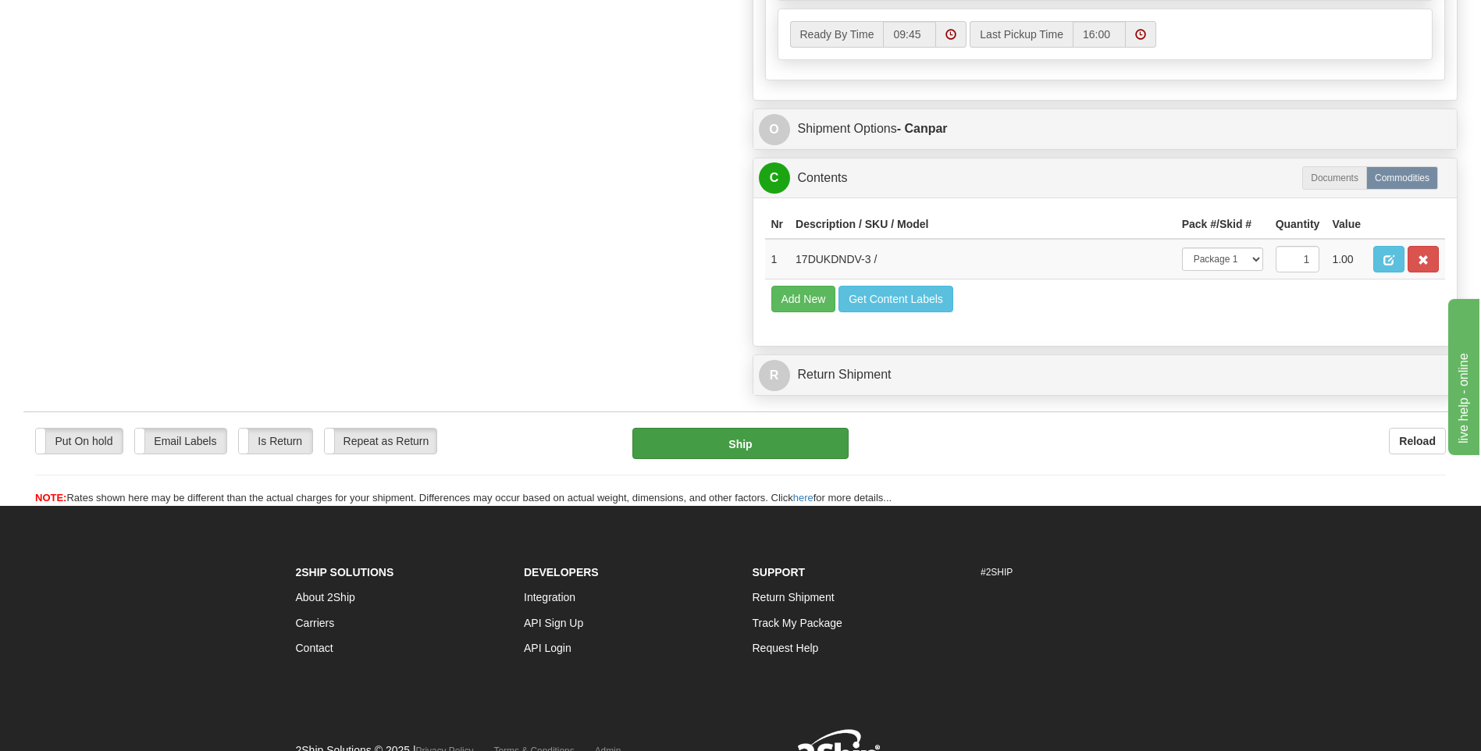
type input "403 890-7486"
click at [754, 456] on button "Ship" at bounding box center [739, 443] width 215 height 31
type input "1"
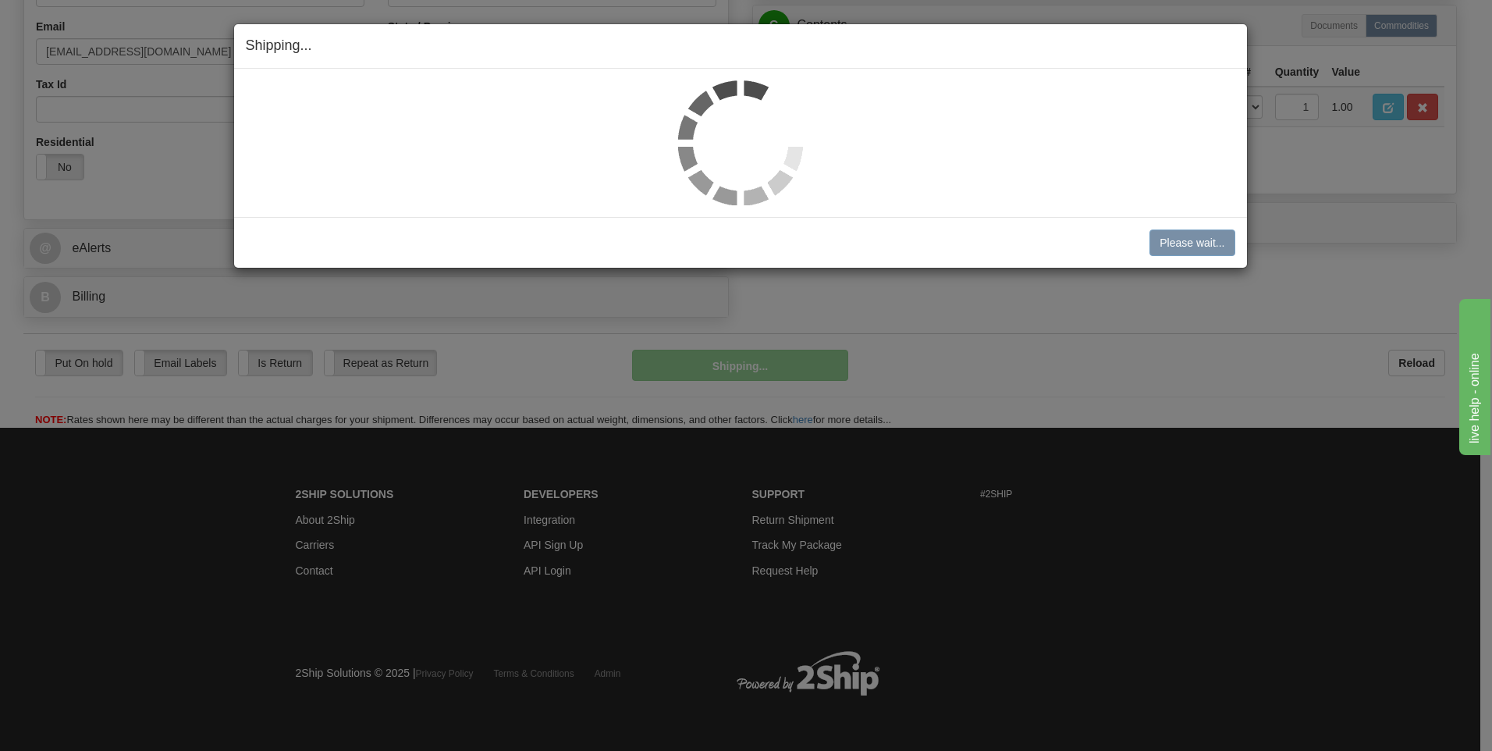
scroll to position [475, 0]
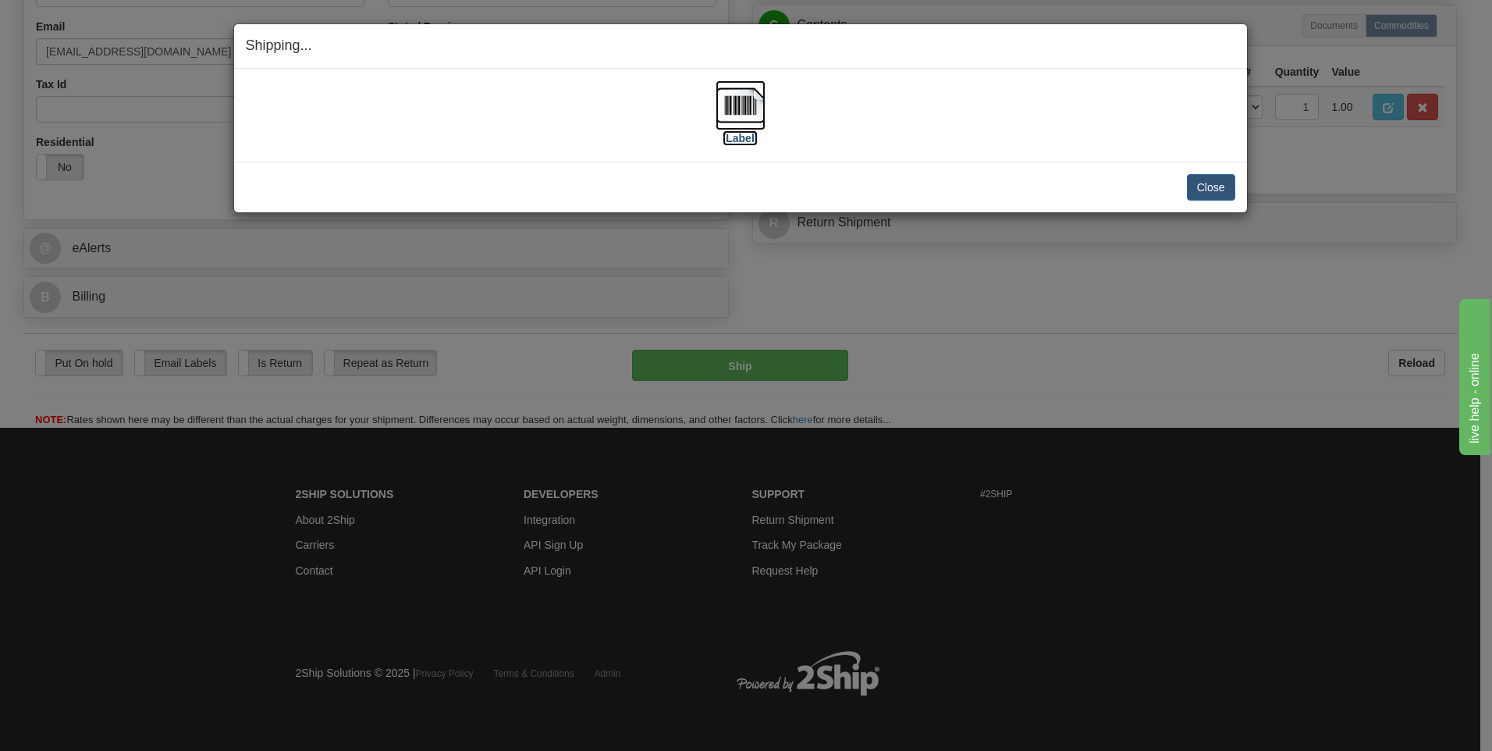
click at [742, 136] on label "[Label]" at bounding box center [741, 138] width 36 height 16
click at [1190, 180] on button "Close" at bounding box center [1211, 187] width 48 height 27
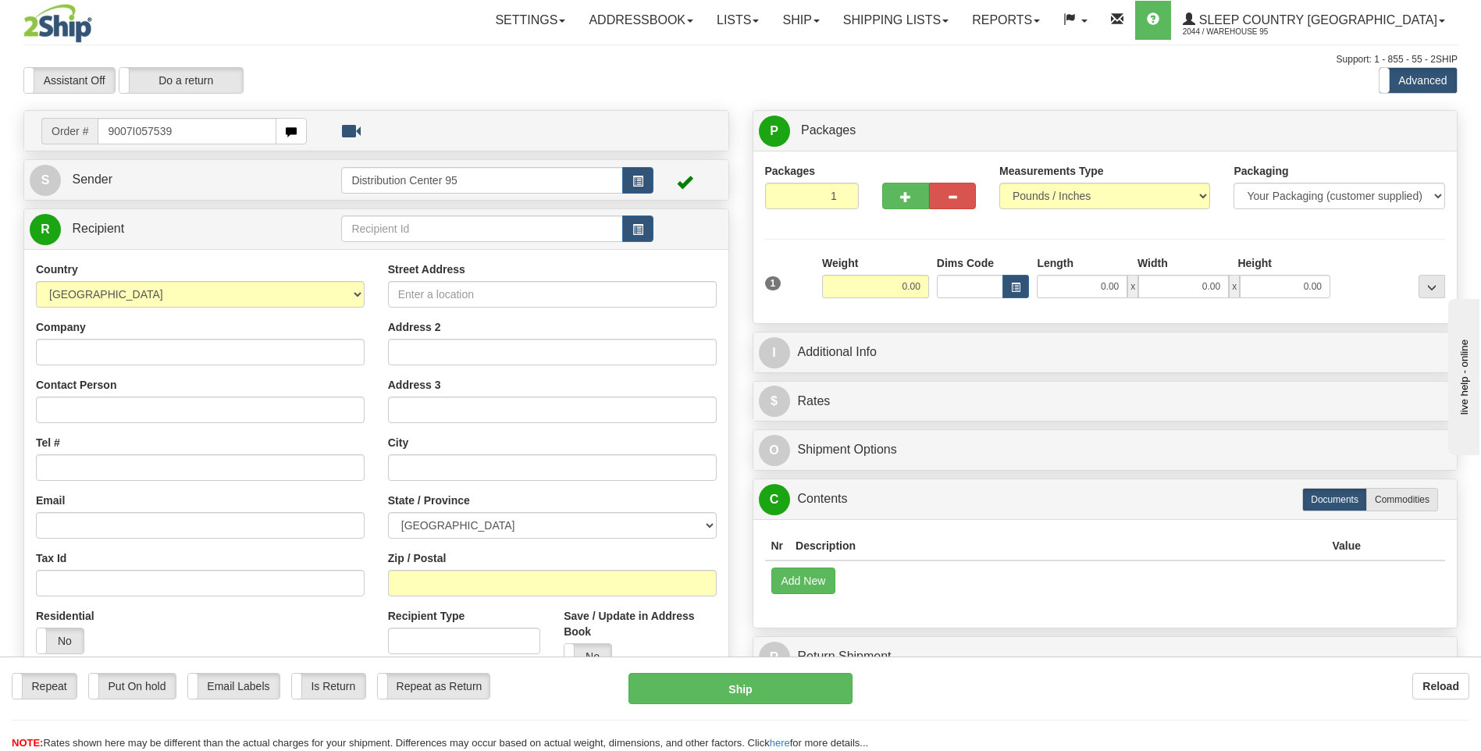
type input "9007I057539"
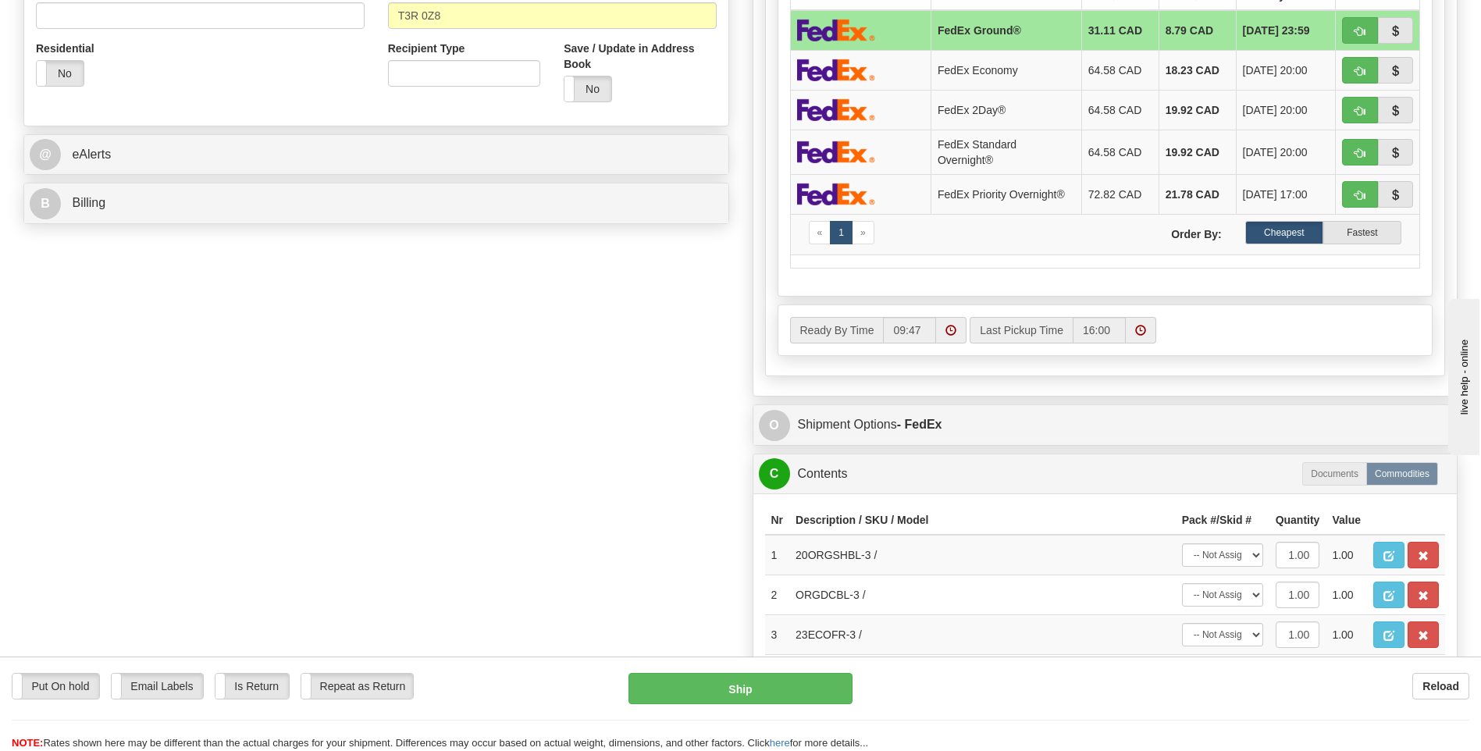
scroll to position [780, 0]
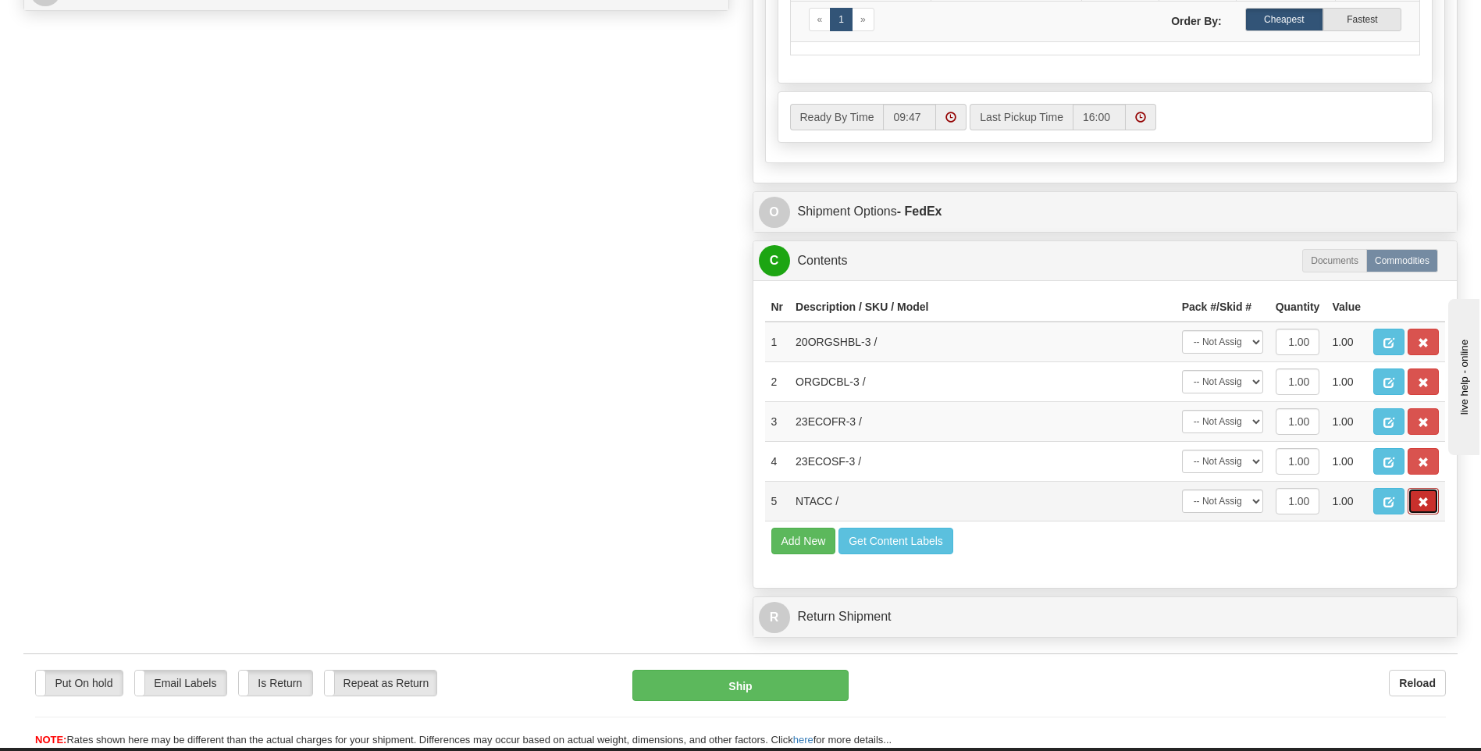
click at [1431, 497] on button "button" at bounding box center [1422, 501] width 31 height 27
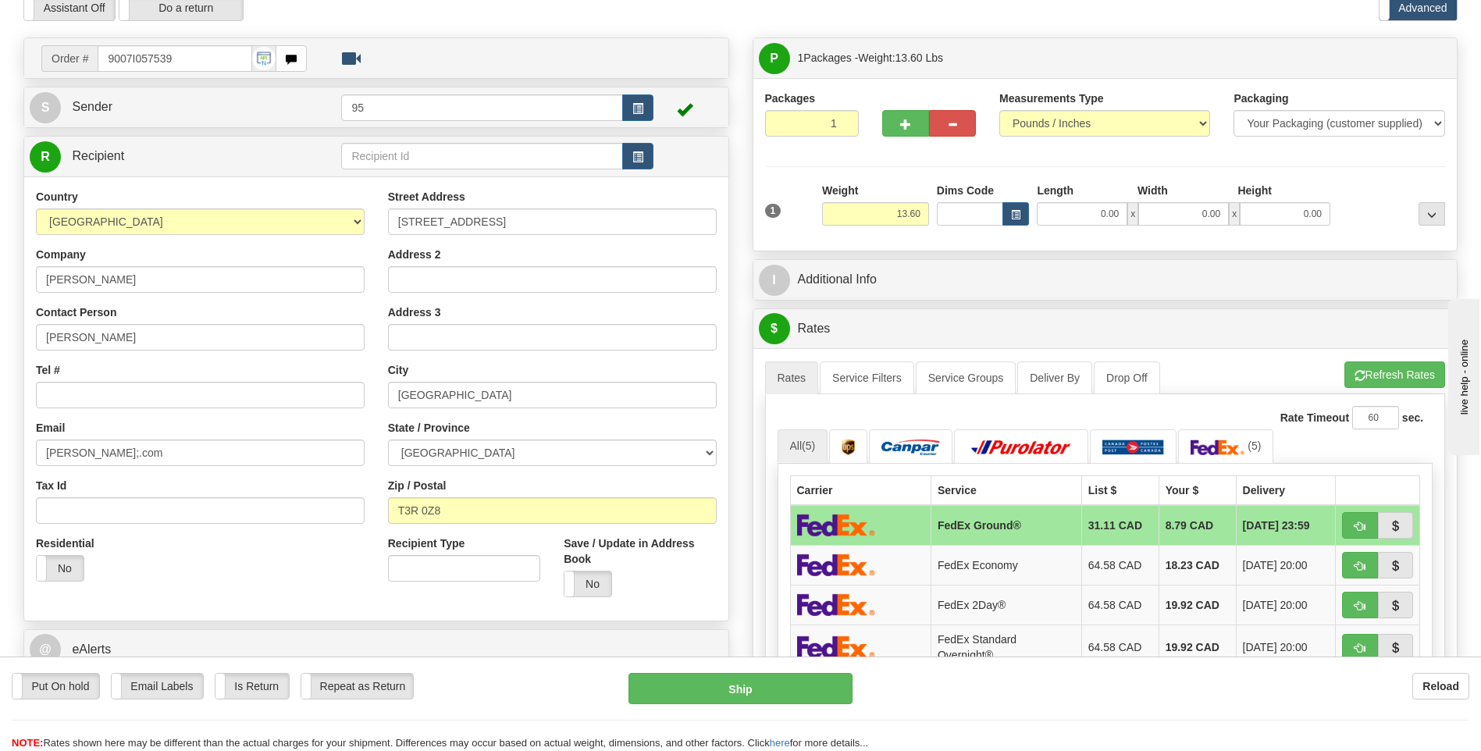
scroll to position [0, 0]
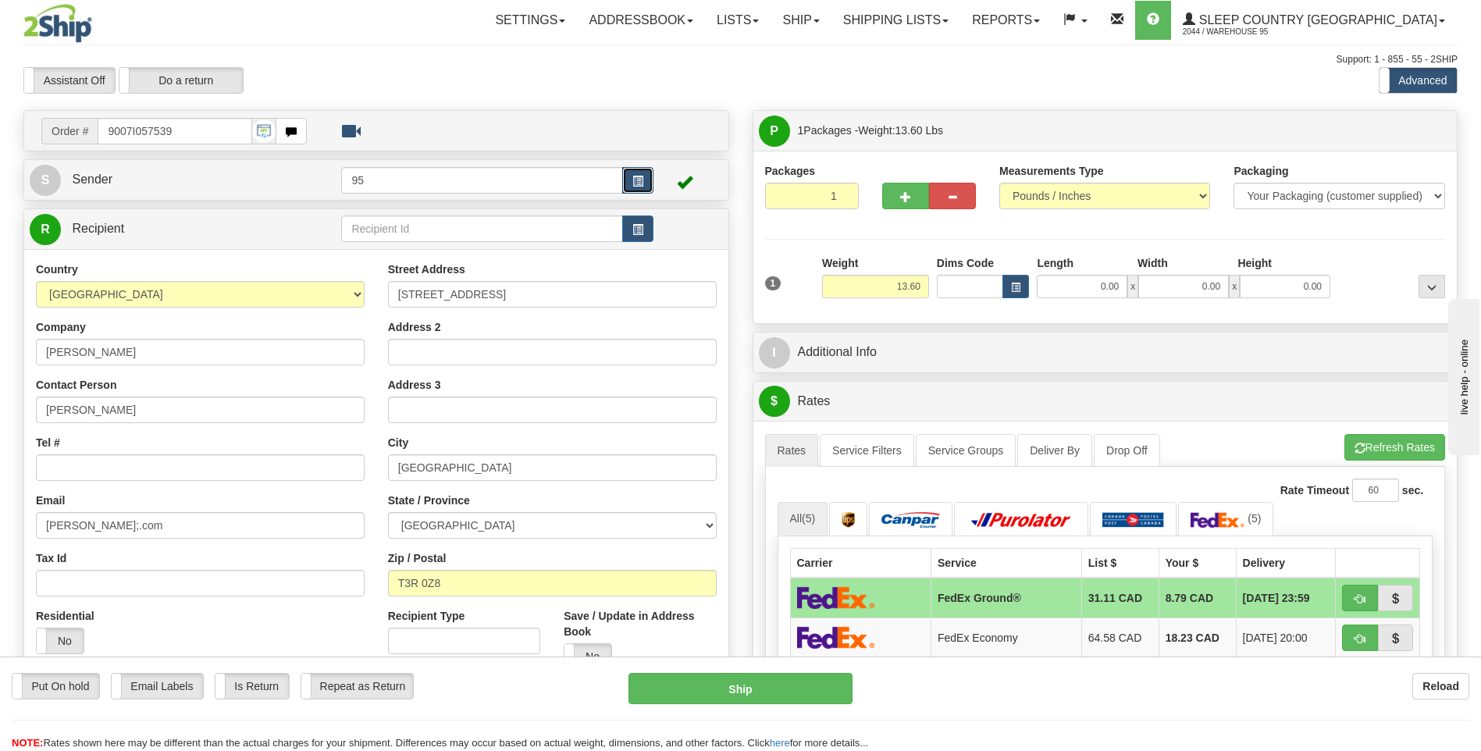
click at [633, 174] on button "button" at bounding box center [637, 180] width 31 height 27
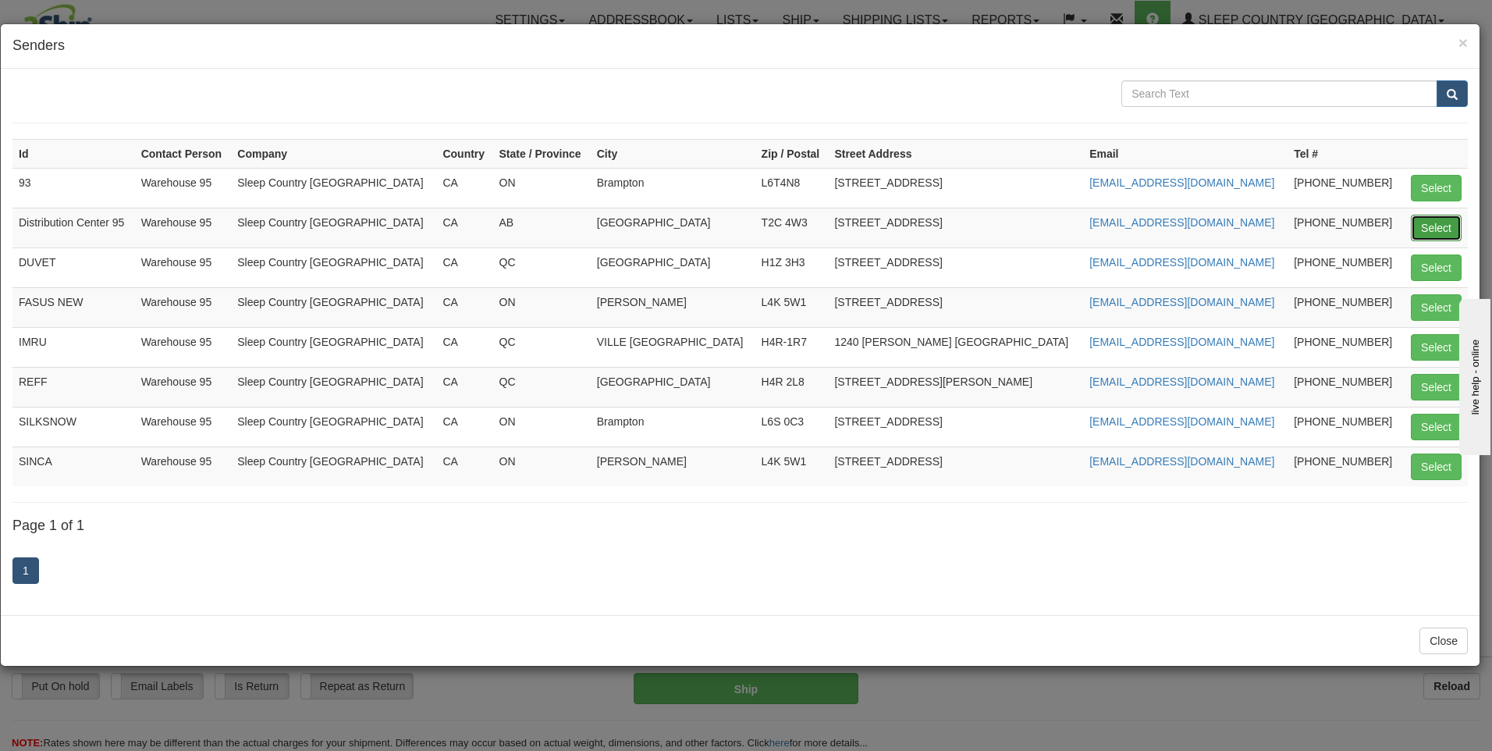
click at [1429, 219] on button "Select" at bounding box center [1436, 228] width 51 height 27
type input "Distribution Center 95"
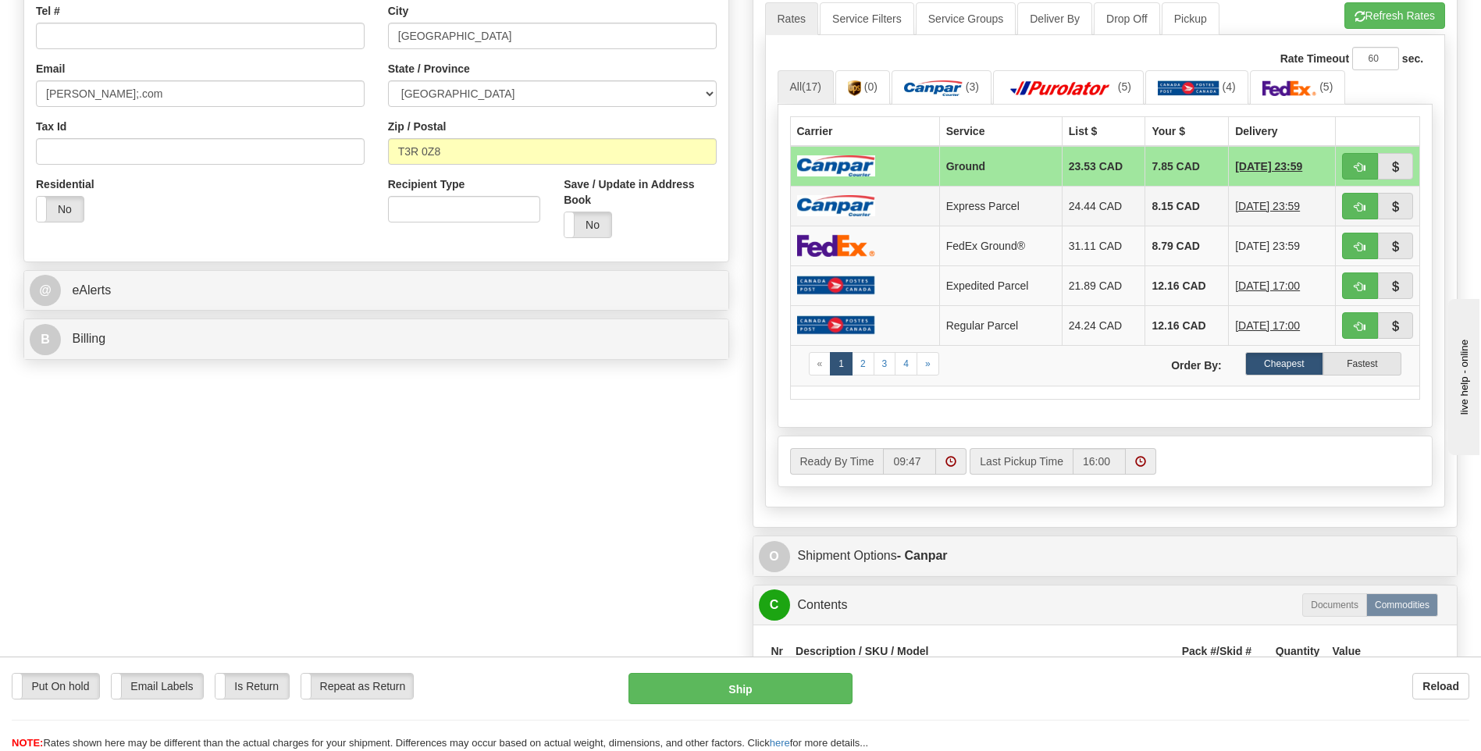
scroll to position [702, 0]
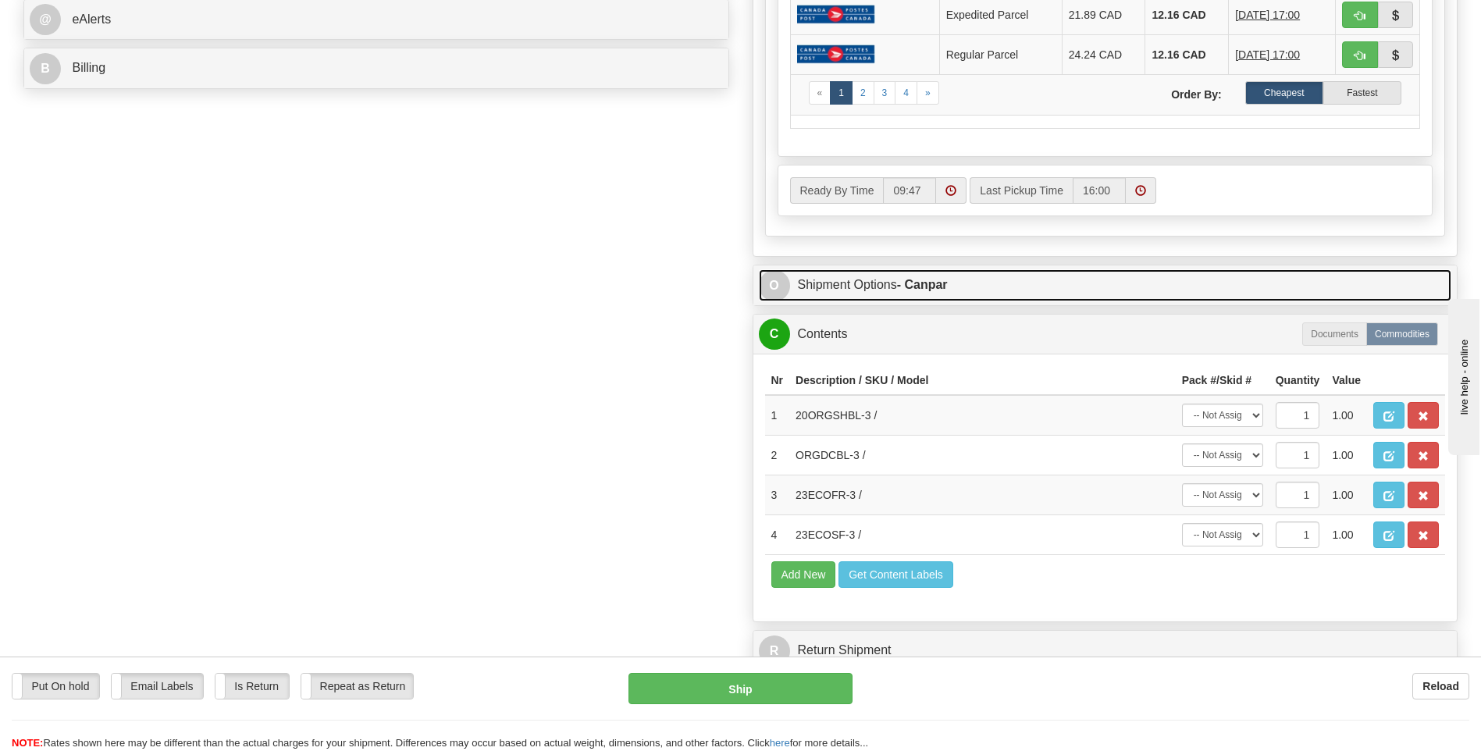
click at [855, 279] on link "O Shipment Options - Canpar" at bounding box center [1105, 285] width 693 height 32
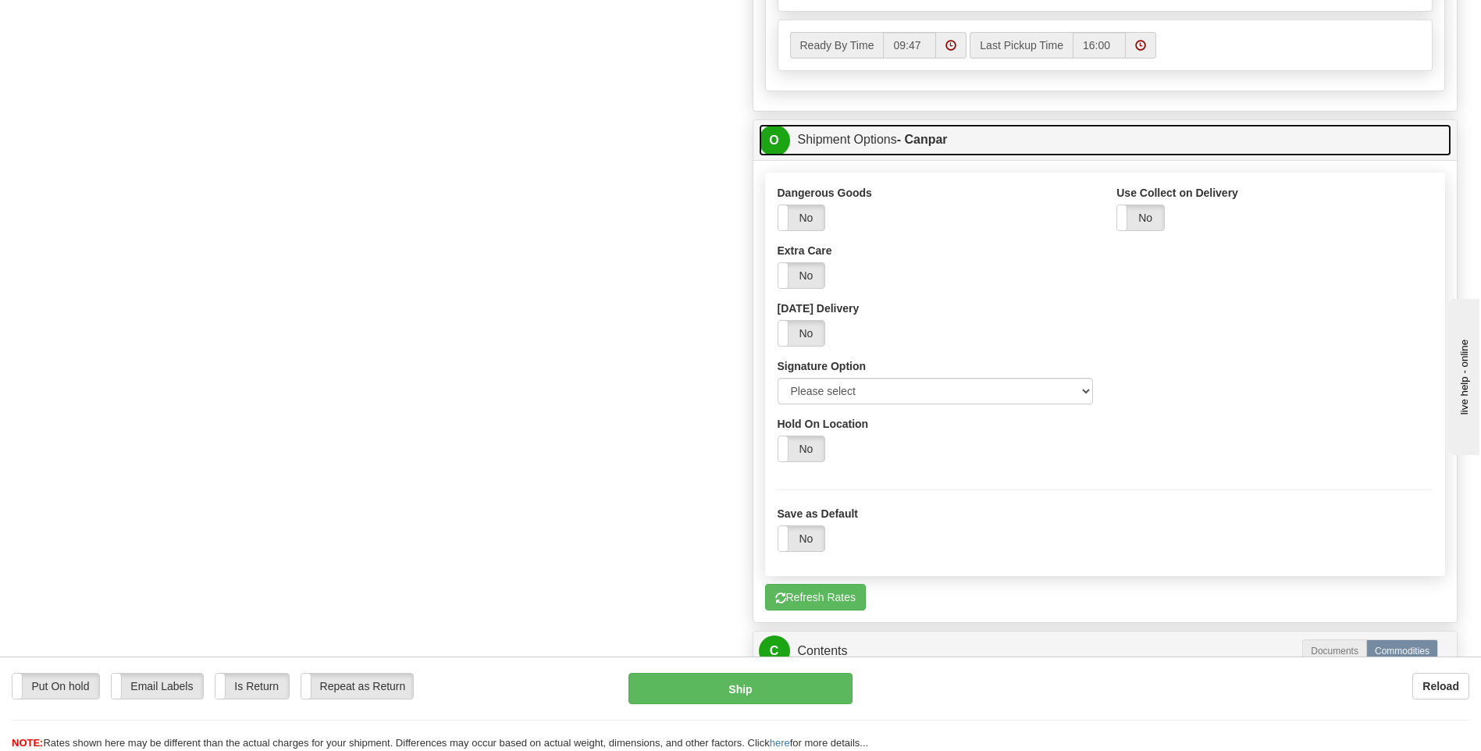
scroll to position [859, 0]
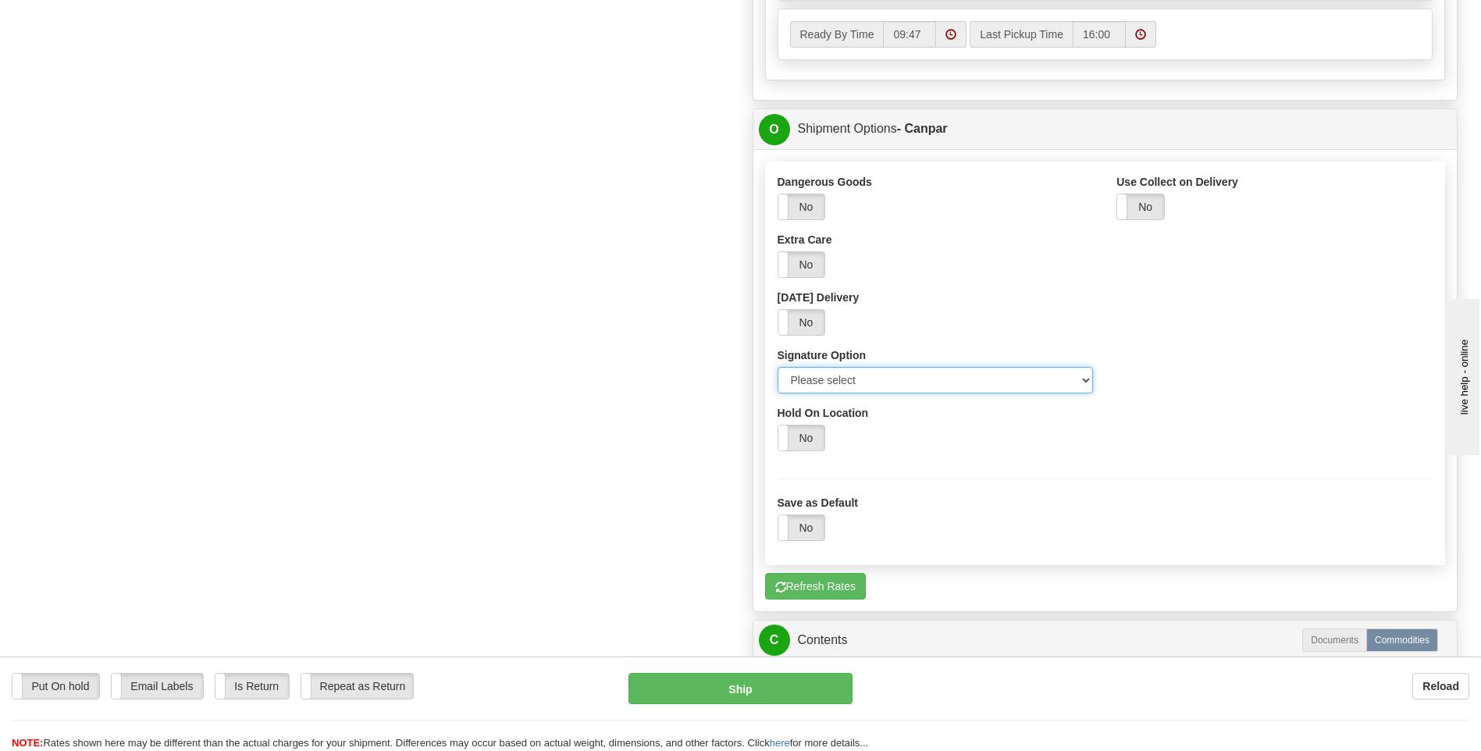
click at [829, 384] on select "Please select No Signature Required Signature Required Adult Signature" at bounding box center [935, 380] width 316 height 27
select select "2"
click at [777, 367] on select "Please select No Signature Required Signature Required Adult Signature" at bounding box center [935, 380] width 316 height 27
click at [1192, 380] on div "Dangerous Goods Yes No Extra Care Yes No Saturday Delivery Yes No Signature Opt…" at bounding box center [1105, 318] width 679 height 289
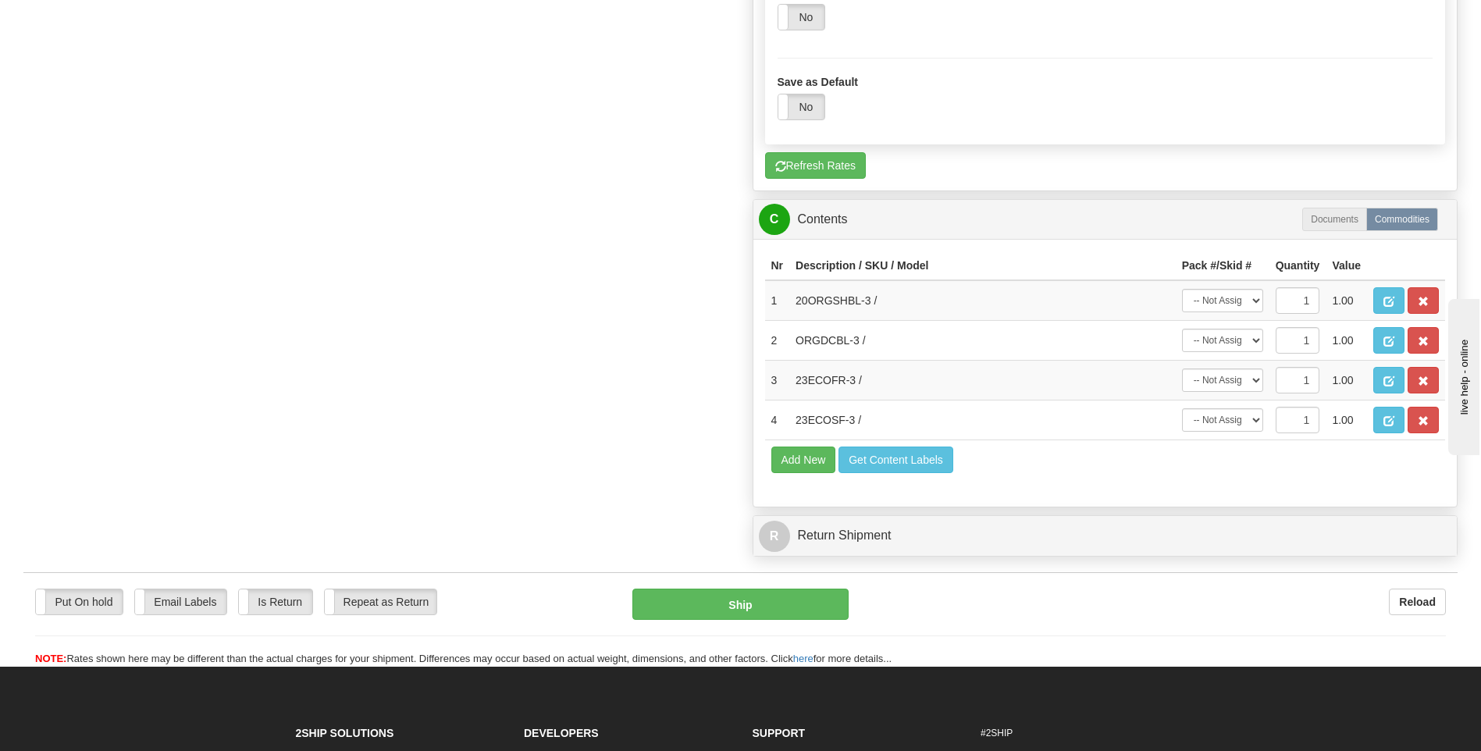
scroll to position [1327, 0]
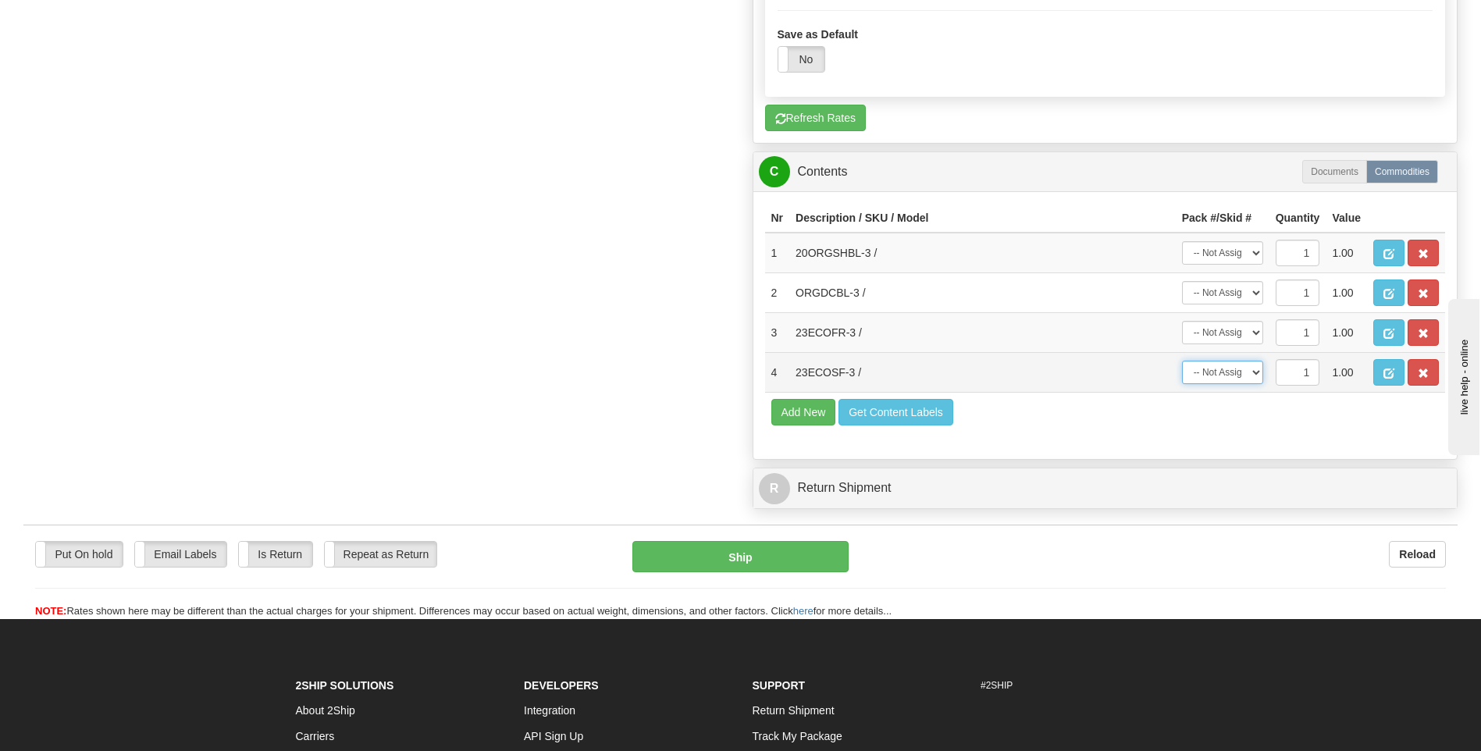
click at [1226, 377] on select "-- Not Assigned -- Package 1" at bounding box center [1222, 372] width 81 height 23
select select "0"
click at [1182, 361] on select "-- Not Assigned -- Package 1" at bounding box center [1222, 372] width 81 height 23
drag, startPoint x: 1217, startPoint y: 332, endPoint x: 1216, endPoint y: 346, distance: 14.1
click at [1217, 332] on select "-- Not Assigned -- Package 1" at bounding box center [1222, 332] width 81 height 23
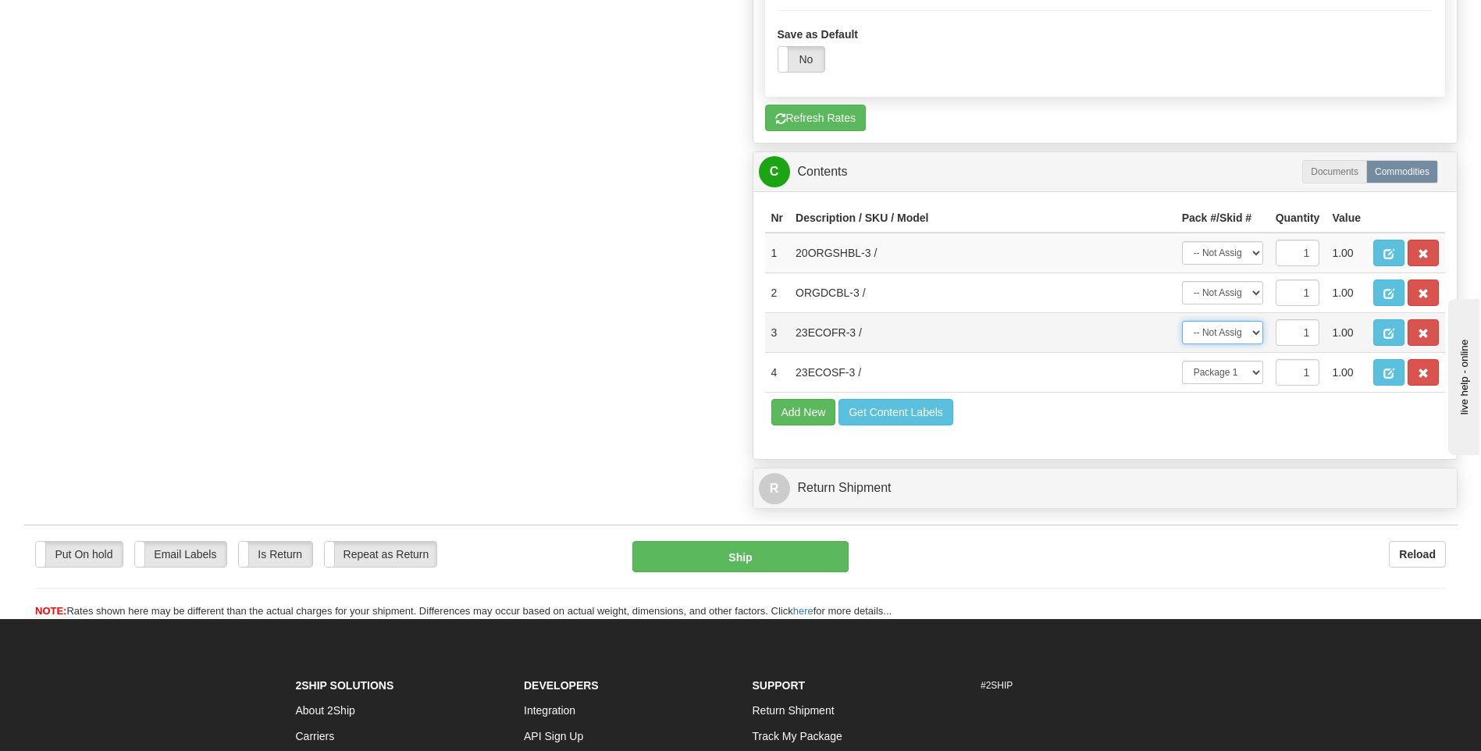
select select "0"
click at [1182, 321] on select "-- Not Assigned -- Package 1" at bounding box center [1222, 332] width 81 height 23
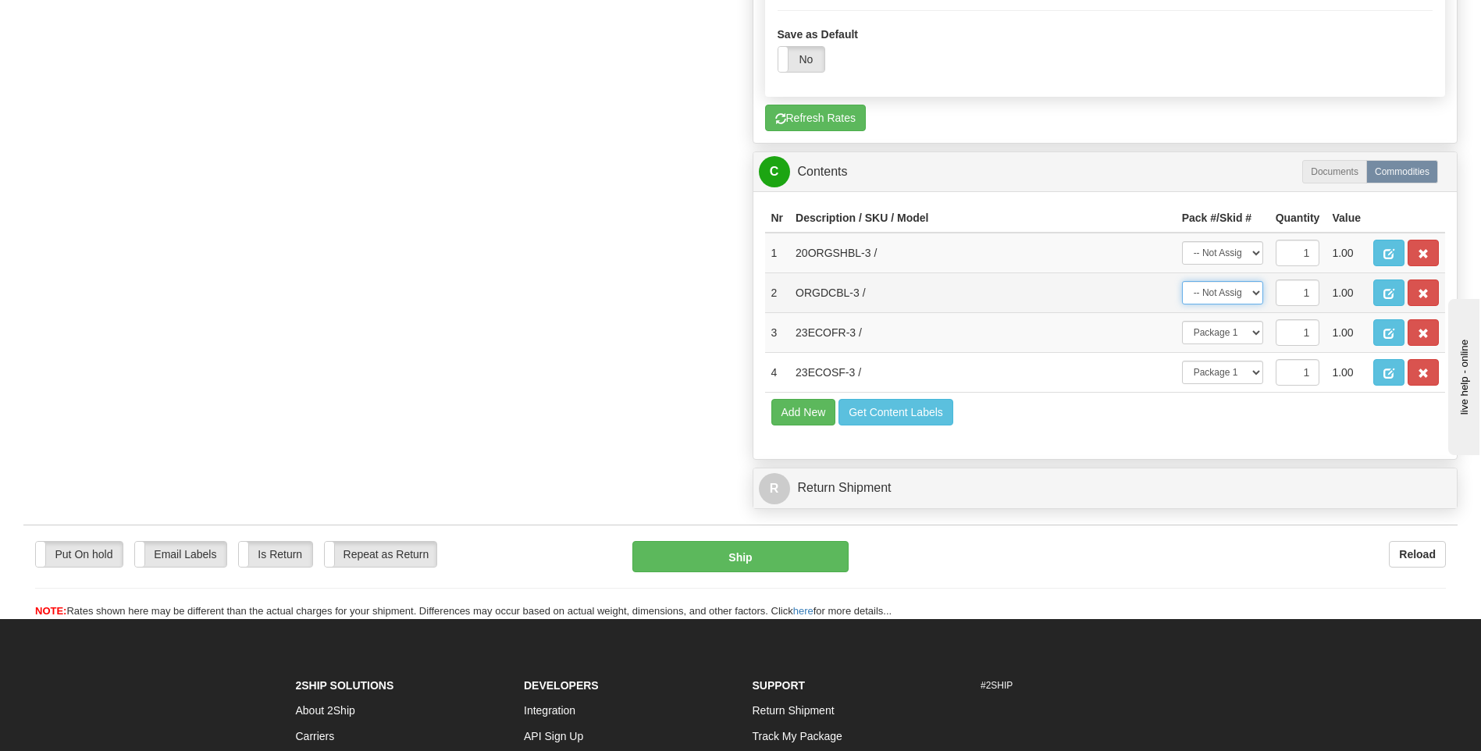
click at [1216, 294] on select "-- Not Assigned -- Package 1" at bounding box center [1222, 292] width 81 height 23
select select "0"
click at [1182, 281] on select "-- Not Assigned -- Package 1" at bounding box center [1222, 292] width 81 height 23
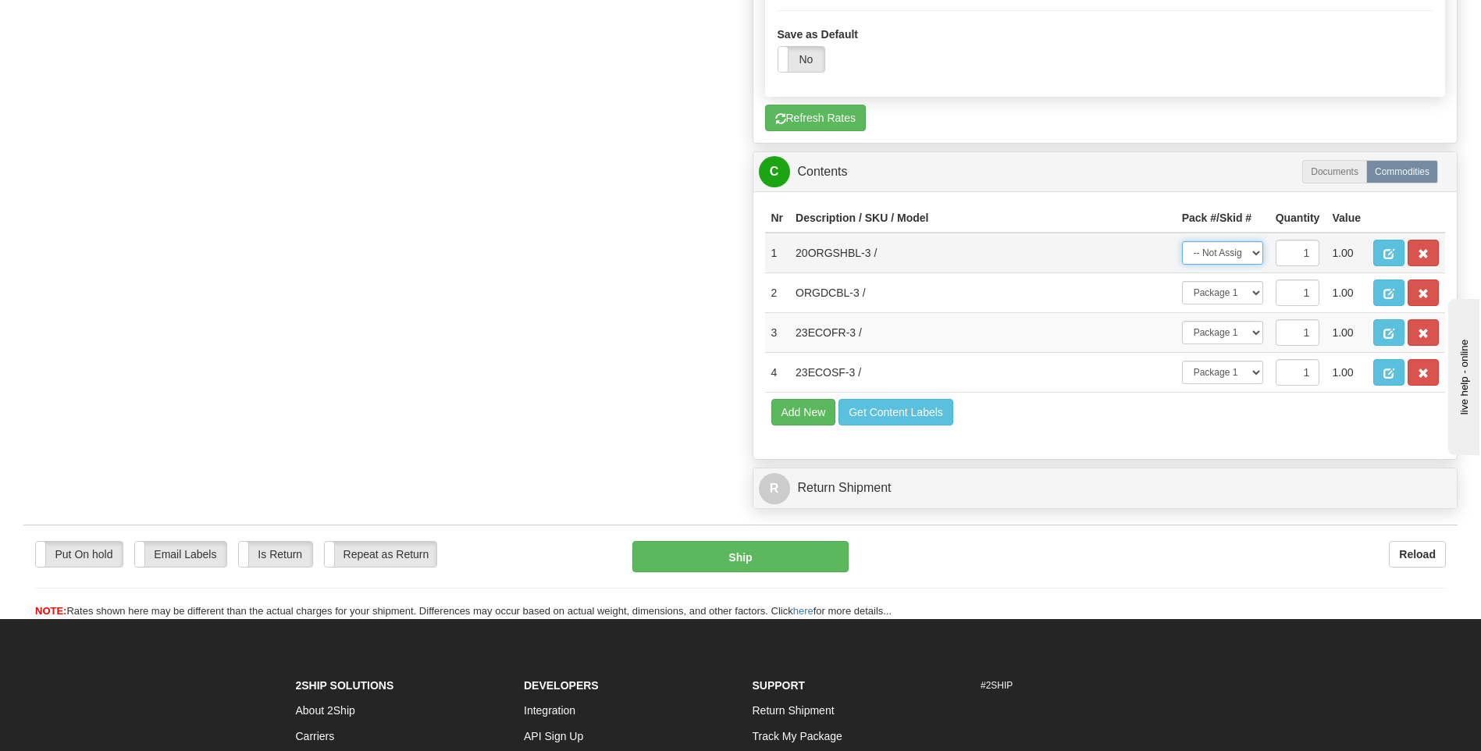
click at [1215, 260] on select "-- Not Assigned -- Package 1" at bounding box center [1222, 252] width 81 height 23
select select "0"
click at [1182, 241] on select "-- Not Assigned -- Package 1" at bounding box center [1222, 252] width 81 height 23
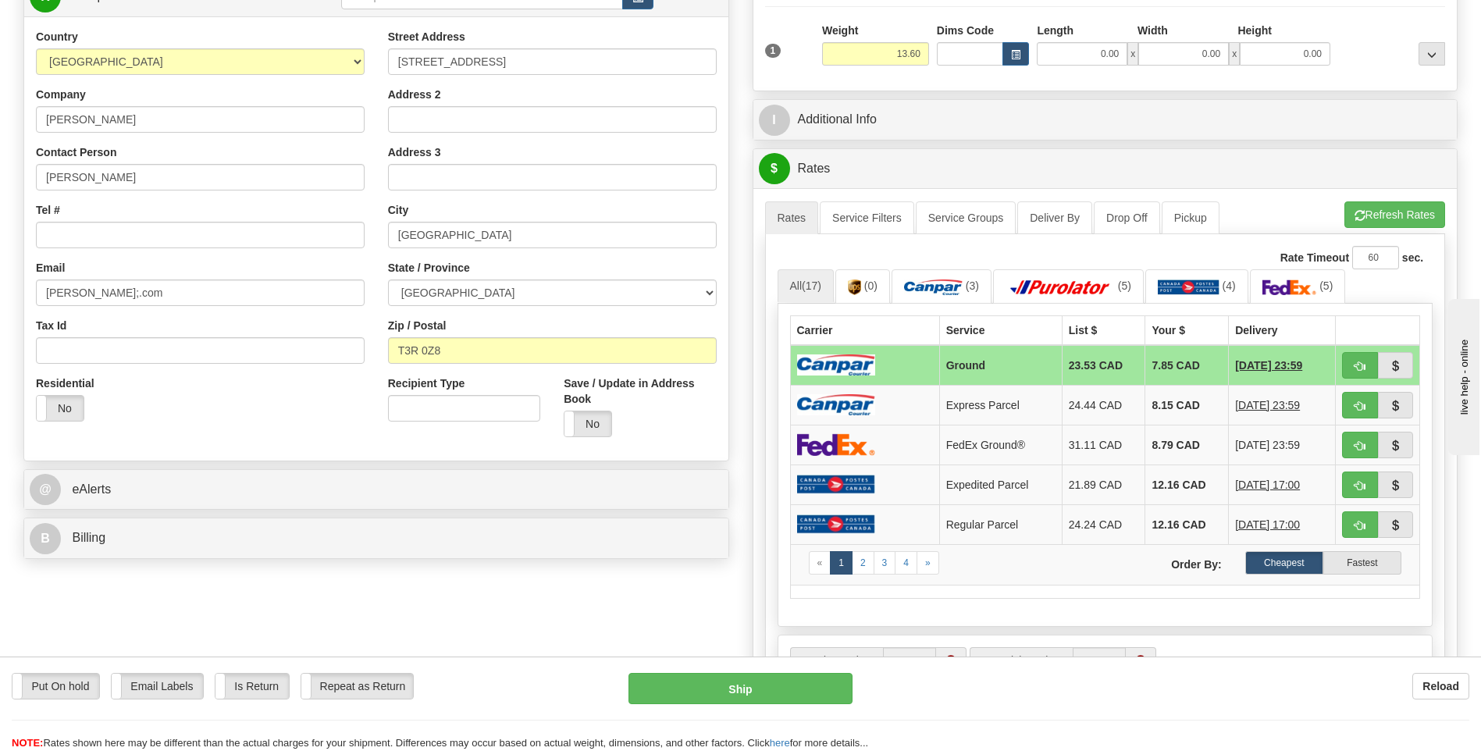
scroll to position [78, 0]
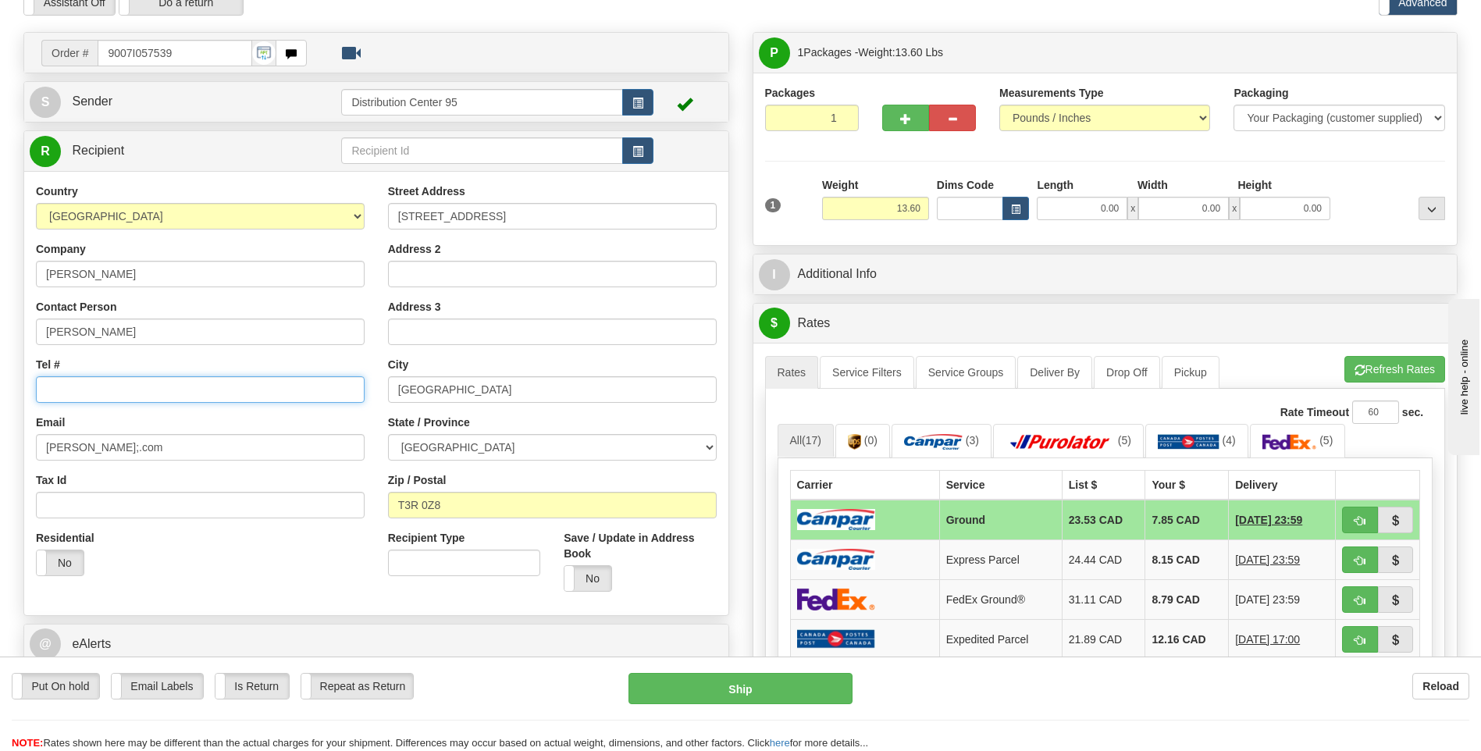
click at [190, 394] on input "Tel #" at bounding box center [200, 389] width 329 height 27
drag, startPoint x: 185, startPoint y: 51, endPoint x: 107, endPoint y: 55, distance: 78.1
click at [107, 55] on input "9007I057539" at bounding box center [175, 53] width 154 height 27
click at [82, 390] on input "Tel #" at bounding box center [200, 389] width 329 height 27
paste input "587 225-6680"
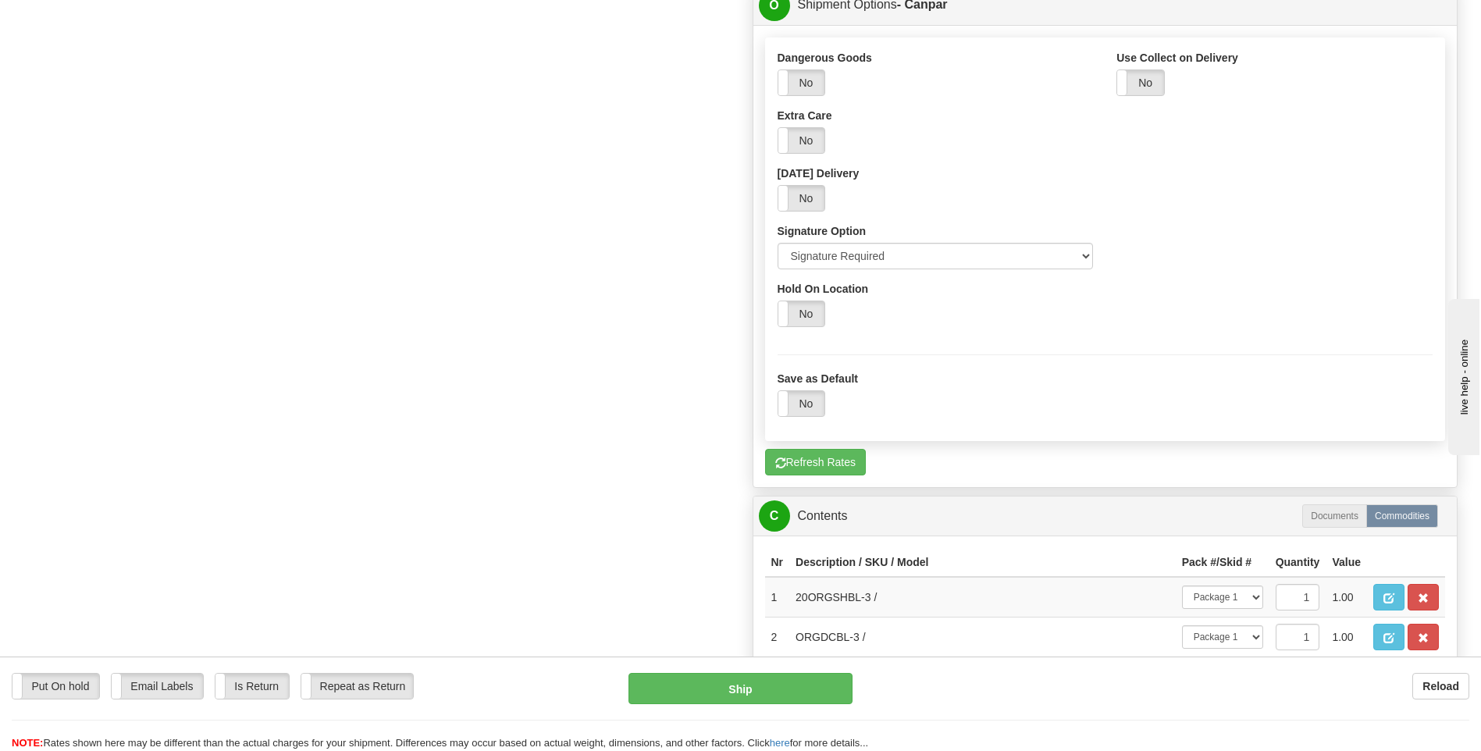
scroll to position [1171, 0]
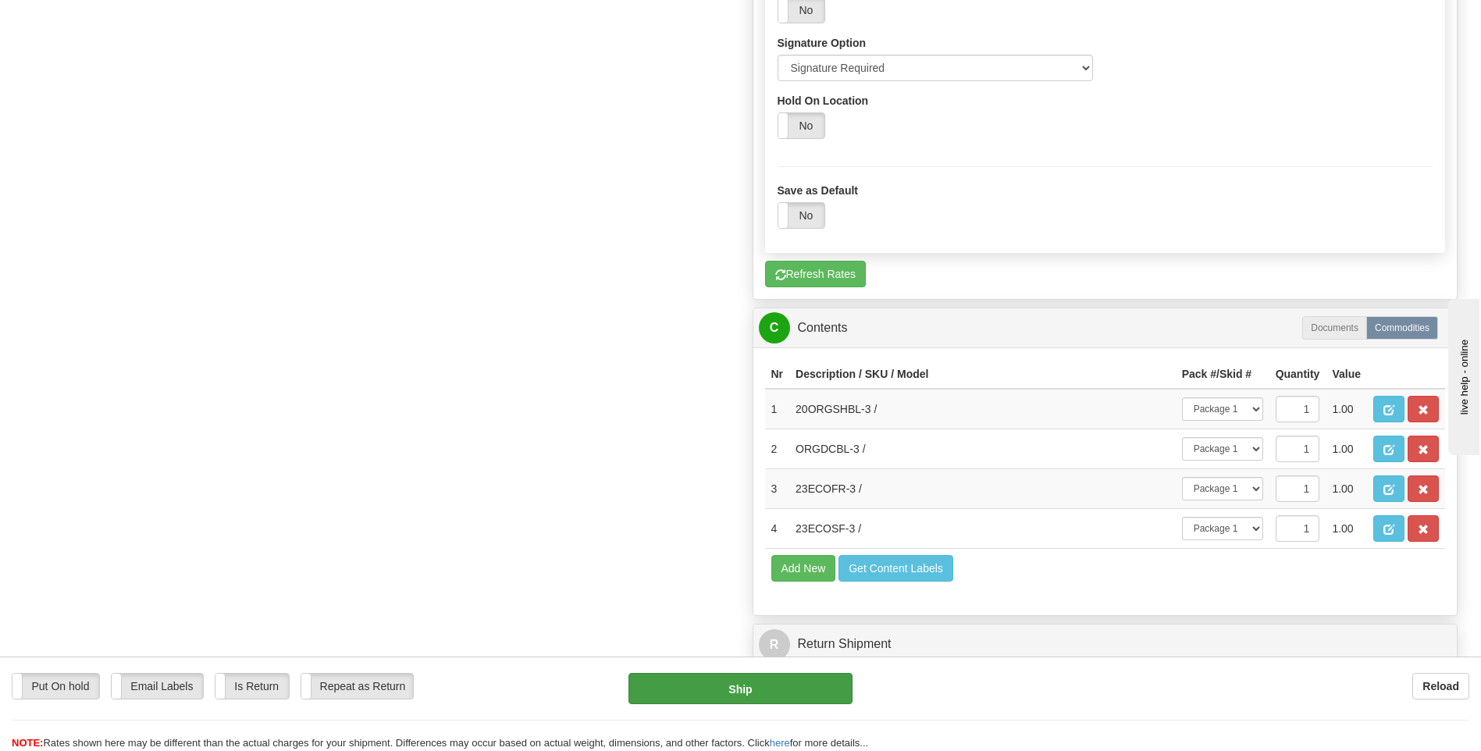
type input "587 225-6680"
click at [700, 685] on button "Ship" at bounding box center [739, 688] width 223 height 31
type input "1"
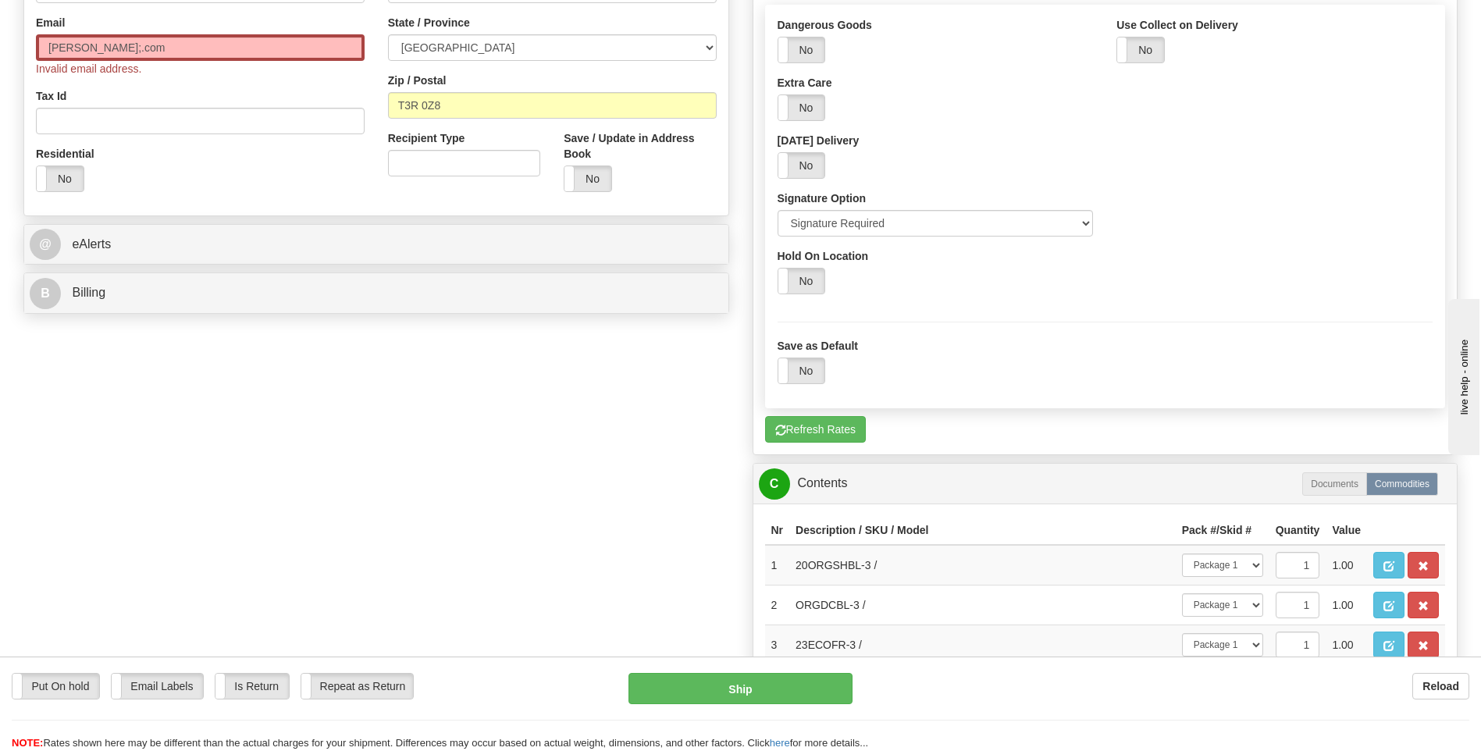
scroll to position [87, 0]
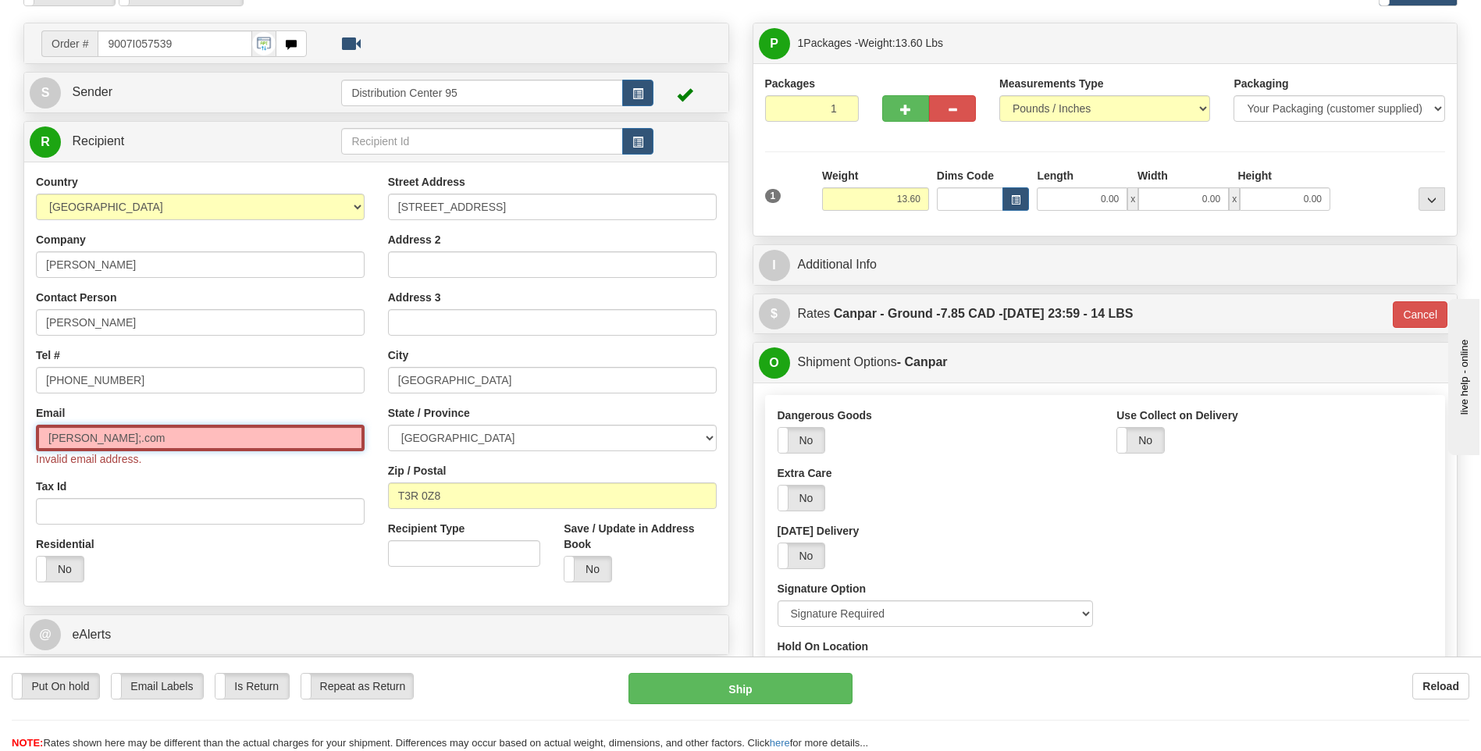
click at [229, 428] on input "brandon.yyc@gmai;.com" at bounding box center [200, 438] width 329 height 27
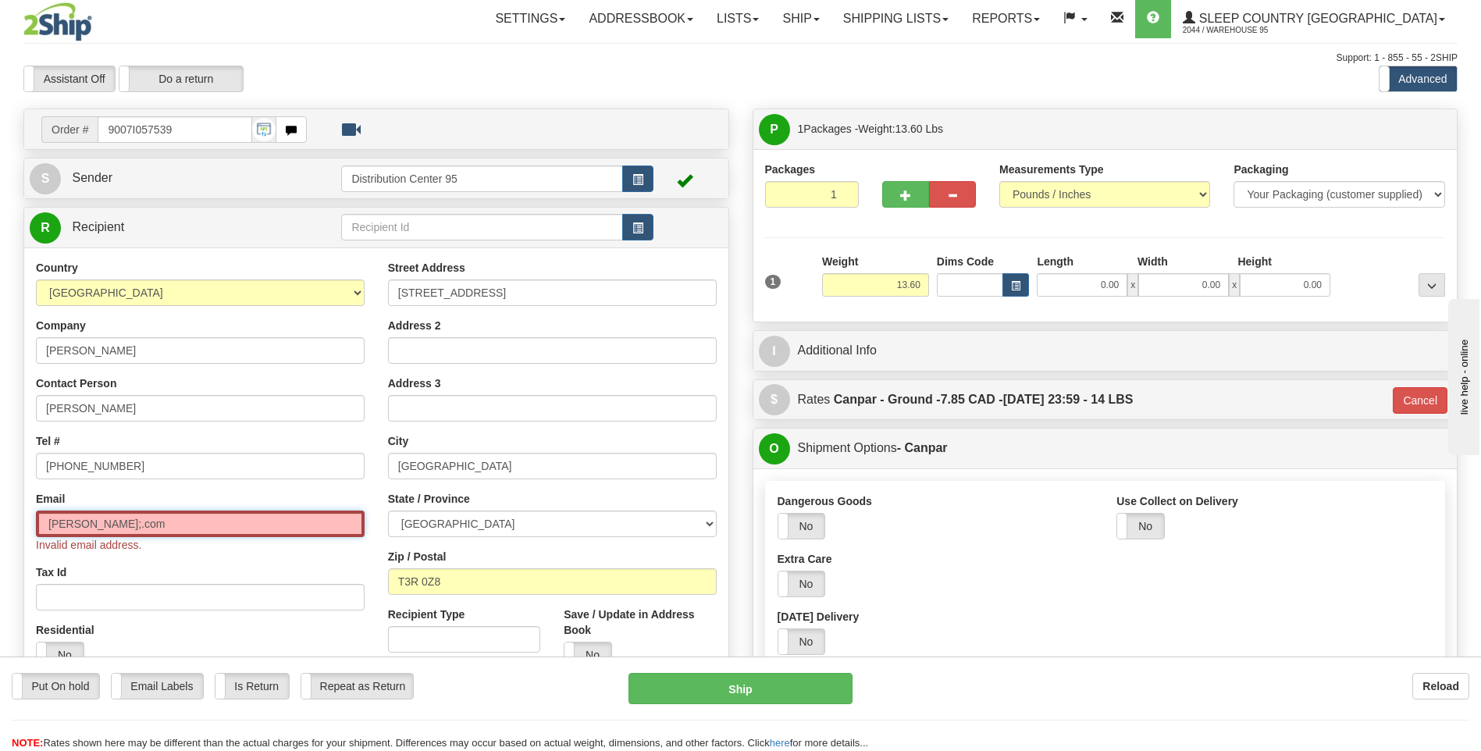
scroll to position [0, 0]
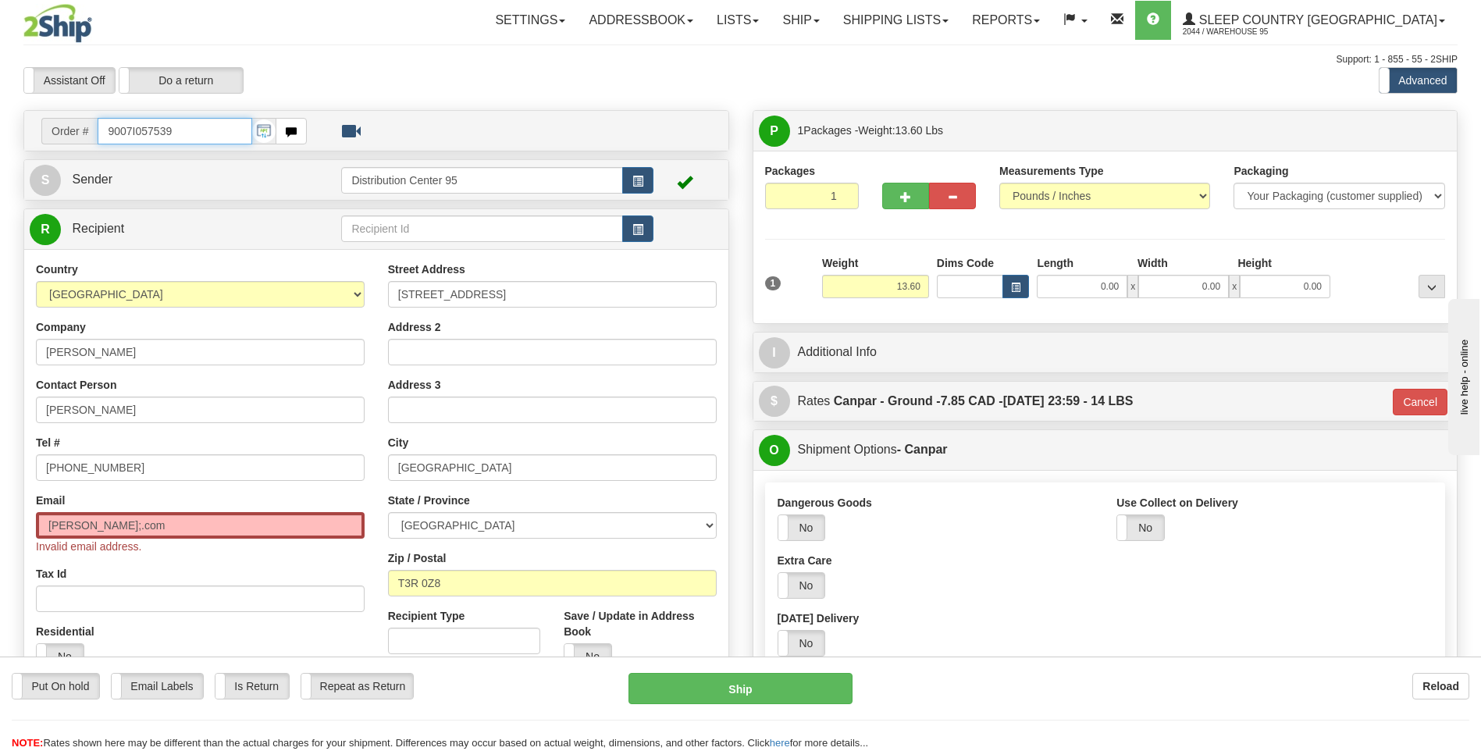
drag, startPoint x: 183, startPoint y: 131, endPoint x: 101, endPoint y: 133, distance: 82.0
click at [101, 133] on input "9007I057539" at bounding box center [175, 131] width 154 height 27
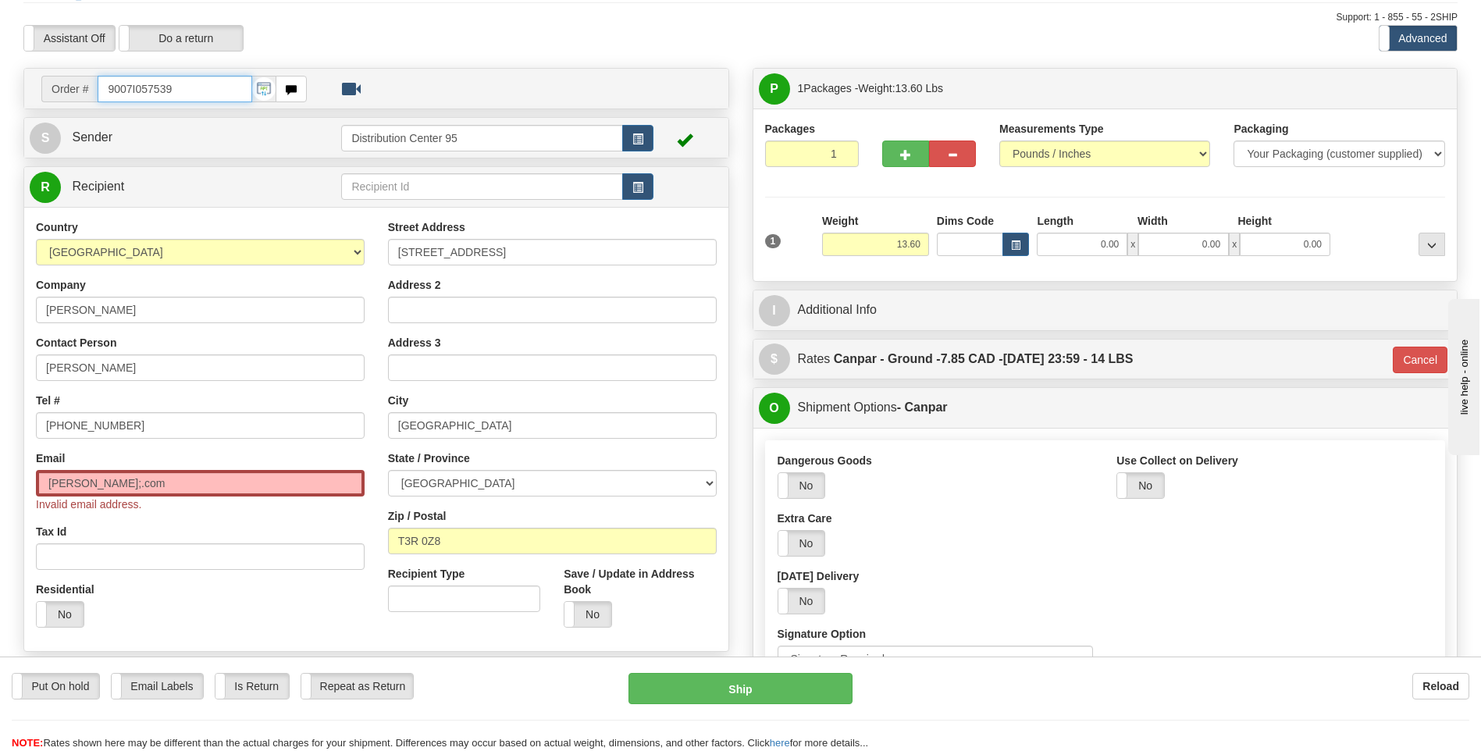
scroll to position [78, 0]
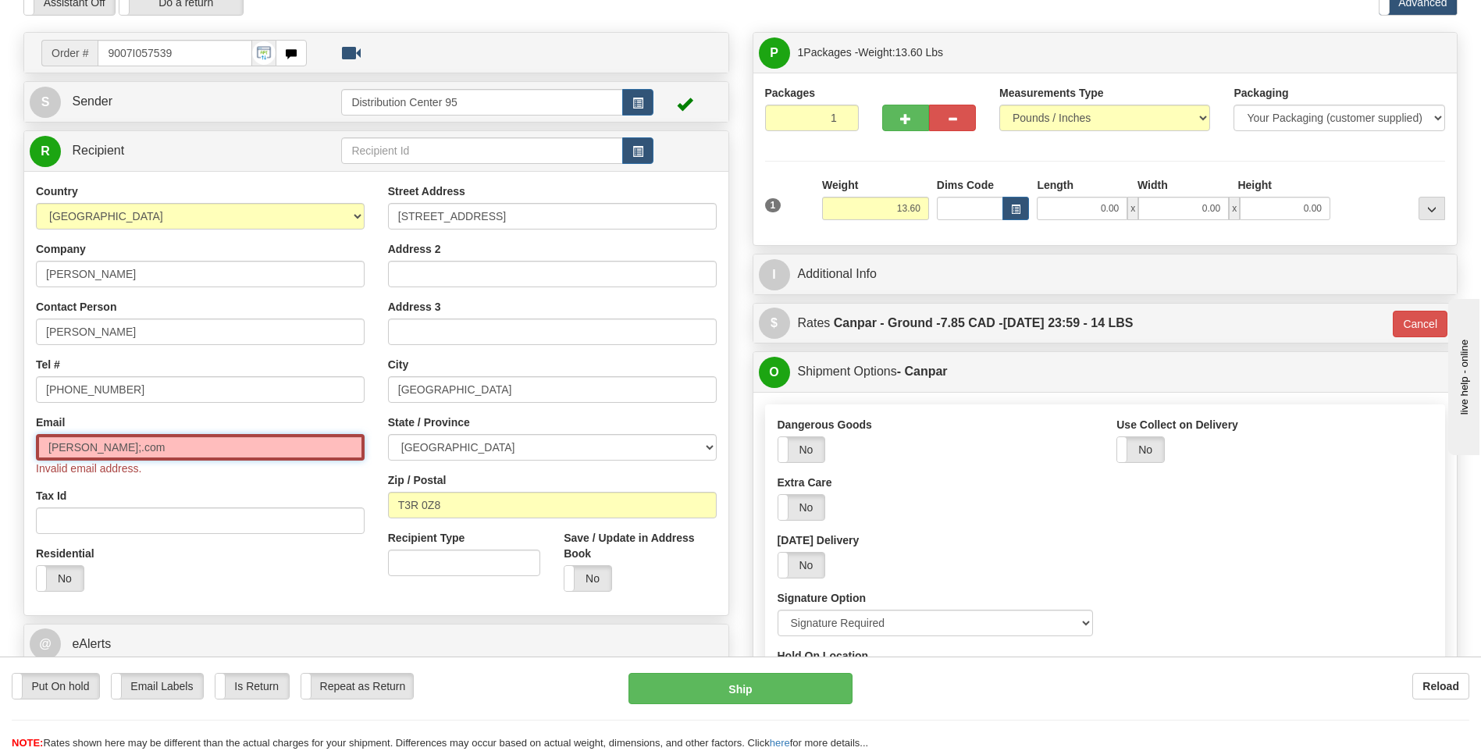
click at [144, 450] on input "brandon.yyc@gmai;.com" at bounding box center [200, 447] width 329 height 27
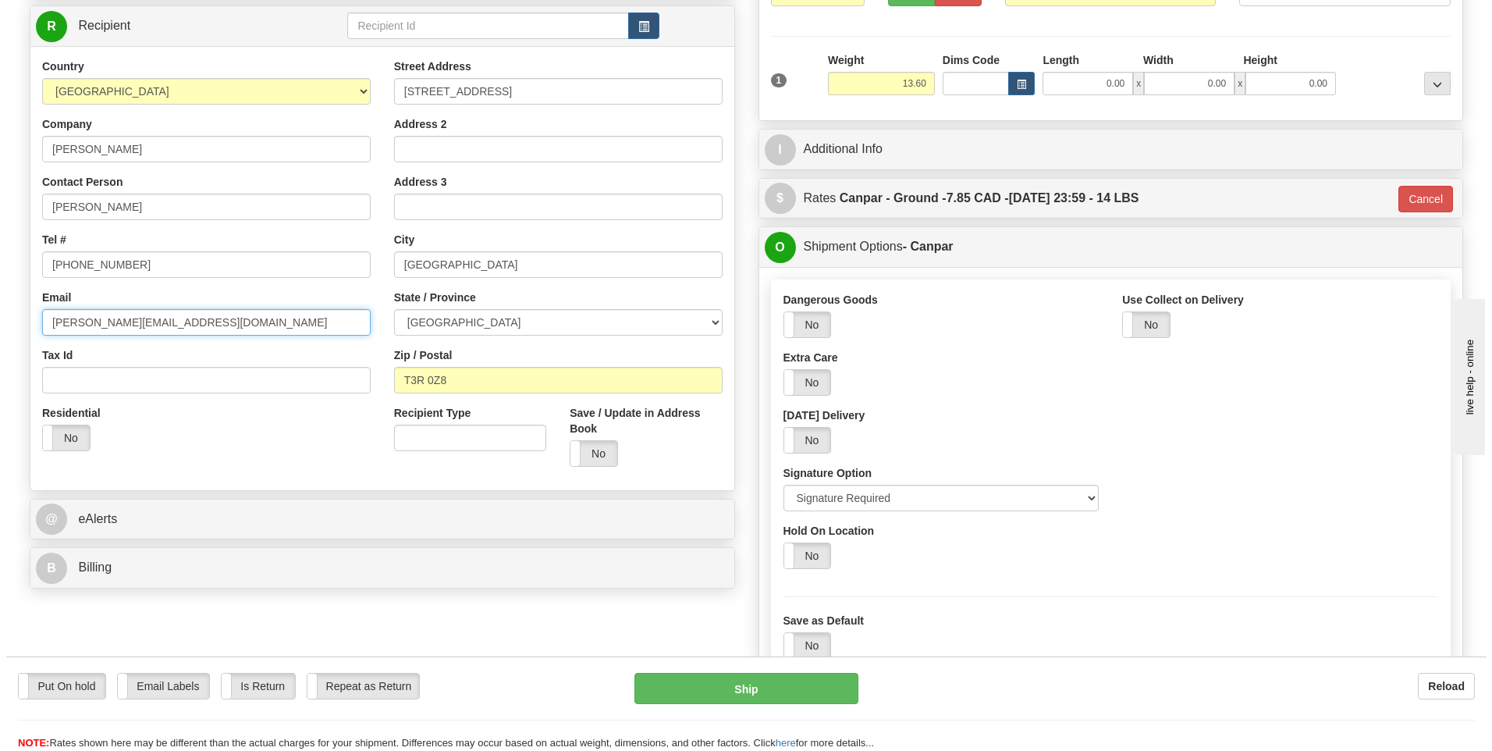
scroll to position [234, 0]
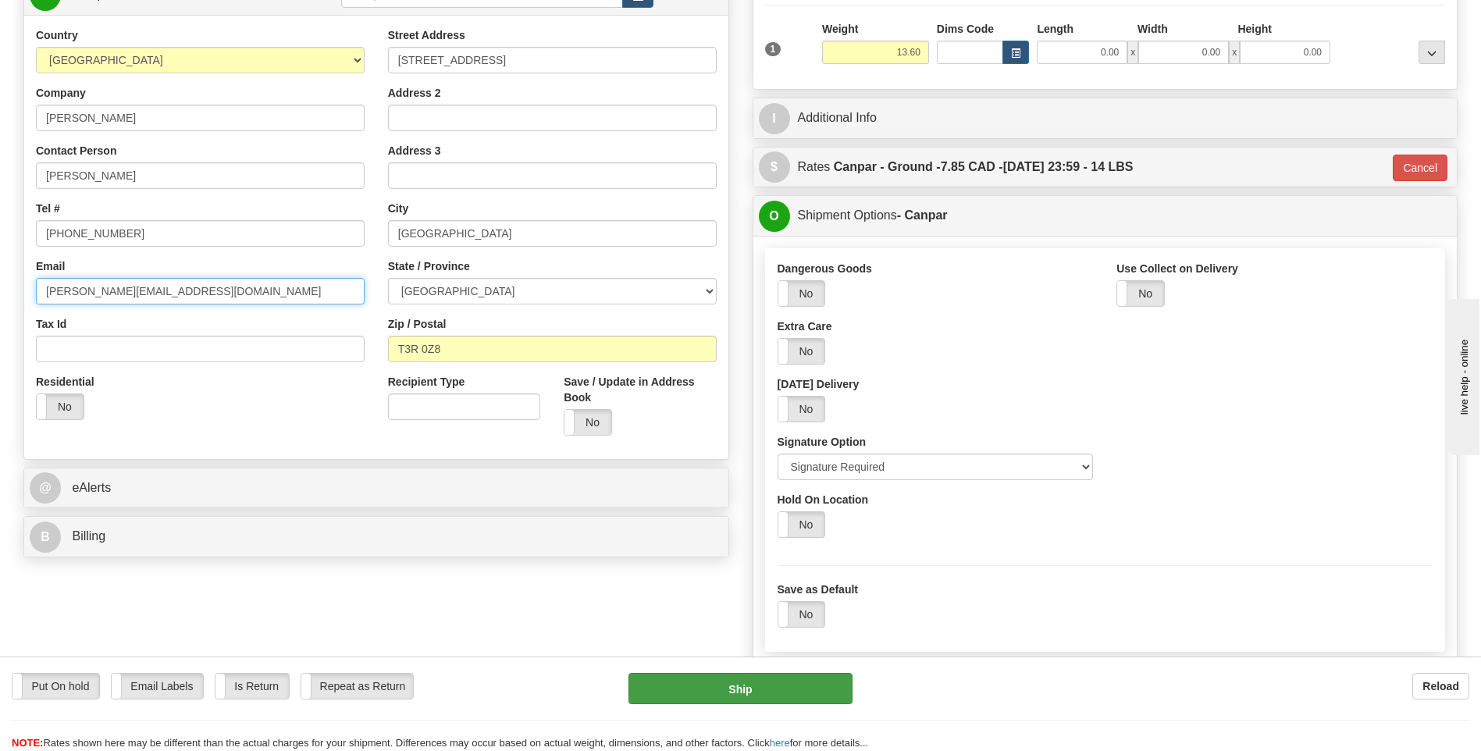
type input "brandon.yyc@gmai.com"
click at [671, 688] on button "Ship" at bounding box center [739, 688] width 223 height 31
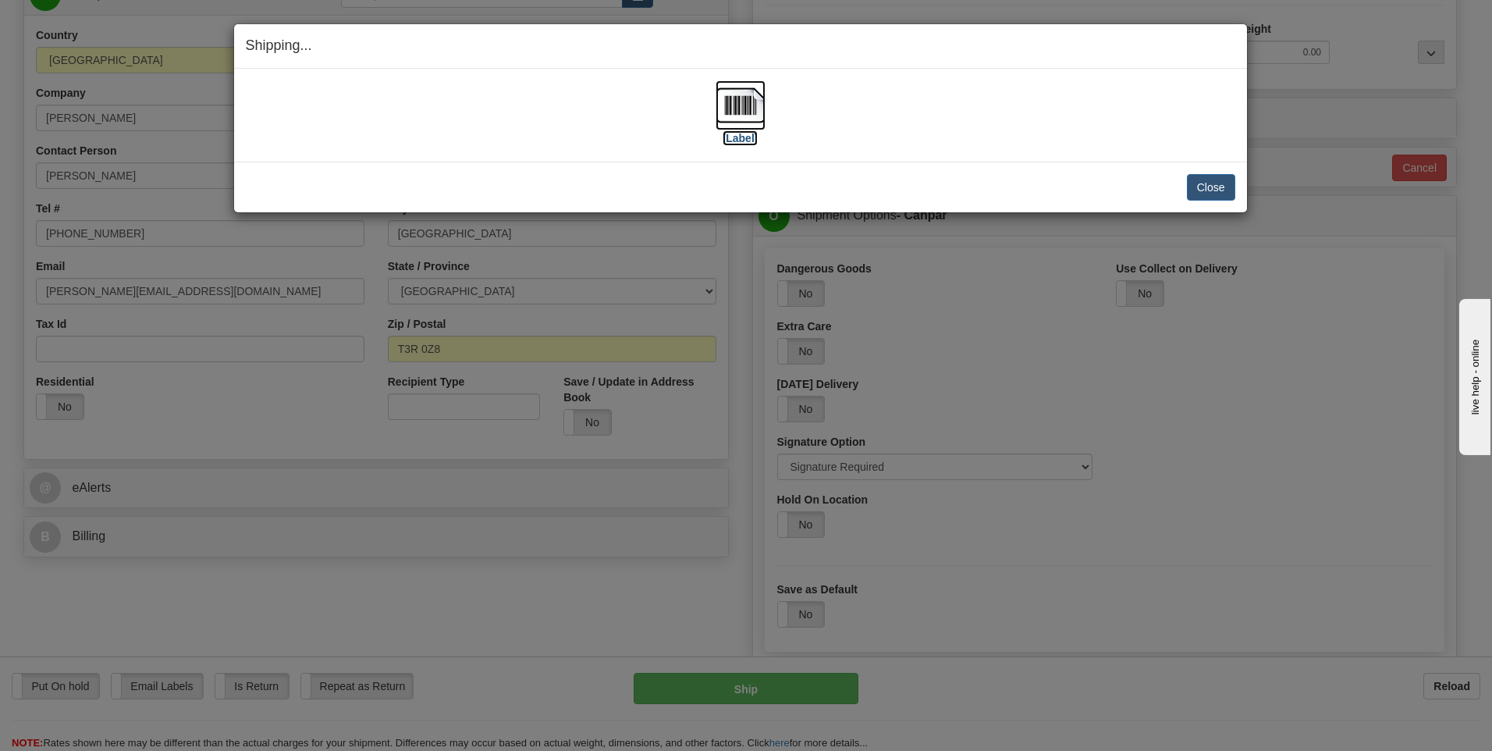
click at [738, 140] on label "[Label]" at bounding box center [741, 138] width 36 height 16
click at [1217, 194] on button "Close" at bounding box center [1211, 187] width 48 height 27
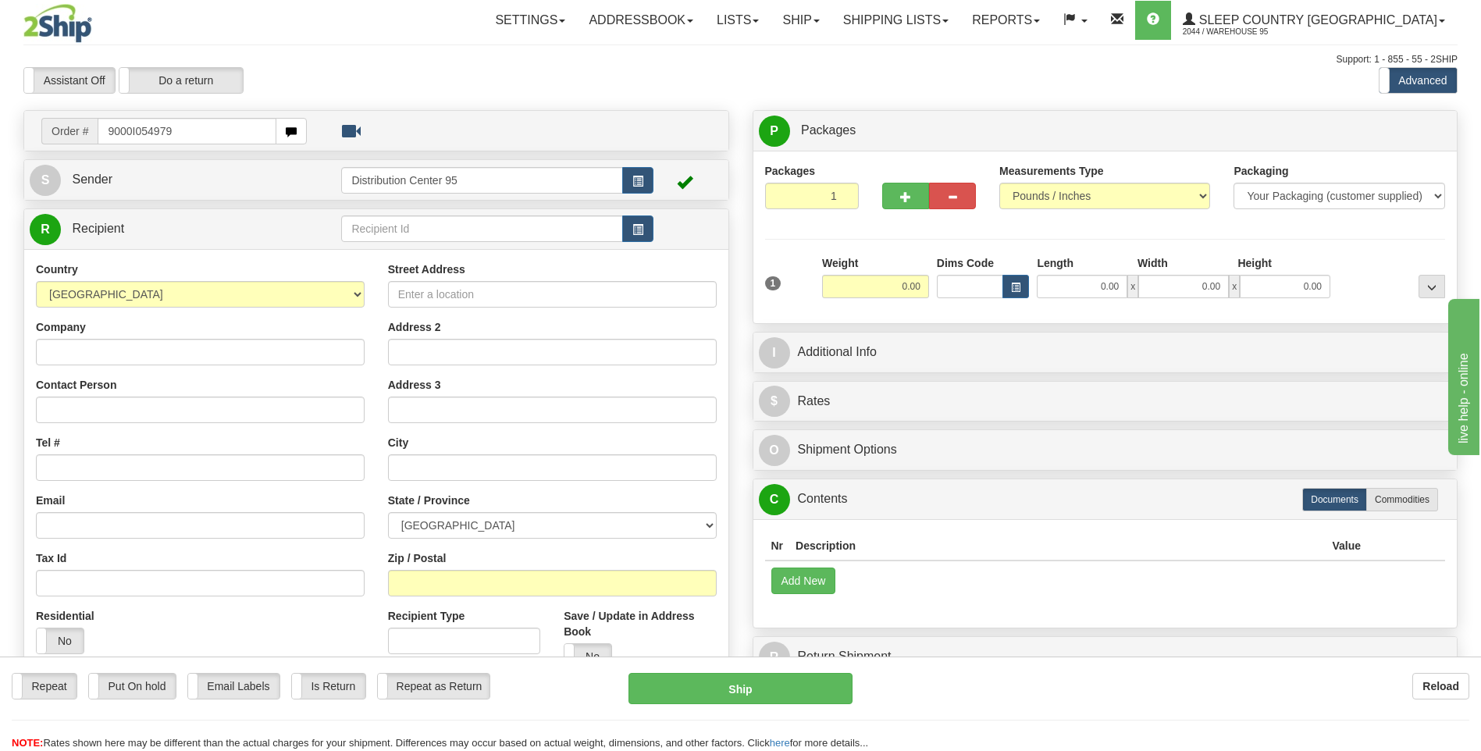
type input "9000I054979"
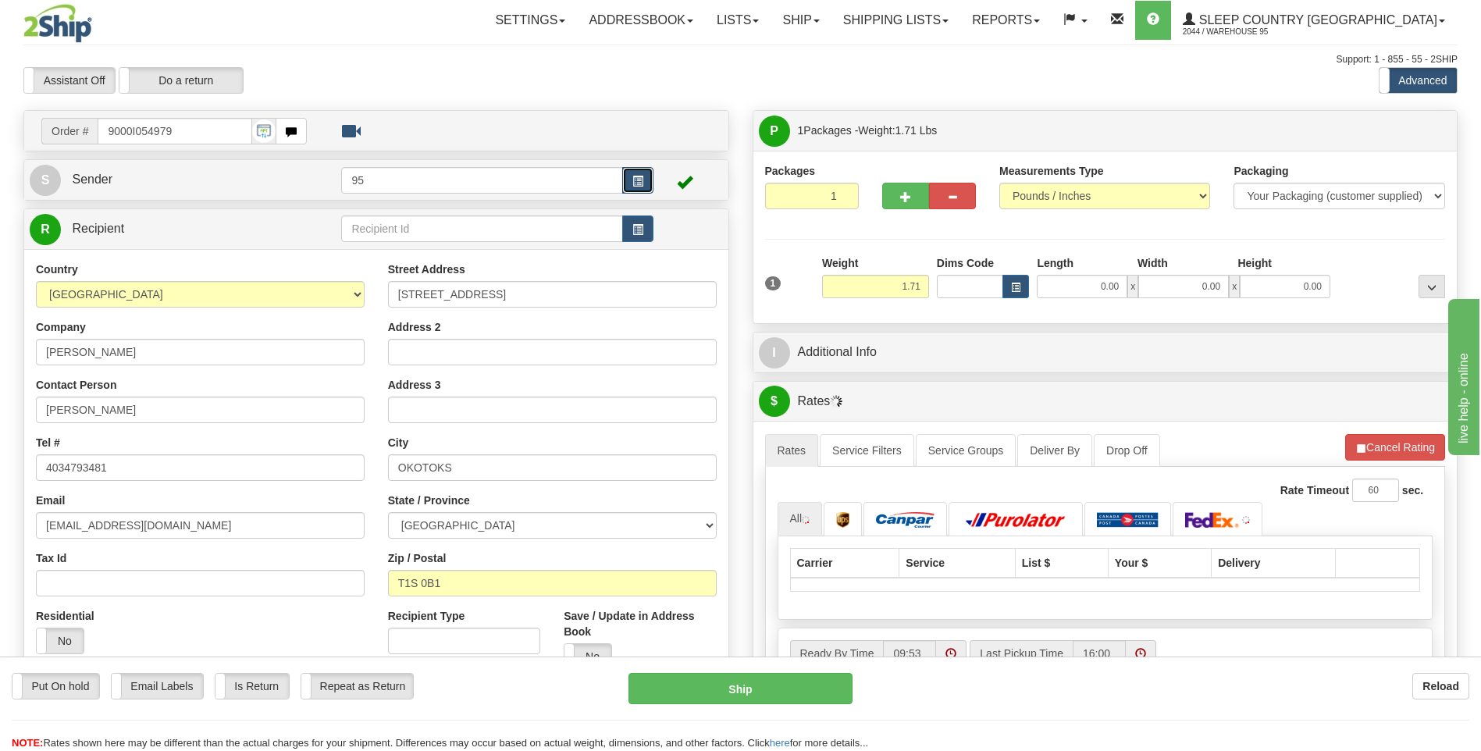
click at [648, 192] on button "button" at bounding box center [637, 180] width 31 height 27
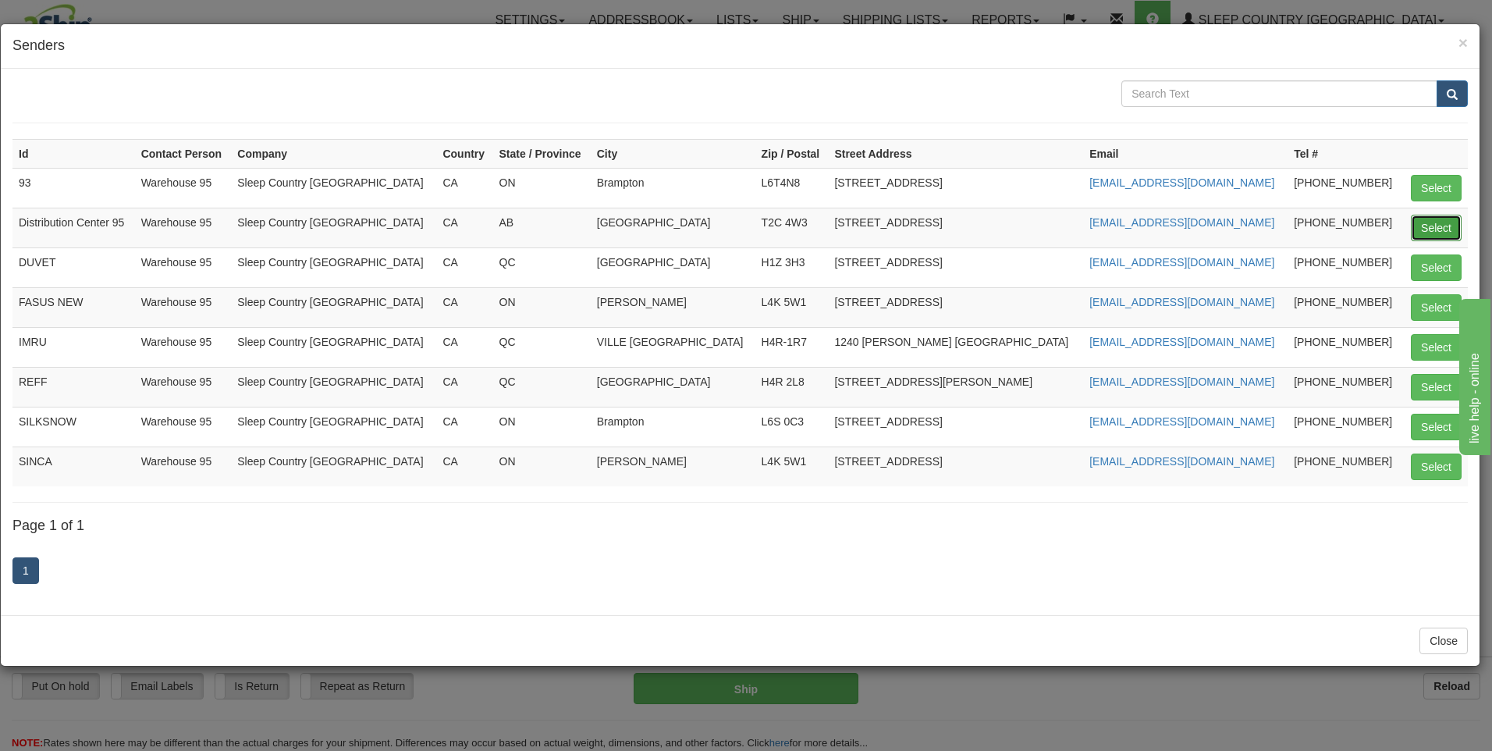
click at [1437, 223] on button "Select" at bounding box center [1436, 228] width 51 height 27
type input "Distribution Center 95"
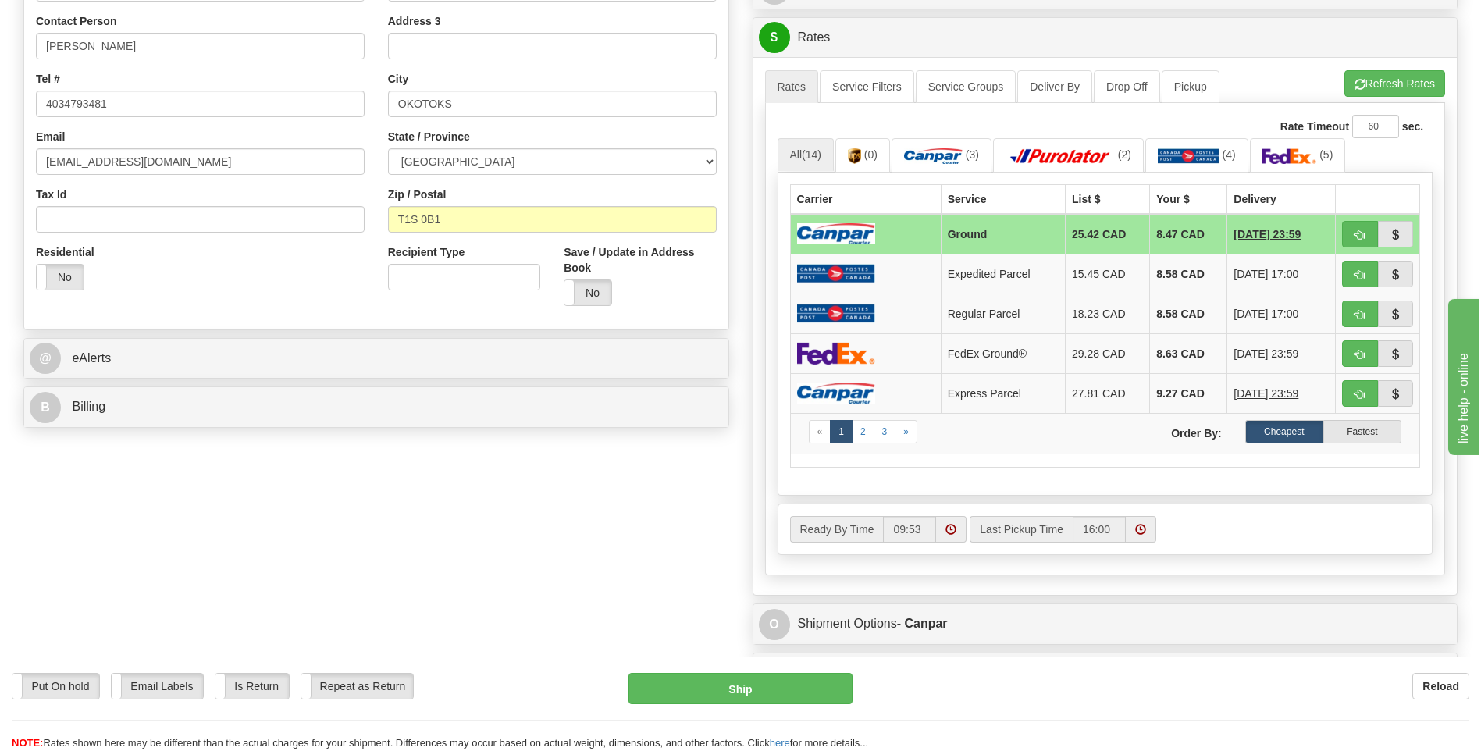
scroll to position [780, 0]
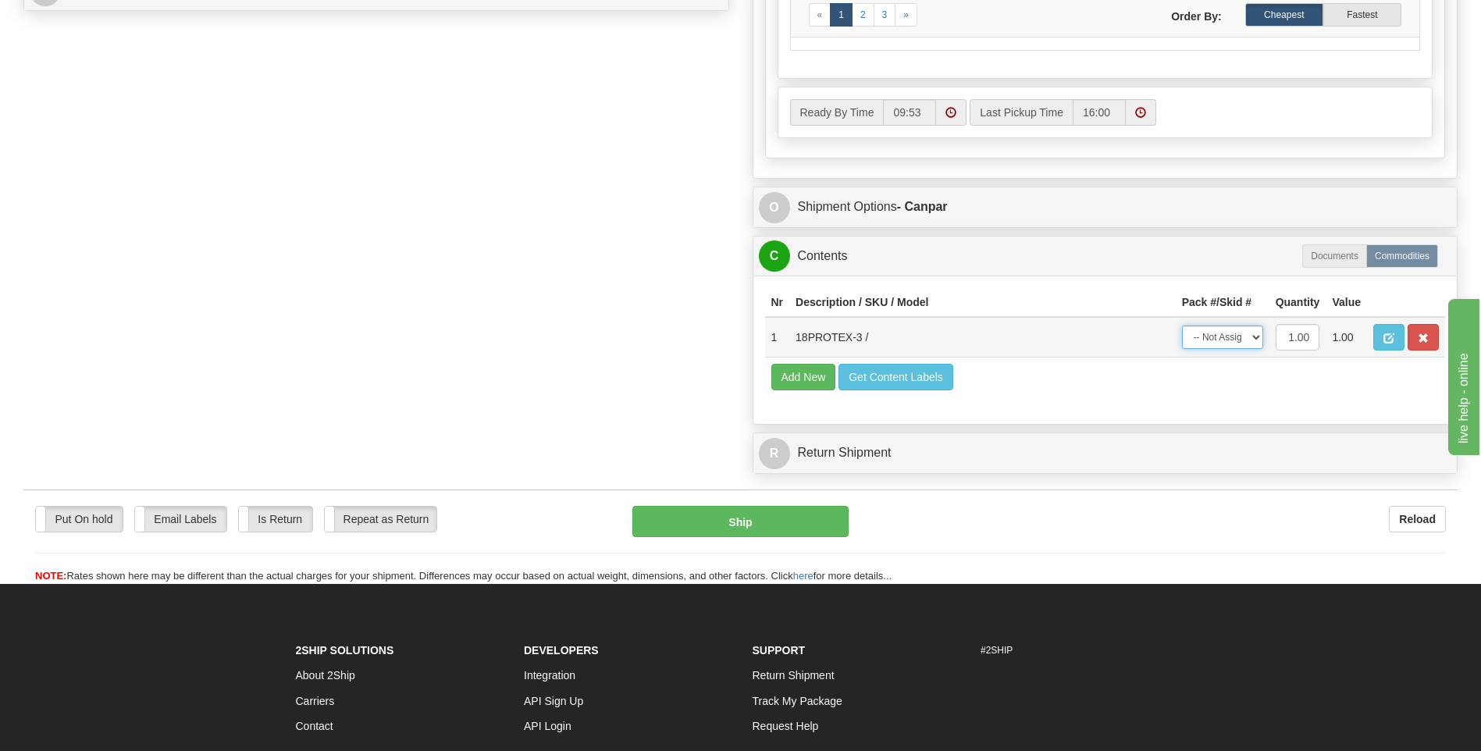
drag, startPoint x: 1246, startPoint y: 333, endPoint x: 1245, endPoint y: 350, distance: 17.2
click at [1246, 333] on select "-- Not Assigned -- Package 1" at bounding box center [1222, 336] width 81 height 23
select select "0"
click at [1182, 325] on select "-- Not Assigned -- Package 1" at bounding box center [1222, 336] width 81 height 23
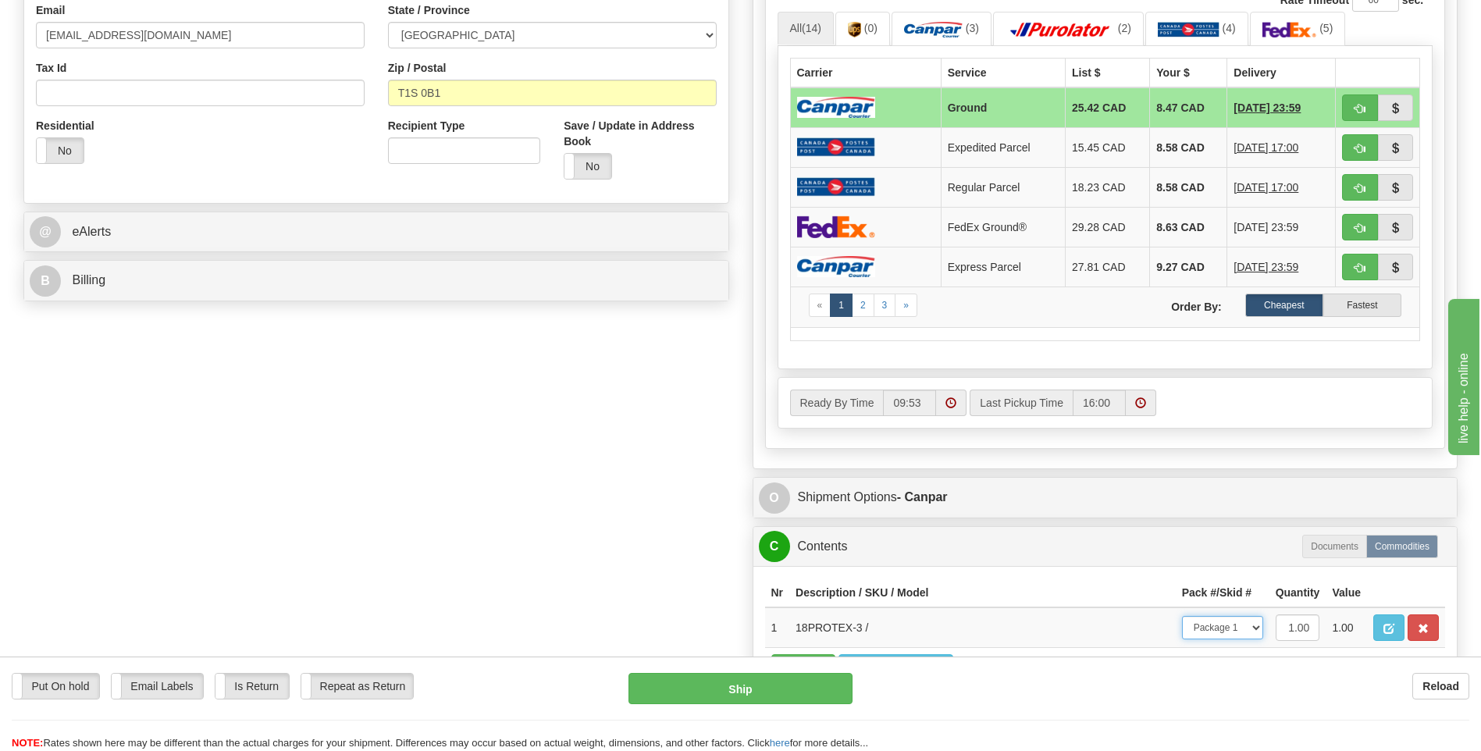
scroll to position [624, 0]
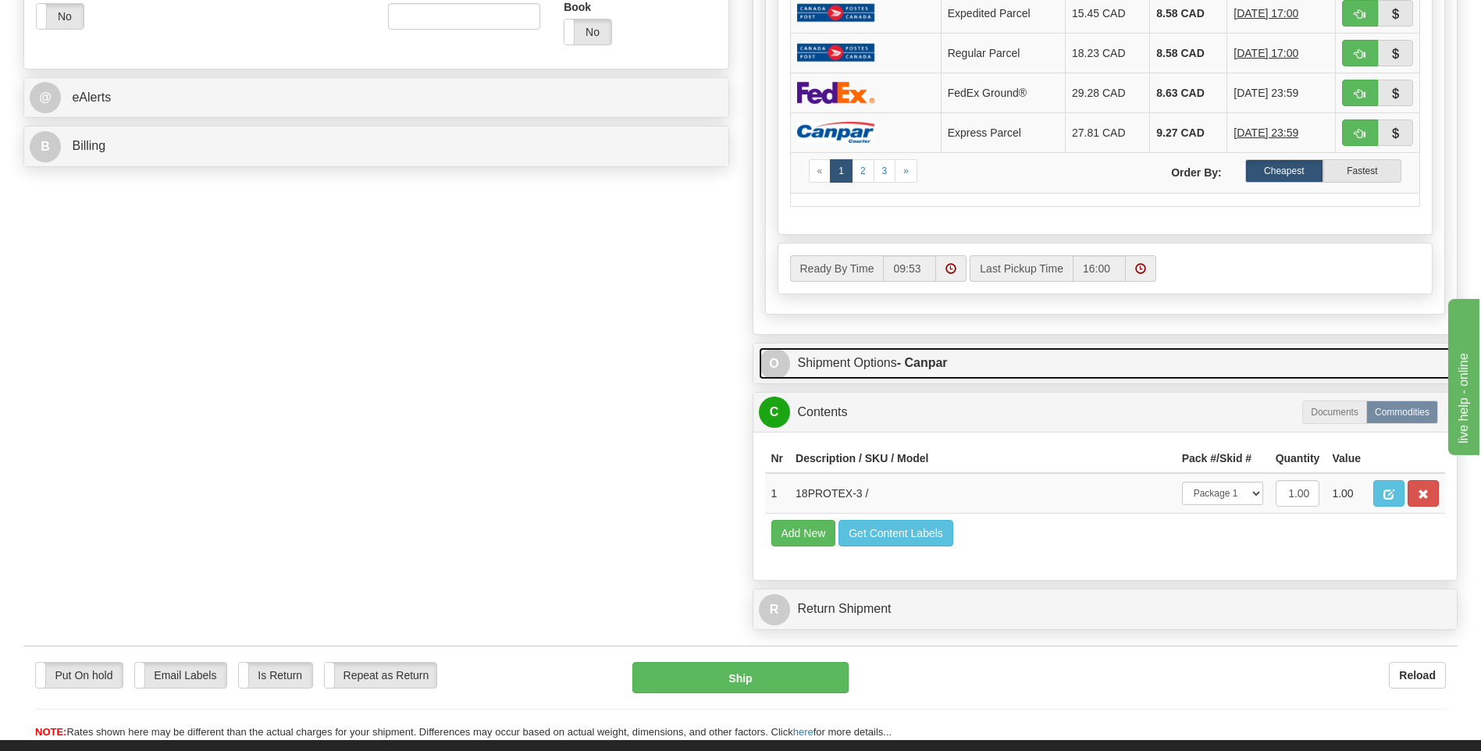
click at [876, 366] on link "O Shipment Options - Canpar" at bounding box center [1105, 363] width 693 height 32
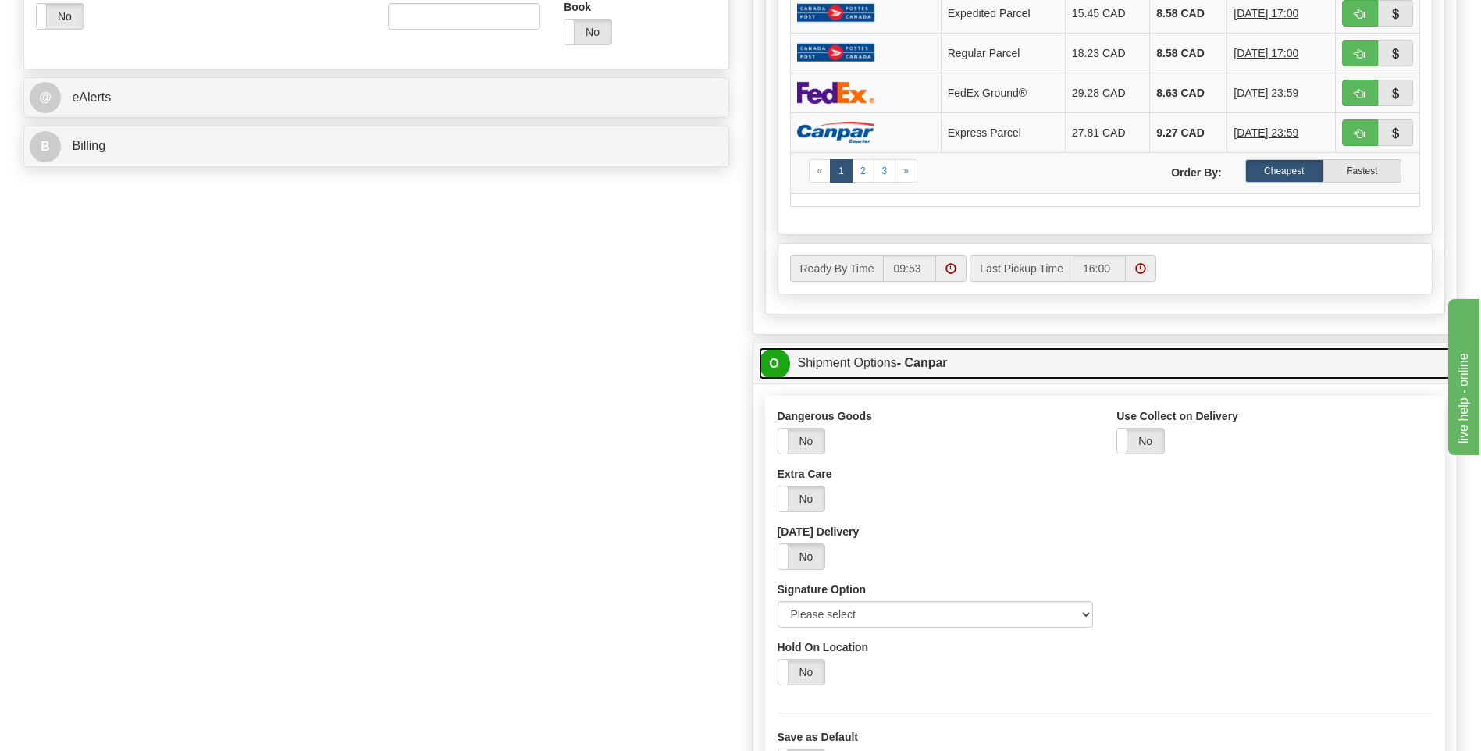
click at [930, 357] on strong "- Canpar" at bounding box center [922, 362] width 51 height 13
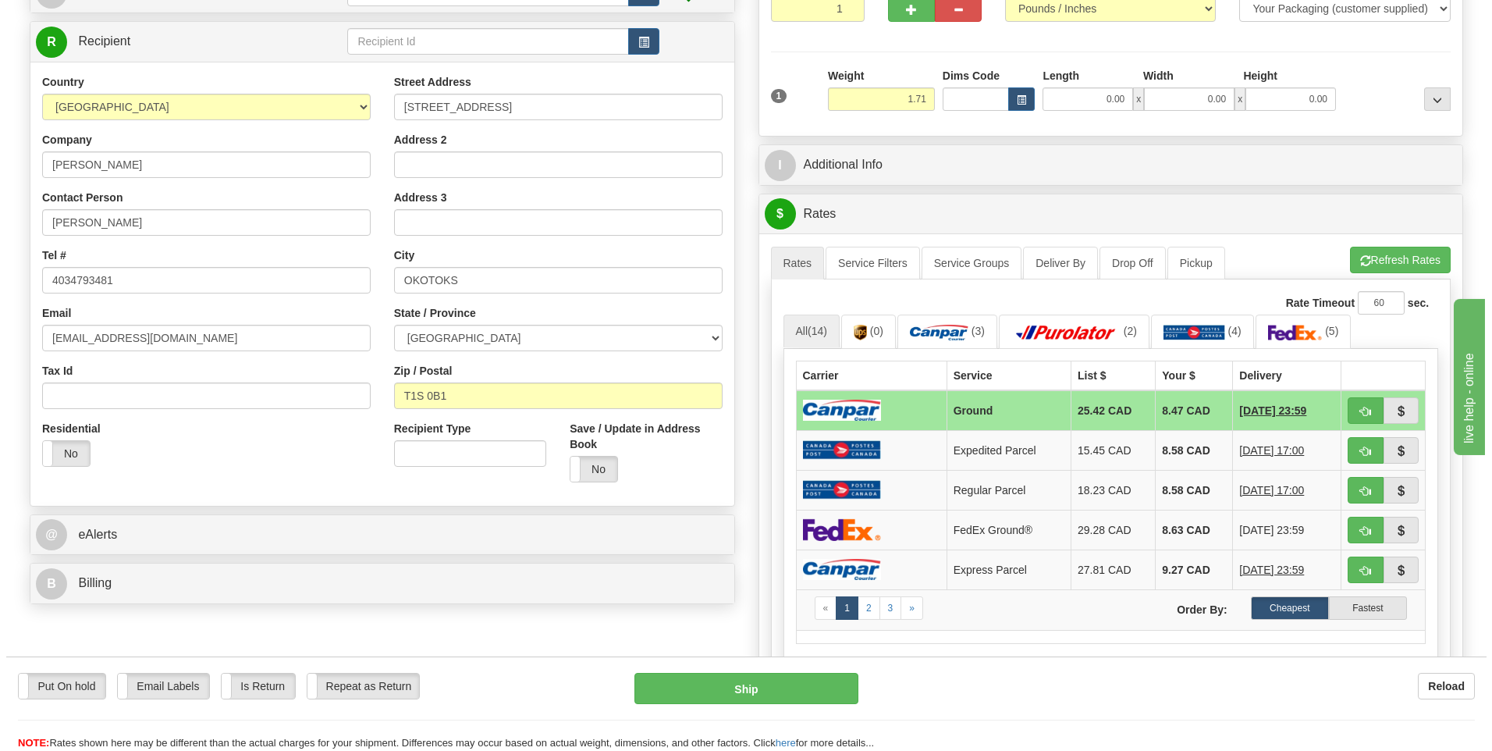
scroll to position [468, 0]
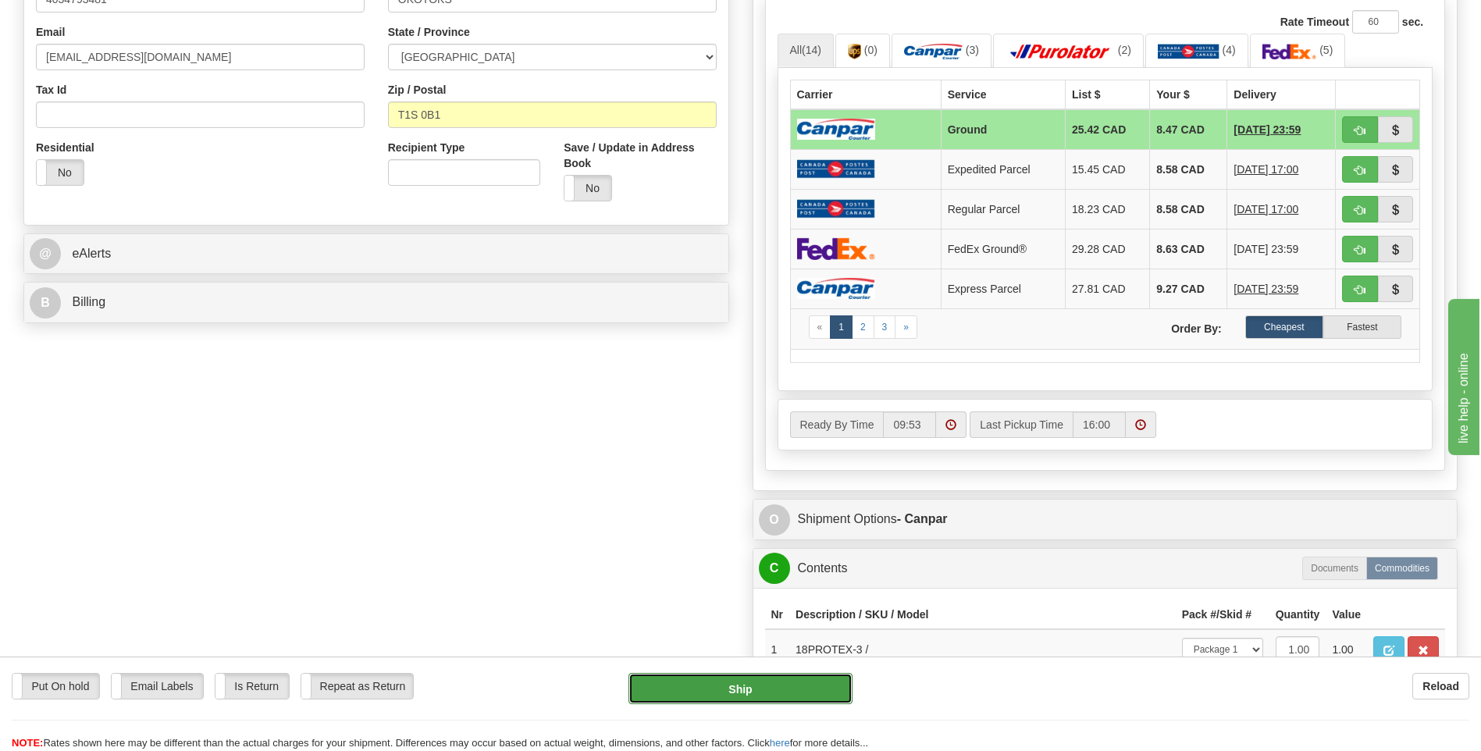
click at [674, 677] on button "Ship" at bounding box center [739, 688] width 223 height 31
type input "1"
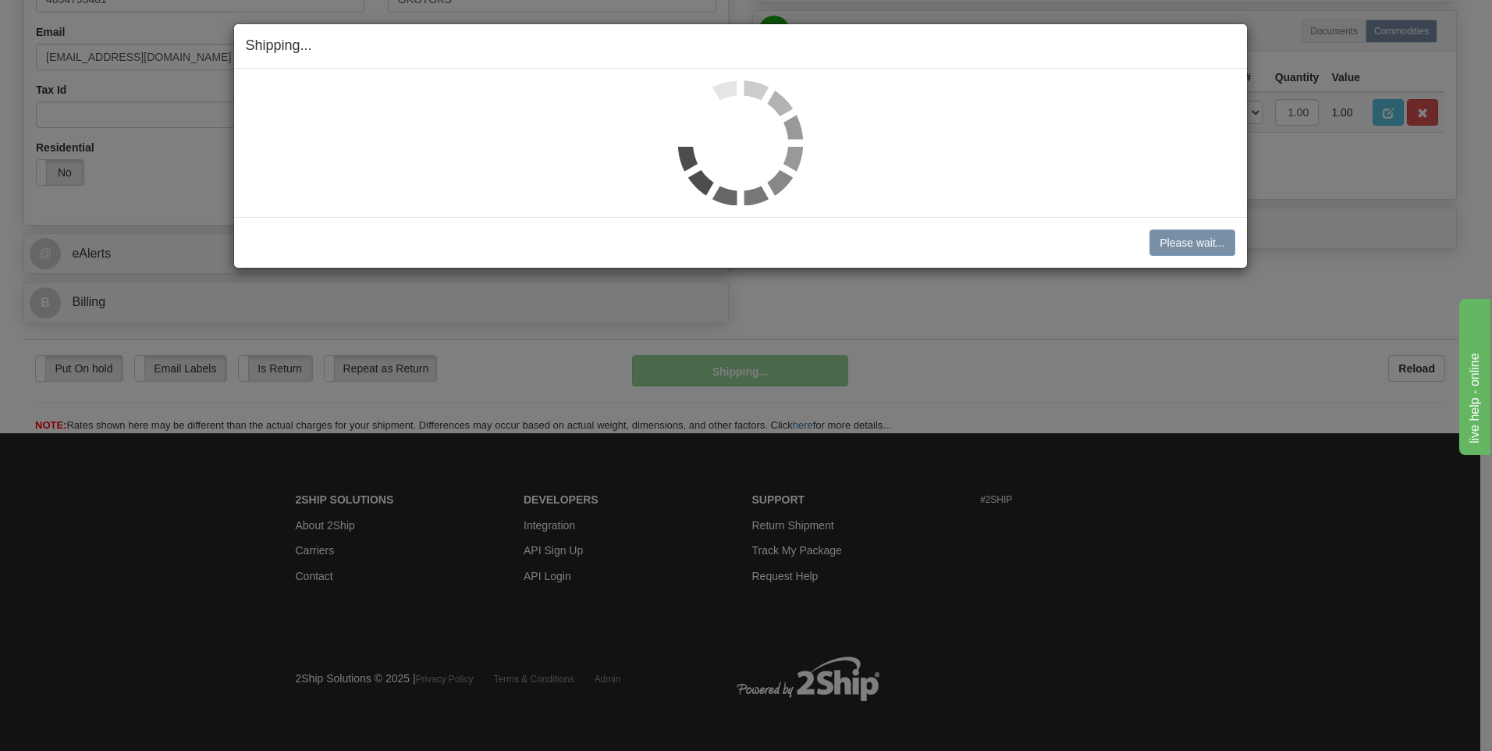
scroll to position [452, 0]
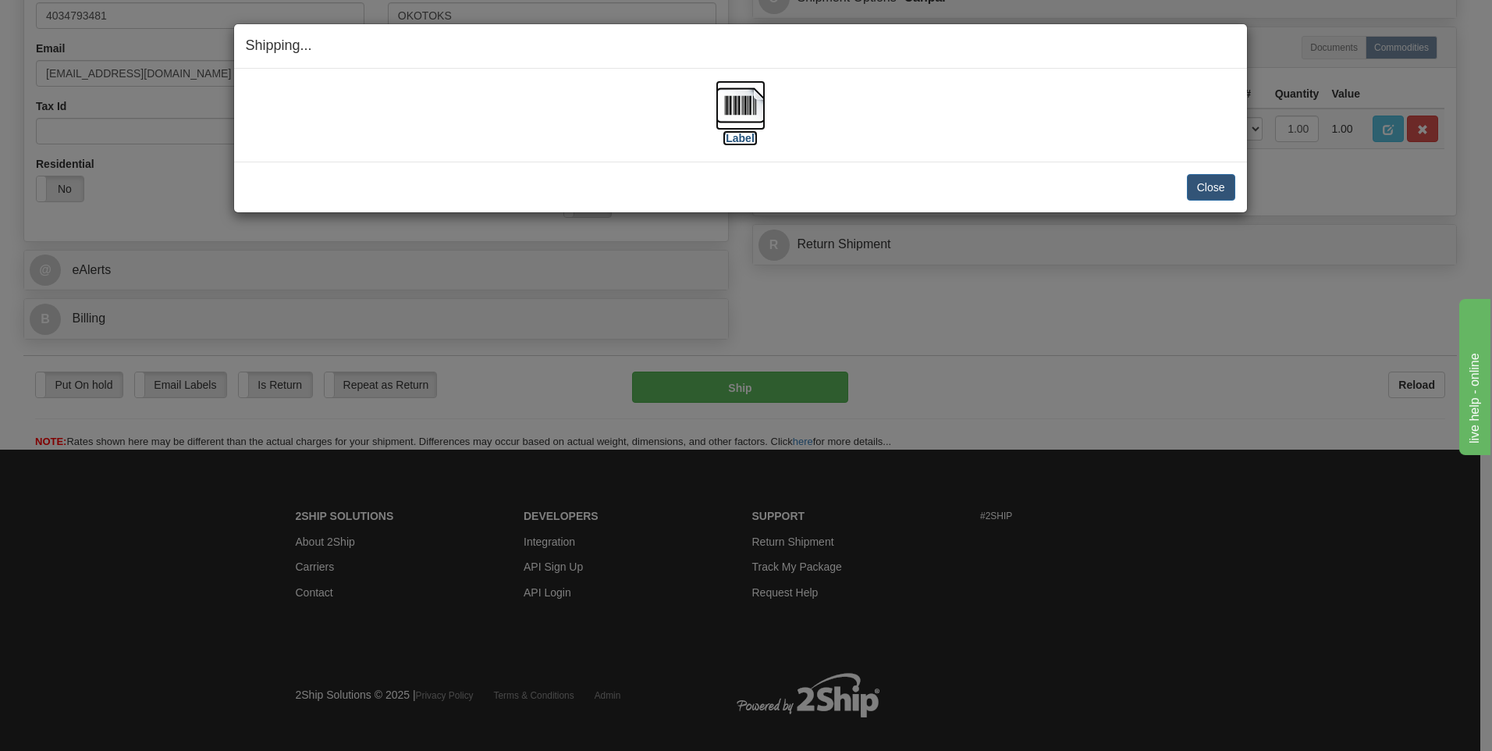
click at [738, 141] on label "[Label]" at bounding box center [741, 138] width 36 height 16
click at [1210, 182] on button "Close" at bounding box center [1211, 187] width 48 height 27
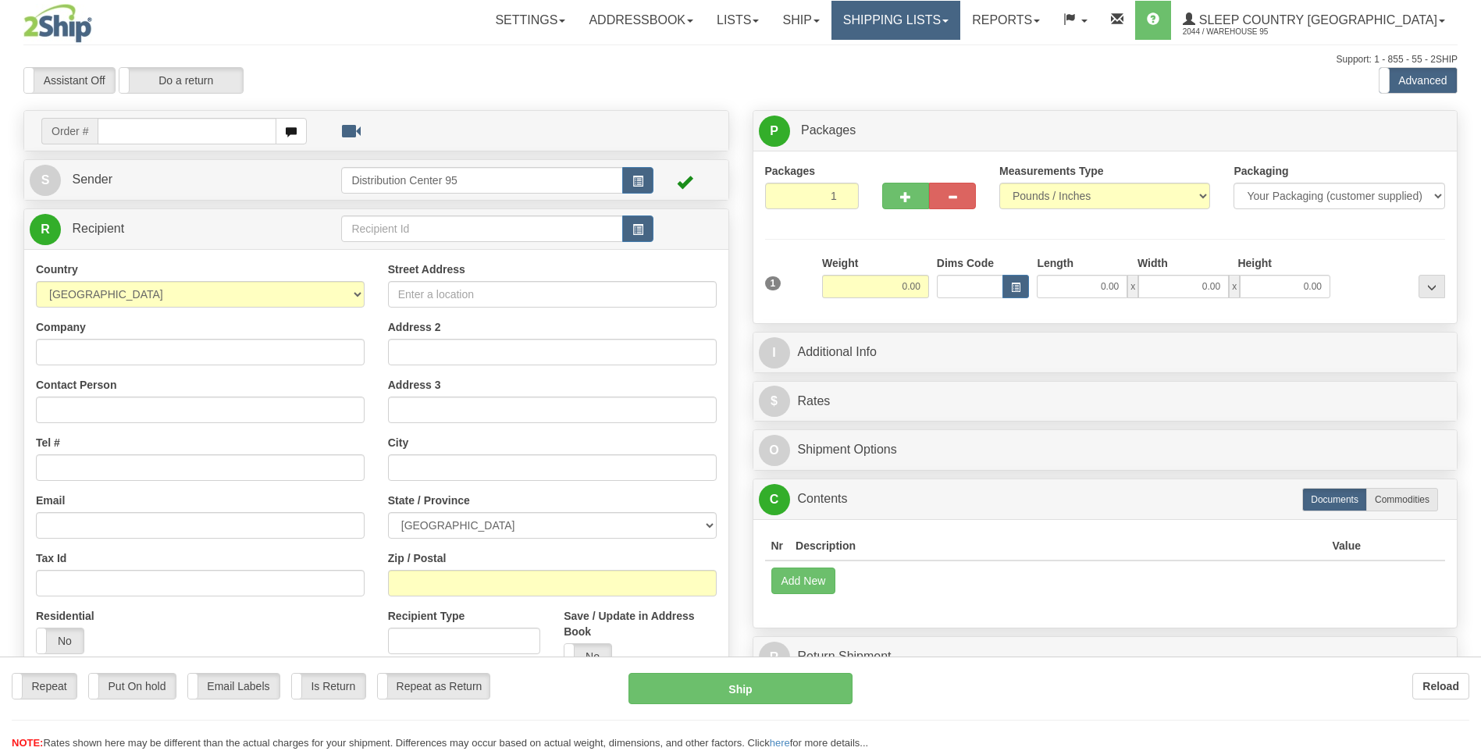
drag, startPoint x: 0, startPoint y: 0, endPoint x: 982, endPoint y: 9, distance: 981.9
click at [982, 9] on div "Toggle navigation Settings Shipping Preferences Fields Preferences New" at bounding box center [740, 439] width 1481 height 879
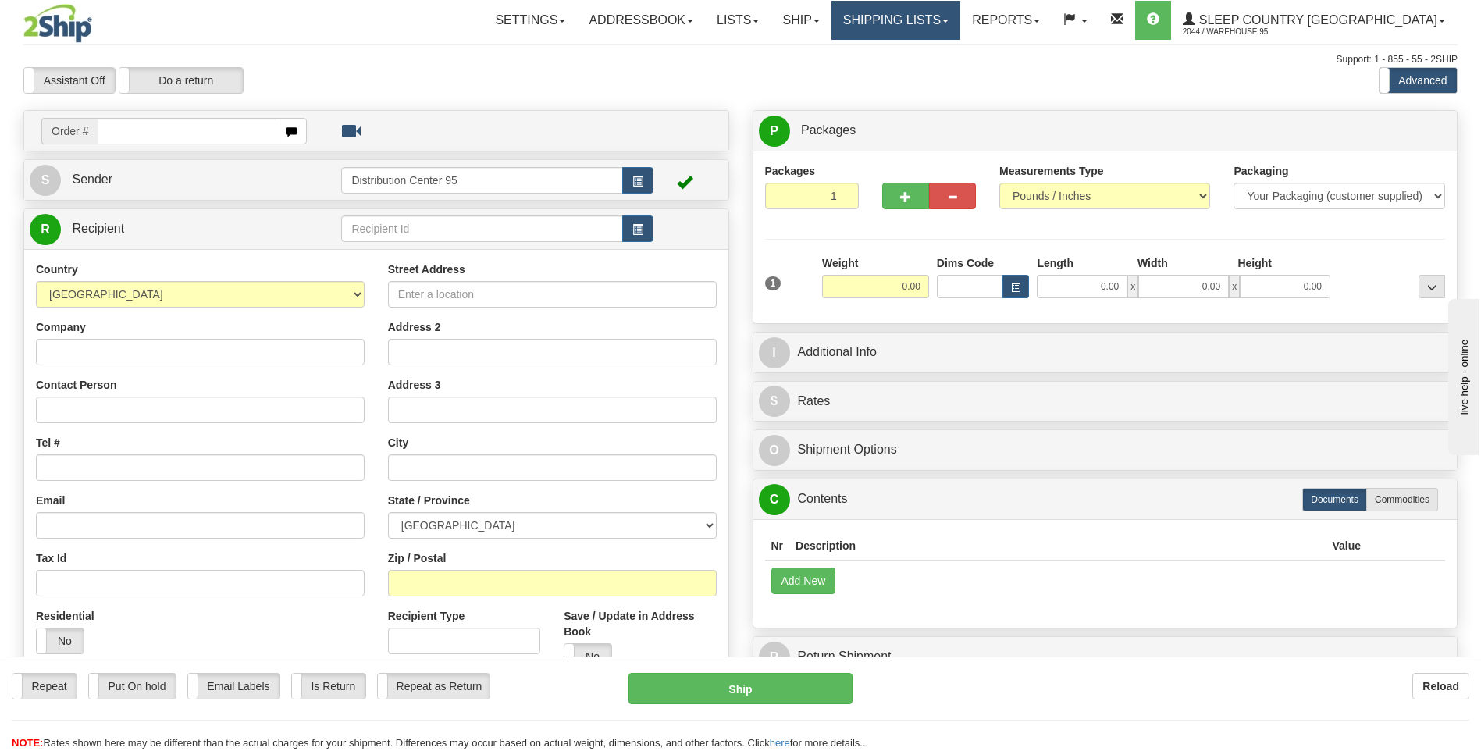
click at [960, 17] on link "Shipping lists" at bounding box center [895, 20] width 129 height 39
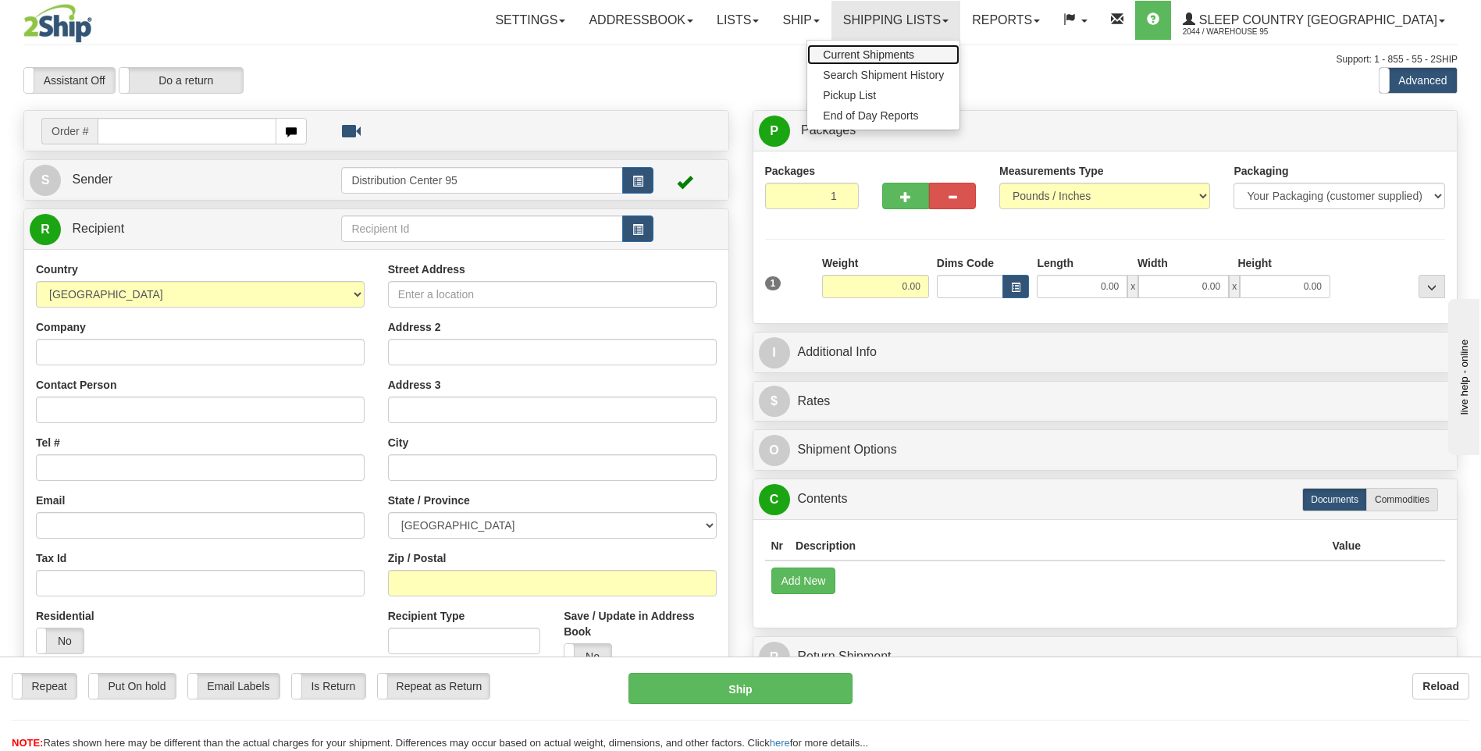
click at [914, 50] on span "Current Shipments" at bounding box center [868, 54] width 91 height 12
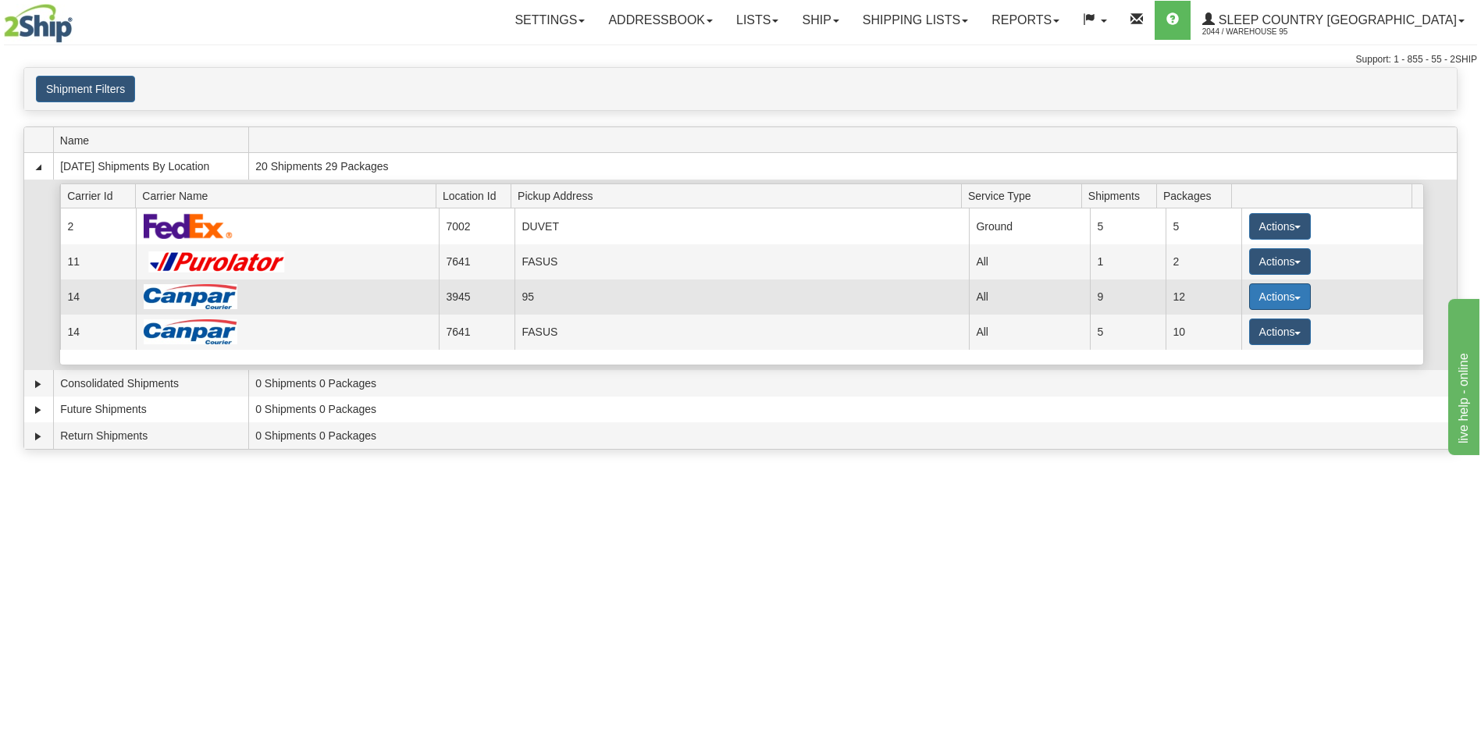
click at [1265, 294] on button "Actions" at bounding box center [1280, 296] width 62 height 27
click at [1242, 344] on link "Close" at bounding box center [1247, 346] width 125 height 20
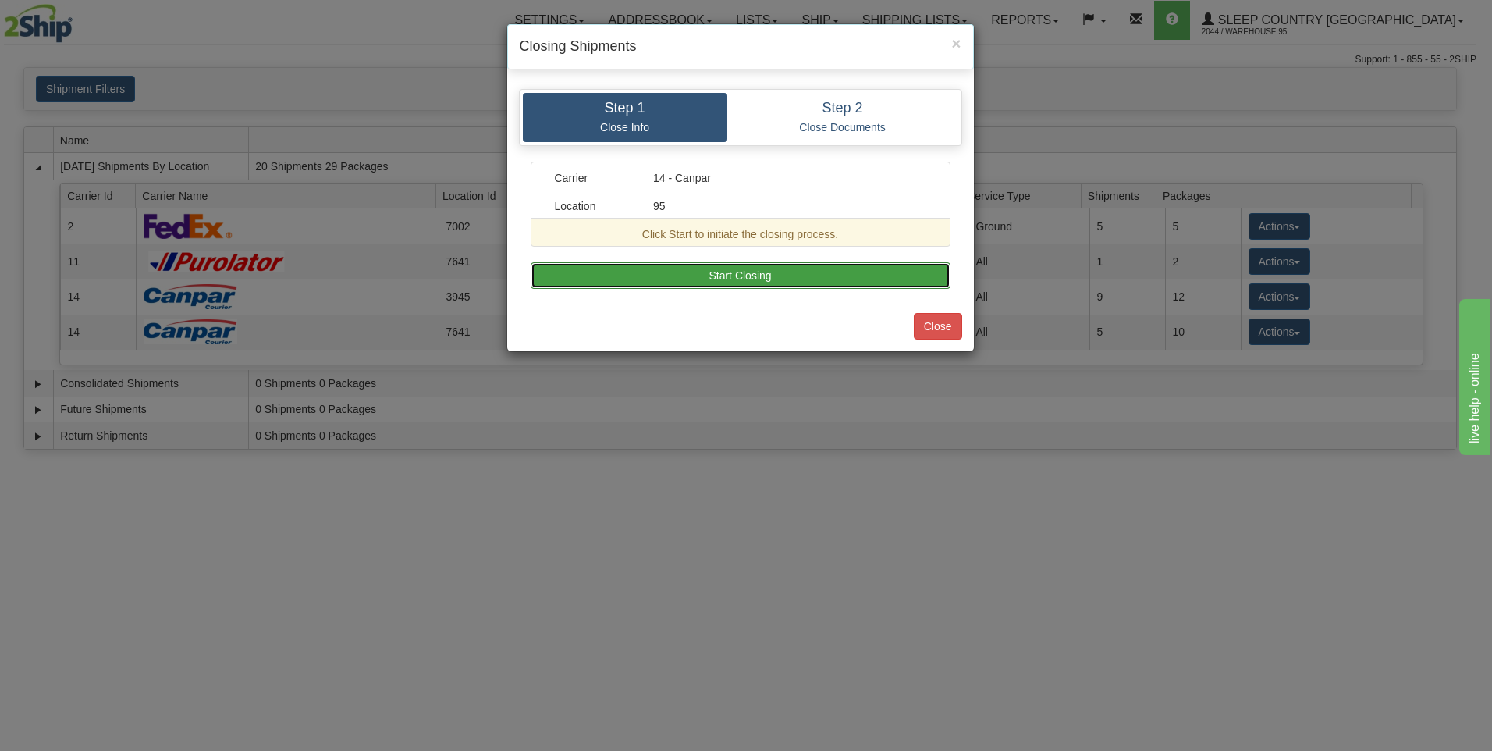
click at [665, 276] on button "Start Closing" at bounding box center [741, 275] width 420 height 27
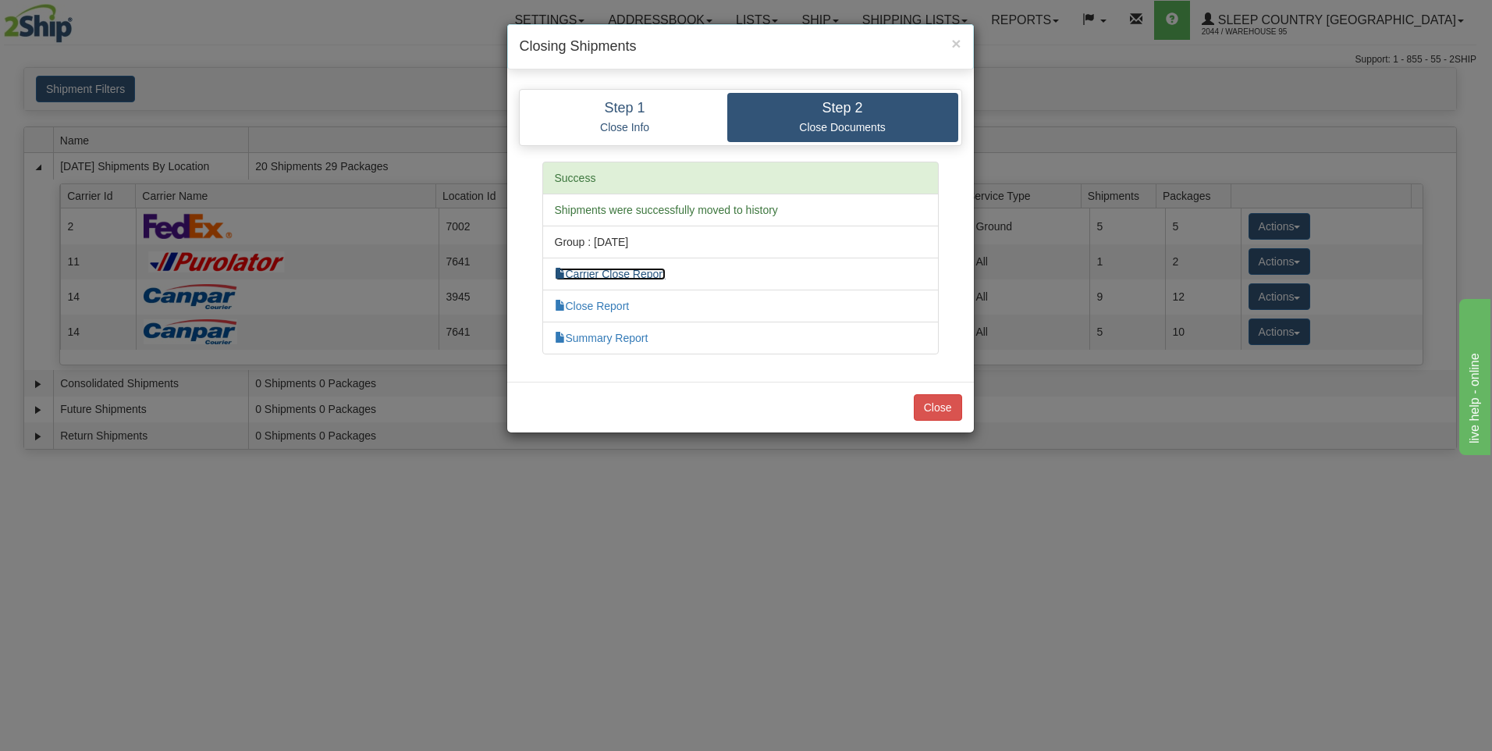
click at [614, 277] on link "Carrier Close Report" at bounding box center [610, 274] width 111 height 12
click at [634, 336] on link "Summary Report" at bounding box center [602, 338] width 94 height 12
click at [915, 400] on button "Close" at bounding box center [938, 407] width 48 height 27
